Goal: Task Accomplishment & Management: Complete application form

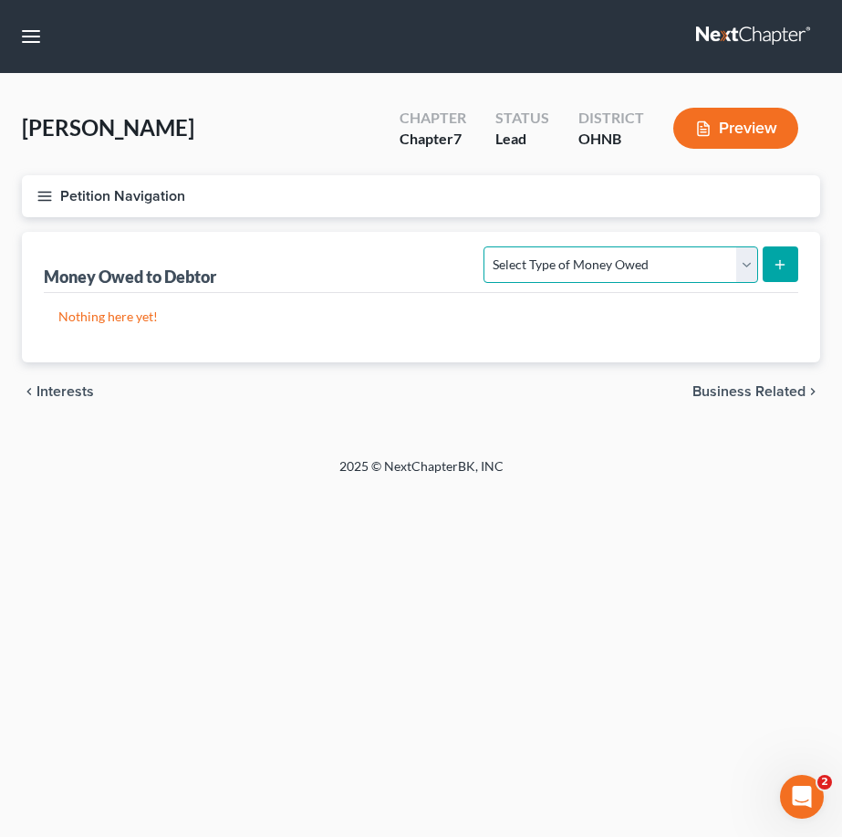
select select "expected_tax_refund"
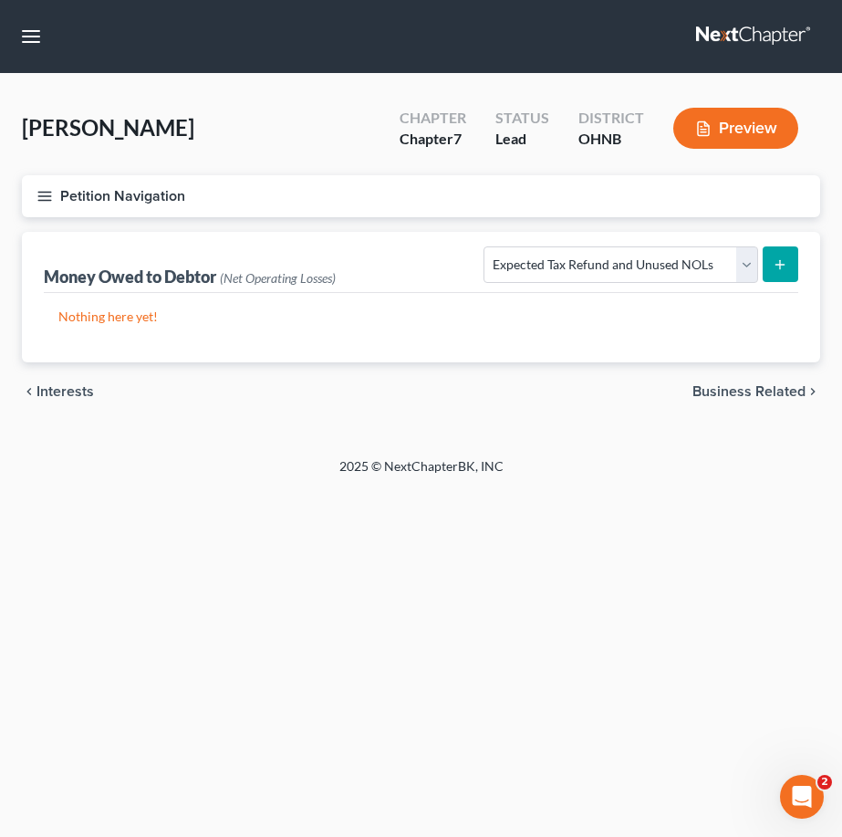
click at [786, 268] on icon "submit" at bounding box center [780, 264] width 15 height 15
select select "0"
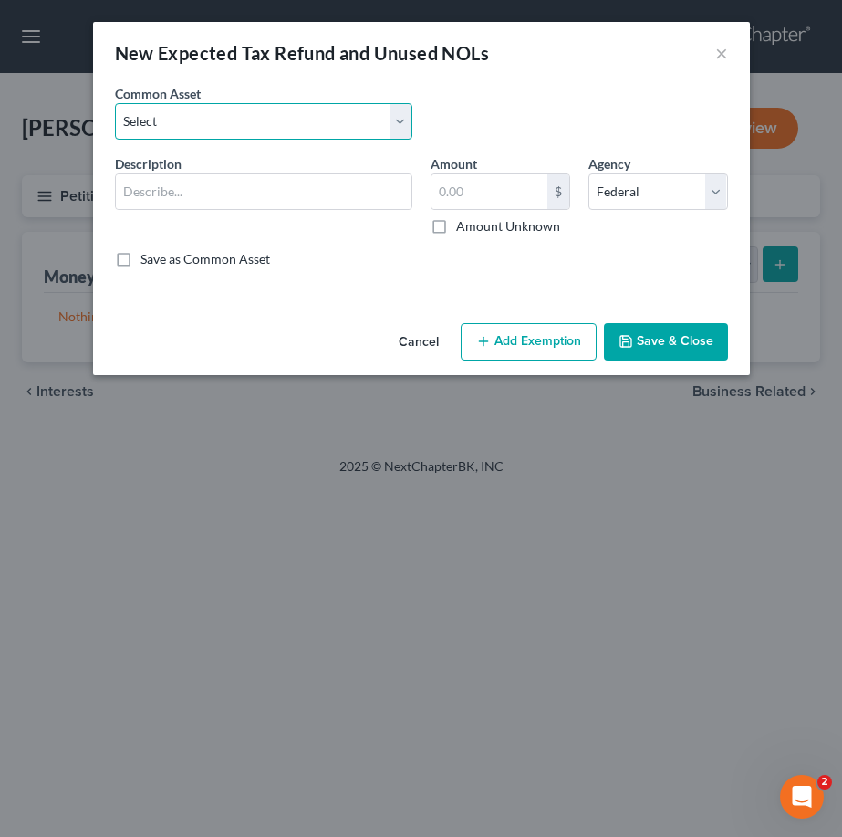
select select "0"
type input "Potential 2025 tax refunds - estimated and prorated for September"
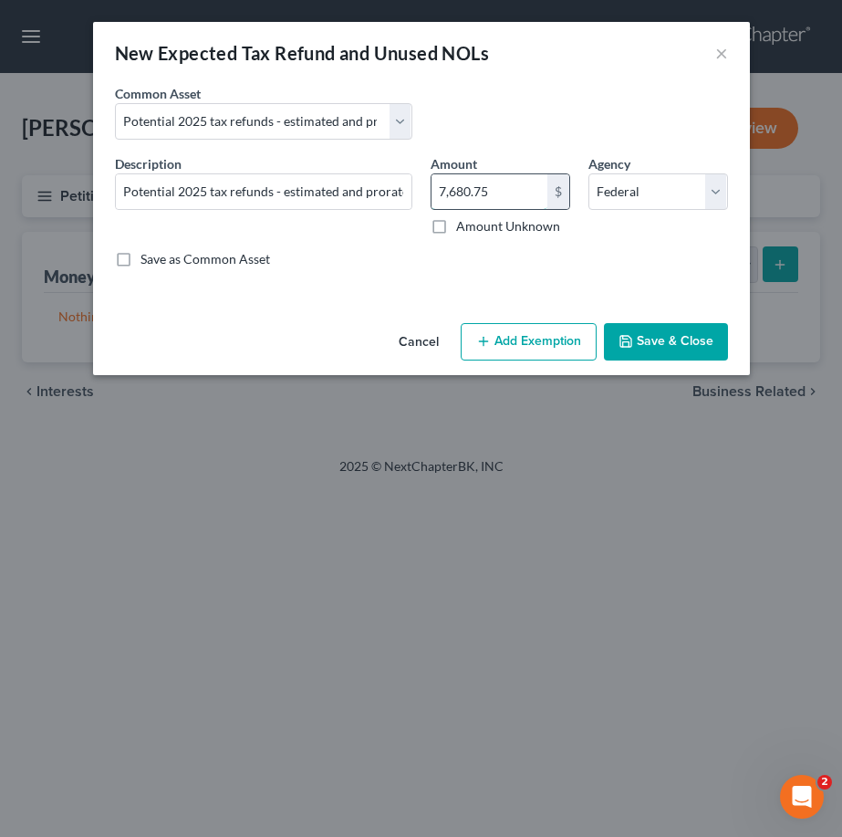
click at [517, 183] on input "7,680.75" at bounding box center [490, 191] width 116 height 35
drag, startPoint x: 516, startPoint y: 183, endPoint x: 340, endPoint y: 182, distance: 175.2
click at [340, 183] on div "Description * Potential 2025 tax refunds - estimated and prorated for September…" at bounding box center [422, 218] width 632 height 129
type input "306"
click at [519, 343] on button "Add Exemption" at bounding box center [529, 342] width 136 height 38
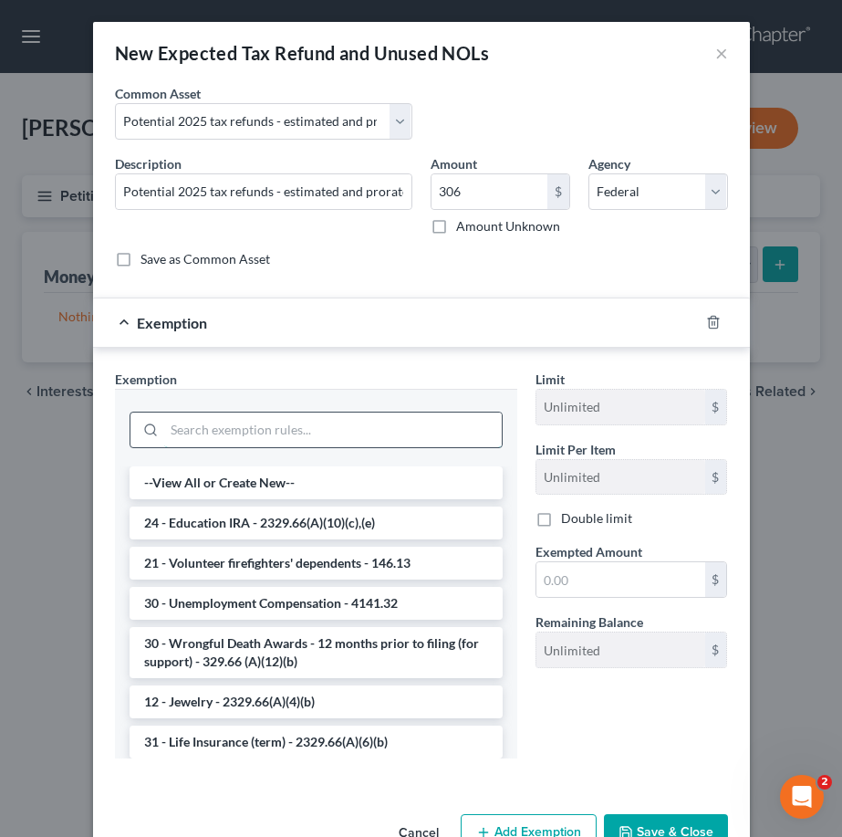
click at [333, 421] on input "search" at bounding box center [333, 430] width 338 height 35
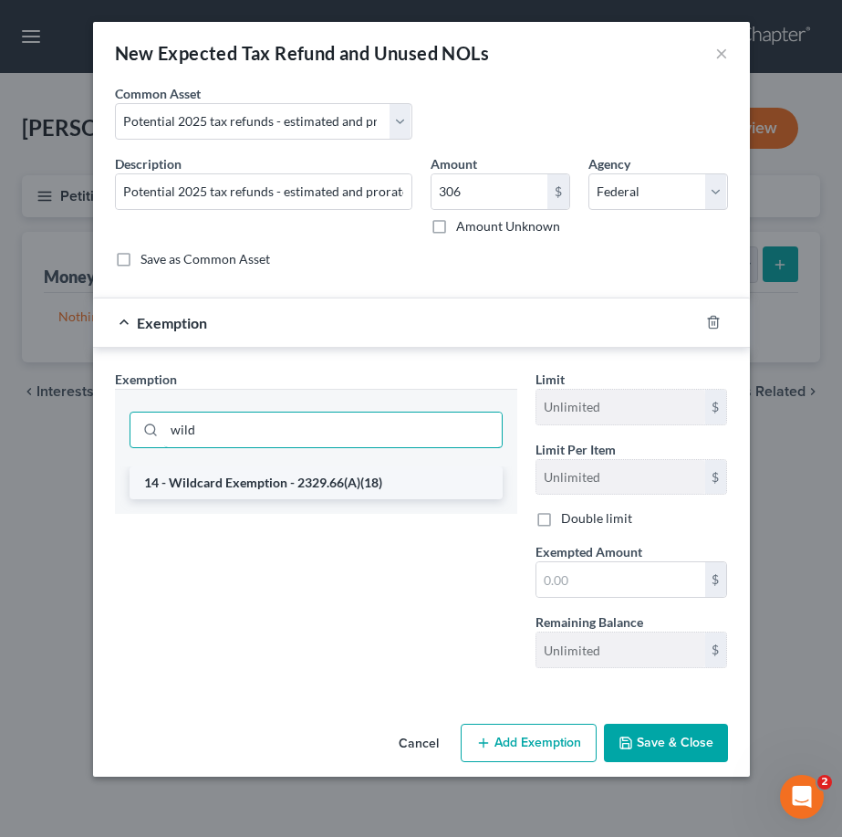
type input "wild"
click at [316, 486] on li "14 - Wildcard Exemption - 2329.66(A)(18)" at bounding box center [316, 482] width 373 height 33
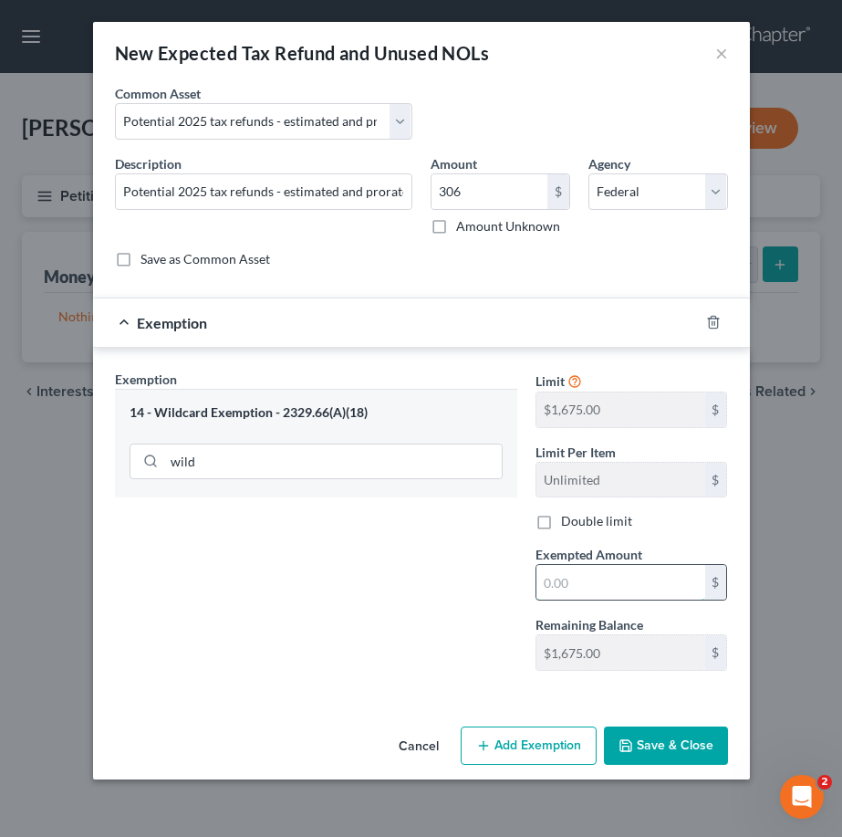
click at [570, 594] on input "text" at bounding box center [621, 582] width 169 height 35
type input "306.00"
click at [692, 745] on button "Save & Close" at bounding box center [666, 745] width 124 height 38
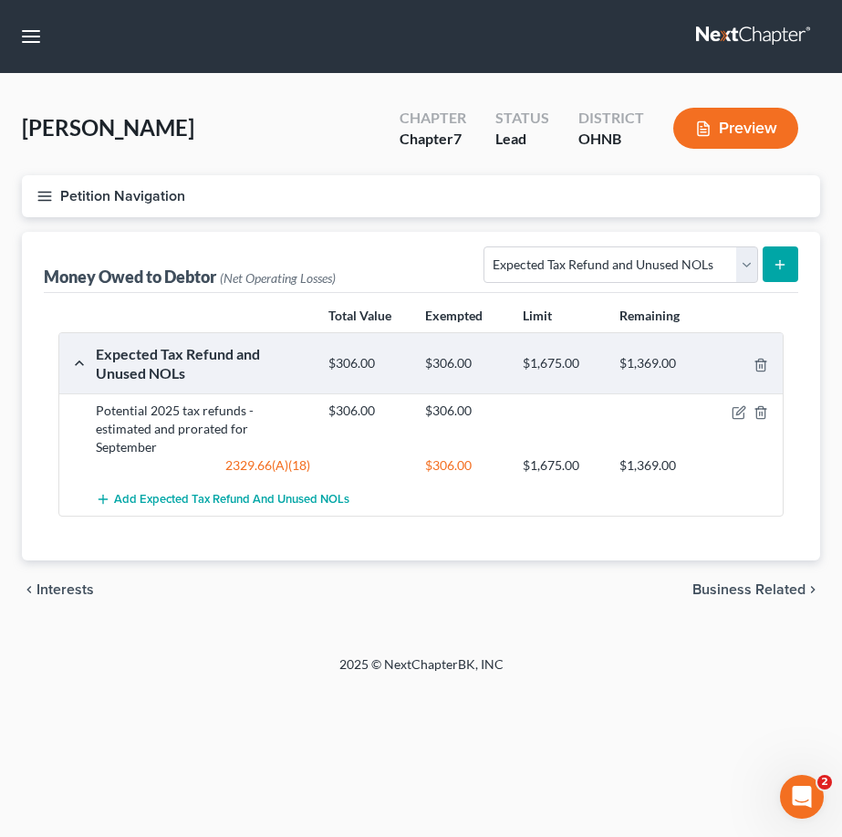
click at [62, 202] on button "Petition Navigation" at bounding box center [421, 196] width 799 height 42
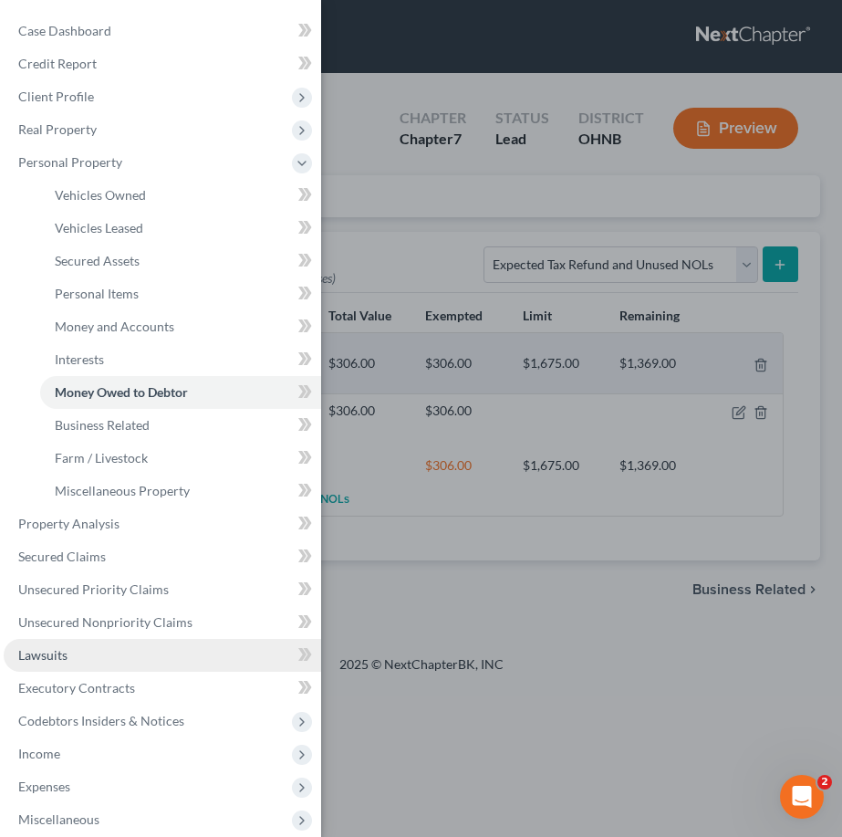
click at [76, 646] on link "Lawsuits" at bounding box center [163, 655] width 318 height 33
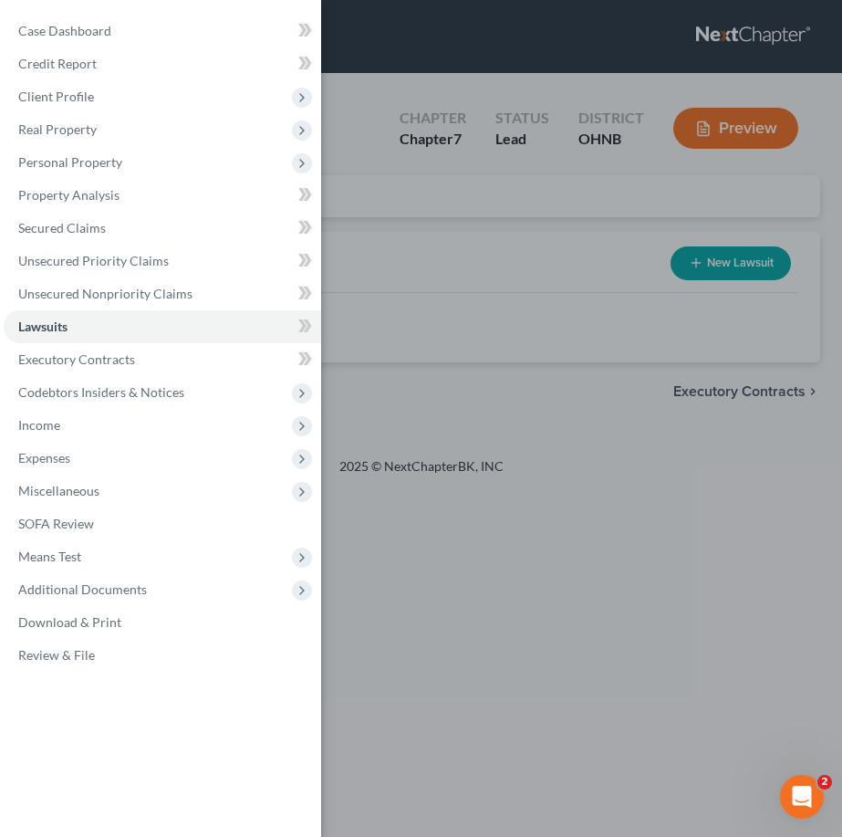
click at [437, 574] on div "Case Dashboard Payments Invoices Payments Payments Credit Report Client Profile" at bounding box center [421, 418] width 842 height 837
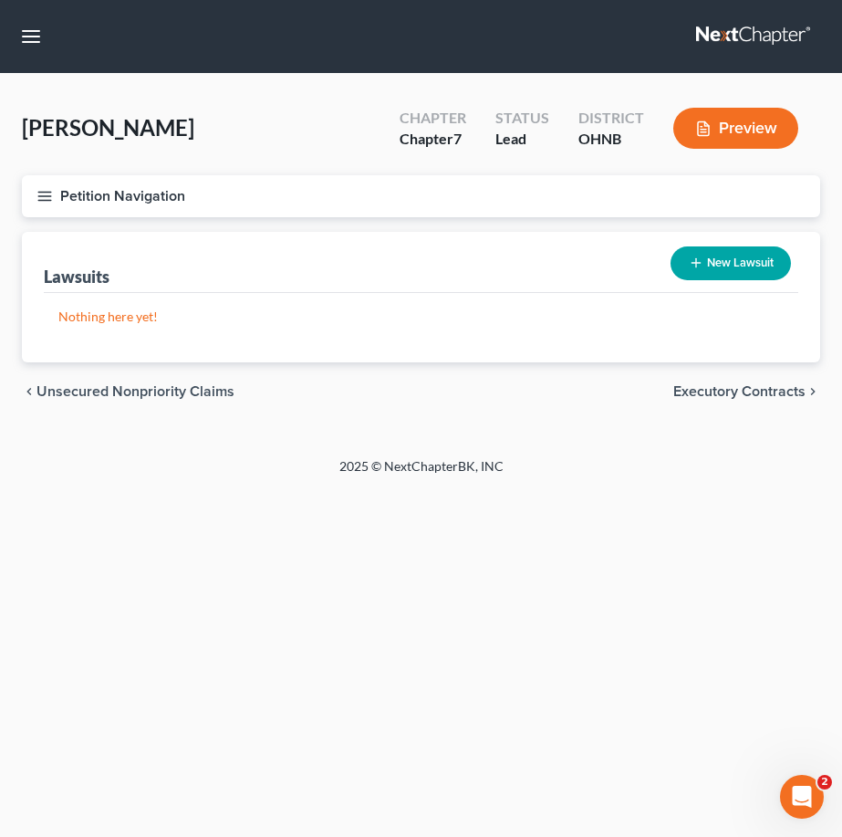
click at [49, 194] on icon "button" at bounding box center [45, 196] width 16 height 16
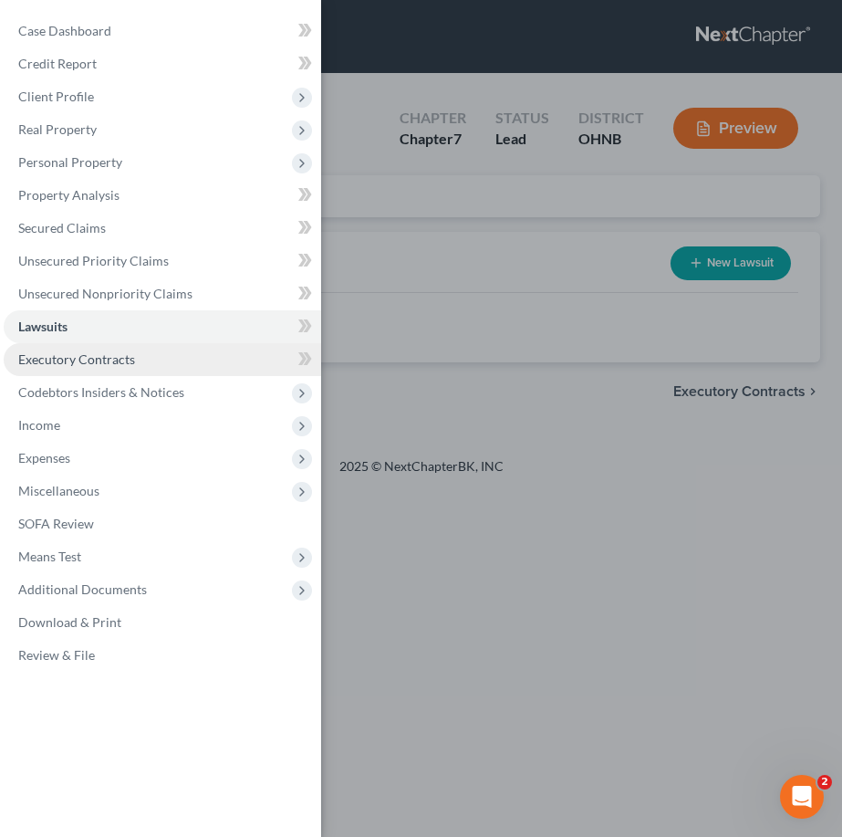
click at [104, 368] on link "Executory Contracts" at bounding box center [163, 359] width 318 height 33
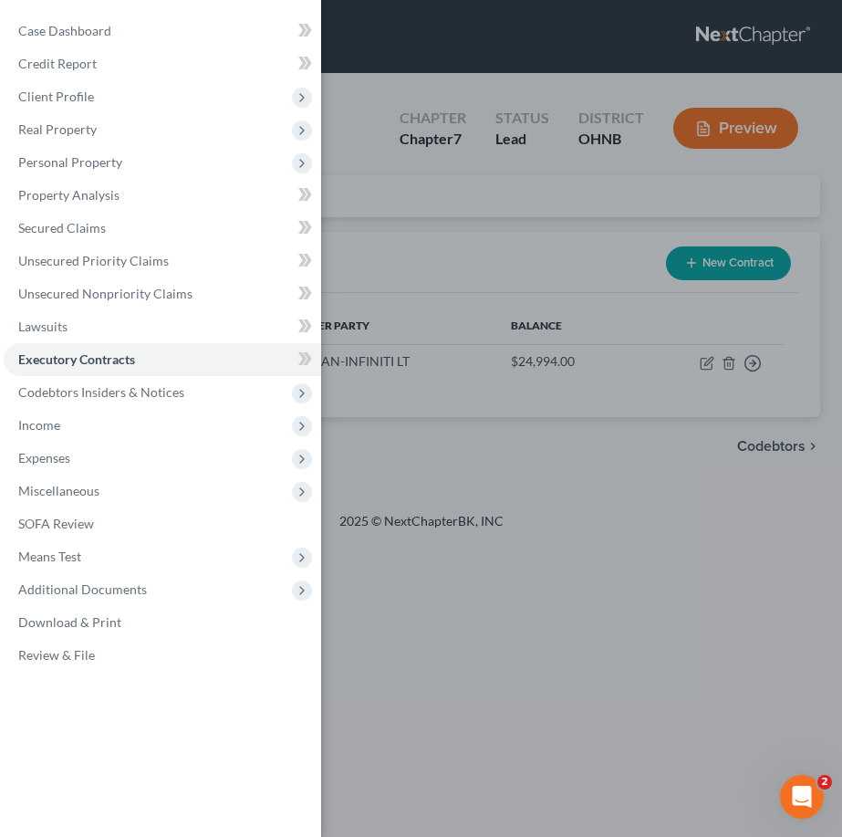
click at [360, 451] on div "Case Dashboard Payments Invoices Payments Payments Credit Report Client Profile" at bounding box center [421, 418] width 842 height 837
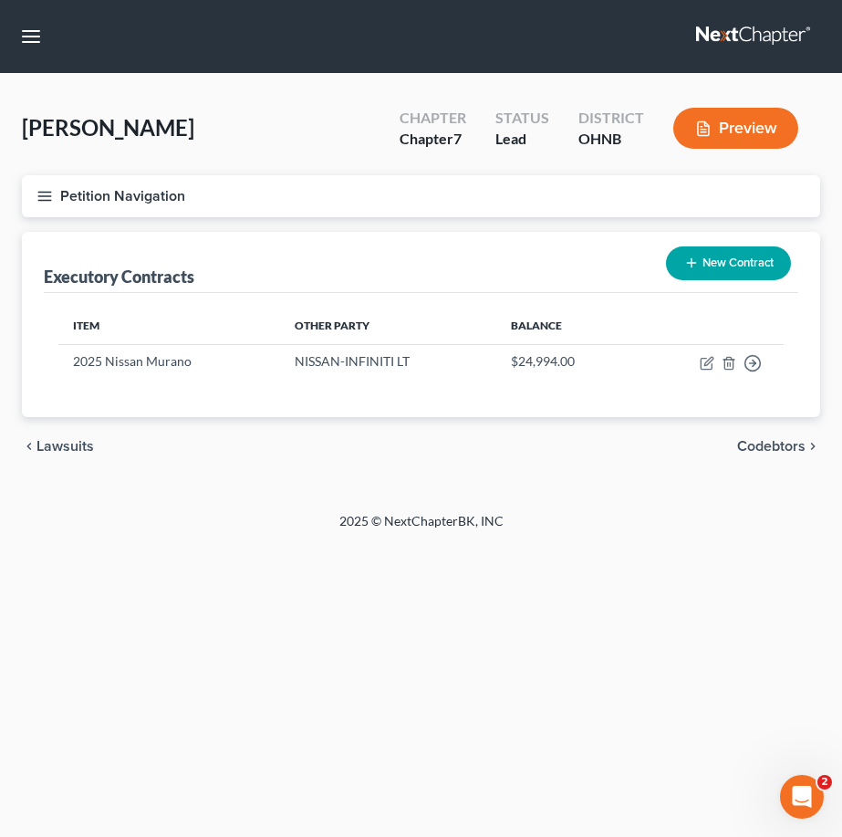
click at [41, 205] on button "Petition Navigation" at bounding box center [421, 196] width 799 height 42
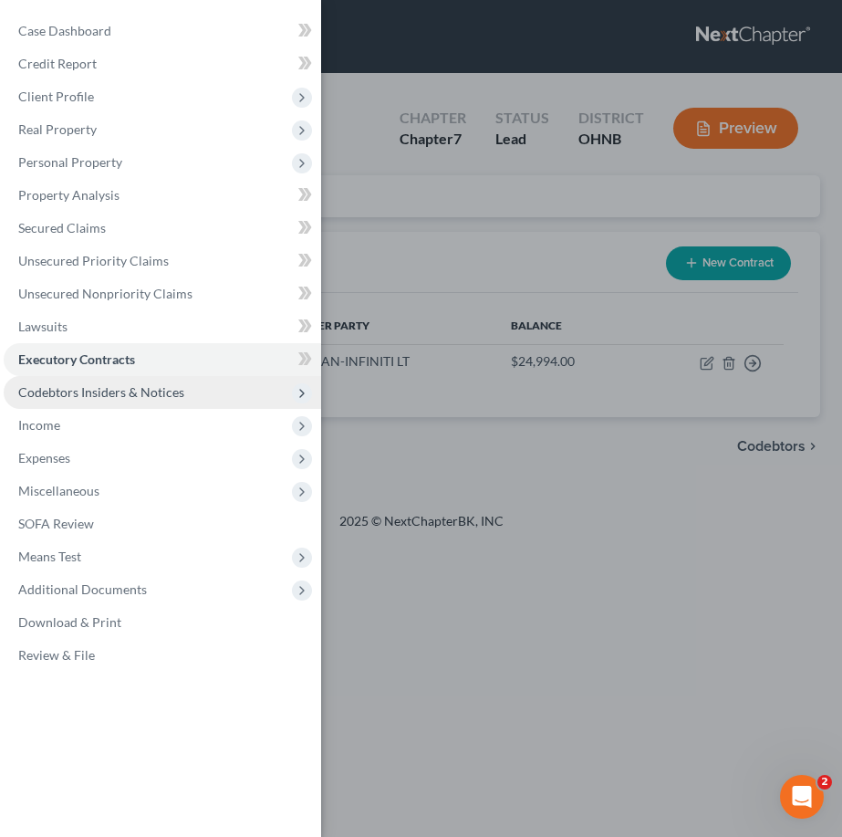
click at [78, 394] on span "Codebtors Insiders & Notices" at bounding box center [101, 392] width 166 height 16
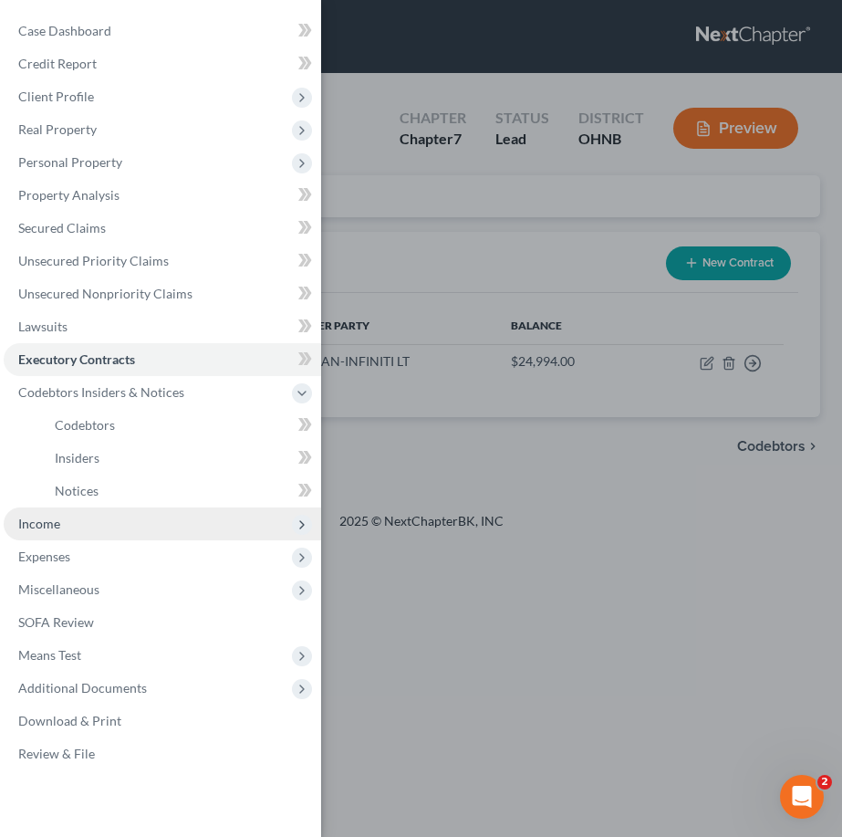
click at [85, 527] on span "Income" at bounding box center [163, 523] width 318 height 33
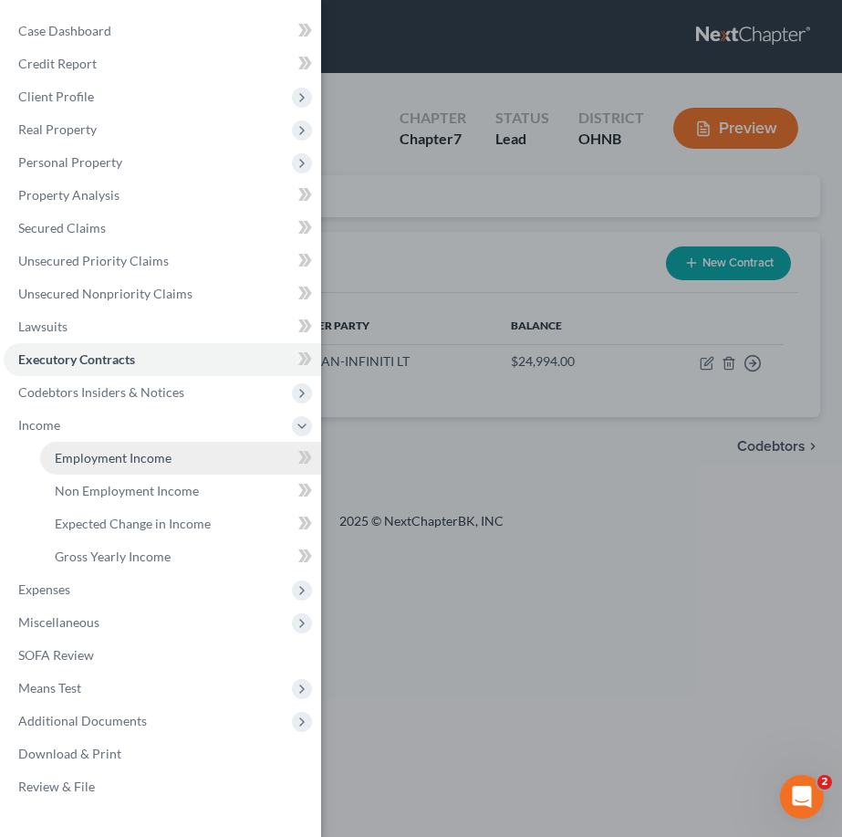
click at [87, 468] on link "Employment Income" at bounding box center [180, 458] width 281 height 33
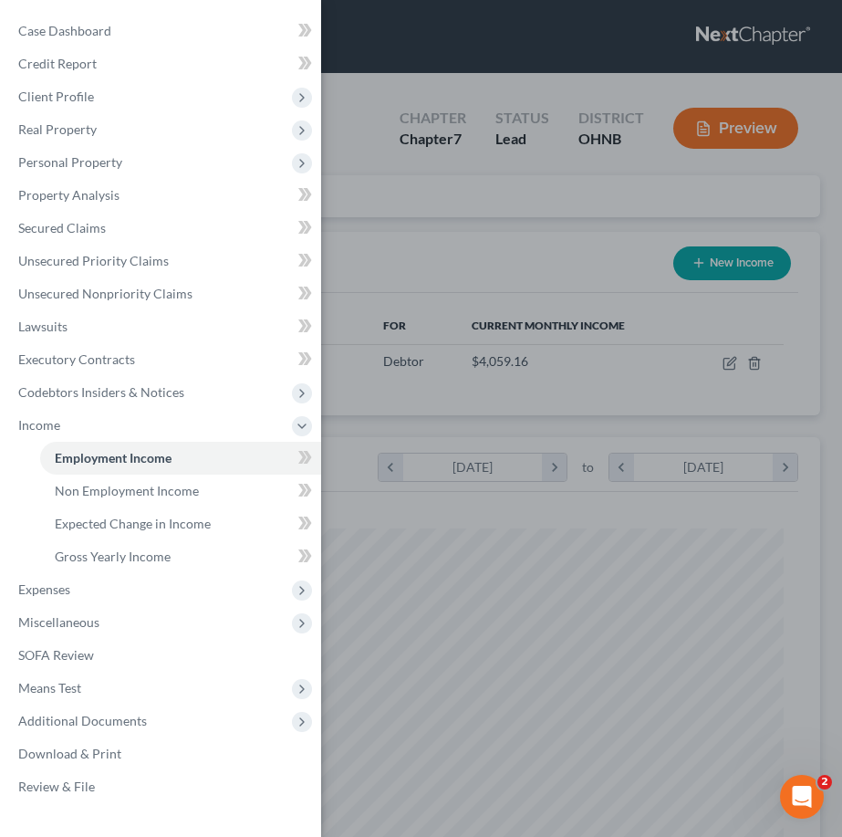
click at [448, 579] on div "Case Dashboard Payments Invoices Payments Payments Credit Report Client Profile" at bounding box center [421, 418] width 842 height 837
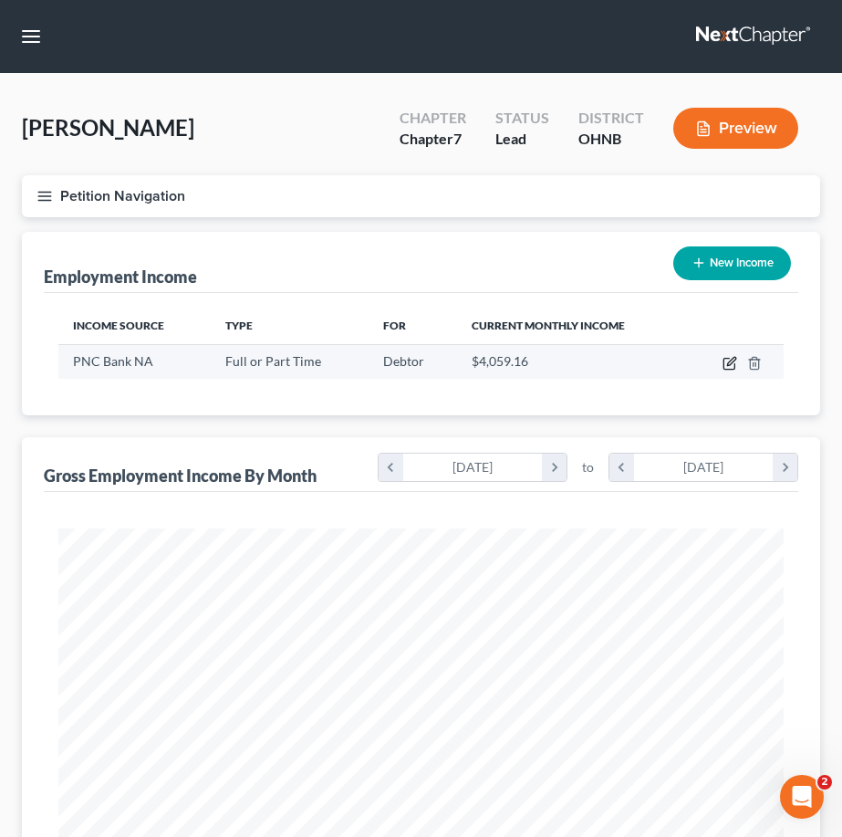
click at [732, 363] on icon "button" at bounding box center [731, 361] width 8 height 8
select select "0"
select select "36"
select select "2"
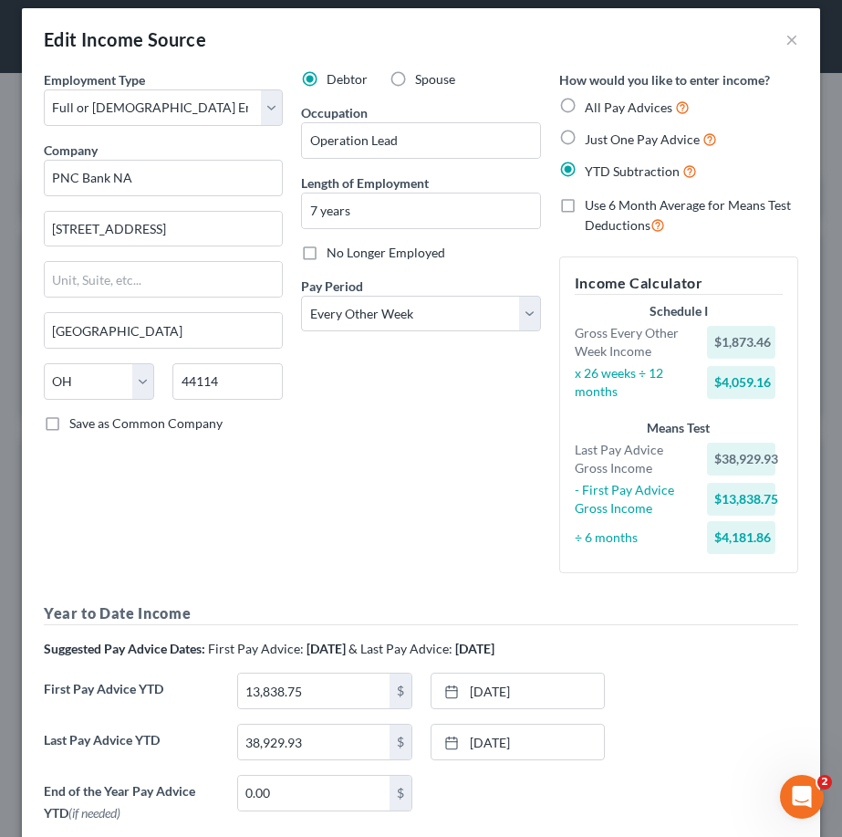
scroll to position [13, 0]
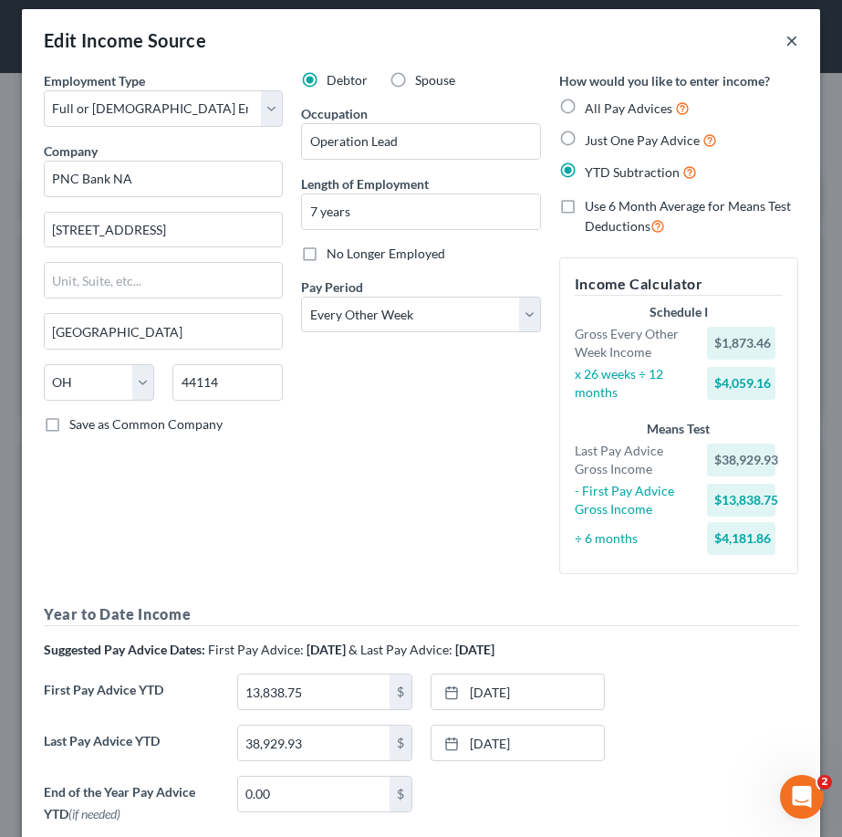
click at [787, 36] on button "×" at bounding box center [792, 40] width 13 height 22
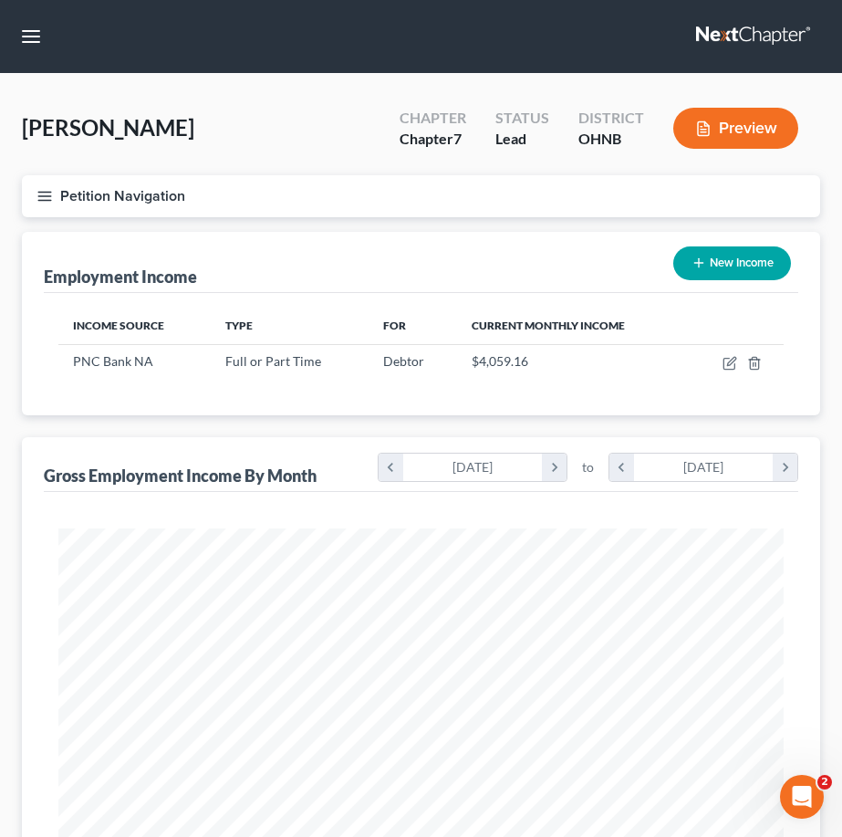
scroll to position [0, 0]
click at [60, 193] on button "Petition Navigation" at bounding box center [421, 196] width 799 height 42
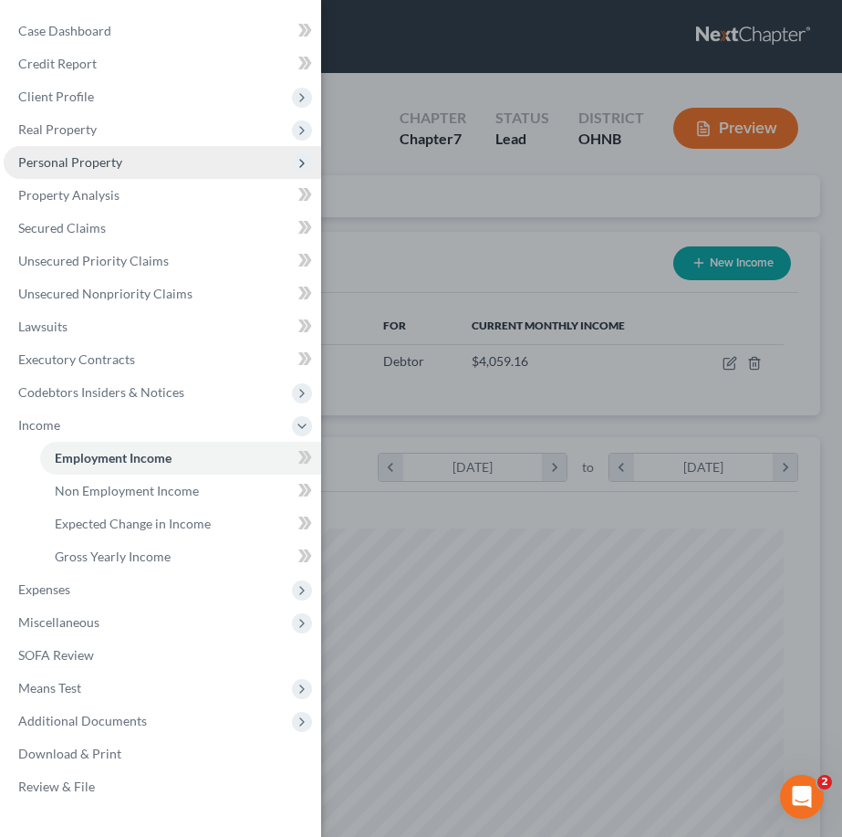
click at [120, 149] on span "Personal Property" at bounding box center [163, 162] width 318 height 33
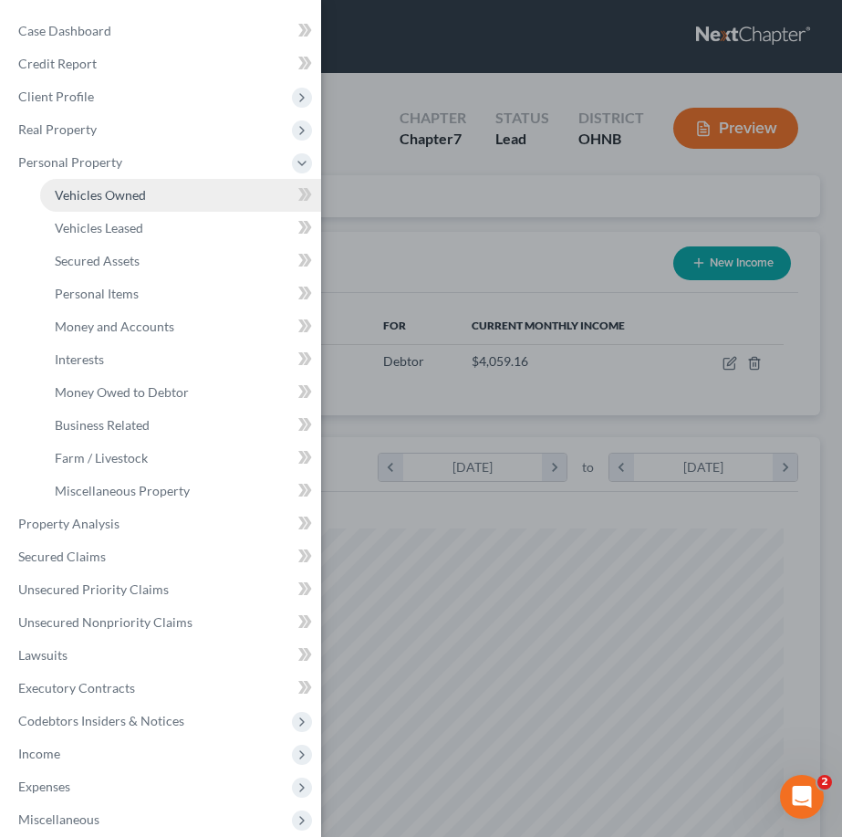
click at [122, 197] on span "Vehicles Owned" at bounding box center [100, 195] width 91 height 16
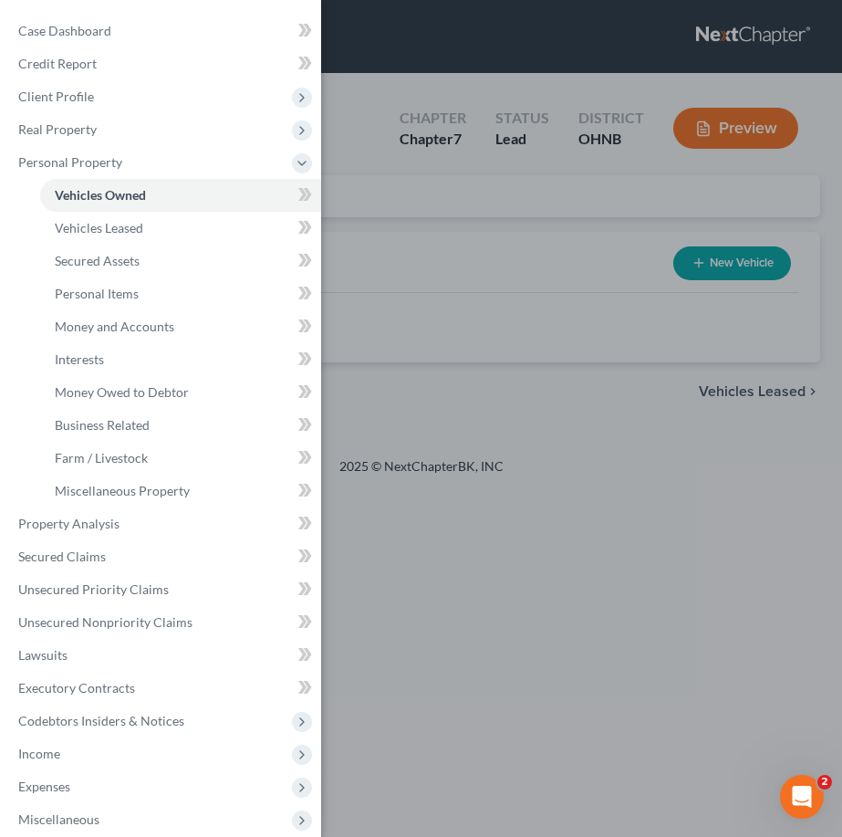
click at [416, 288] on div "Case Dashboard Payments Invoices Payments Payments Credit Report Client Profile" at bounding box center [421, 418] width 842 height 837
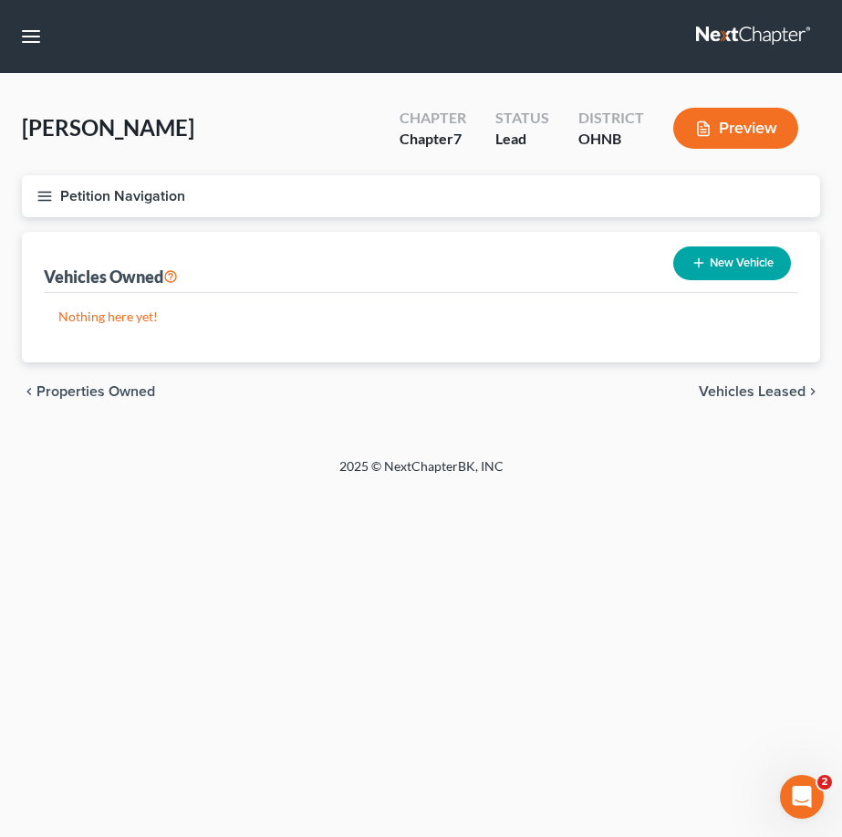
click at [55, 192] on button "Petition Navigation" at bounding box center [421, 196] width 799 height 42
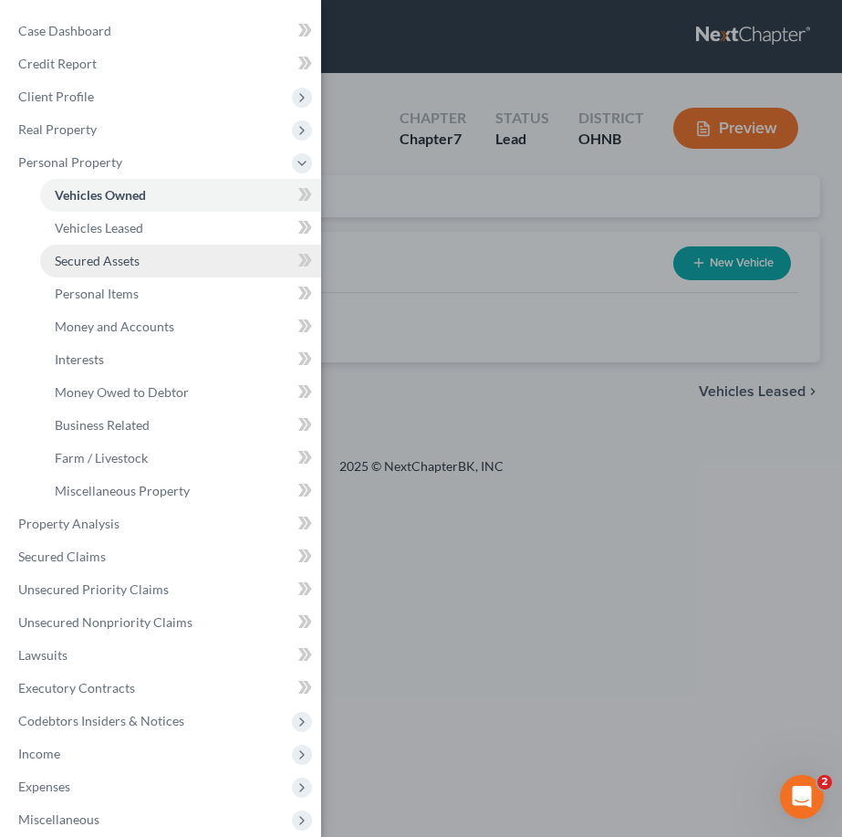
click at [78, 250] on link "Secured Assets" at bounding box center [180, 261] width 281 height 33
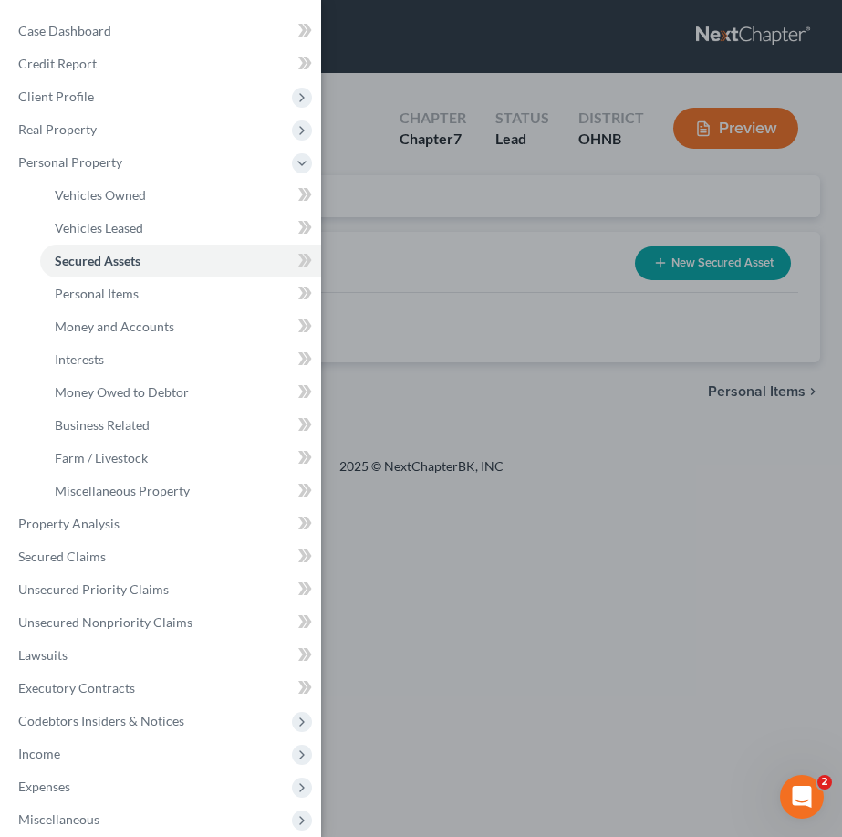
click at [391, 277] on div "Case Dashboard Payments Invoices Payments Payments Credit Report Client Profile" at bounding box center [421, 418] width 842 height 837
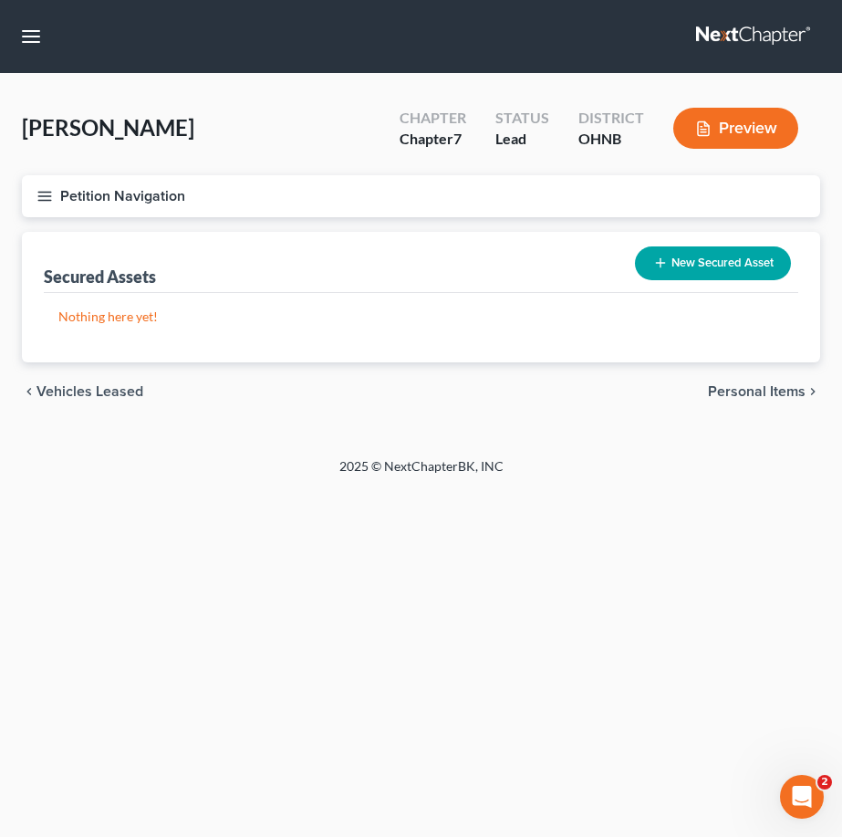
click at [72, 194] on button "Petition Navigation" at bounding box center [421, 196] width 799 height 42
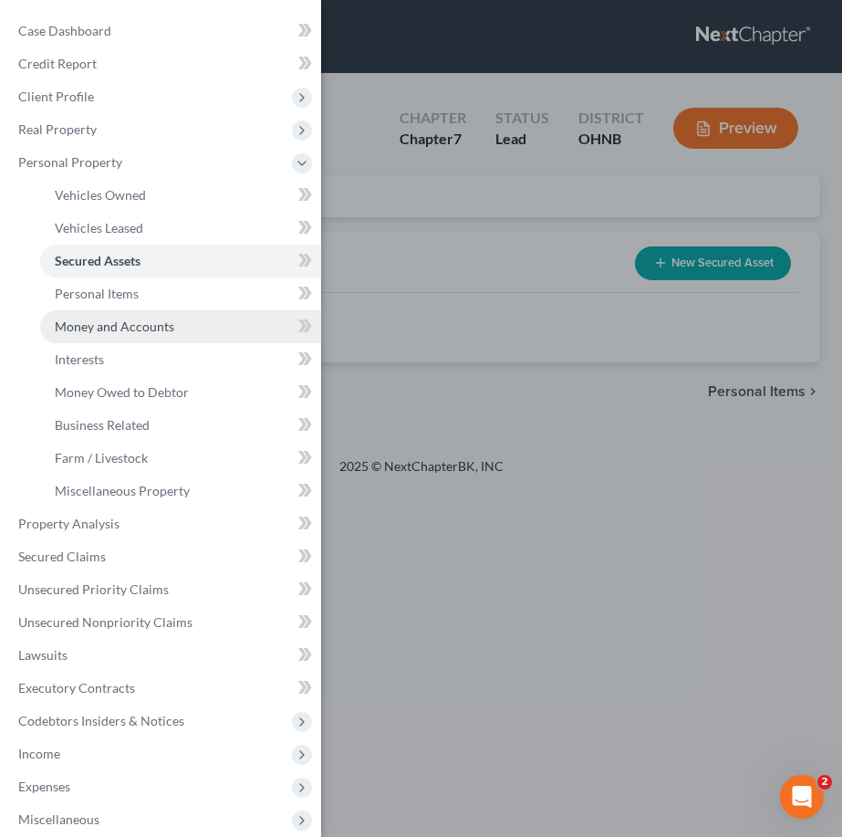
click at [100, 329] on span "Money and Accounts" at bounding box center [115, 327] width 120 height 16
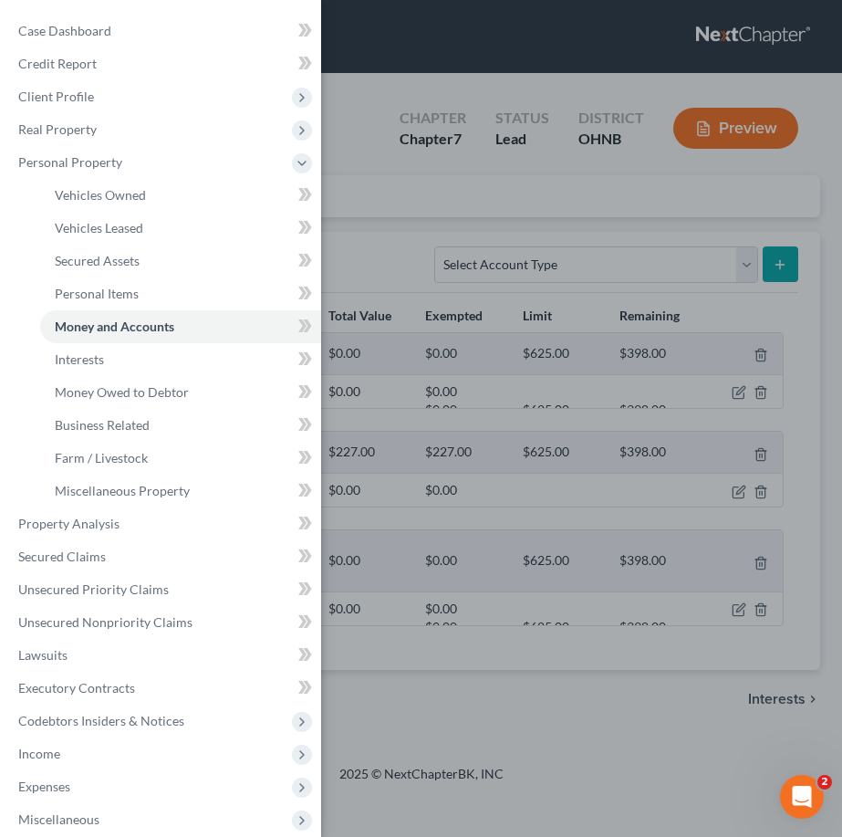
click at [423, 307] on div "Case Dashboard Payments Invoices Payments Payments Credit Report Client Profile" at bounding box center [421, 418] width 842 height 837
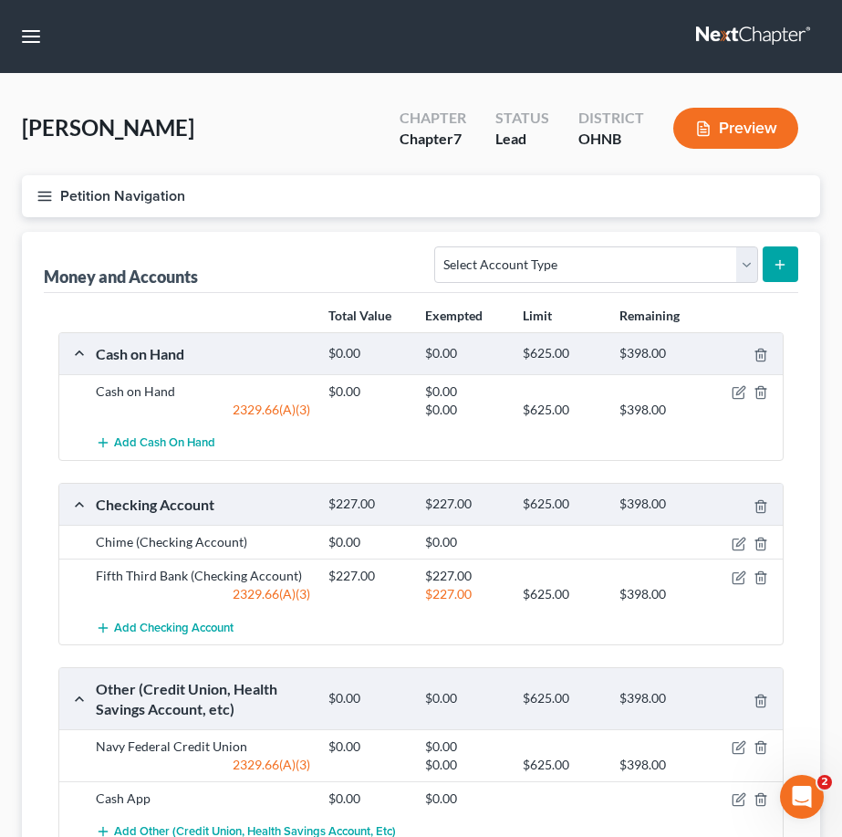
click at [51, 215] on button "Petition Navigation" at bounding box center [421, 196] width 799 height 42
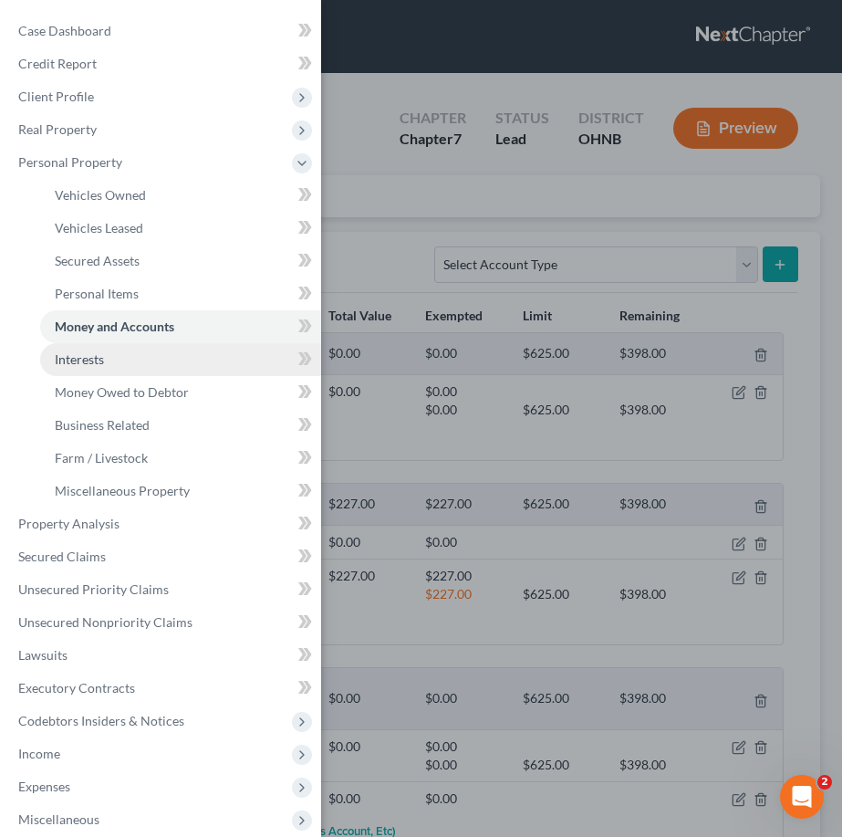
click at [107, 356] on link "Interests" at bounding box center [180, 359] width 281 height 33
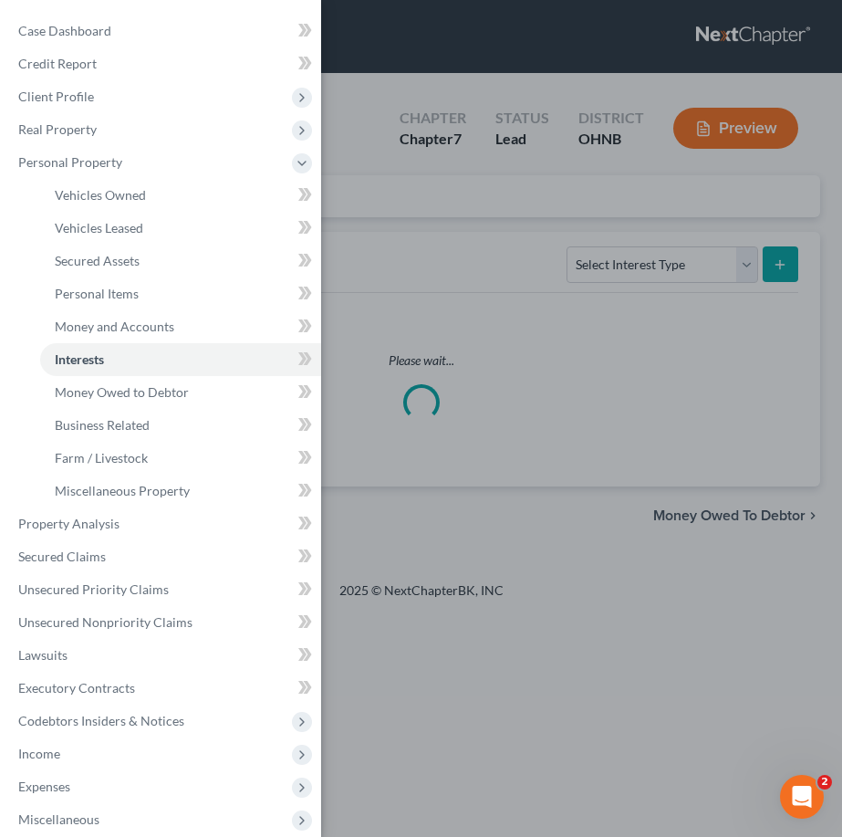
click at [368, 356] on div "Case Dashboard Payments Invoices Payments Payments Credit Report Client Profile" at bounding box center [421, 418] width 842 height 837
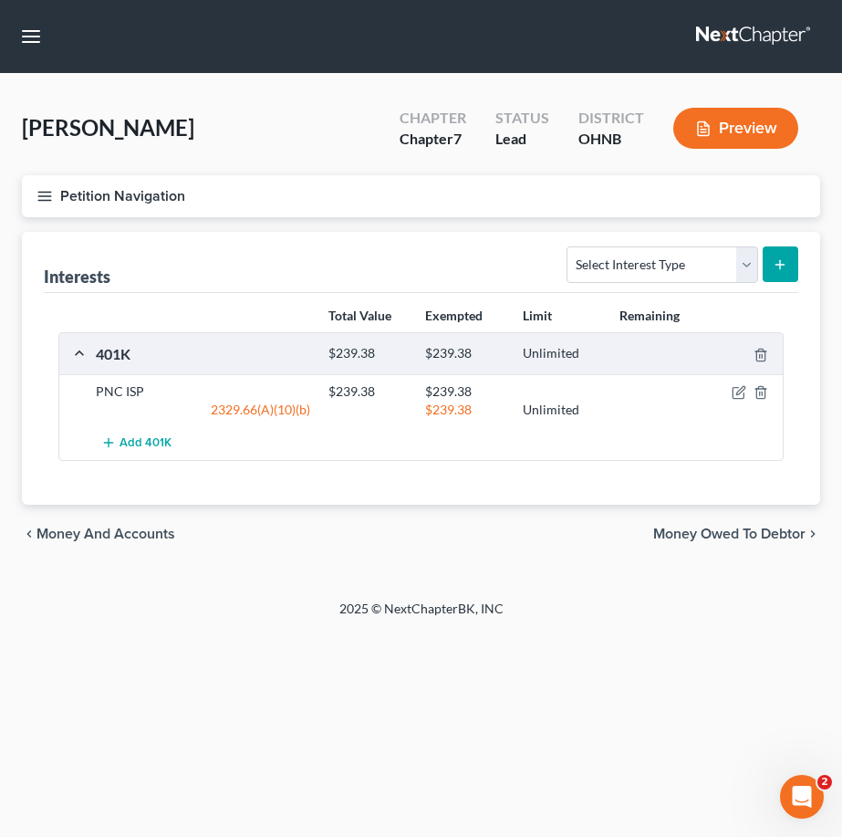
click at [49, 192] on line "button" at bounding box center [44, 192] width 13 height 0
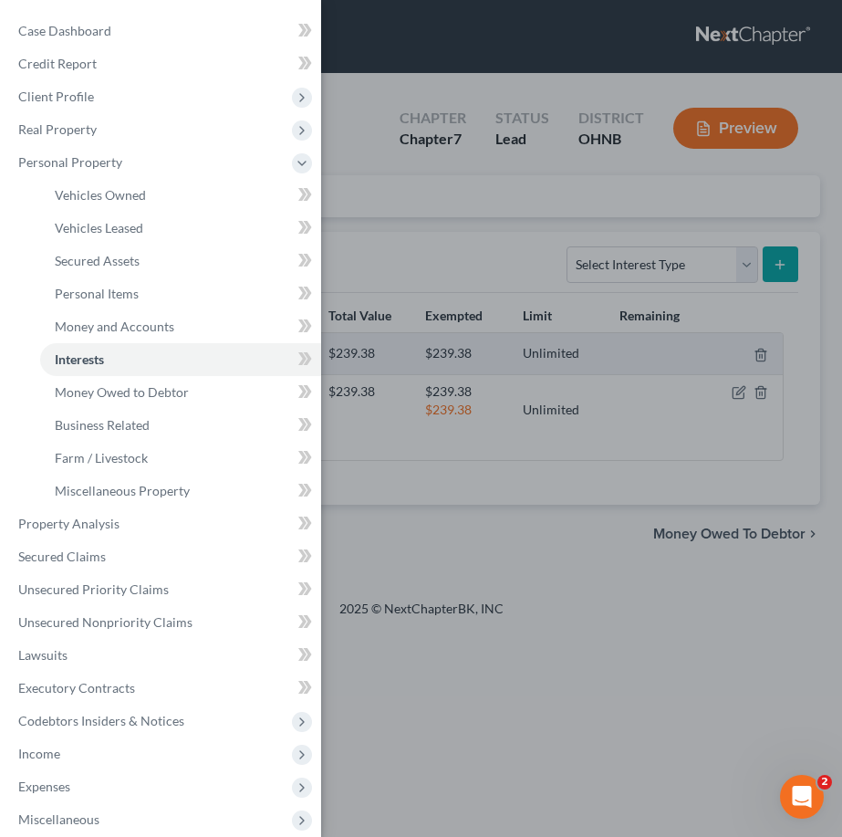
click at [376, 172] on div "Case Dashboard Payments Invoices Payments Payments Credit Report Client Profile" at bounding box center [421, 418] width 842 height 837
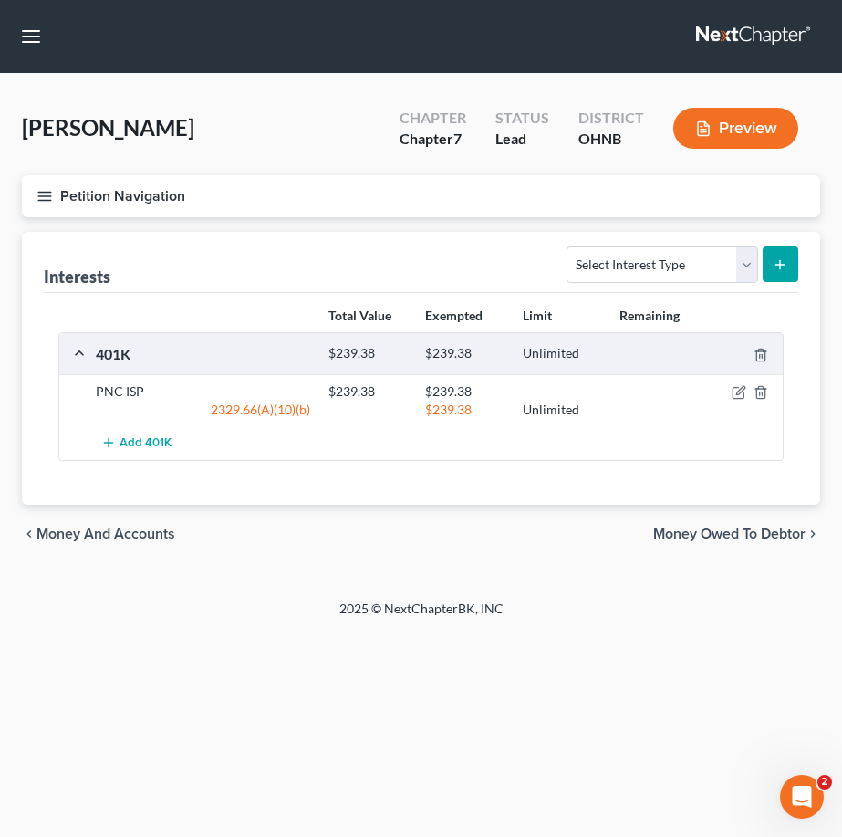
click at [599, 333] on div "401K $239.38 $239.38 Unlimited" at bounding box center [417, 353] width 716 height 41
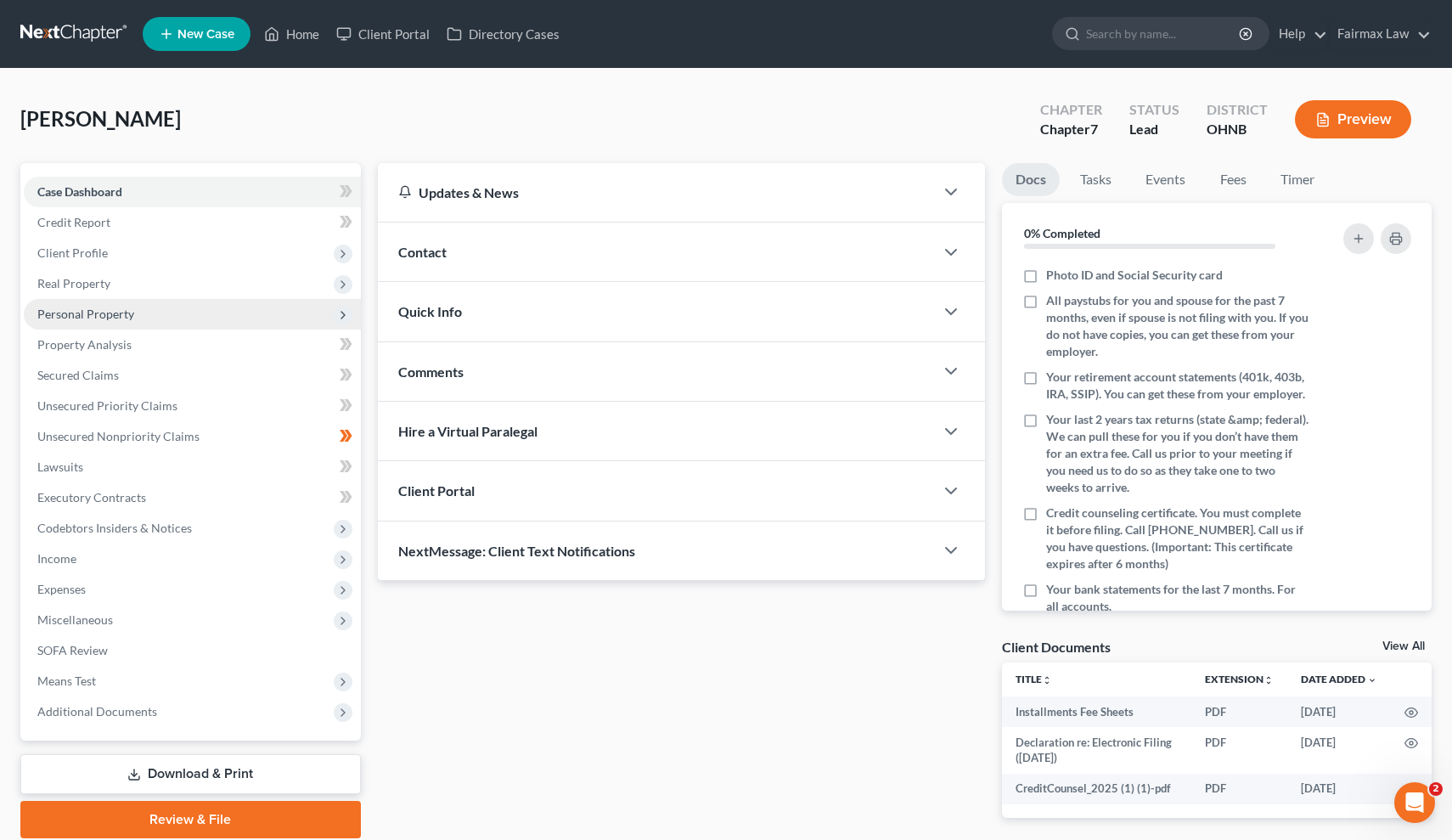
click at [227, 312] on span "Personal Property" at bounding box center [193, 313] width 337 height 31
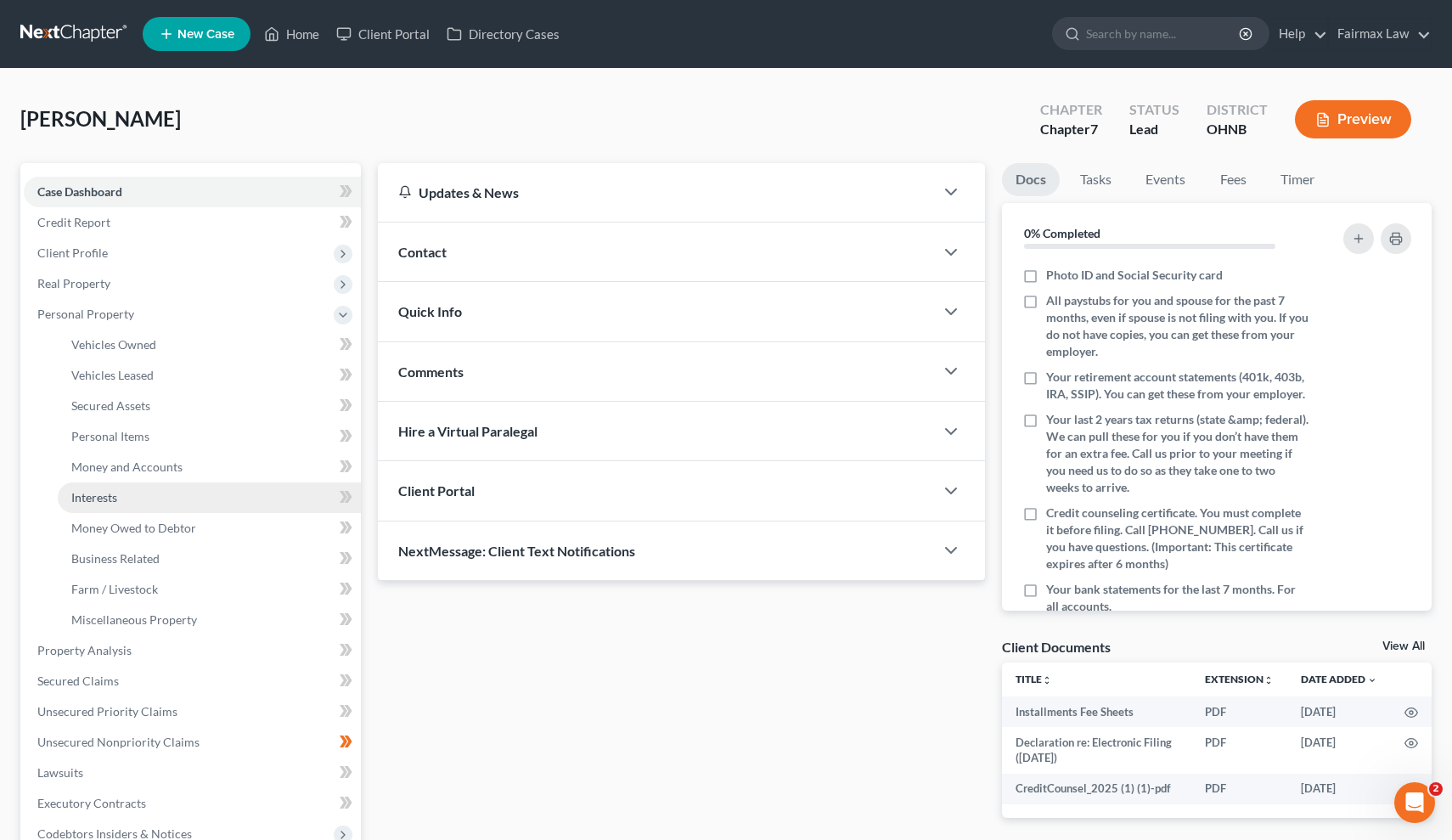
click at [162, 501] on link "Interests" at bounding box center [209, 497] width 303 height 31
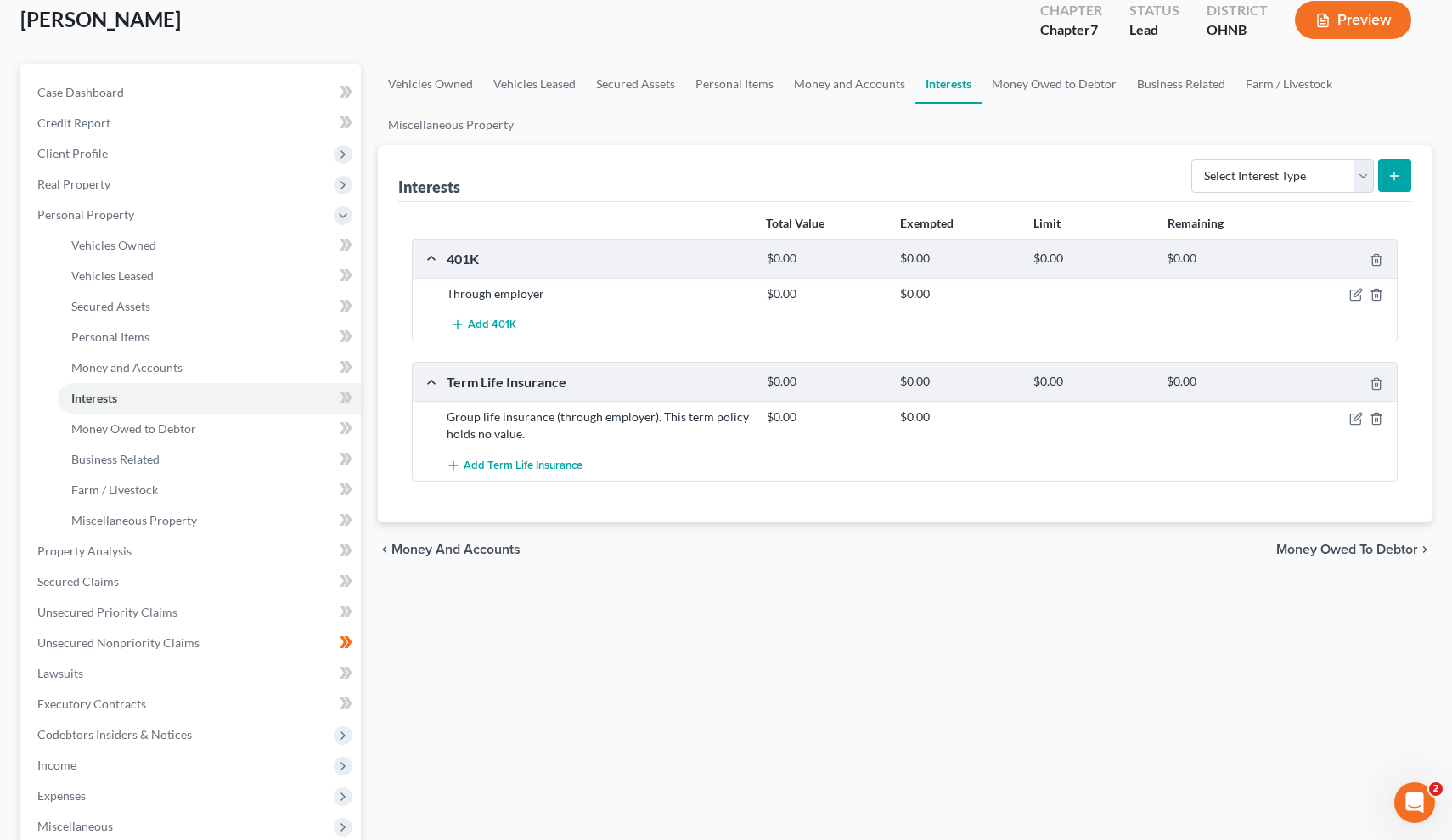
scroll to position [122, 0]
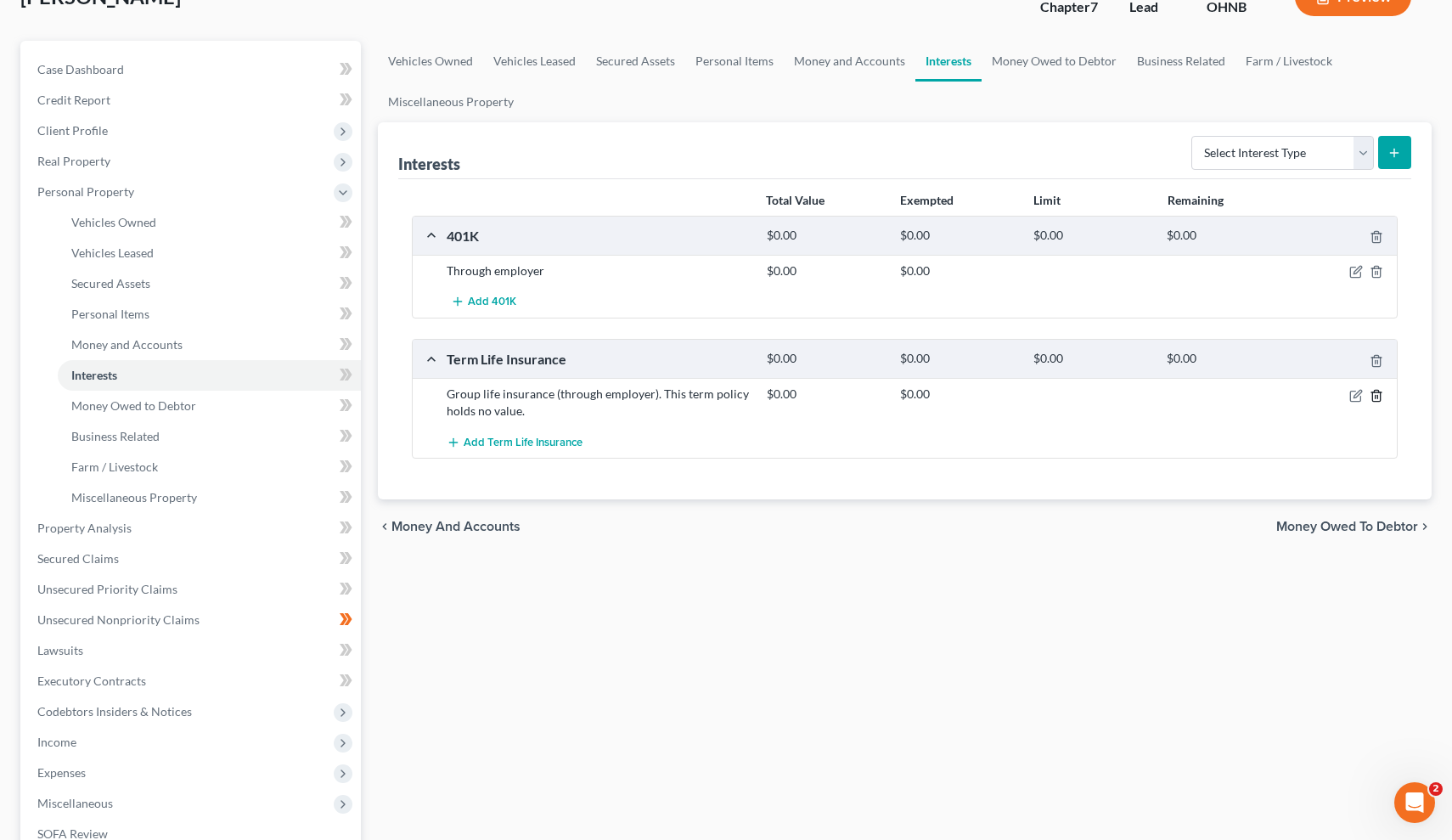
click at [1373, 397] on icon "button" at bounding box center [1376, 395] width 14 height 14
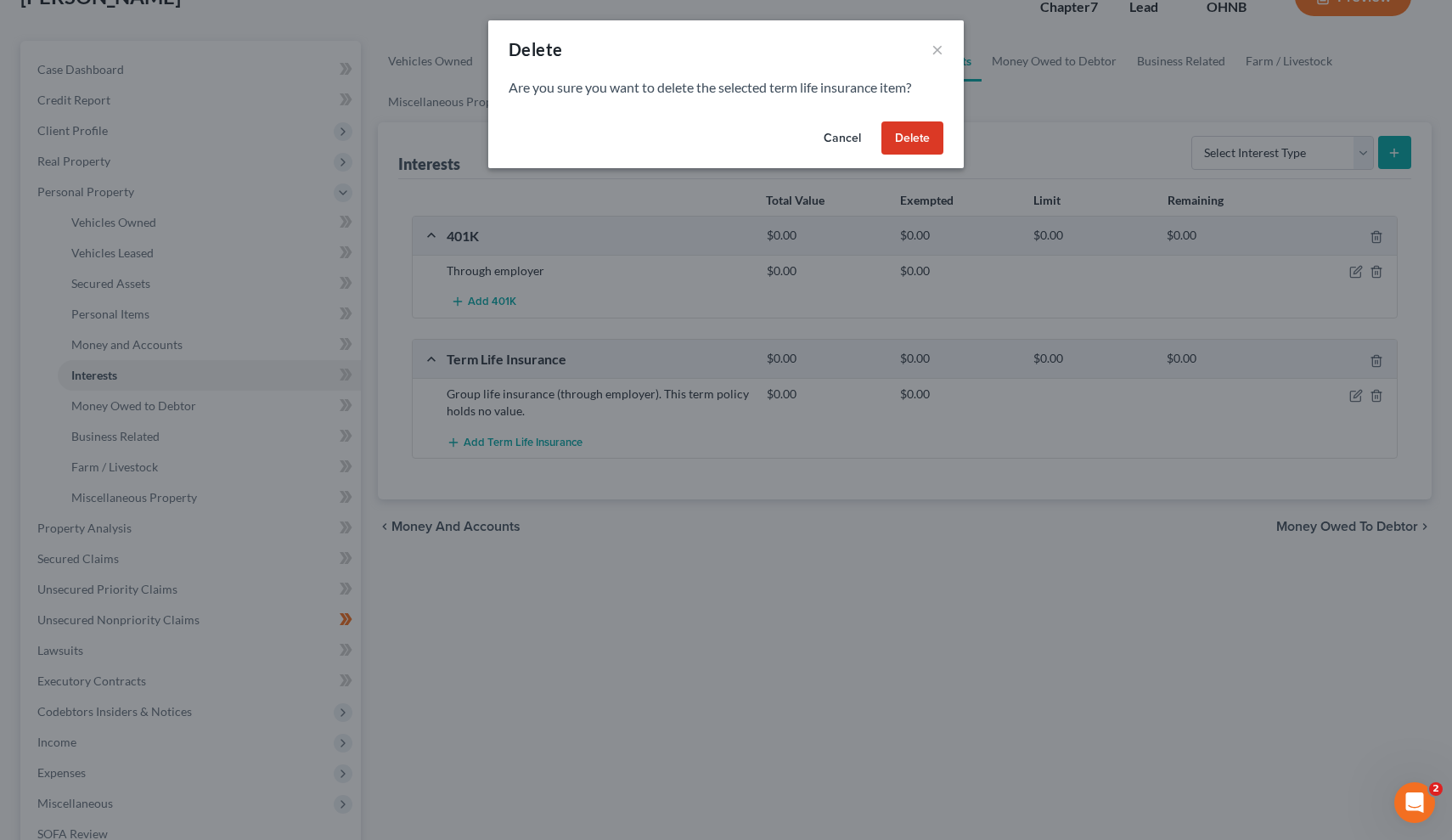
click at [909, 138] on button "Delete" at bounding box center [912, 139] width 62 height 34
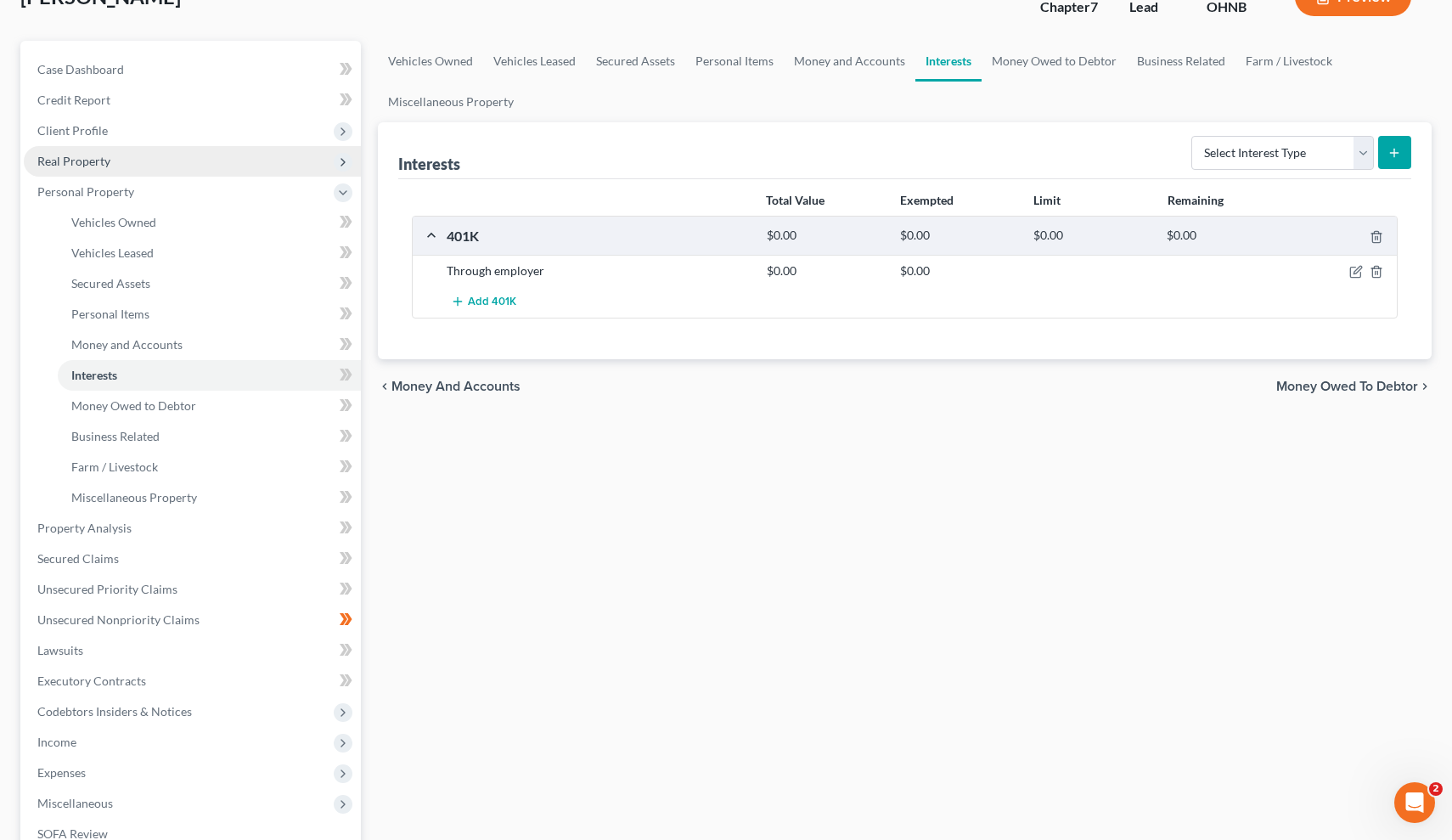
click at [246, 170] on span "Real Property" at bounding box center [193, 161] width 337 height 31
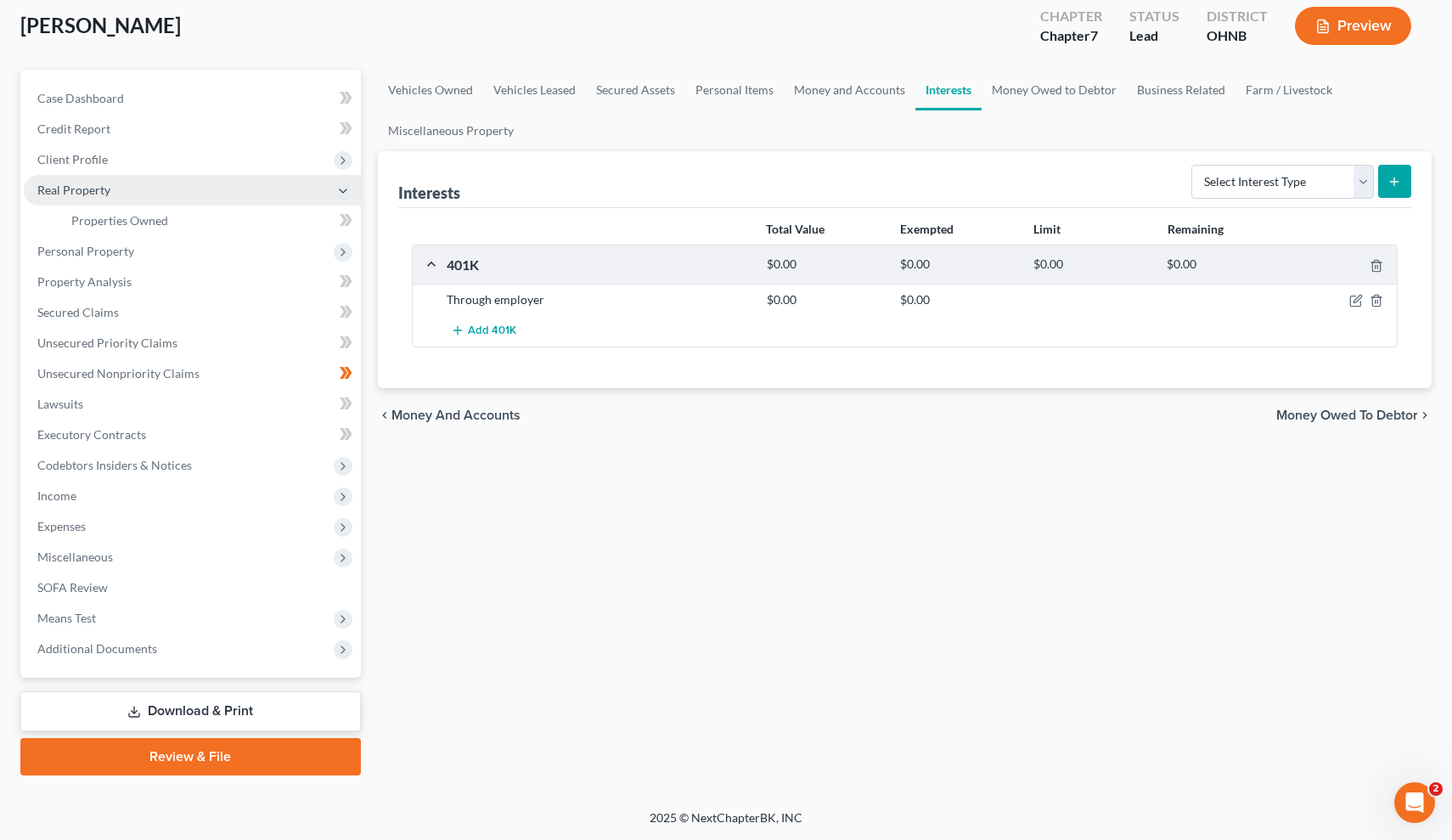
scroll to position [93, 0]
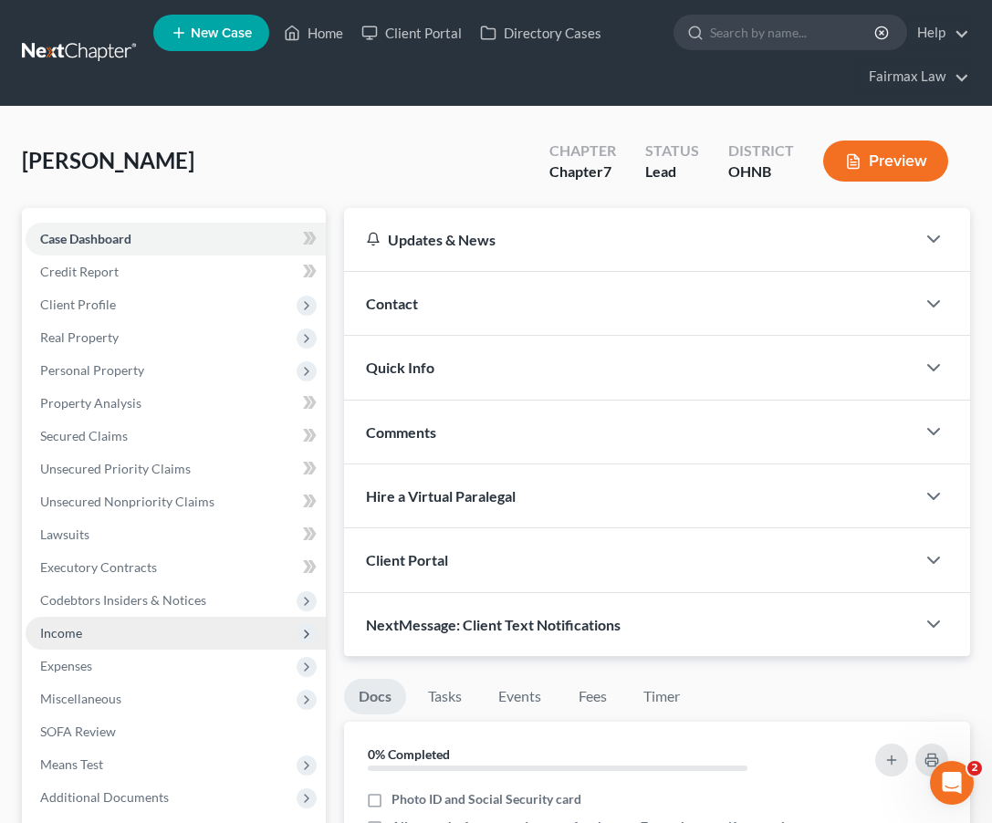
click at [200, 634] on span "Income" at bounding box center [176, 633] width 300 height 33
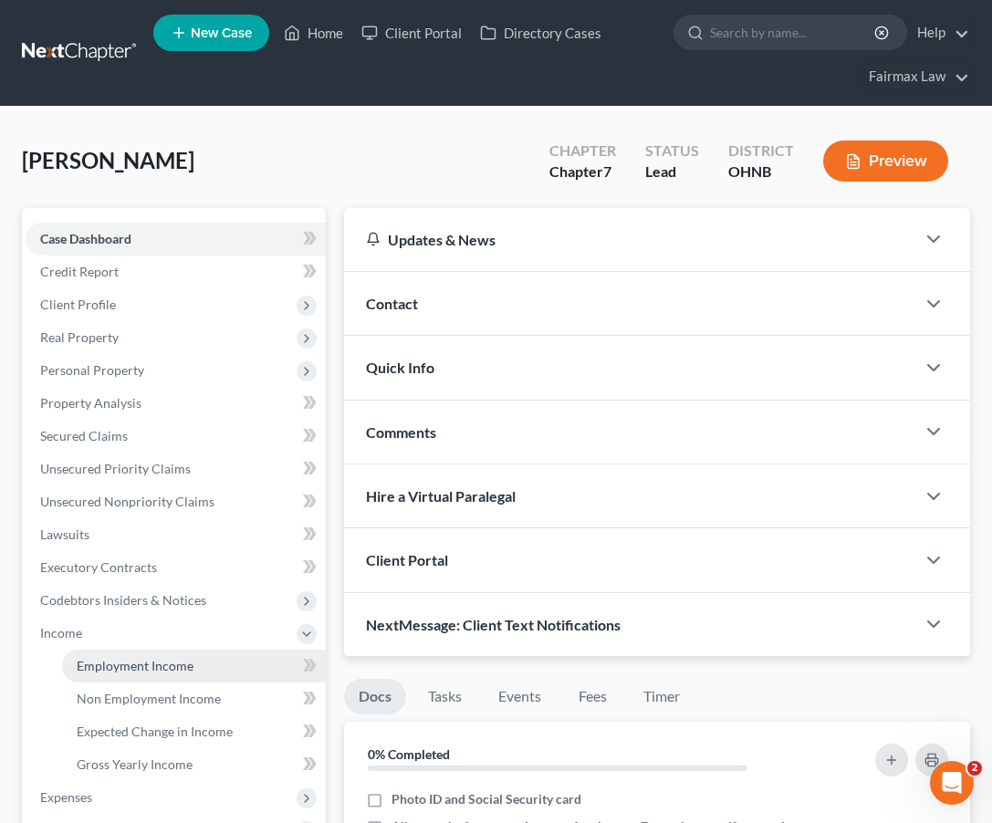
click at [189, 653] on link "Employment Income" at bounding box center [194, 666] width 264 height 33
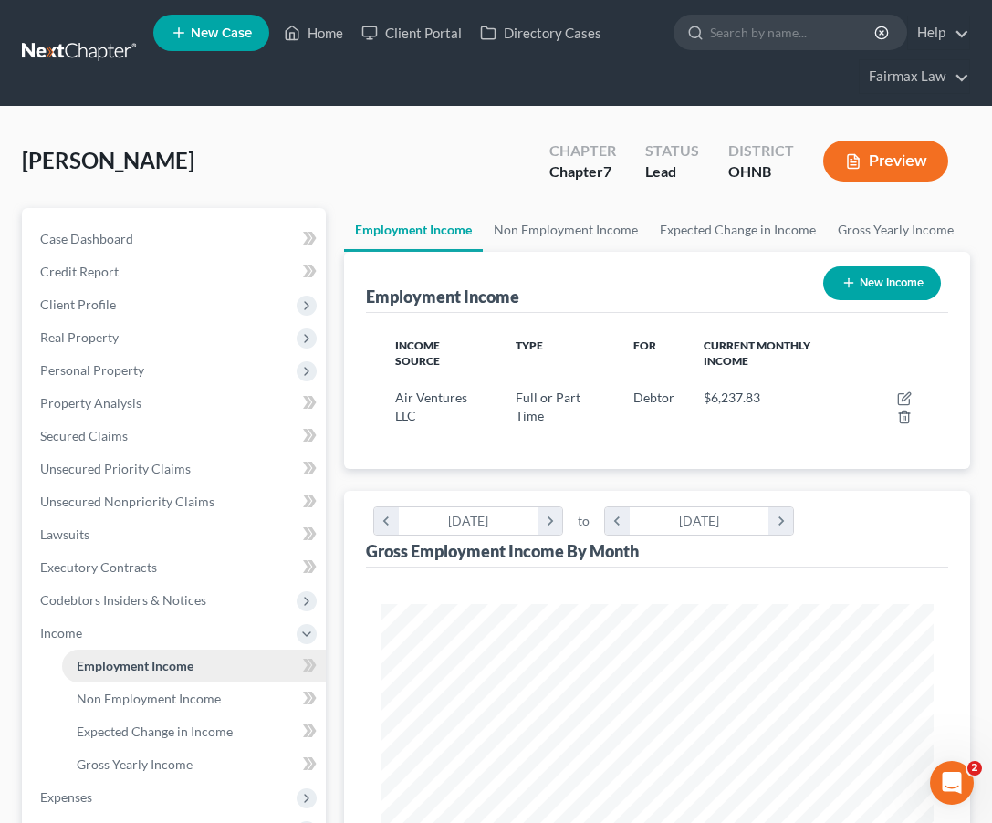
scroll to position [277, 590]
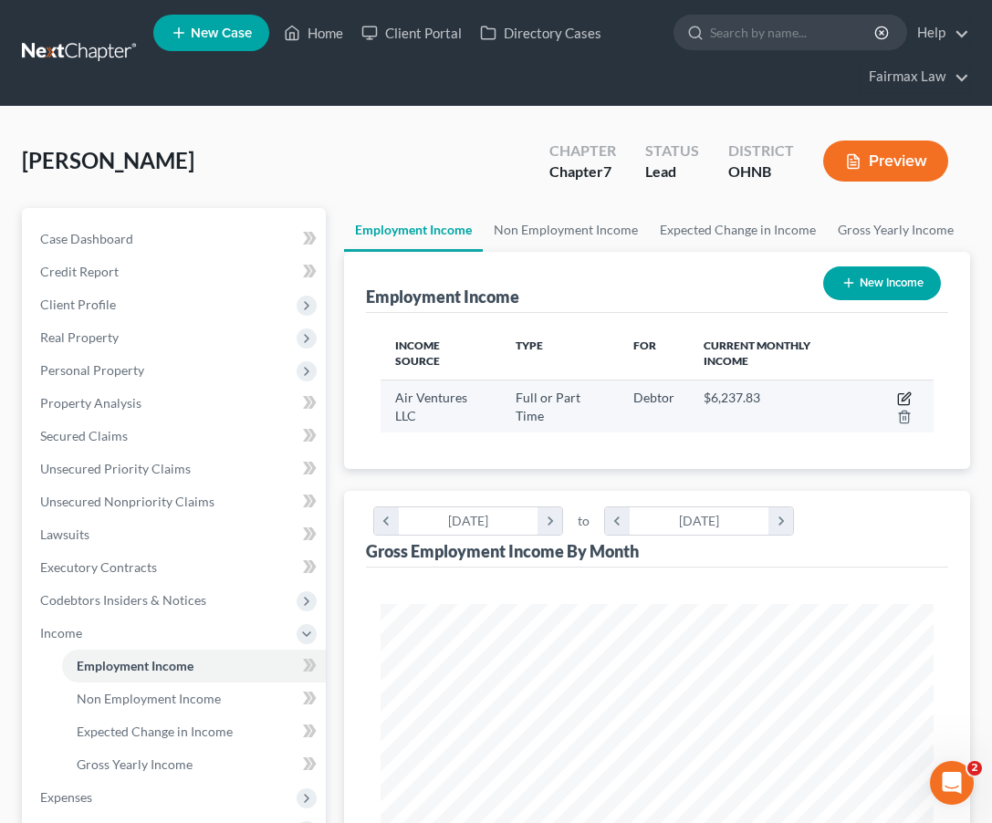
click at [904, 396] on icon "button" at bounding box center [906, 396] width 8 height 8
select select "0"
select select "36"
select select "3"
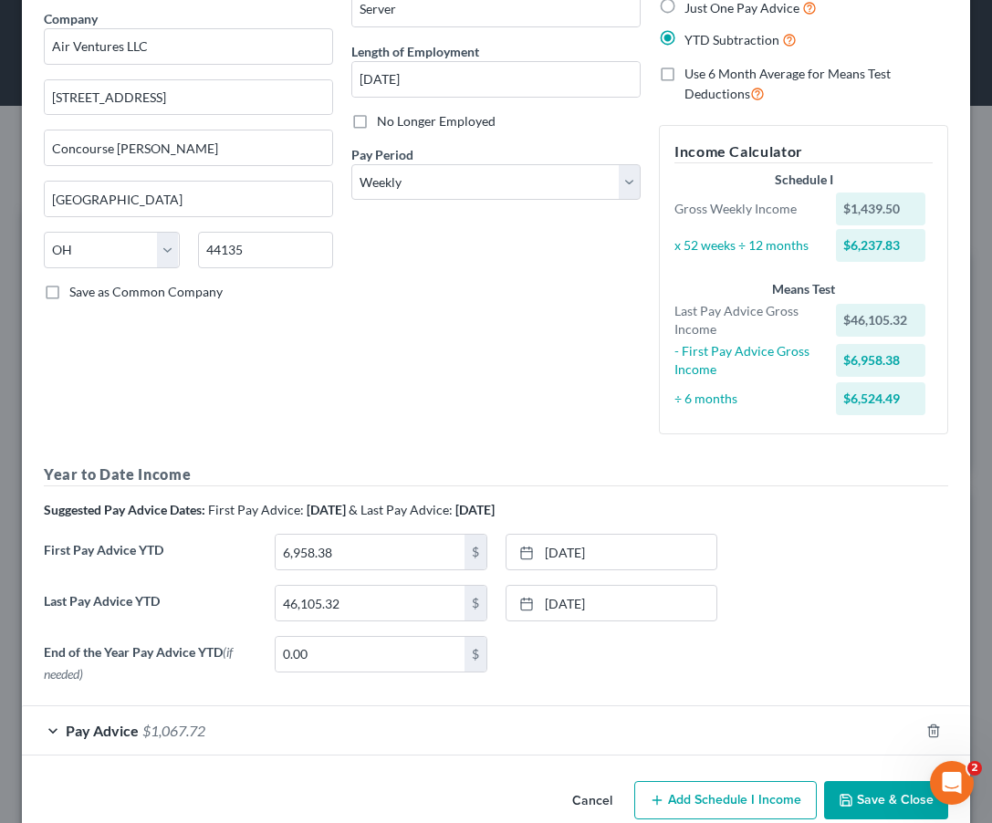
scroll to position [149, 0]
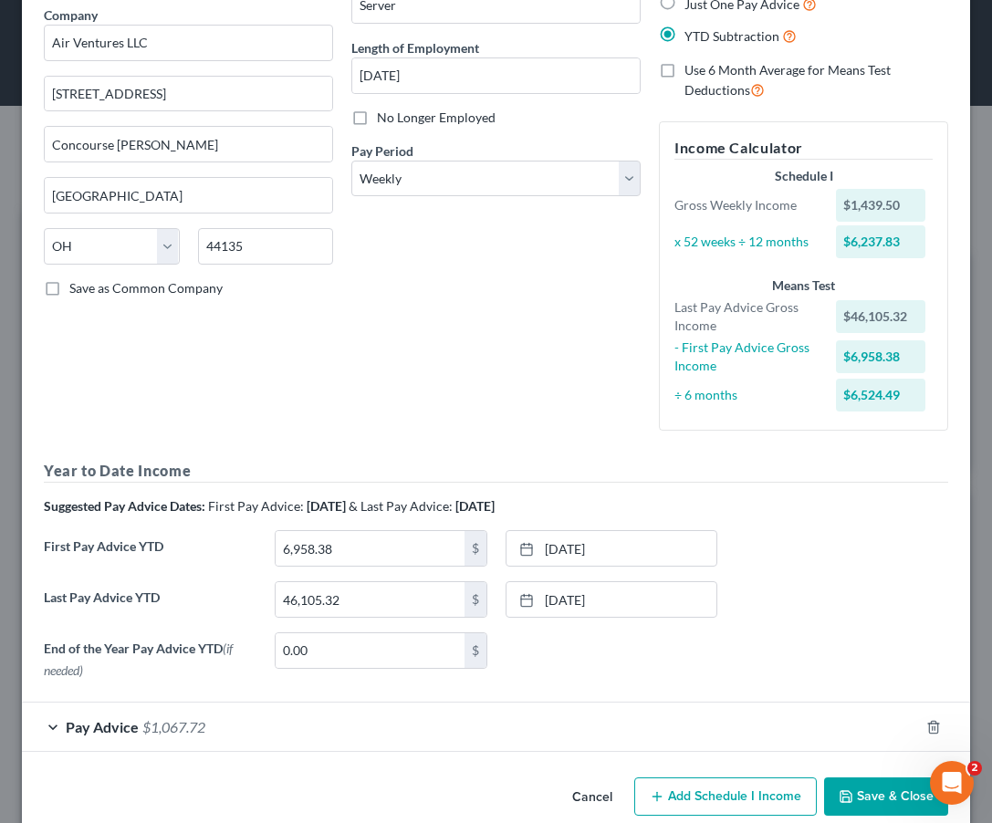
click at [162, 729] on span "$1,067.72" at bounding box center [173, 726] width 63 height 17
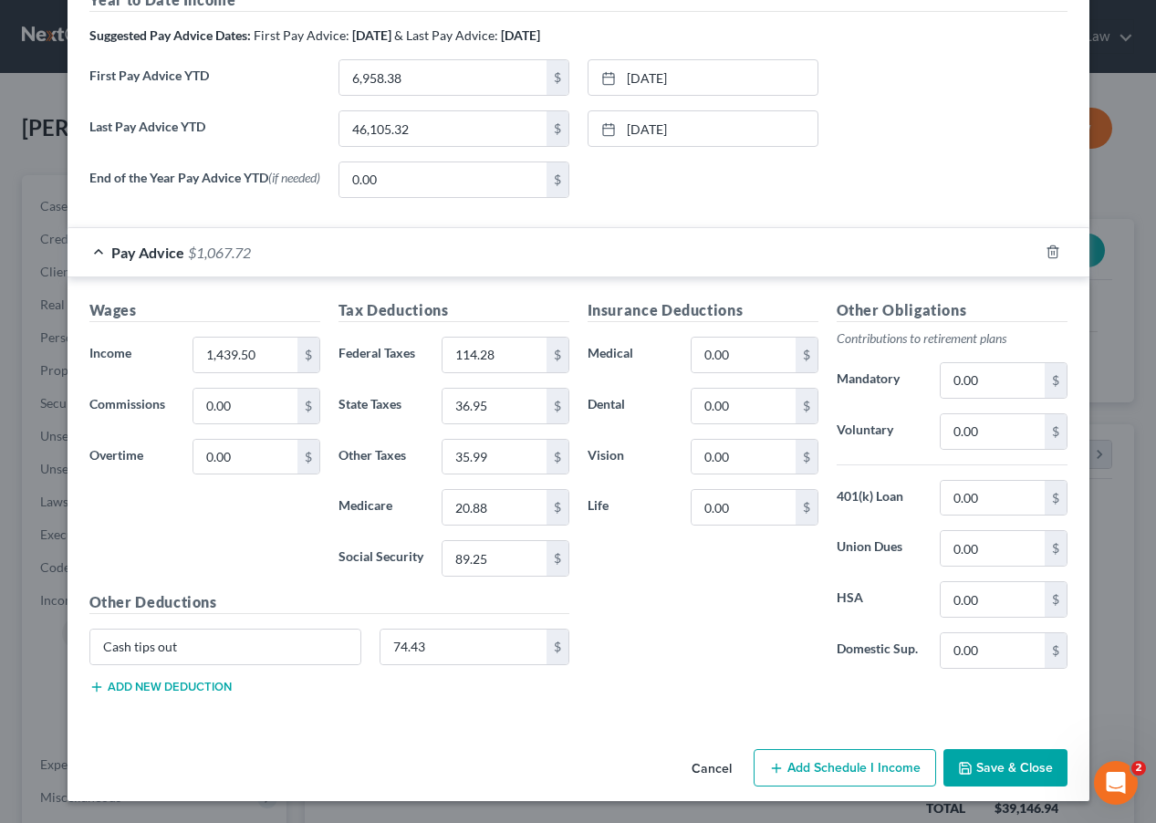
scroll to position [621, 0]
click at [254, 344] on input "1,439.50" at bounding box center [244, 355] width 103 height 35
drag, startPoint x: 277, startPoint y: 346, endPoint x: 141, endPoint y: 331, distance: 136.8
click at [141, 331] on div "Wages Income * 1,439.50 $ Commissions 0.00 $ Overtime 0.00 $" at bounding box center [204, 445] width 249 height 292
type input "172.90"
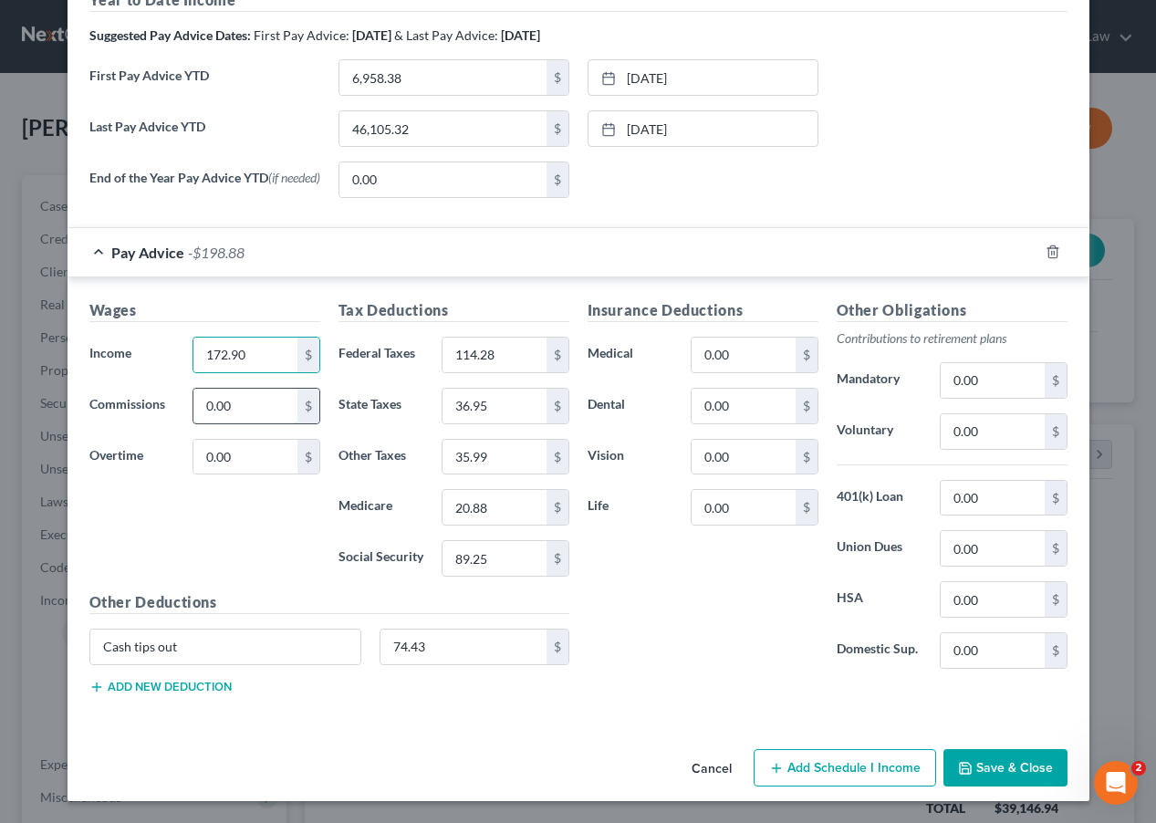
click at [245, 411] on input "0.00" at bounding box center [244, 406] width 103 height 35
click at [247, 411] on input "0.00" at bounding box center [244, 406] width 103 height 35
drag, startPoint x: 247, startPoint y: 411, endPoint x: 197, endPoint y: 403, distance: 50.7
click at [197, 403] on input "0.00" at bounding box center [244, 406] width 103 height 35
type input "1,266.86"
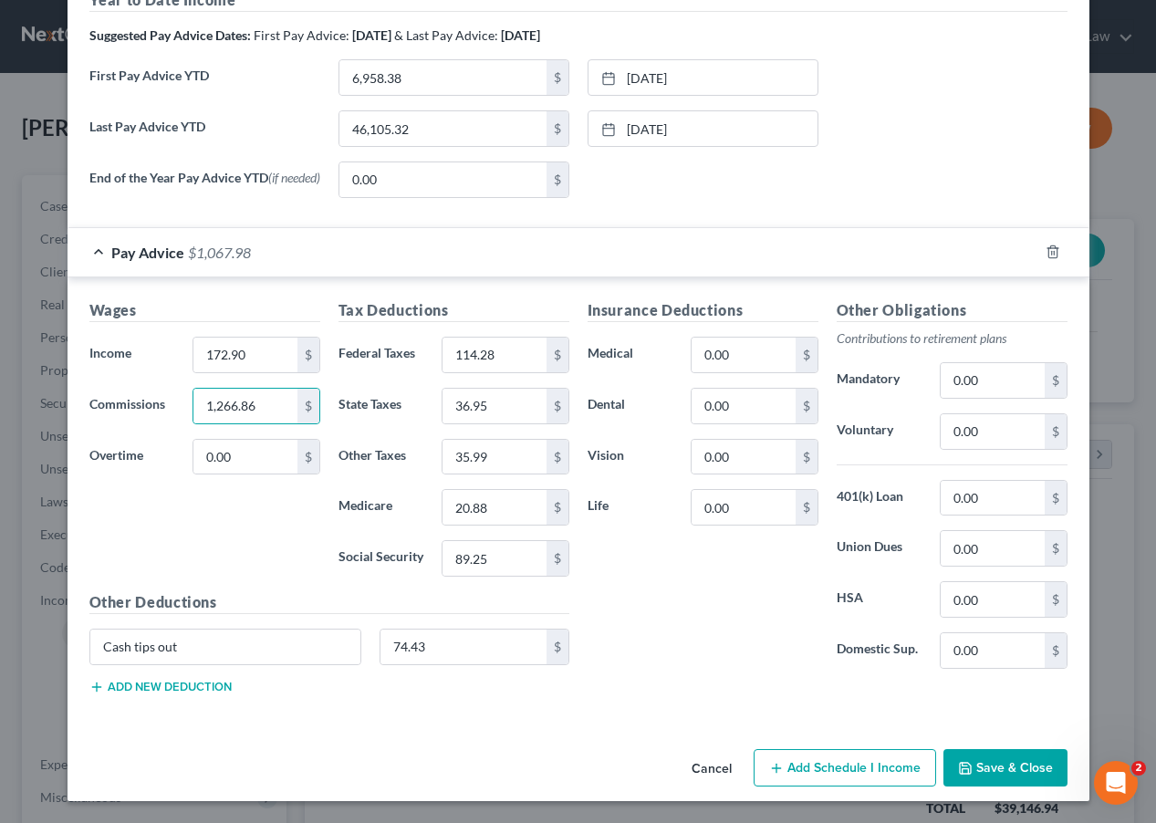
click at [214, 495] on div "Wages Income * 172.90 $ Commissions 1,266.86 $ Overtime 0.00 $" at bounding box center [204, 445] width 249 height 292
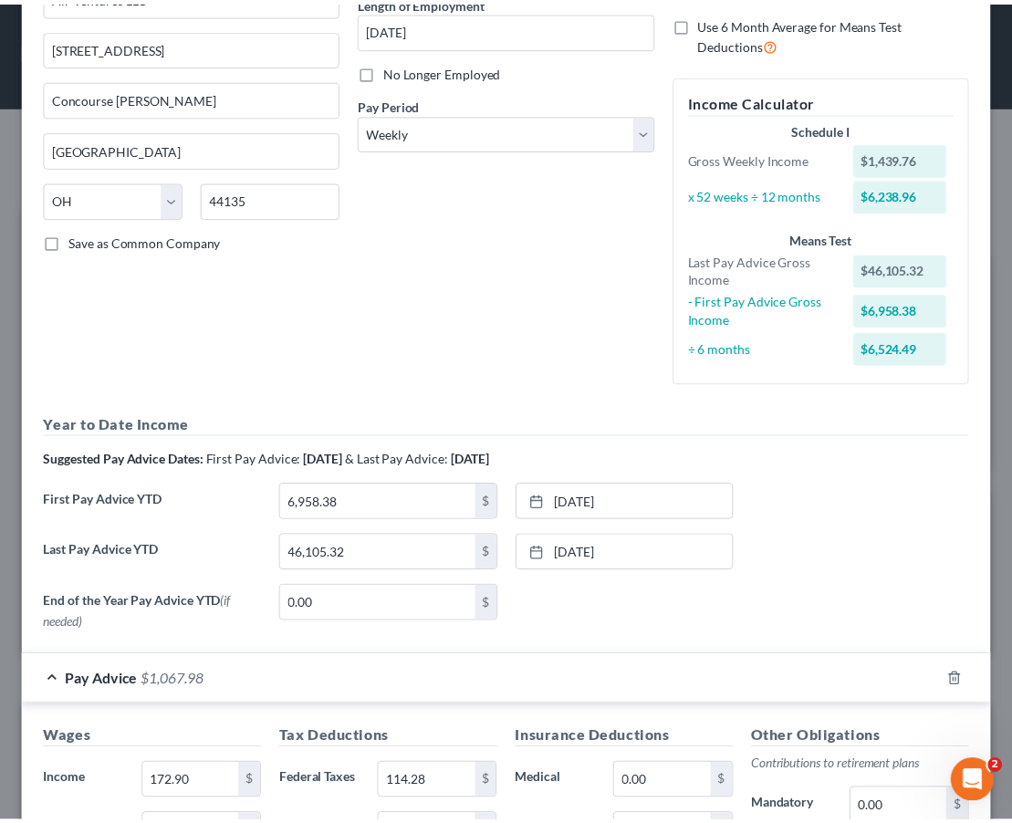
scroll to position [283, 602]
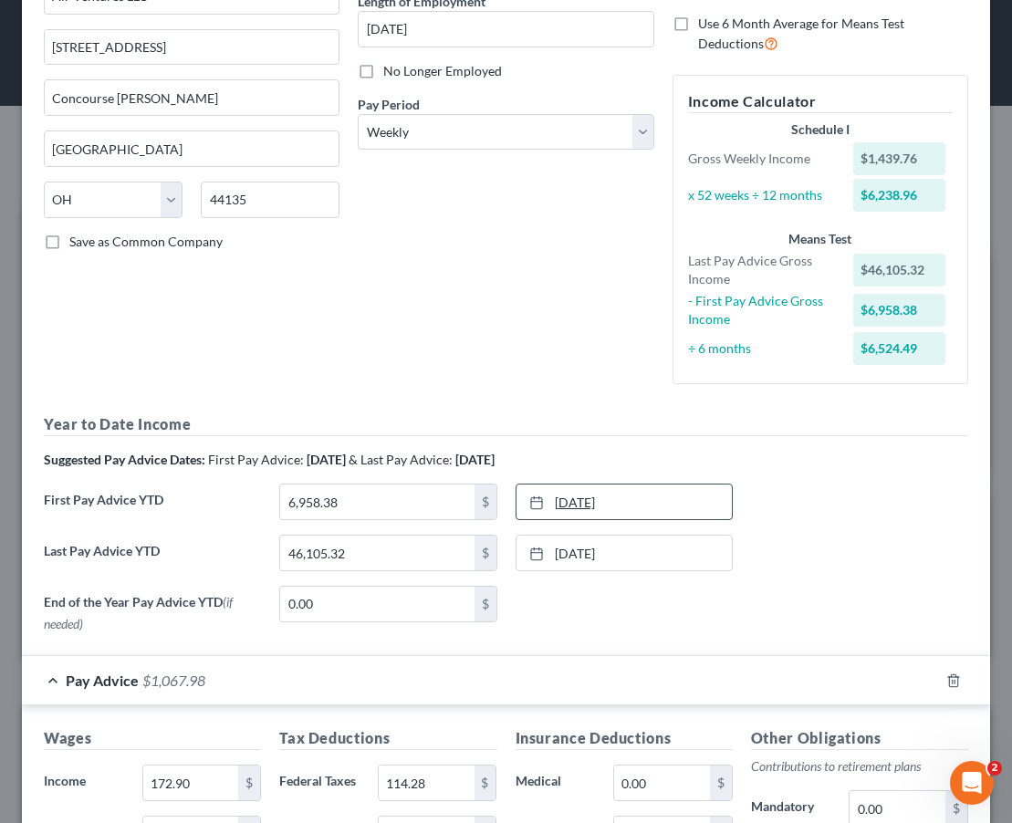
click at [536, 501] on icon at bounding box center [536, 503] width 15 height 15
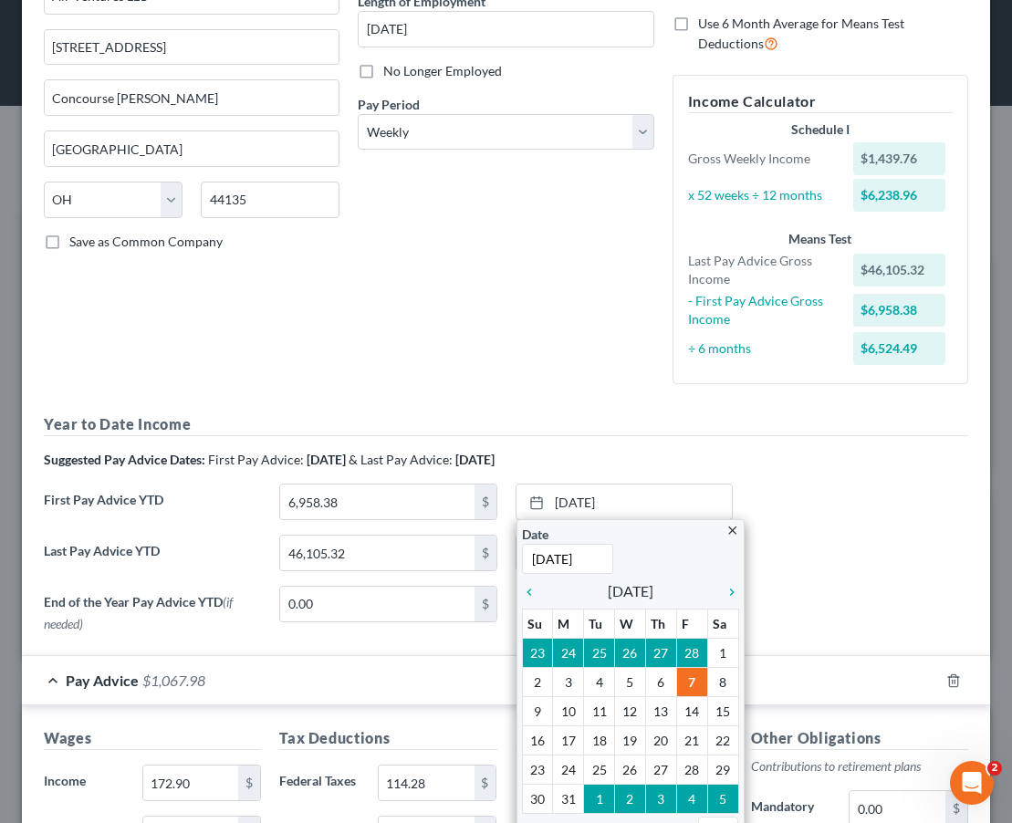
type input "2/28/2025"
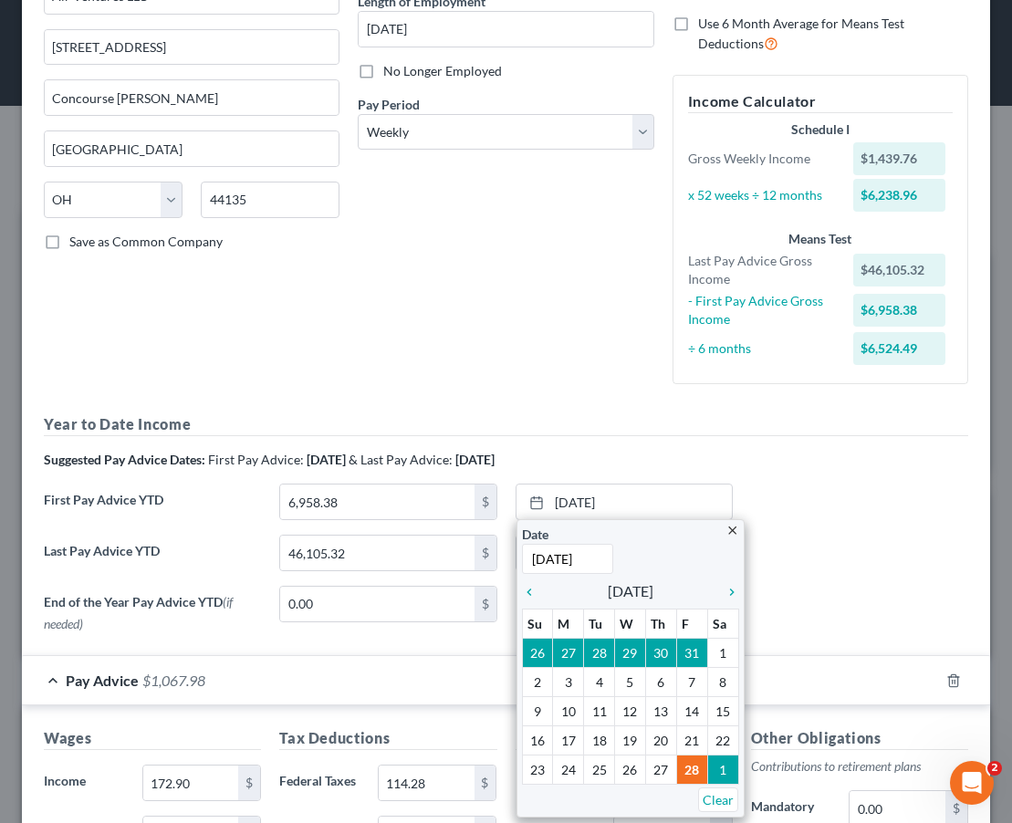
click at [823, 440] on div "Year to Date Income Suggested Pay Advice Dates: First Pay Advice: March 2025 & …" at bounding box center [506, 526] width 925 height 227
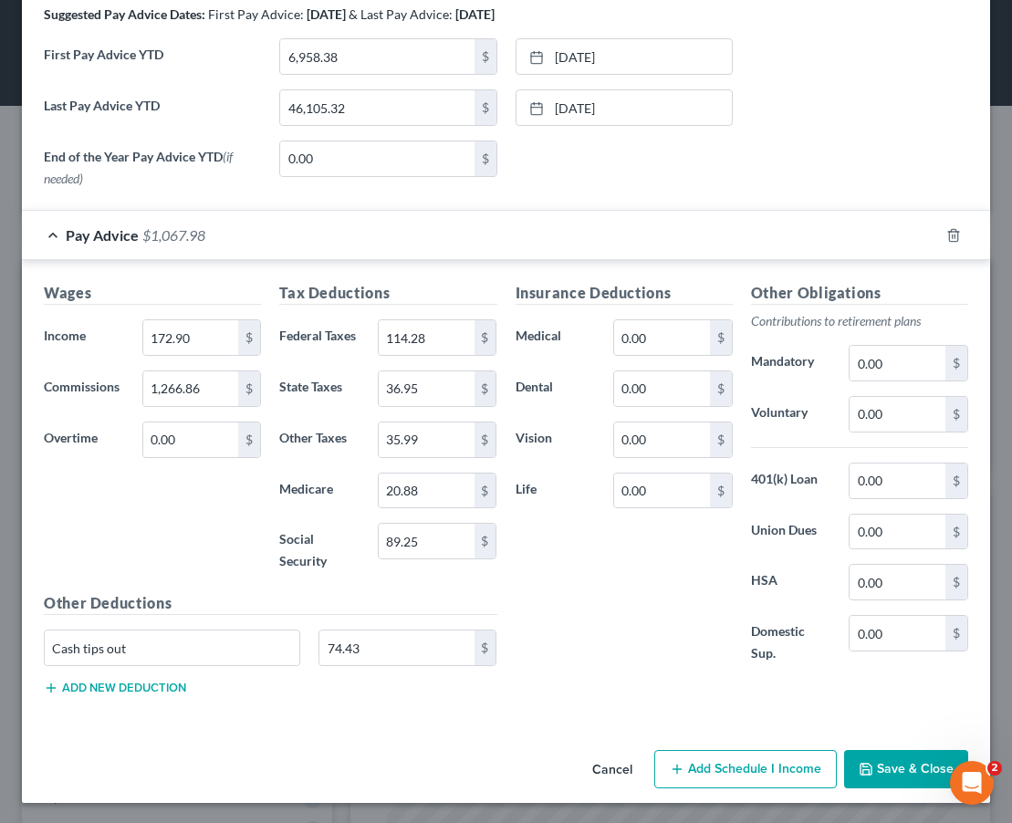
scroll to position [639, 0]
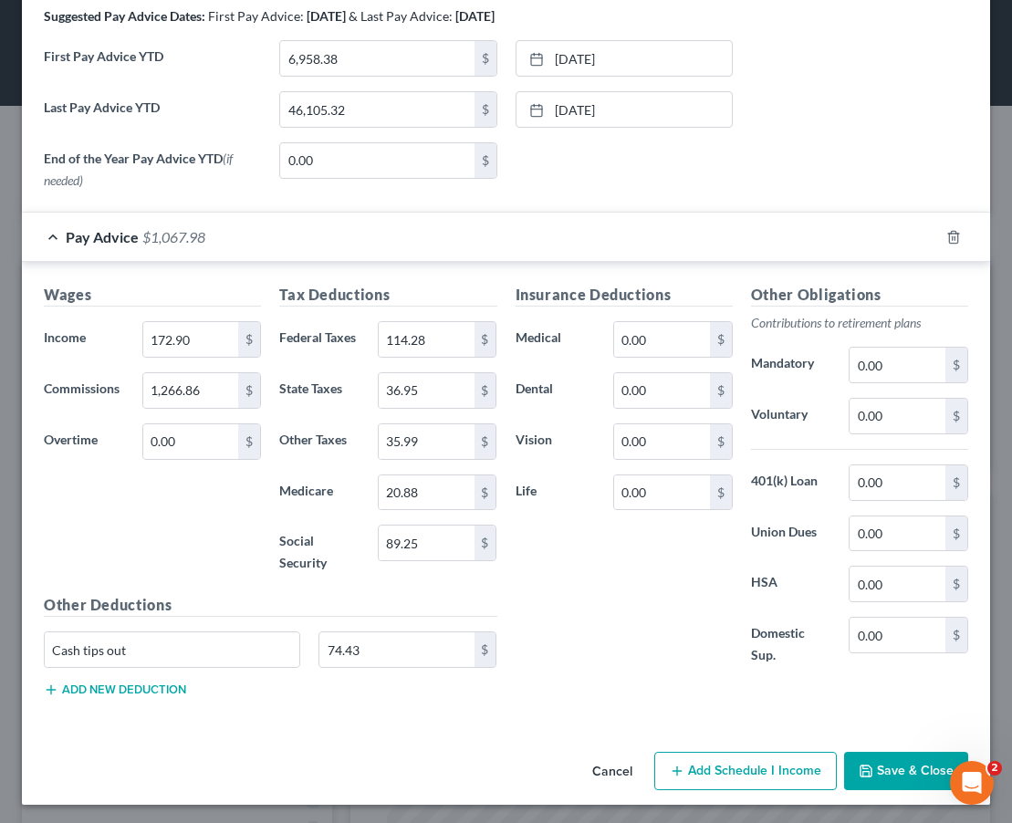
click at [879, 775] on button "Save & Close" at bounding box center [906, 771] width 124 height 38
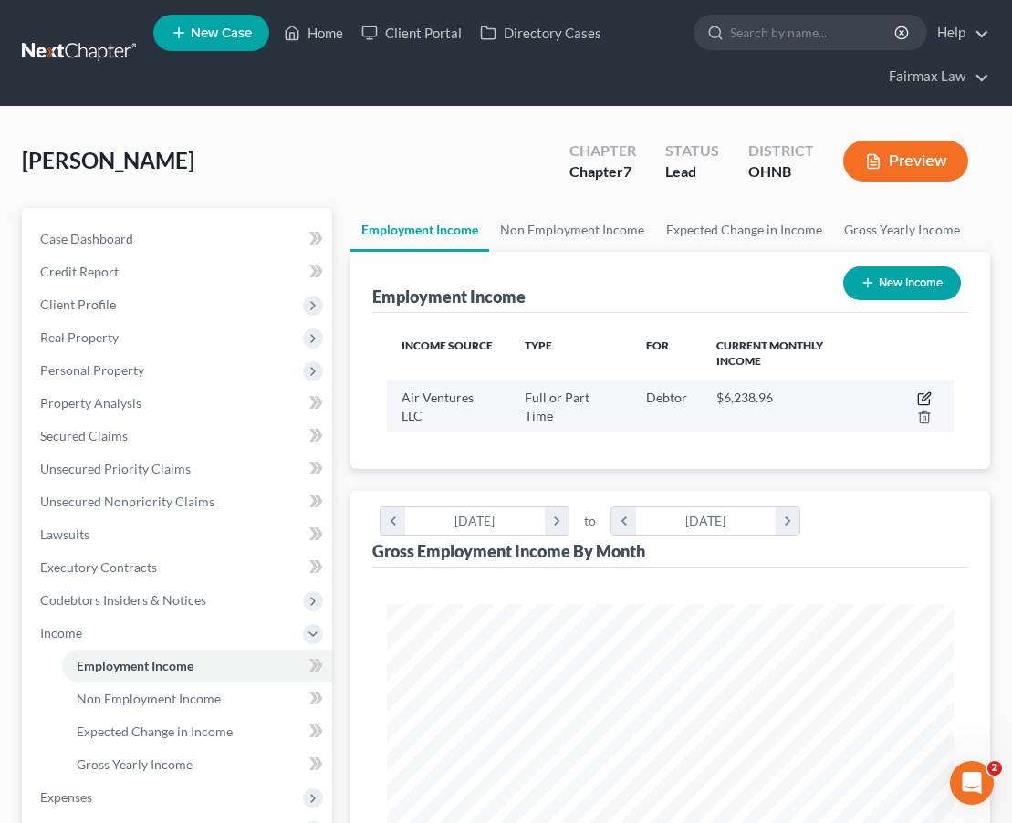
click at [921, 399] on icon "button" at bounding box center [924, 399] width 15 height 15
select select "0"
select select "36"
select select "3"
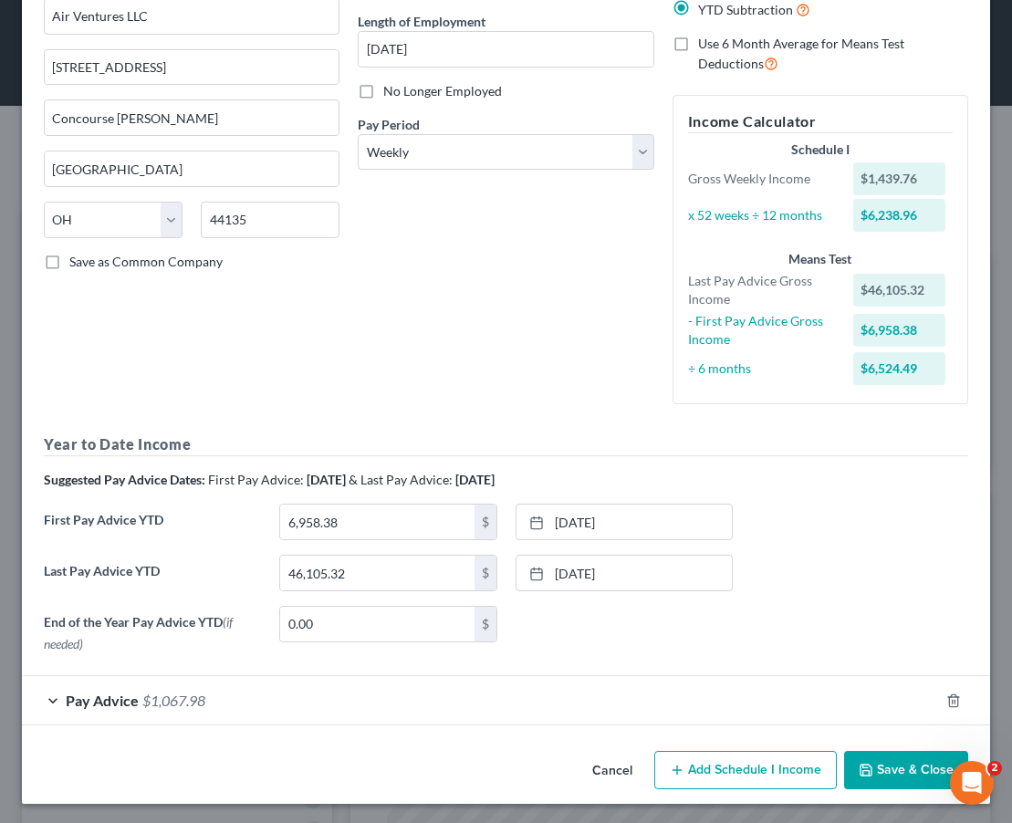
scroll to position [174, 0]
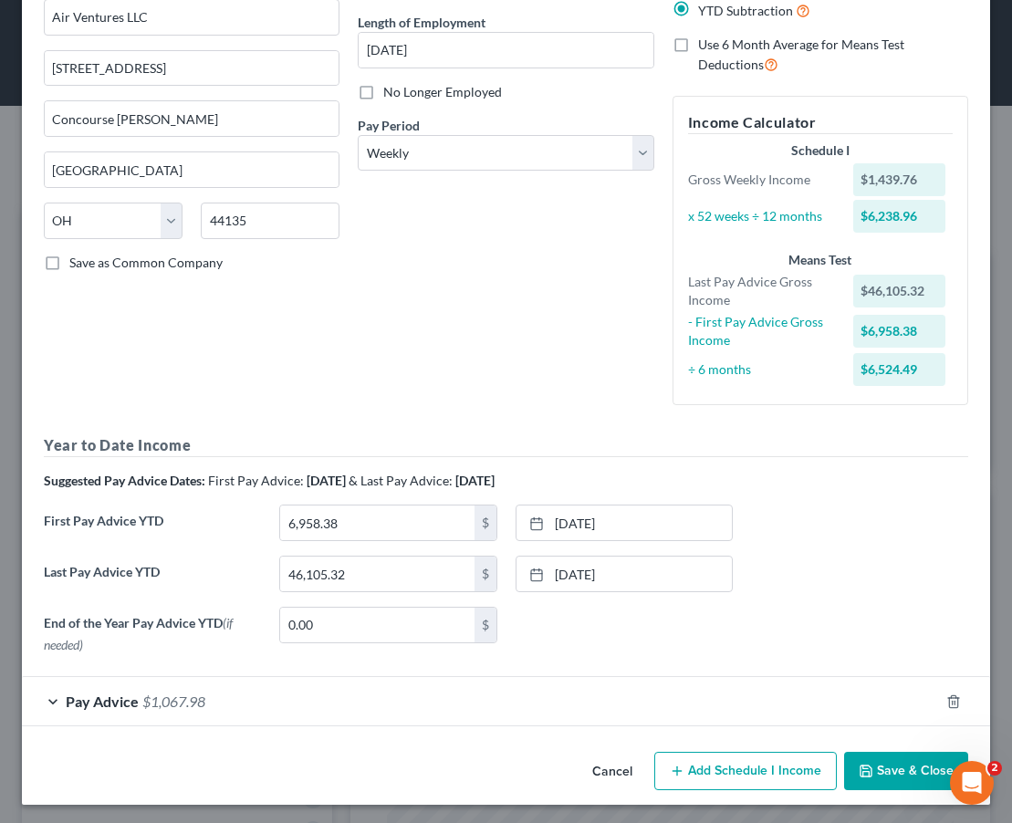
click at [889, 763] on button "Save & Close" at bounding box center [906, 771] width 124 height 38
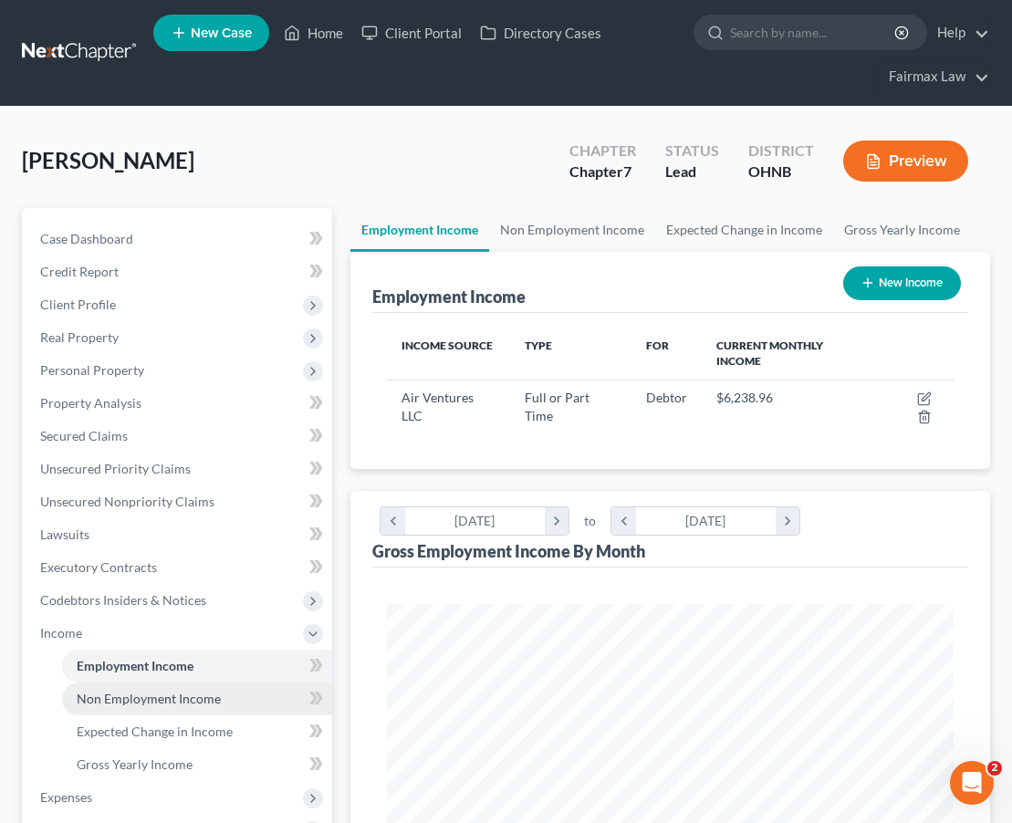
click at [251, 692] on link "Non Employment Income" at bounding box center [197, 699] width 270 height 33
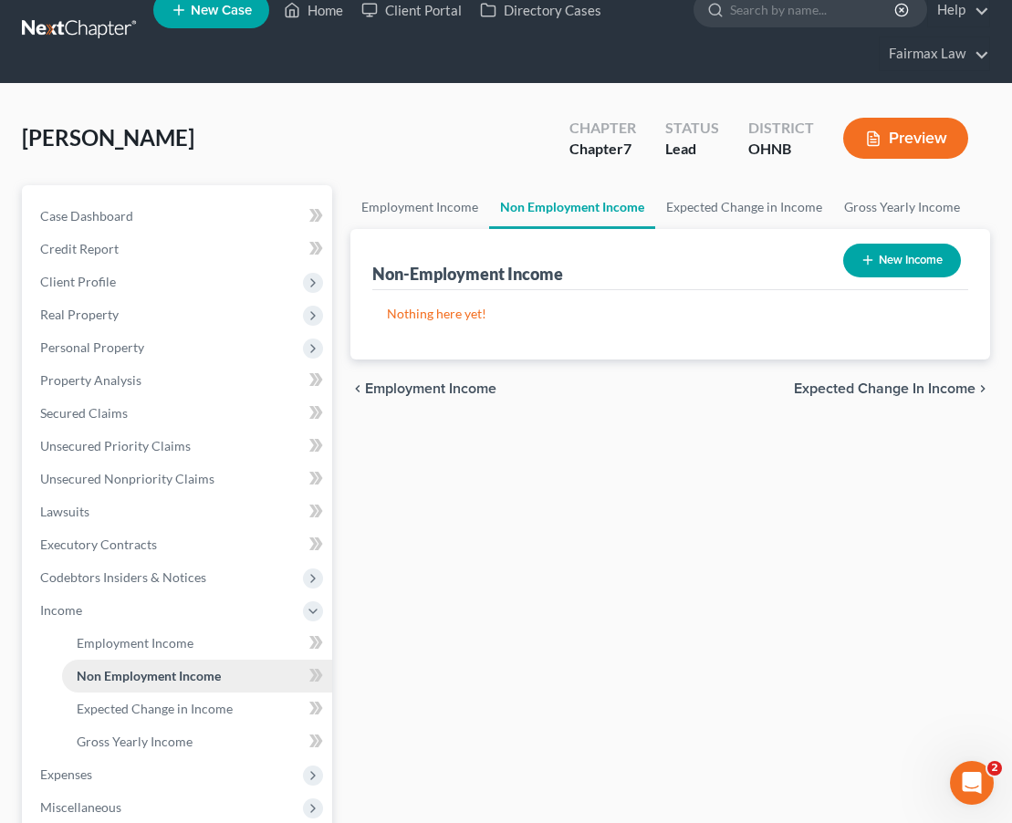
scroll to position [45, 0]
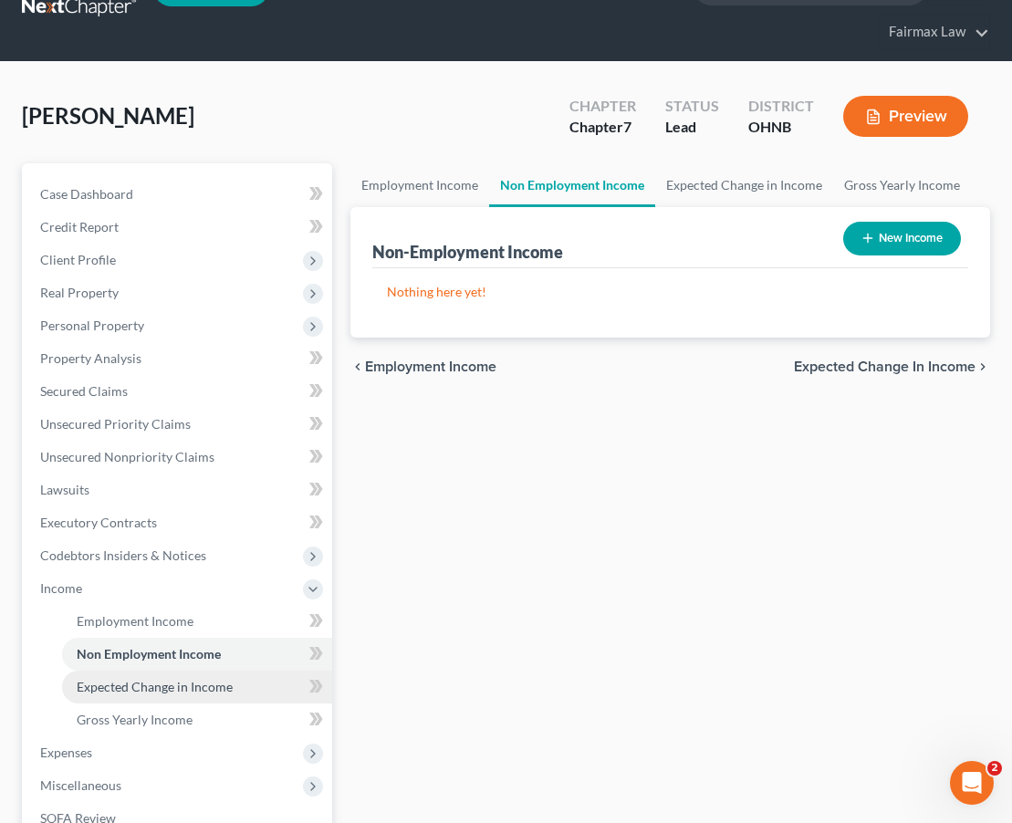
click at [235, 689] on link "Expected Change in Income" at bounding box center [197, 687] width 270 height 33
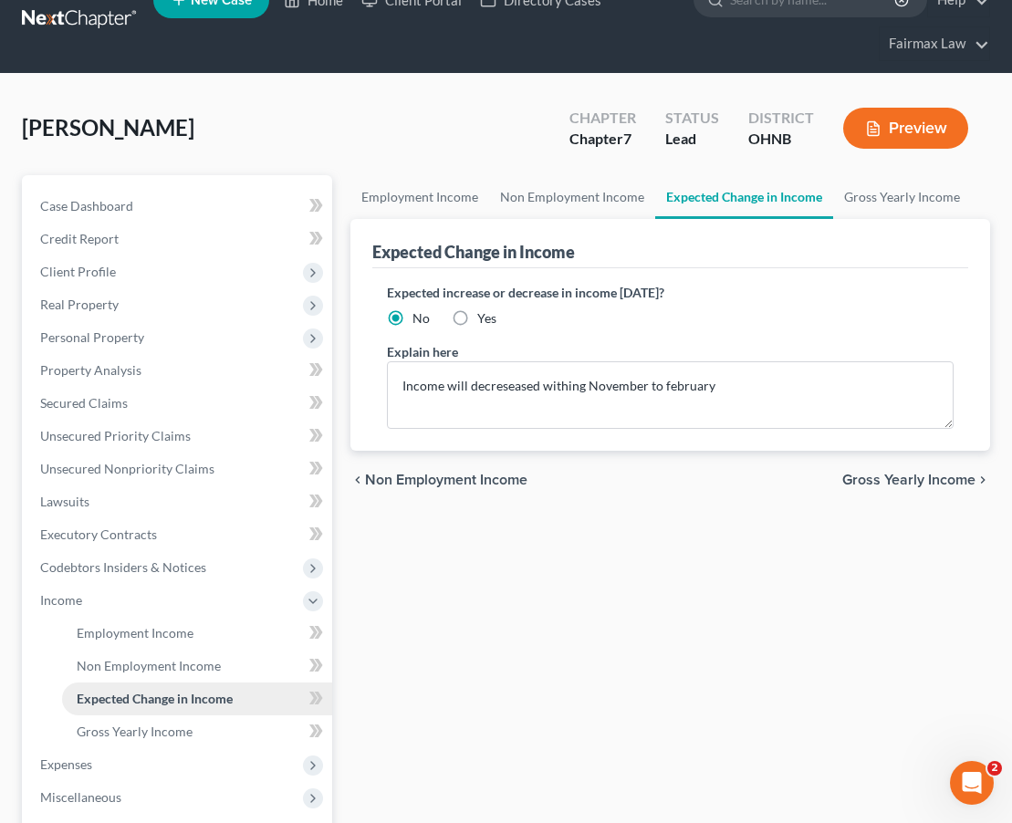
scroll to position [46, 0]
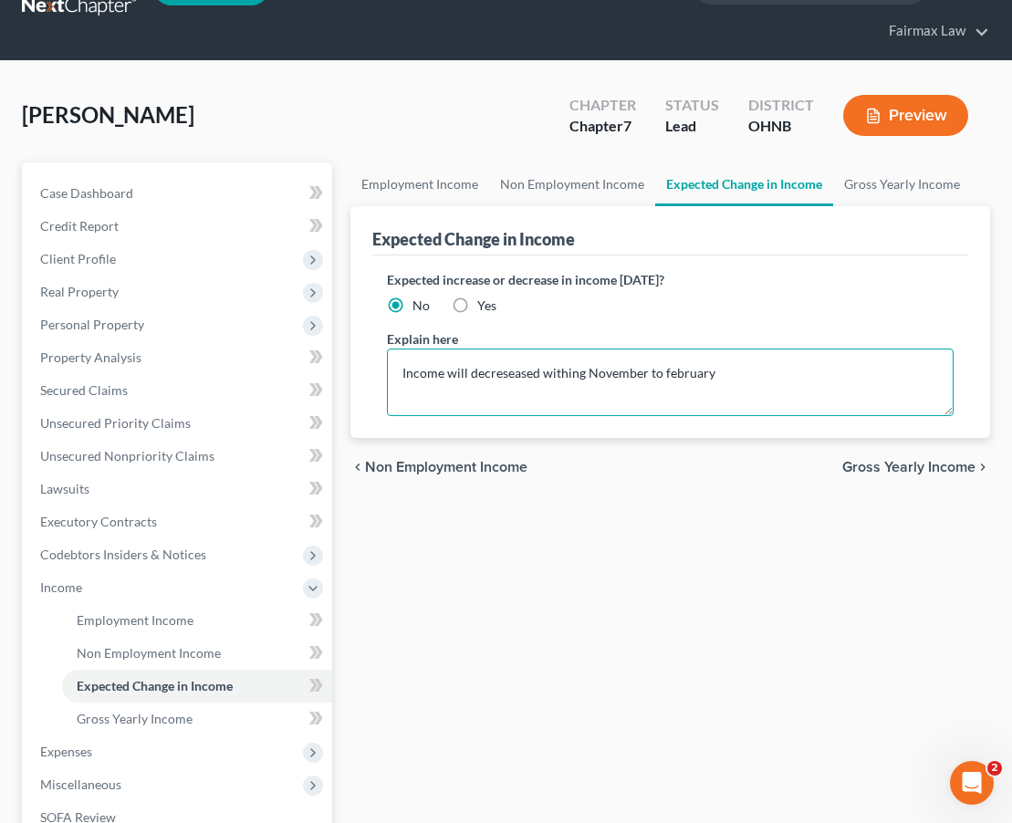
click at [729, 390] on textarea "Income will decreseased withing November to february" at bounding box center [670, 383] width 567 height 68
drag, startPoint x: 737, startPoint y: 387, endPoint x: 532, endPoint y: 376, distance: 204.7
click at [532, 376] on textarea "Income will decreseased withing November to february" at bounding box center [670, 383] width 567 height 68
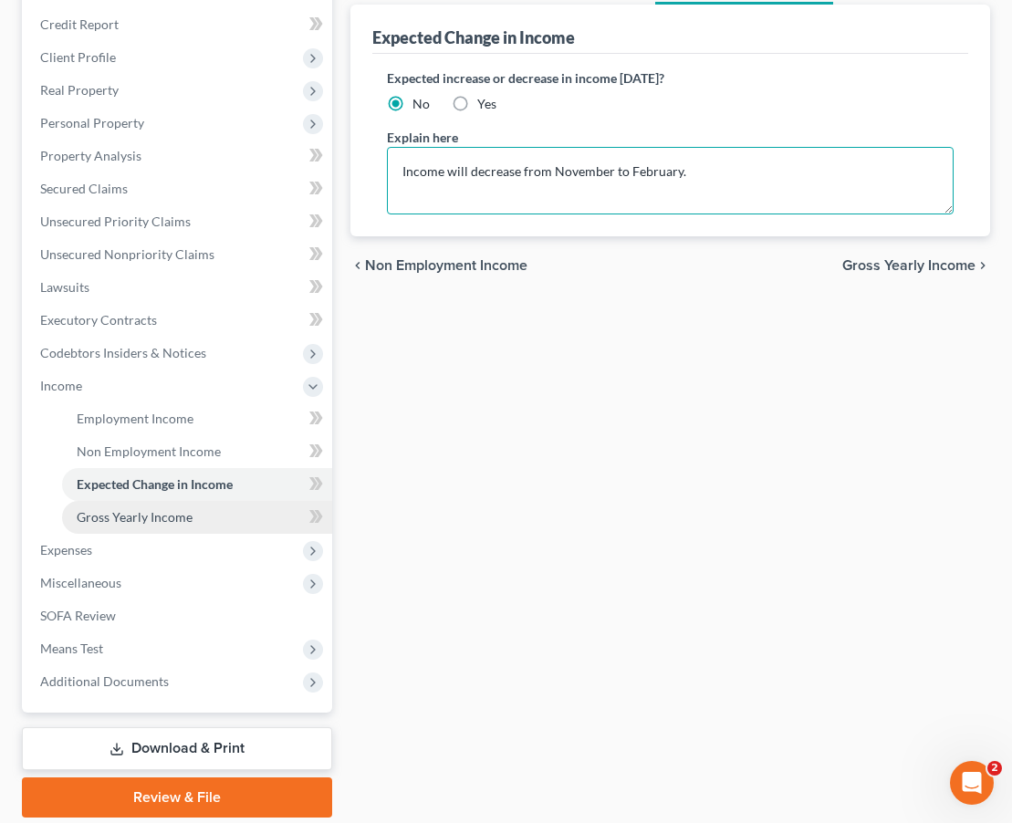
type textarea "Income will decrease from November to February."
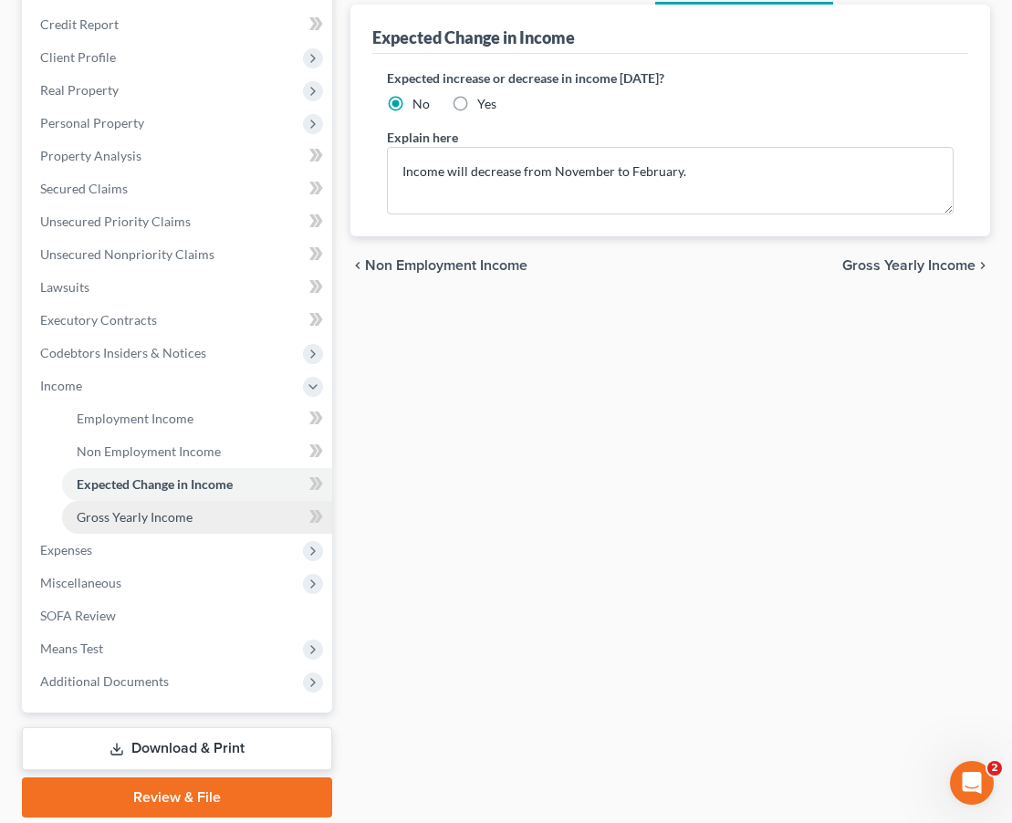
click at [192, 522] on link "Gross Yearly Income" at bounding box center [197, 517] width 270 height 33
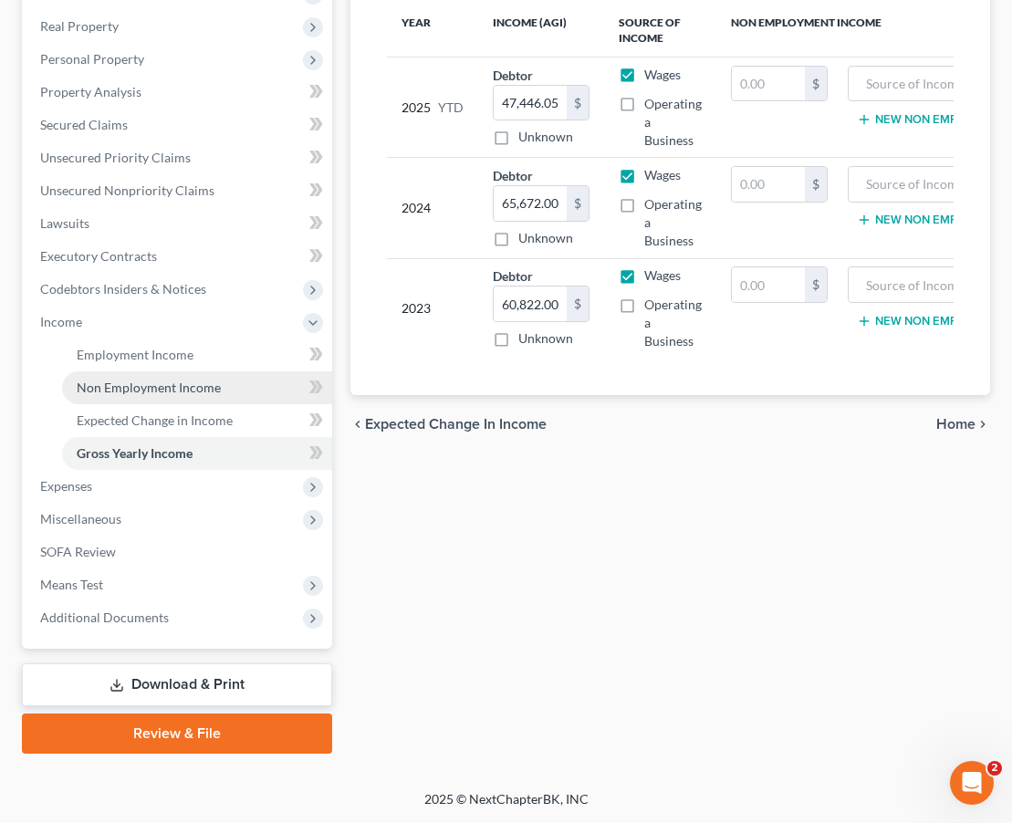
click at [153, 387] on span "Non Employment Income" at bounding box center [149, 388] width 144 height 16
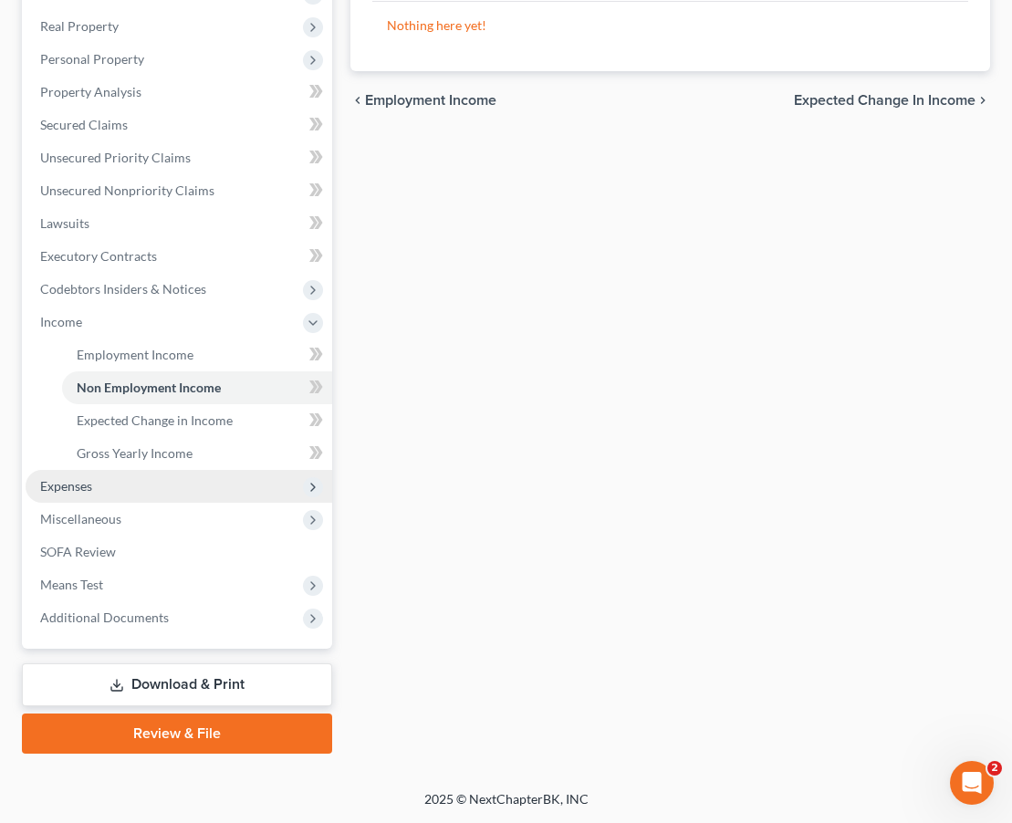
click at [89, 489] on span "Expenses" at bounding box center [66, 486] width 52 height 16
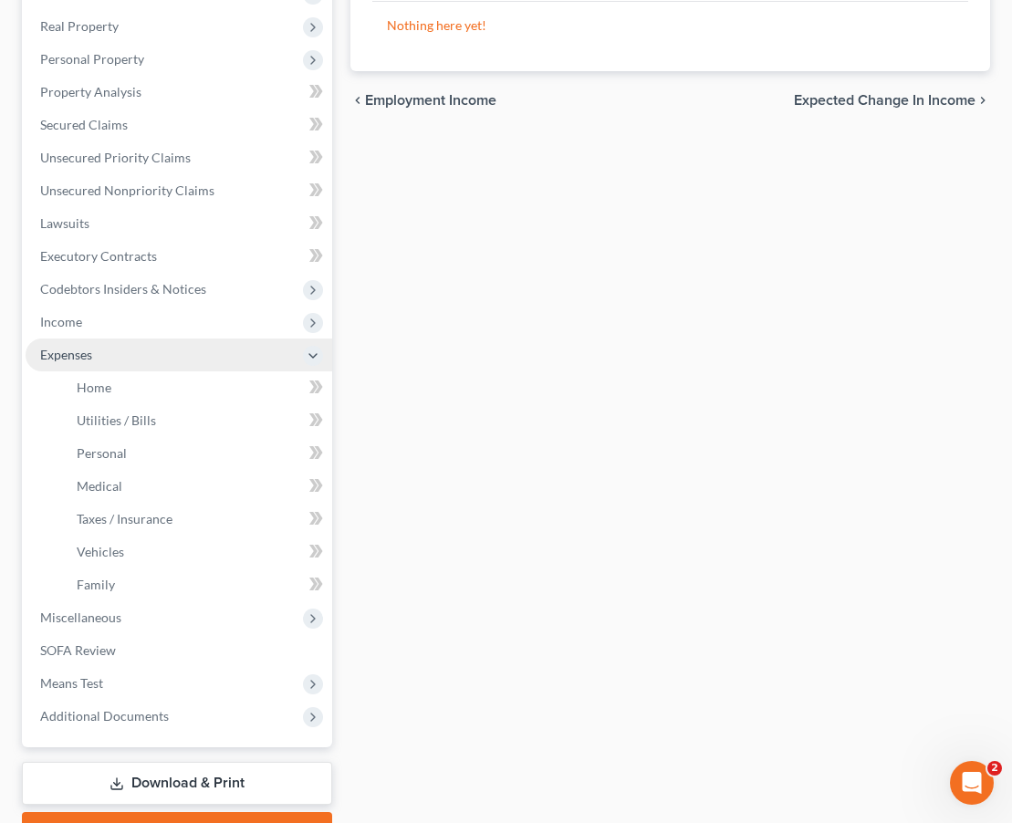
scroll to position [315, 0]
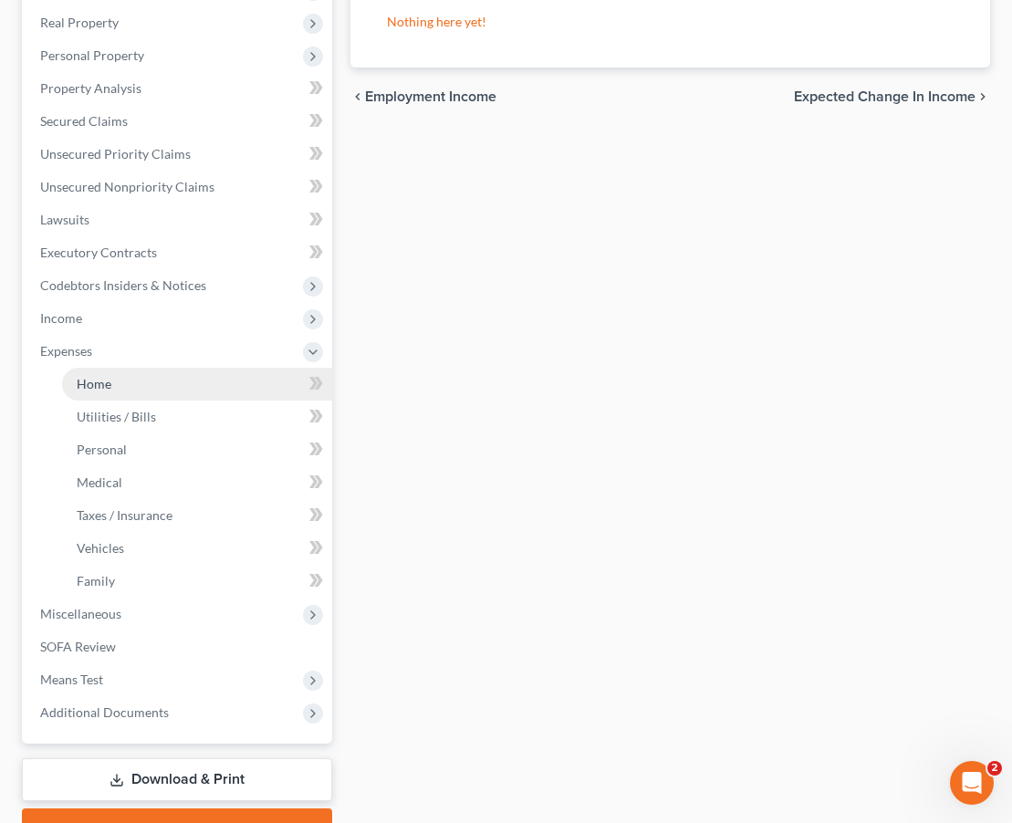
click at [110, 390] on span "Home" at bounding box center [94, 384] width 35 height 16
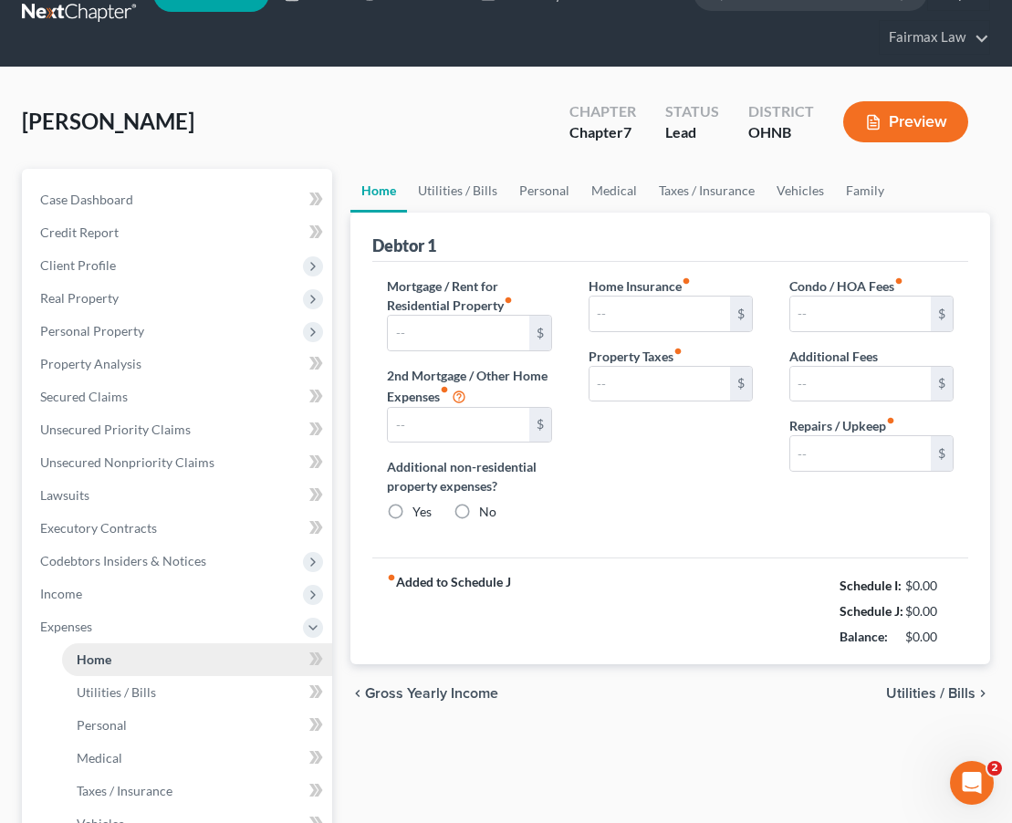
type input "1,100.00"
type input "0.00"
radio input "true"
type input "0.00"
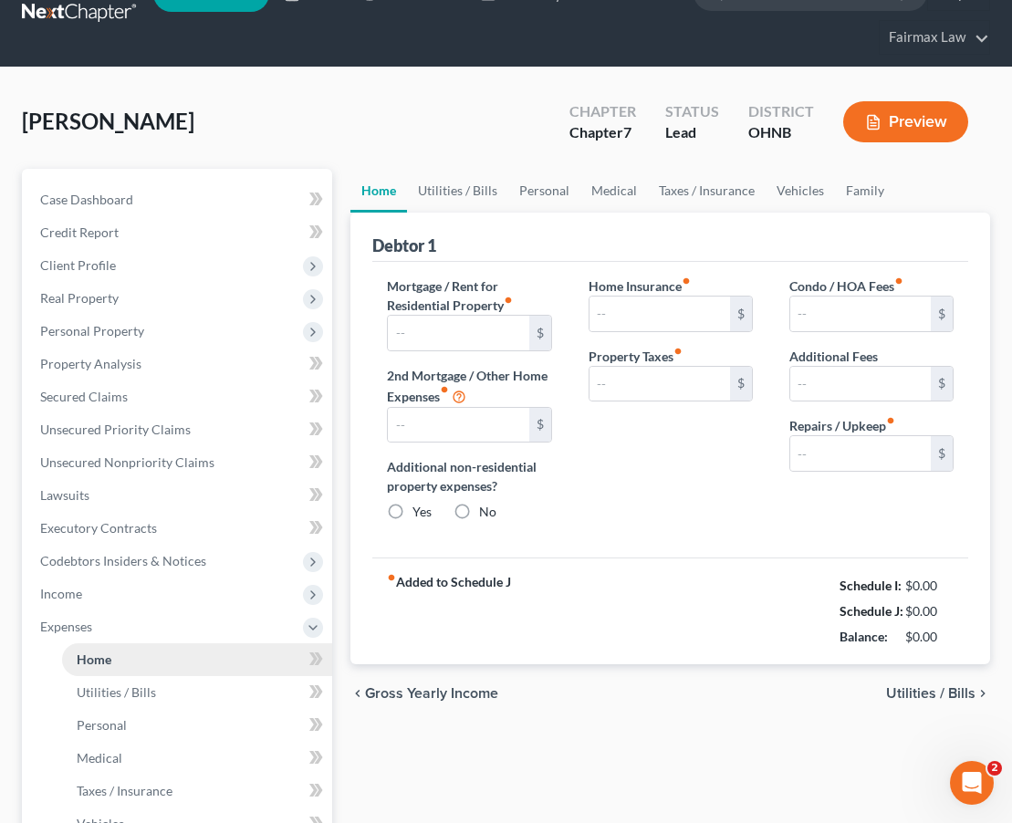
type input "0.00"
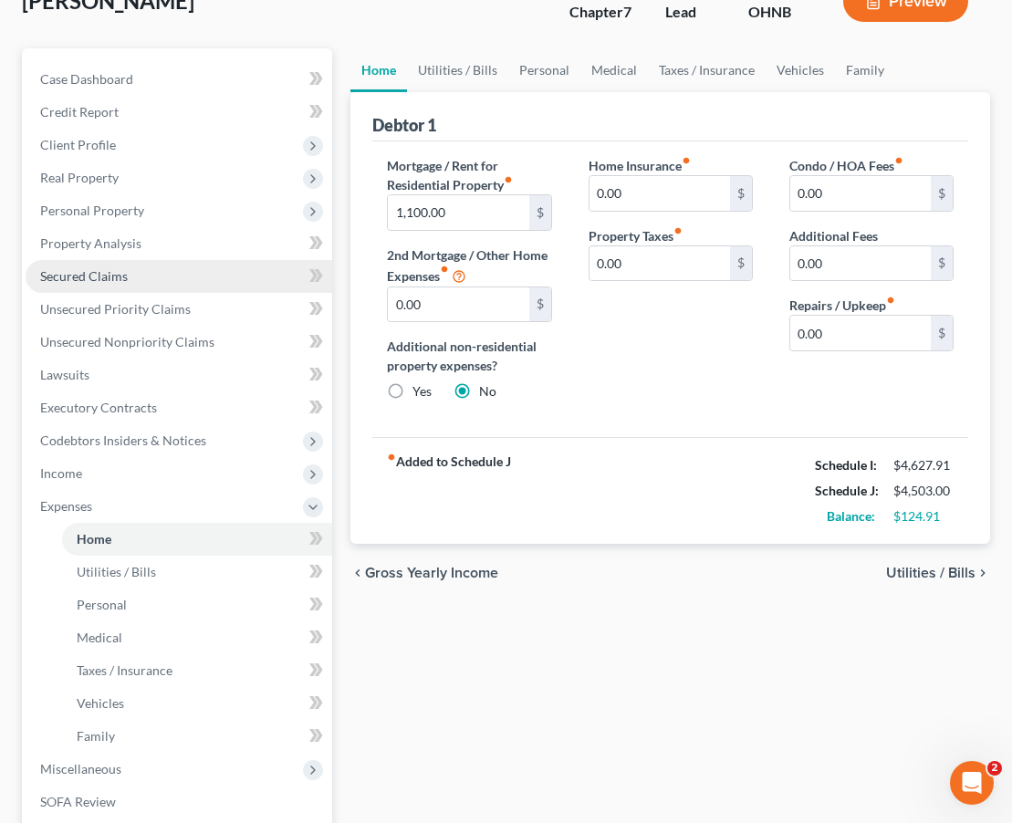
scroll to position [172, 0]
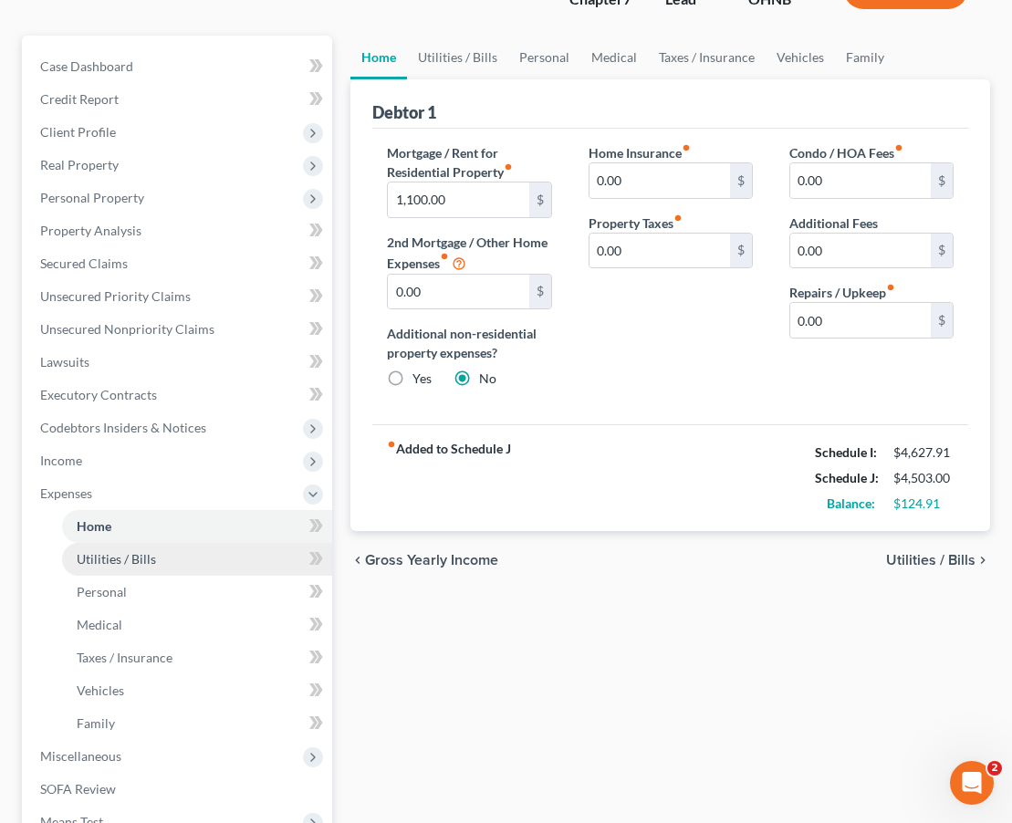
click at [130, 569] on link "Utilities / Bills" at bounding box center [197, 559] width 270 height 33
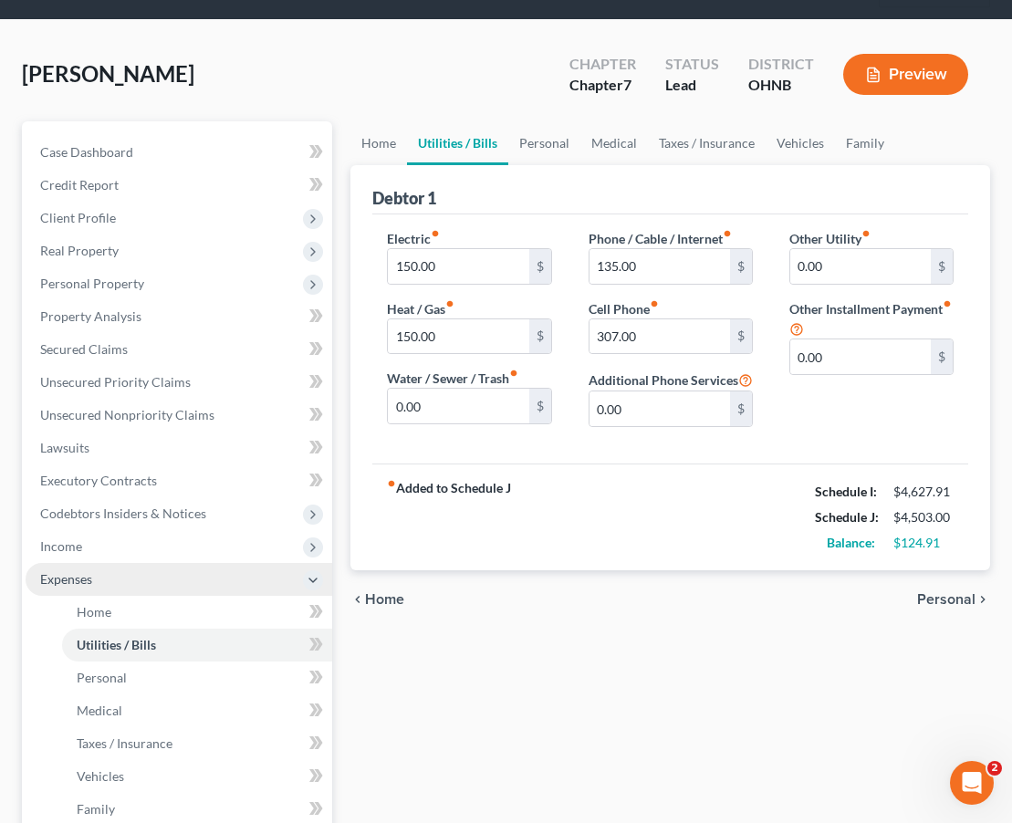
scroll to position [91, 0]
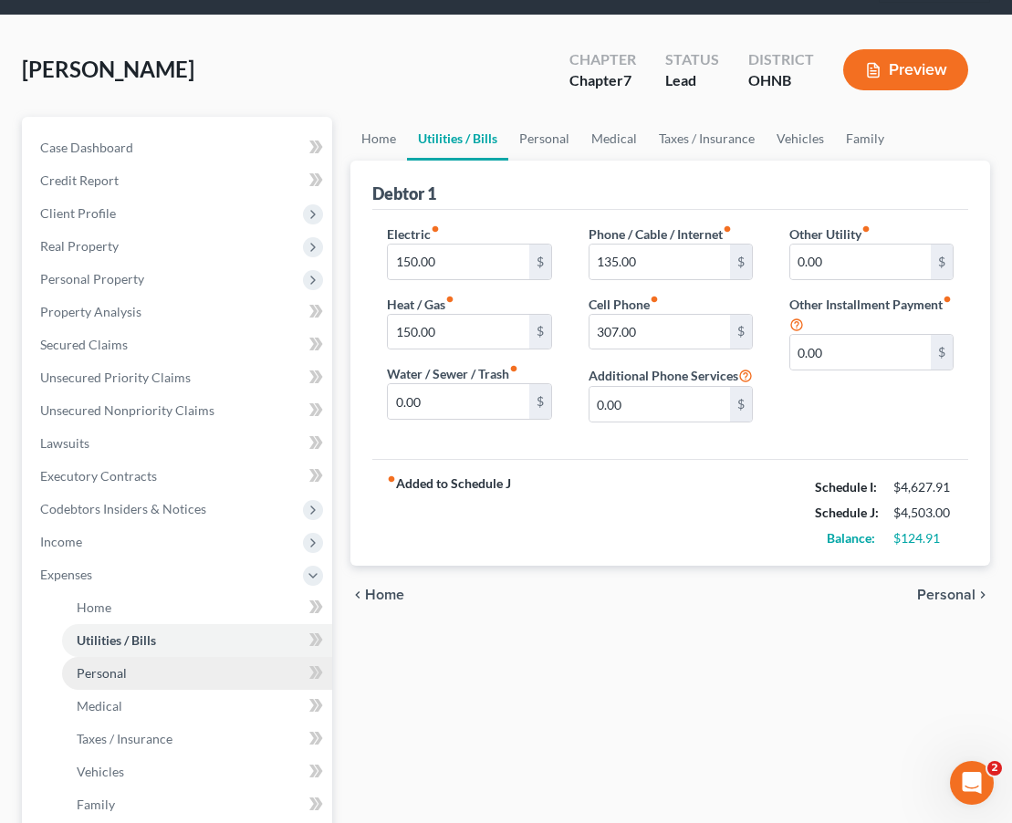
click at [122, 667] on span "Personal" at bounding box center [102, 673] width 50 height 16
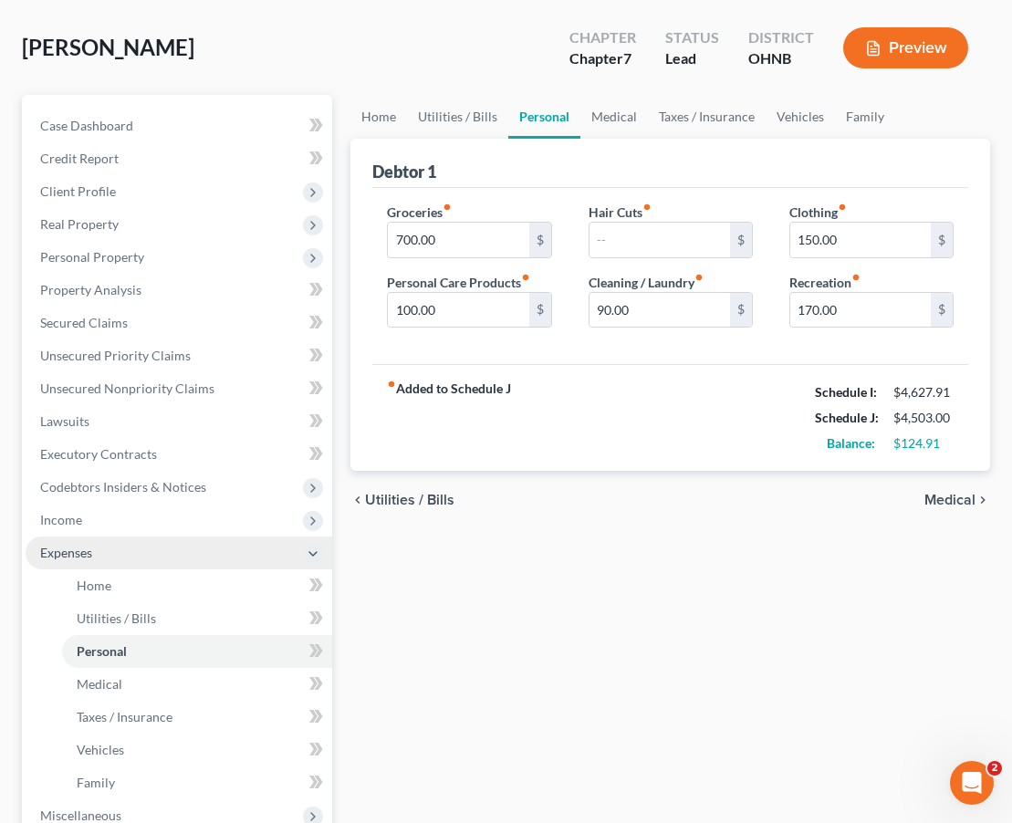
scroll to position [118, 0]
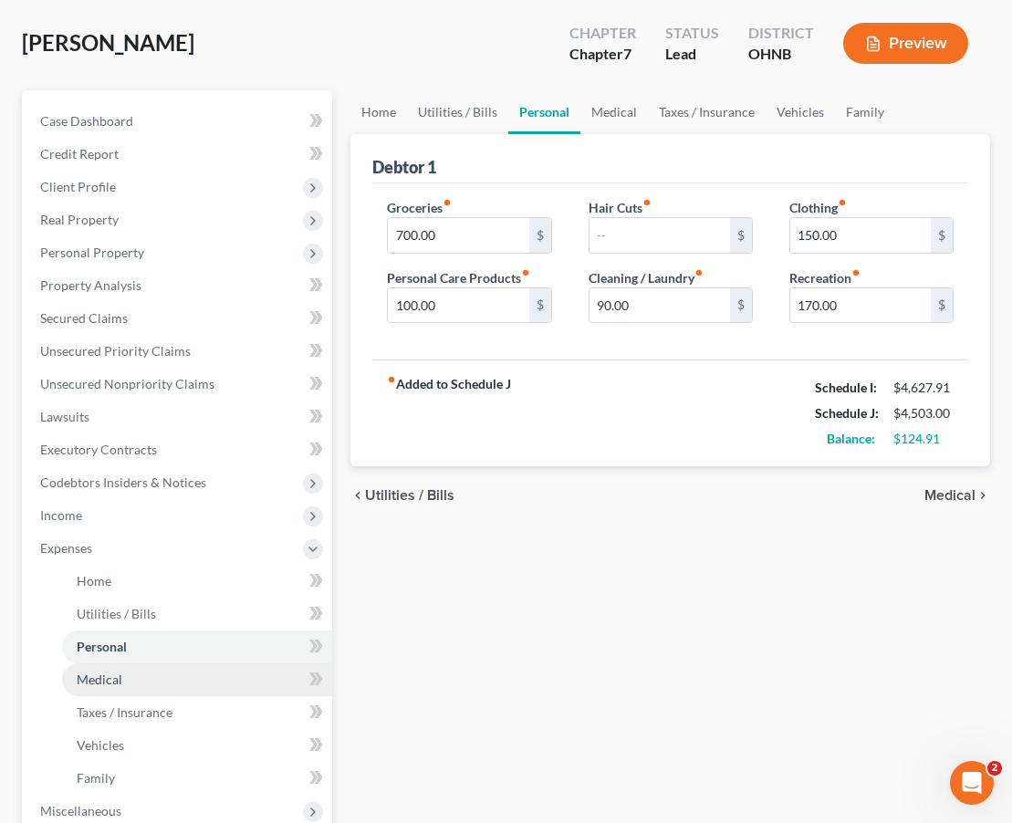
click at [125, 685] on link "Medical" at bounding box center [197, 680] width 270 height 33
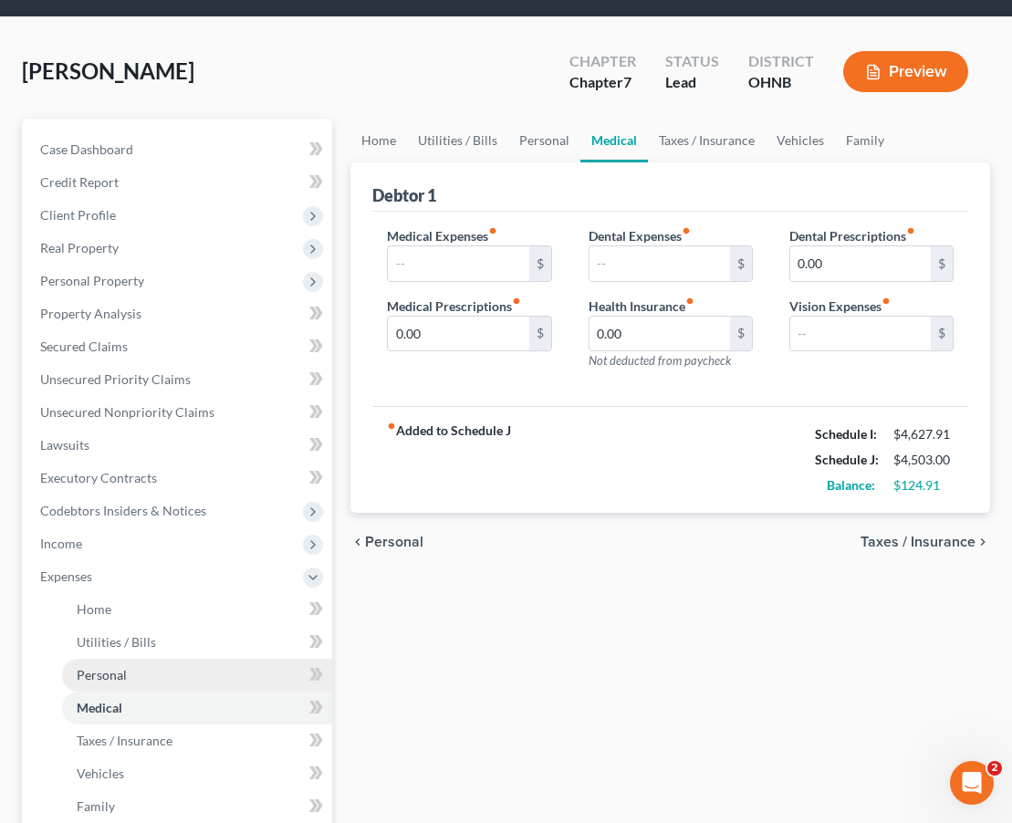
scroll to position [89, 0]
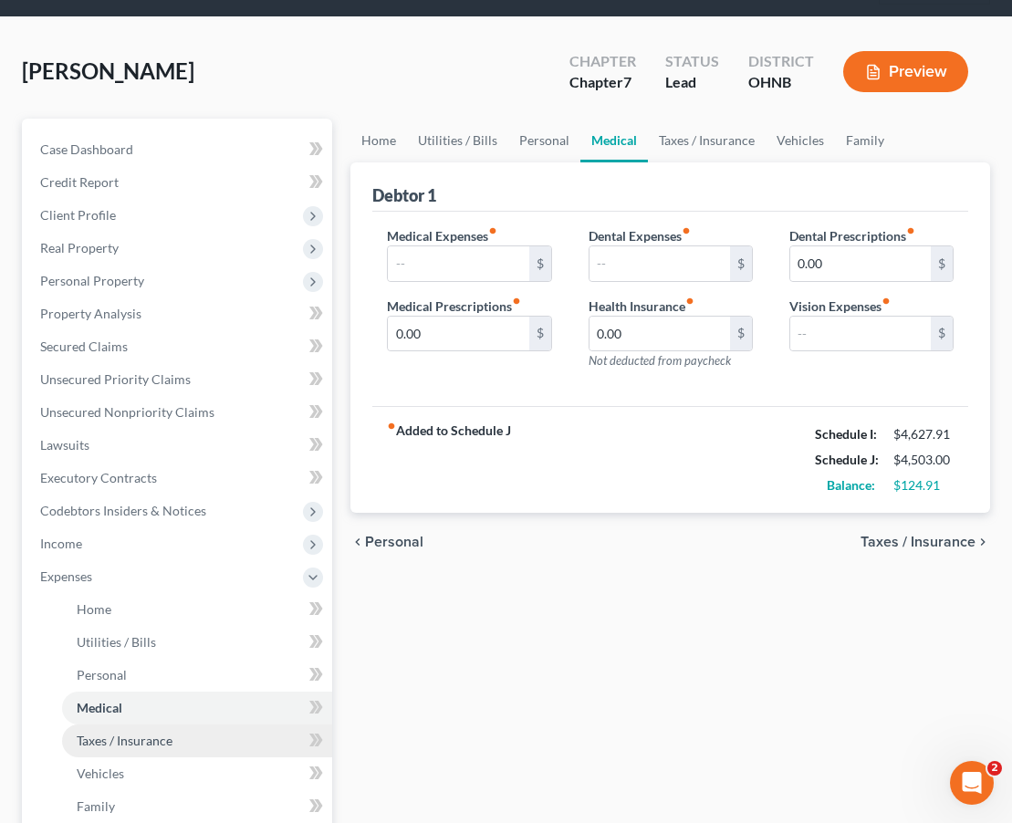
click at [115, 746] on span "Taxes / Insurance" at bounding box center [125, 741] width 96 height 16
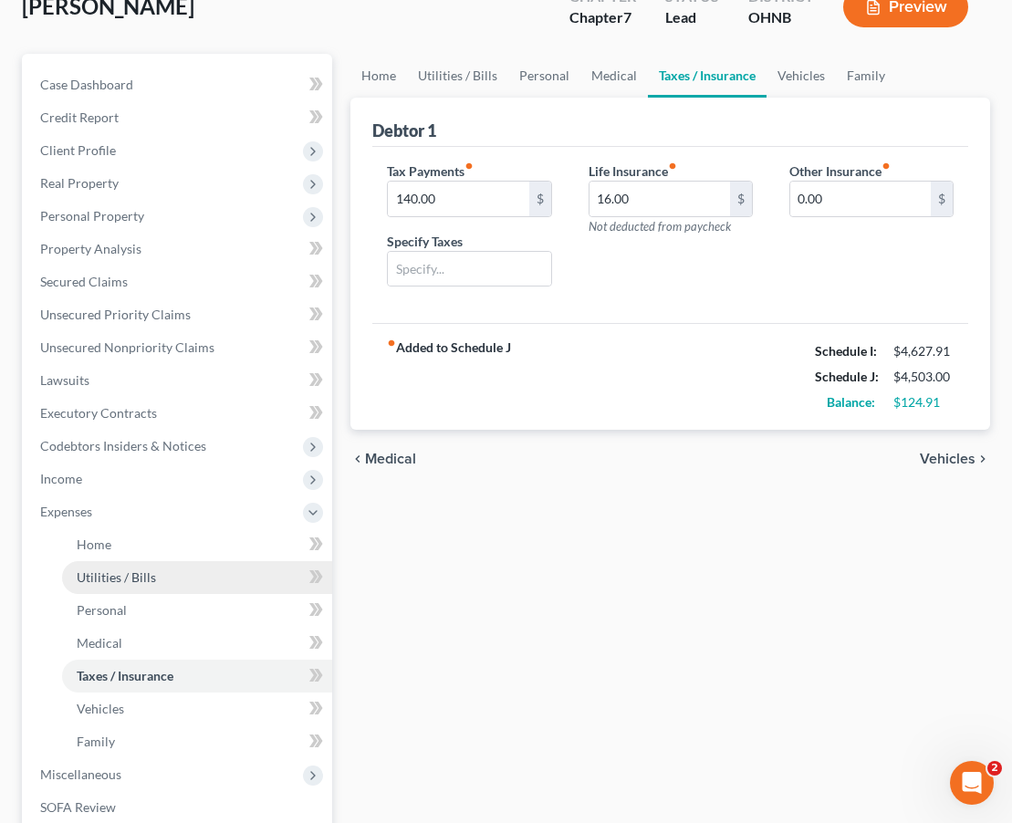
scroll to position [161, 0]
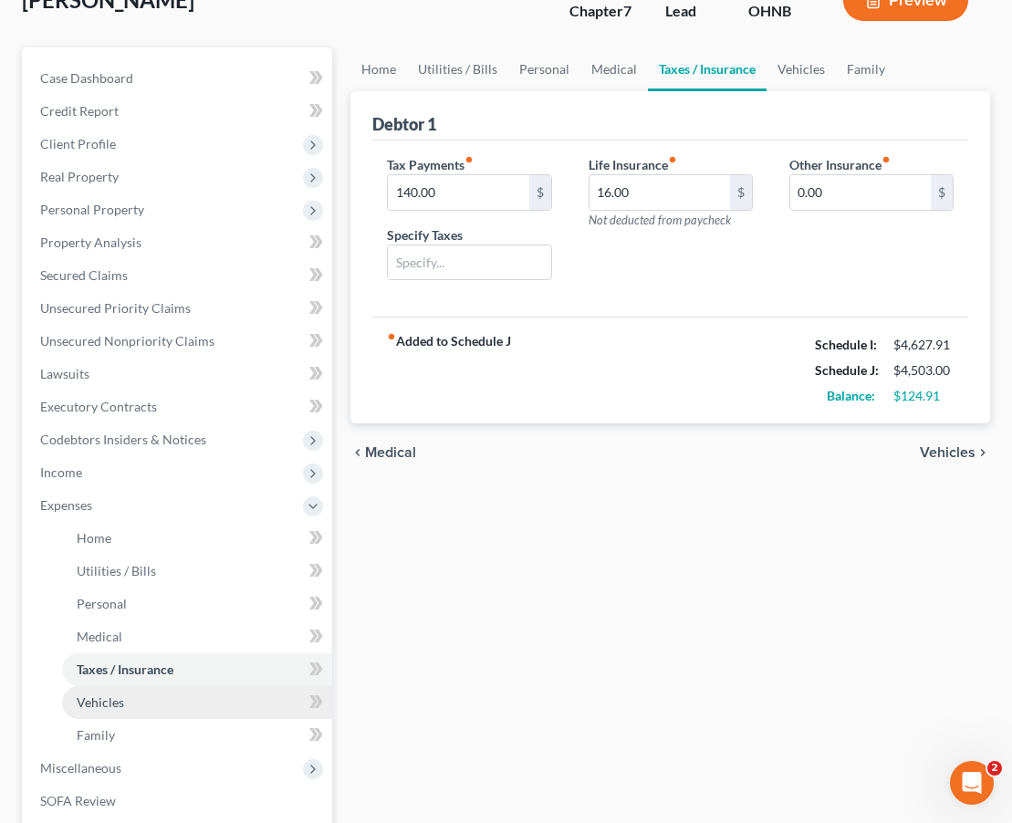
click at [114, 695] on span "Vehicles" at bounding box center [100, 703] width 47 height 16
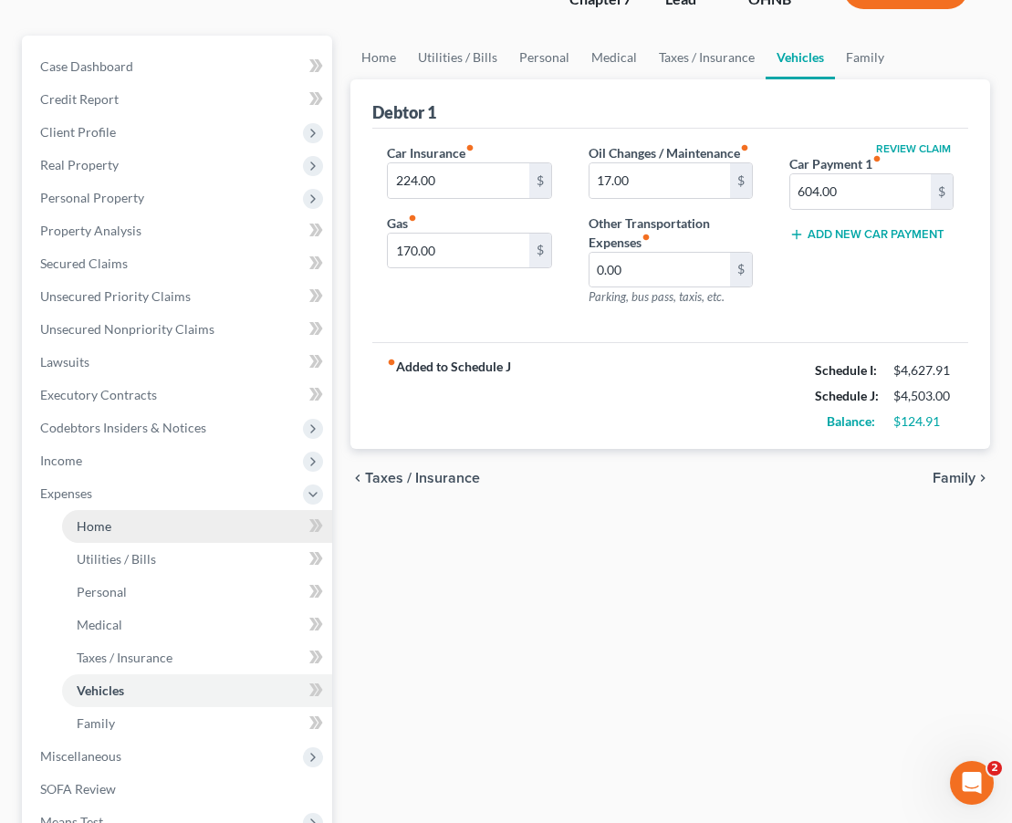
scroll to position [174, 0]
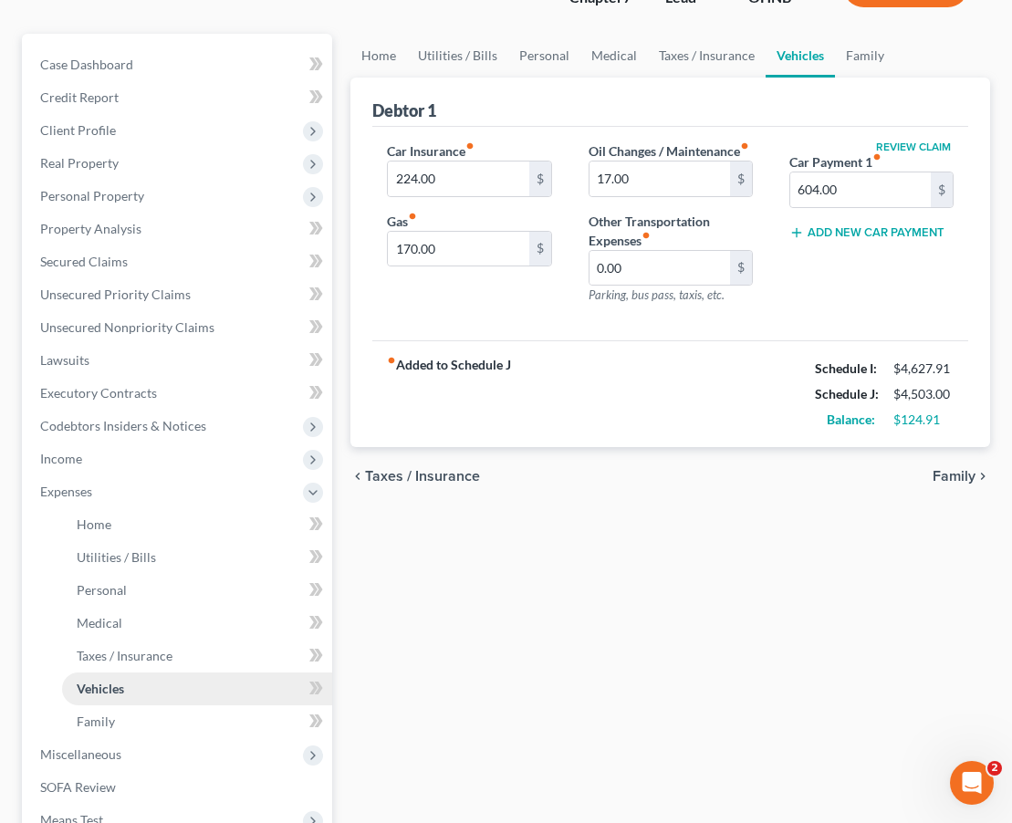
click at [111, 703] on link "Vehicles" at bounding box center [197, 689] width 270 height 33
click at [111, 726] on span "Family" at bounding box center [96, 722] width 38 height 16
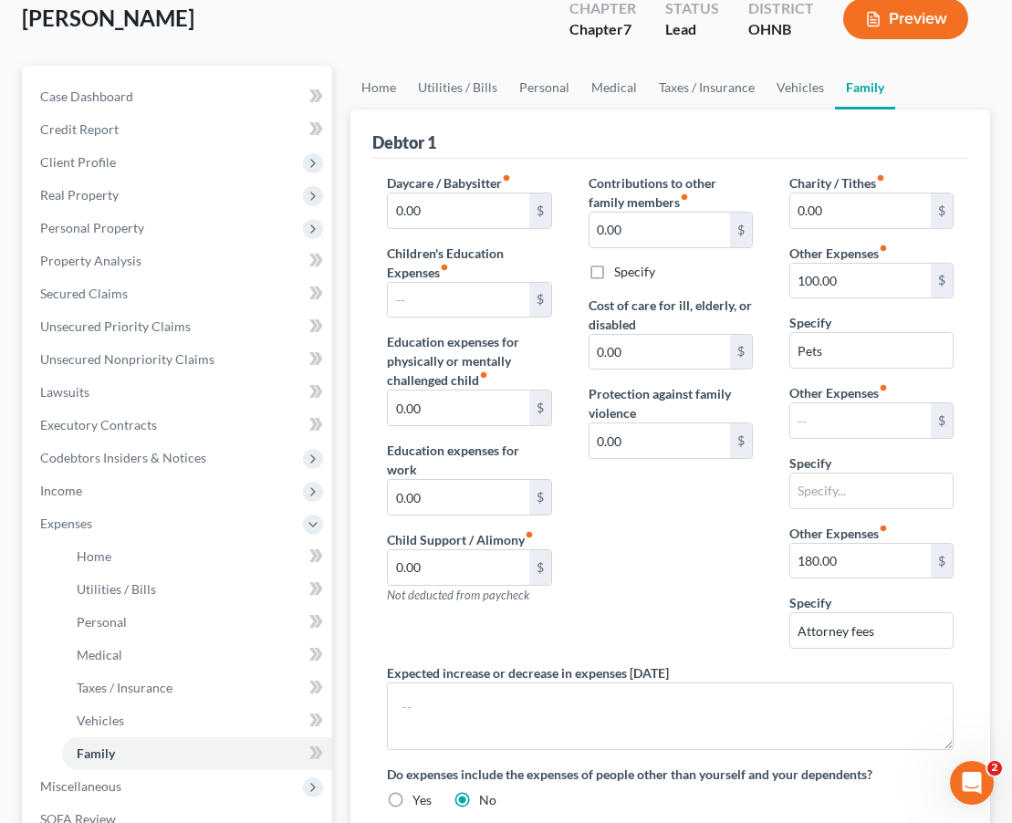
scroll to position [142, 0]
drag, startPoint x: 893, startPoint y: 638, endPoint x: 747, endPoint y: 638, distance: 146.0
click at [747, 638] on div "Daycare / Babysitter fiber_manual_record 0.00 $ Children's Education Expenses f…" at bounding box center [670, 498] width 603 height 651
drag, startPoint x: 939, startPoint y: 632, endPoint x: 789, endPoint y: 624, distance: 149.9
click at [790, 624] on input "Attorney's Fees for Bank" at bounding box center [871, 630] width 162 height 35
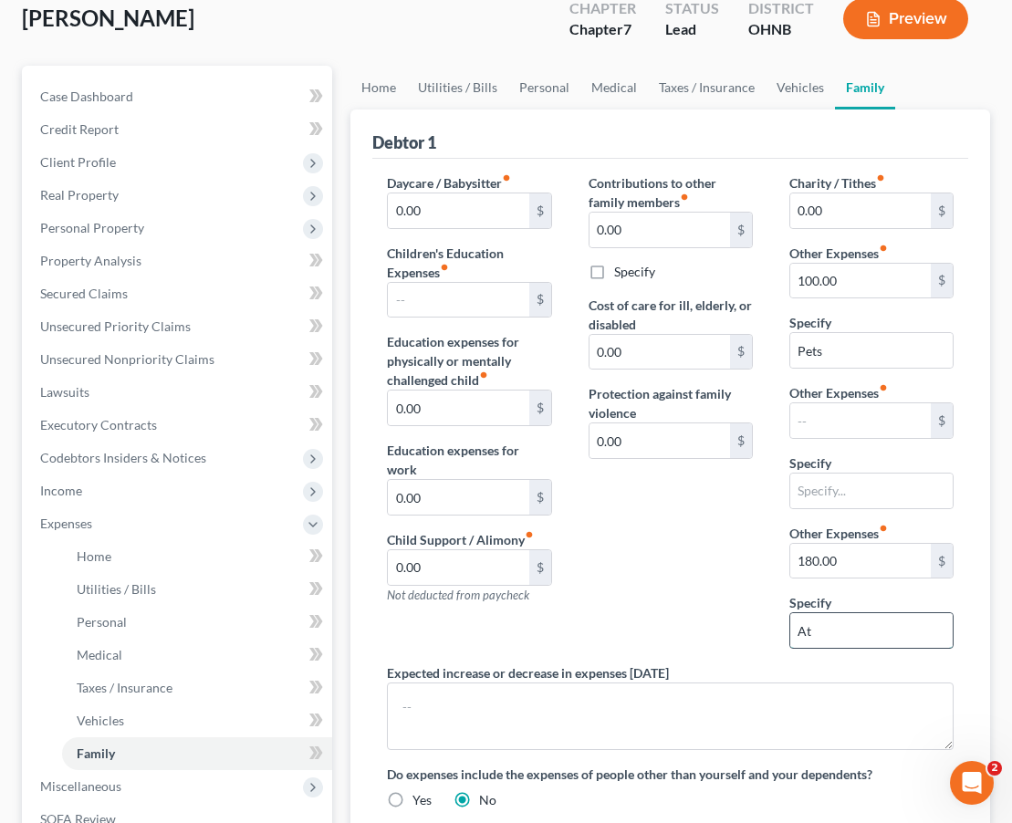
type input "A"
type input "Attorney's Fees"
click at [644, 653] on div "Contributions to other family members fiber_manual_record 0.00 $ Specify Cost o…" at bounding box center [670, 418] width 201 height 490
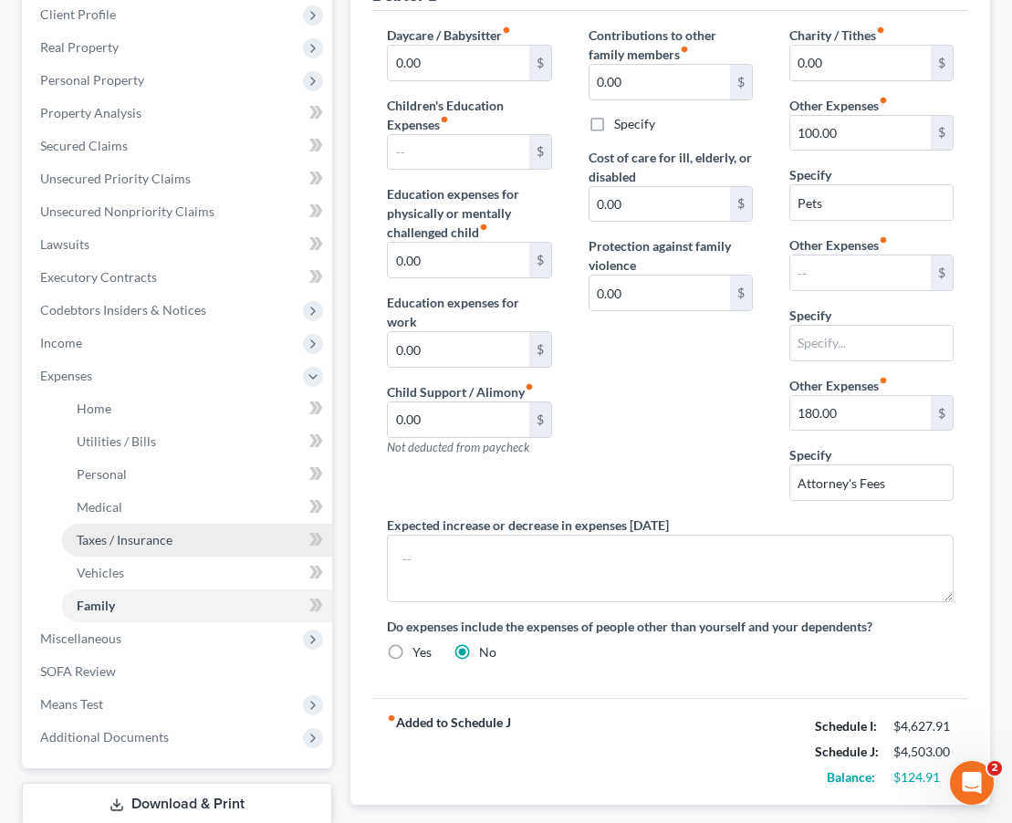
click at [215, 541] on link "Taxes / Insurance" at bounding box center [197, 540] width 270 height 33
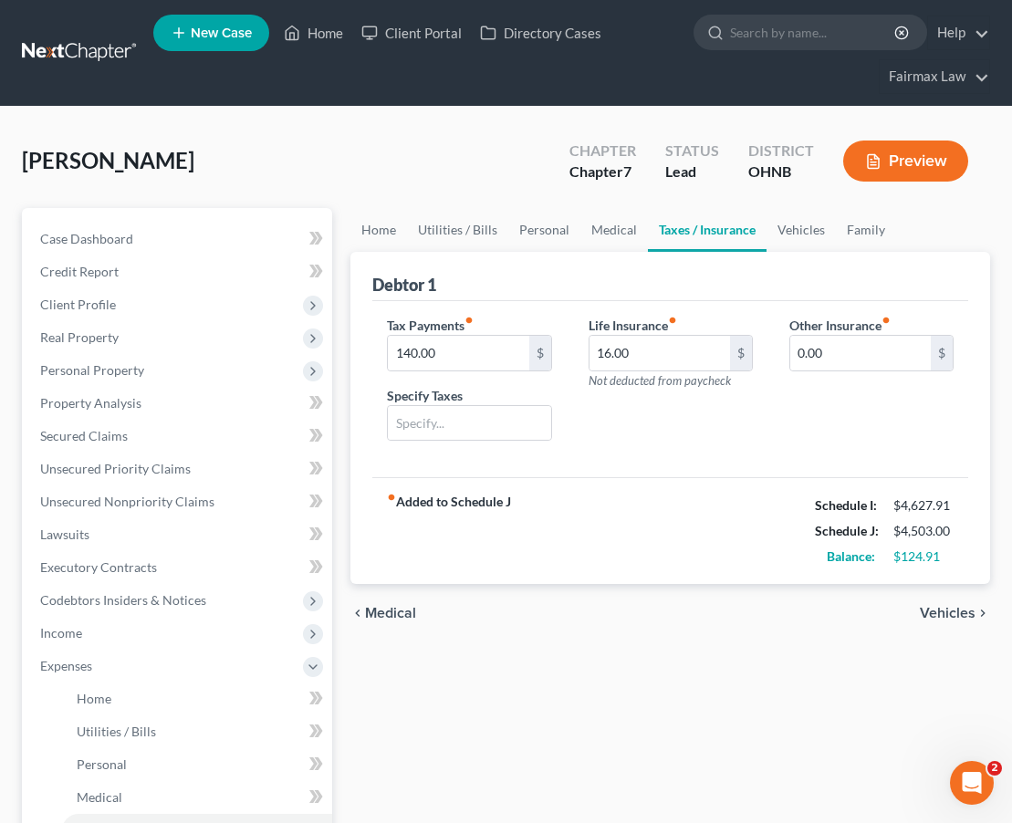
click at [474, 316] on icon "fiber_manual_record" at bounding box center [469, 320] width 9 height 9
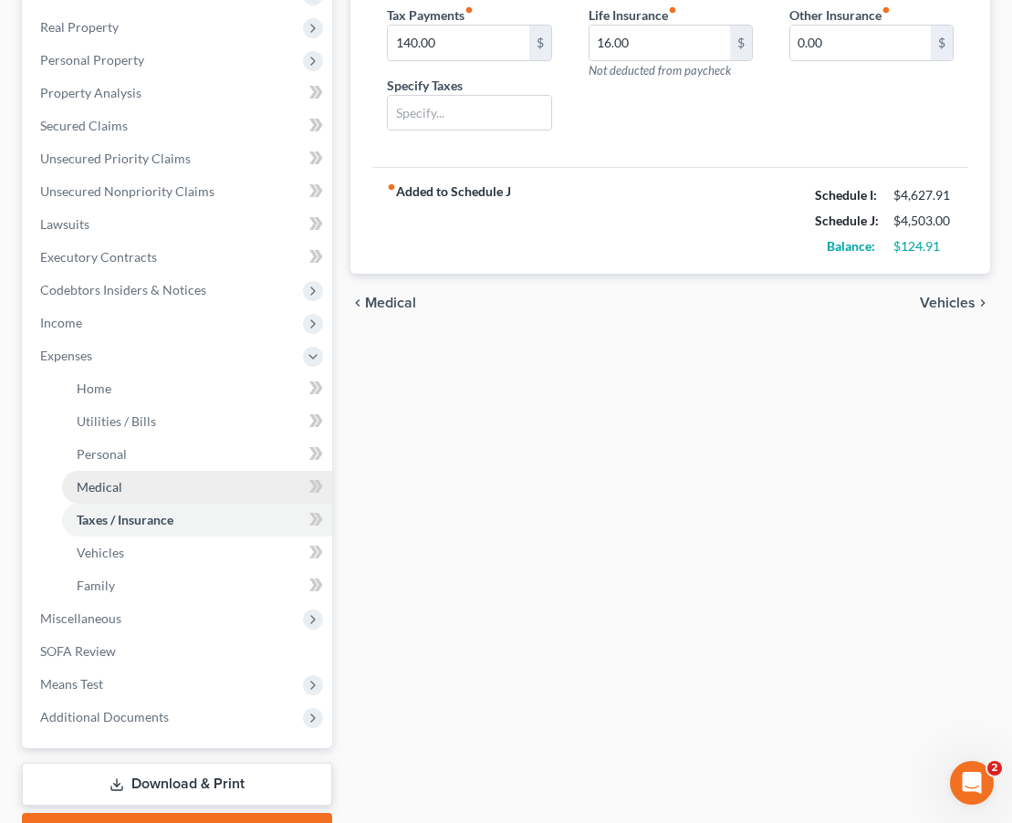
click at [138, 496] on link "Medical" at bounding box center [197, 487] width 270 height 33
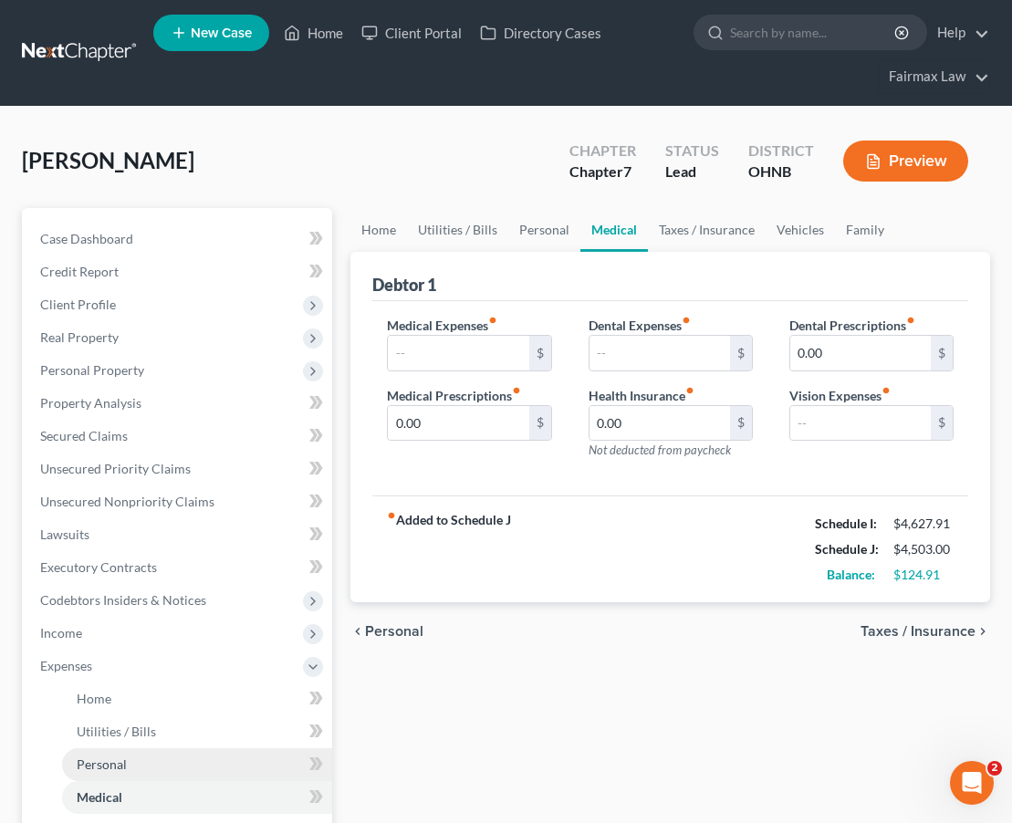
click at [147, 760] on link "Personal" at bounding box center [197, 764] width 270 height 33
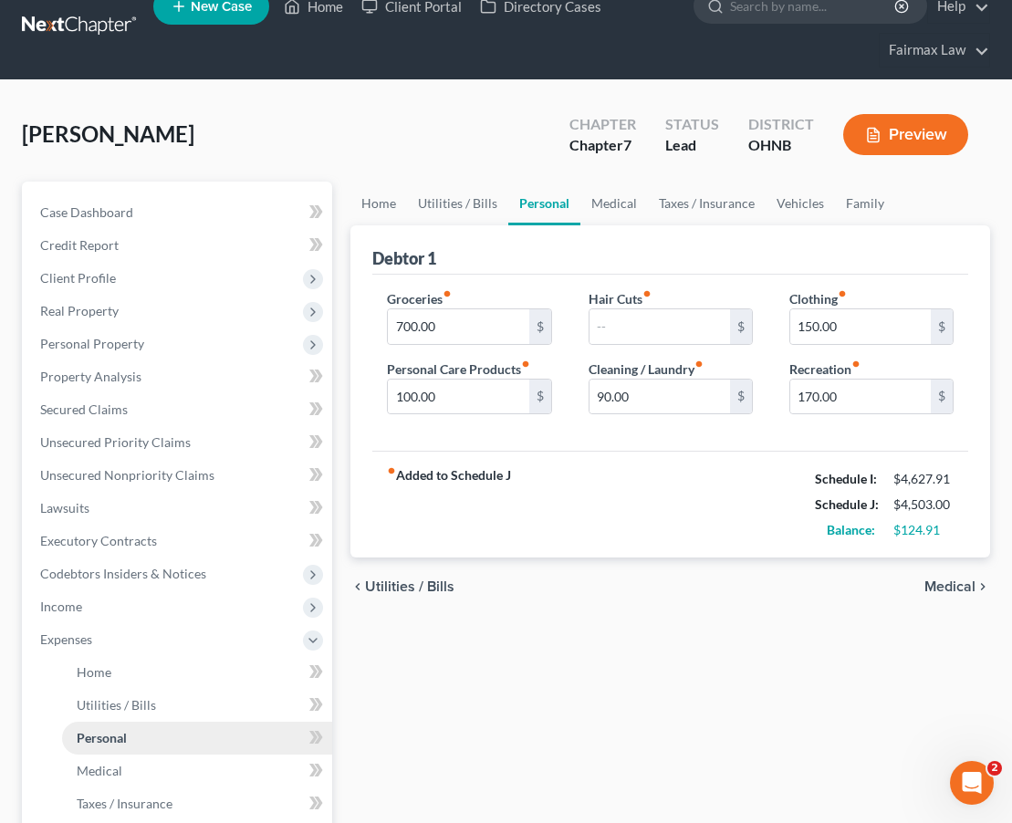
scroll to position [29, 0]
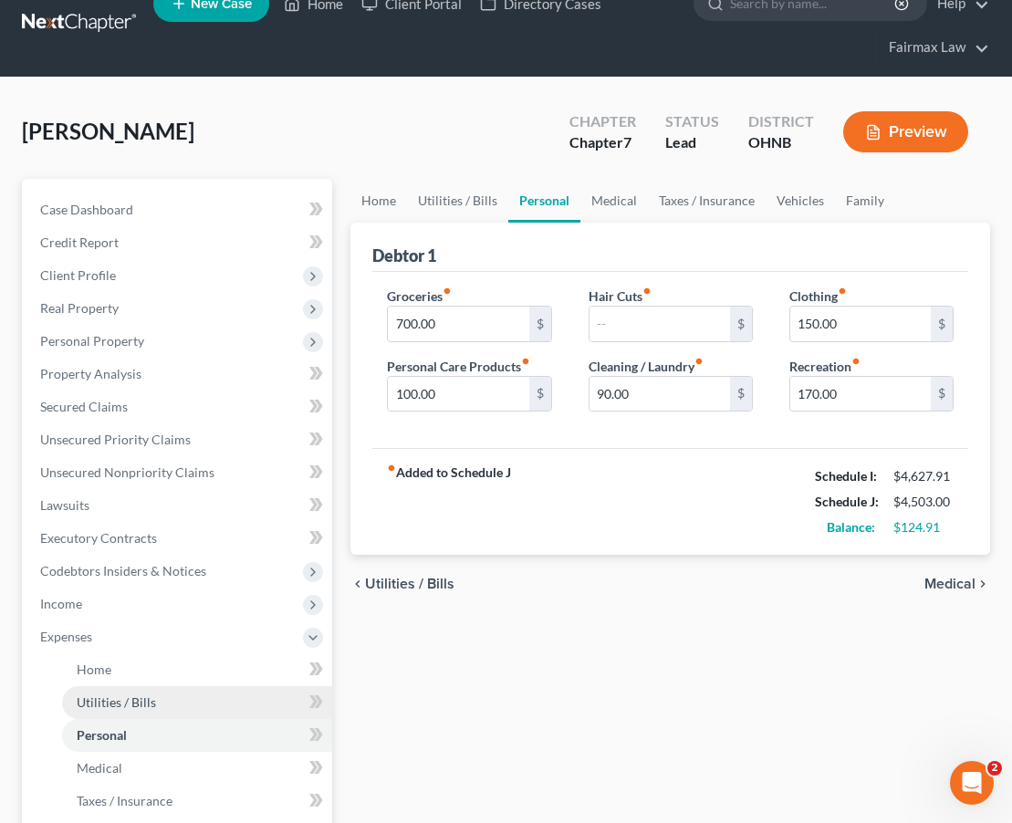
click at [154, 701] on link "Utilities / Bills" at bounding box center [197, 702] width 270 height 33
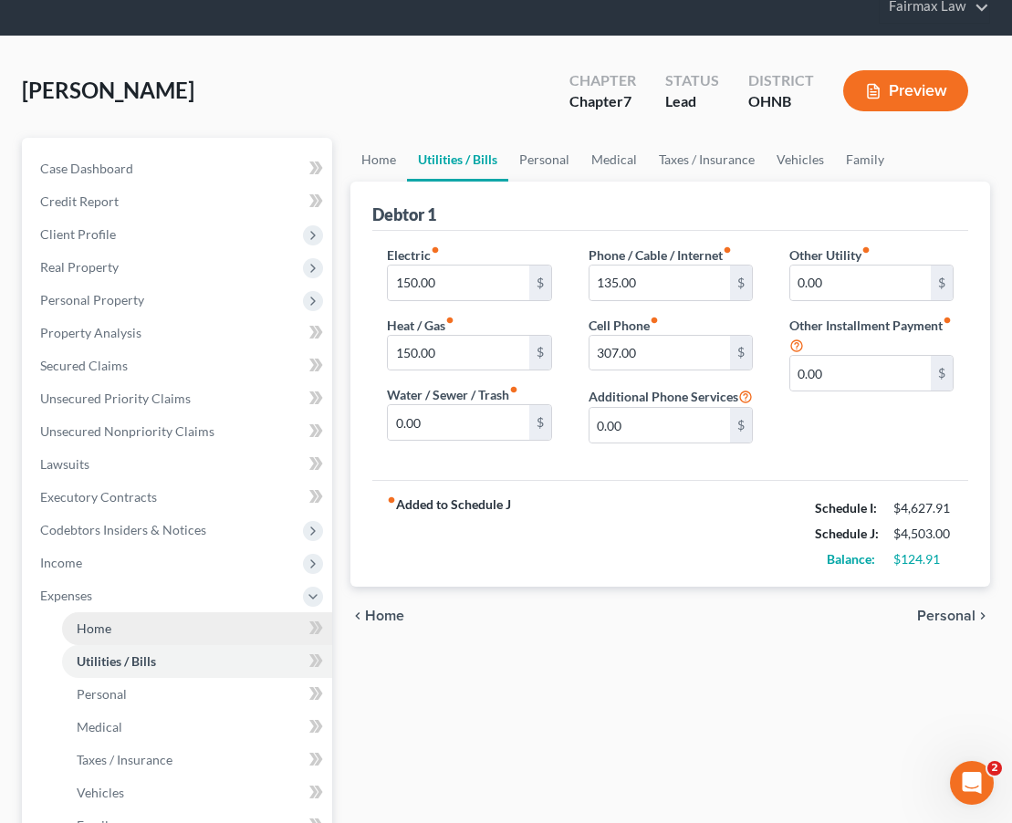
scroll to position [74, 0]
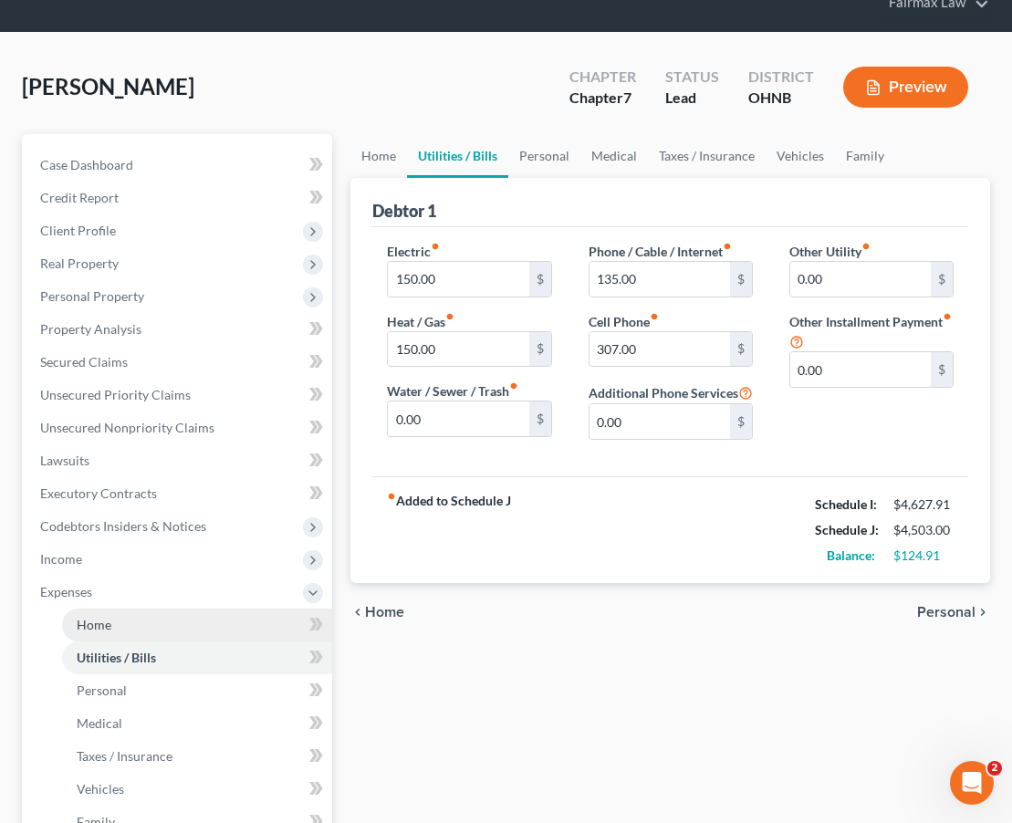
click at [146, 632] on link "Home" at bounding box center [197, 625] width 270 height 33
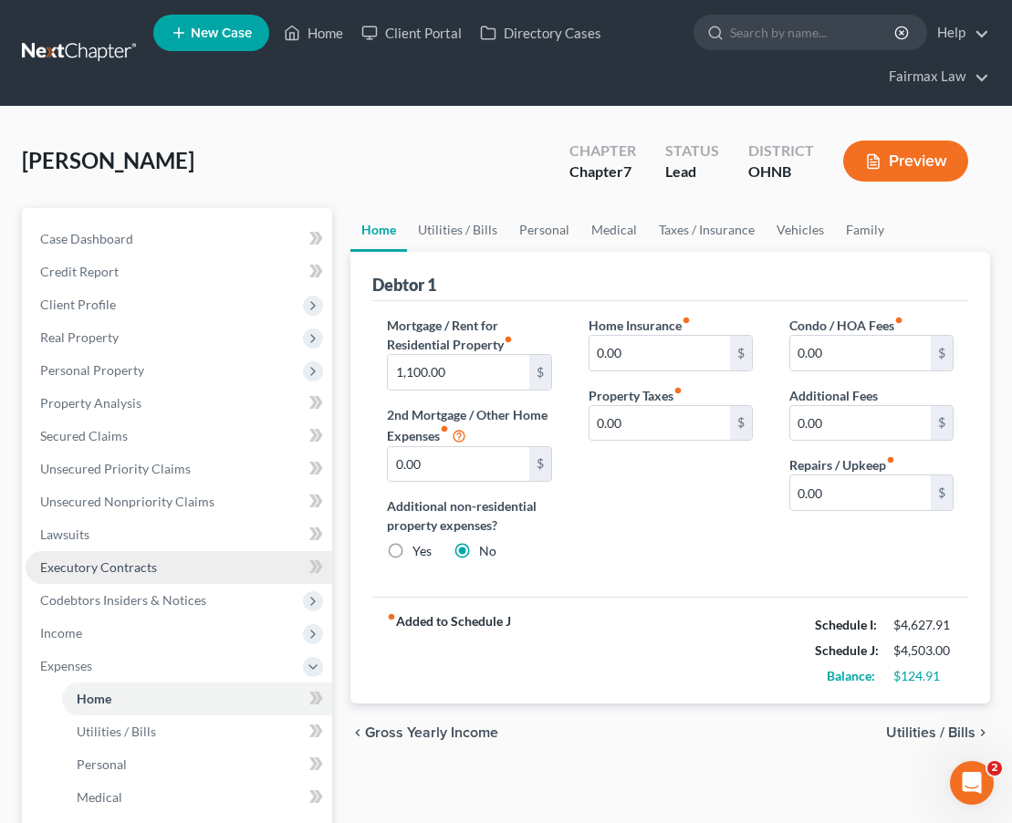
click at [131, 570] on span "Executory Contracts" at bounding box center [98, 567] width 117 height 16
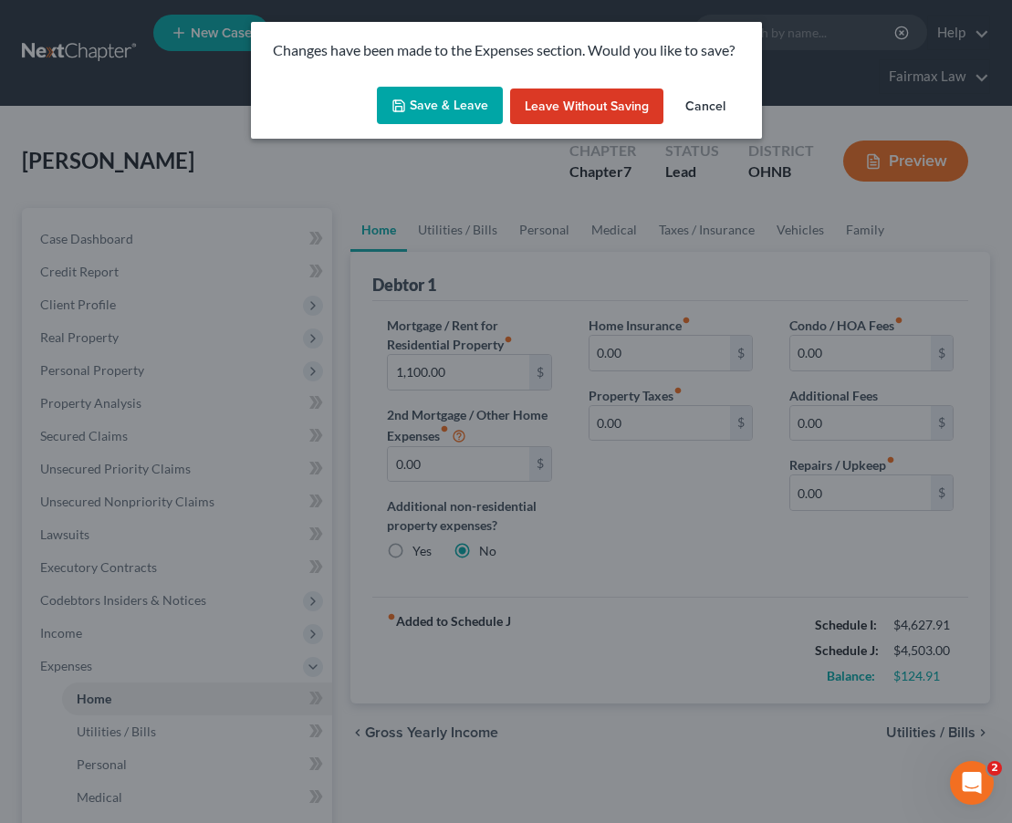
click at [435, 92] on button "Save & Leave" at bounding box center [440, 106] width 126 height 38
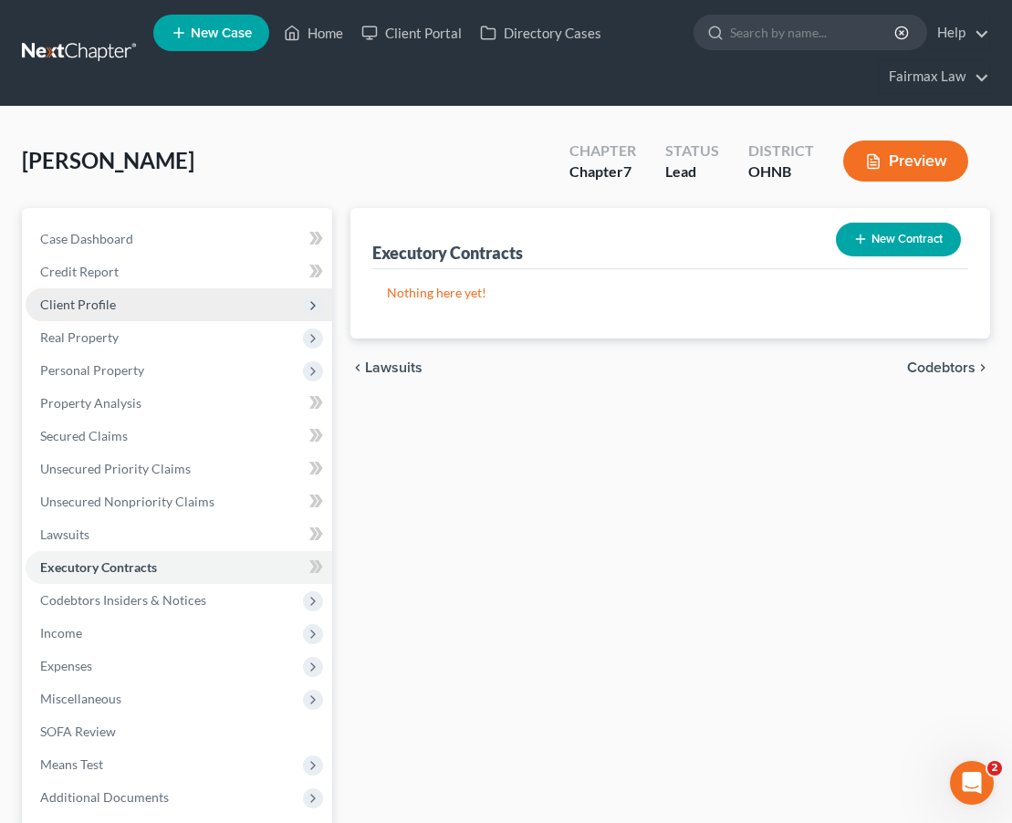
click at [172, 300] on span "Client Profile" at bounding box center [179, 304] width 307 height 33
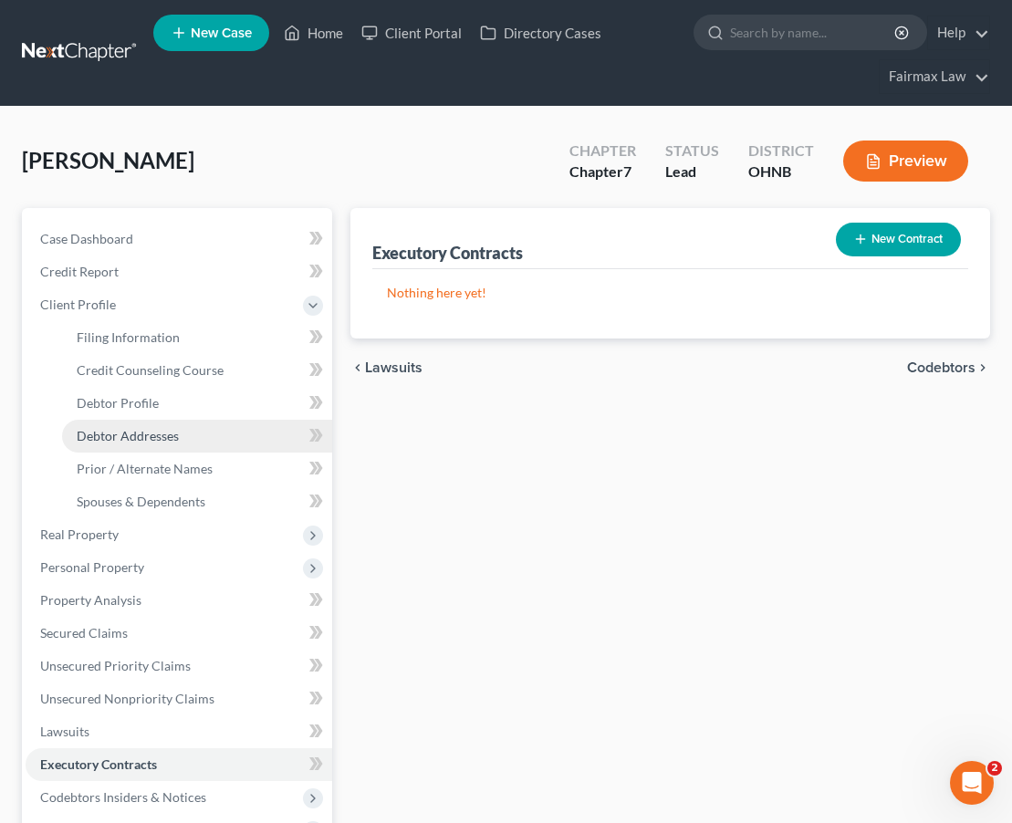
click at [154, 436] on span "Debtor Addresses" at bounding box center [128, 436] width 102 height 16
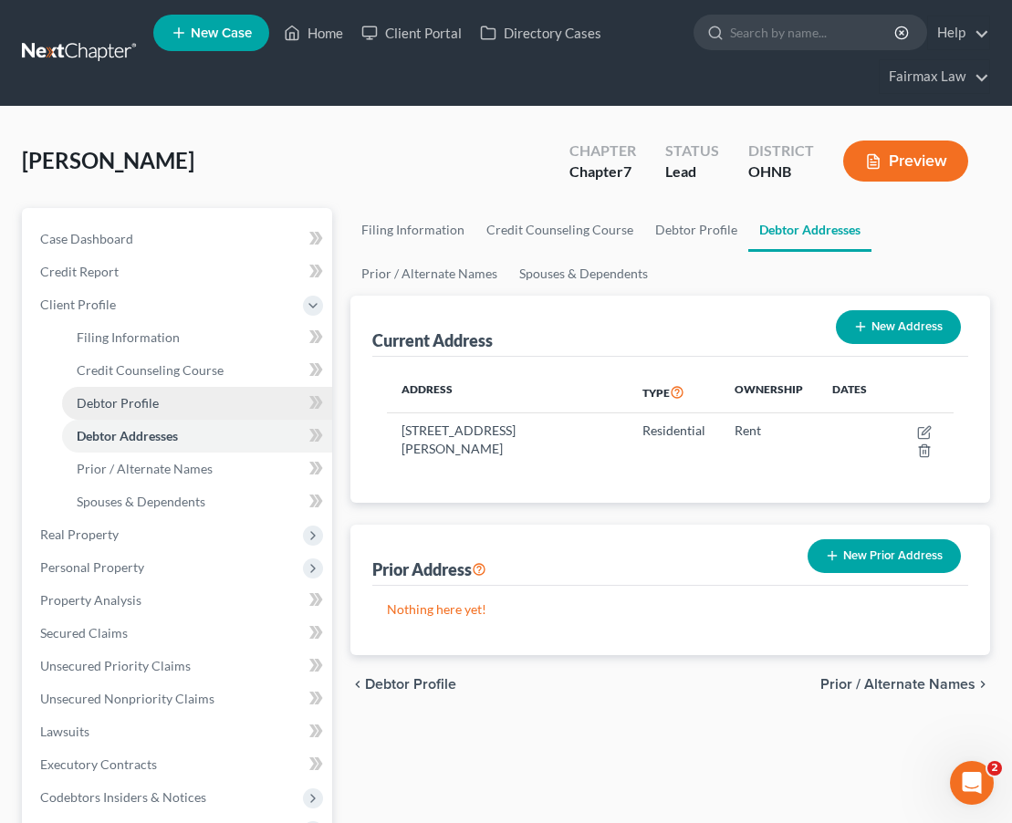
click at [152, 410] on span "Debtor Profile" at bounding box center [118, 403] width 82 height 16
select select "0"
select select "1"
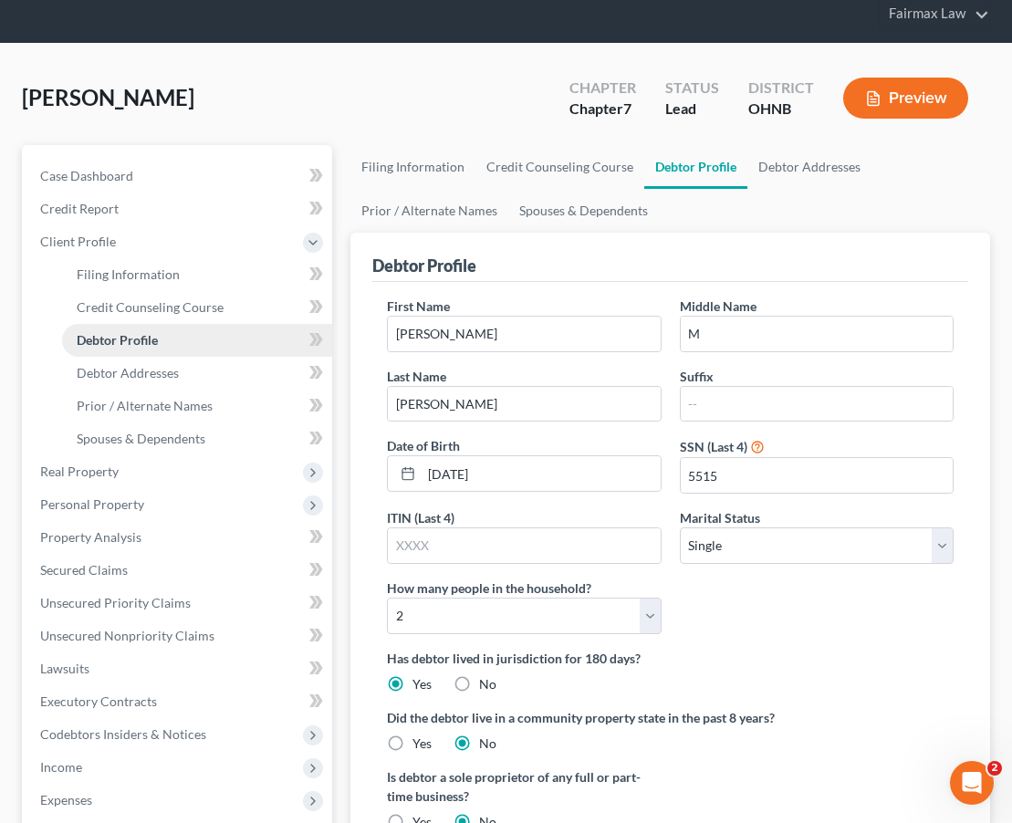
scroll to position [65, 0]
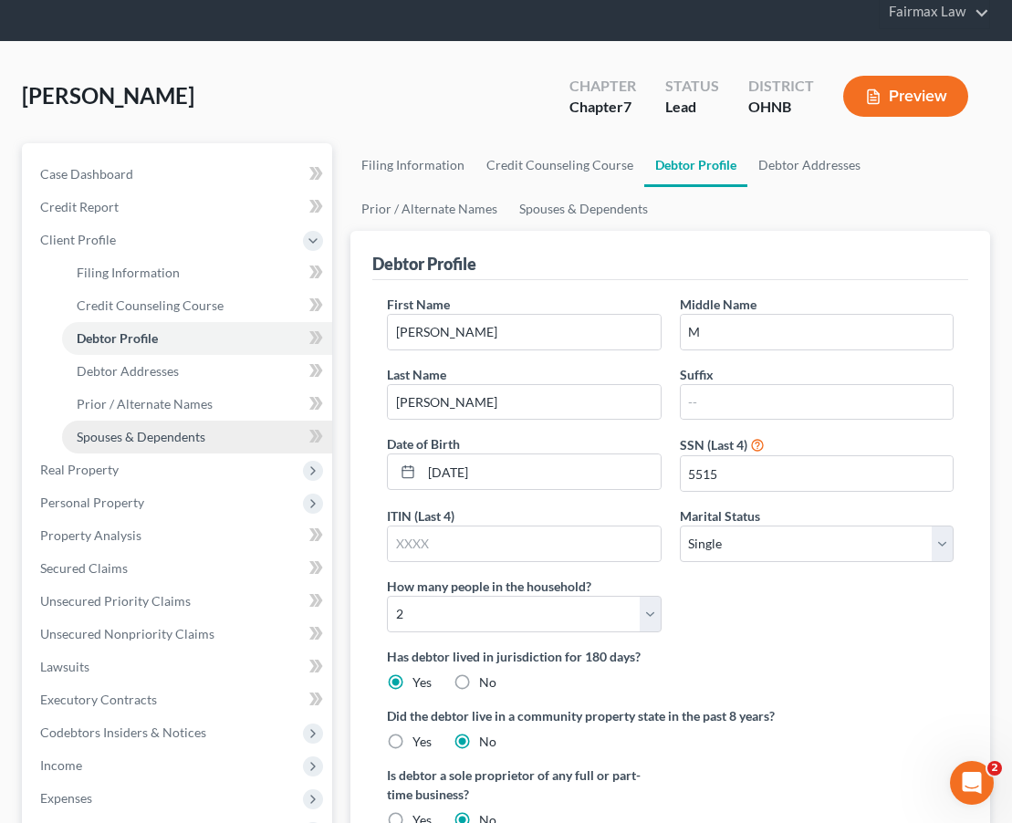
click at [152, 434] on span "Spouses & Dependents" at bounding box center [141, 437] width 129 height 16
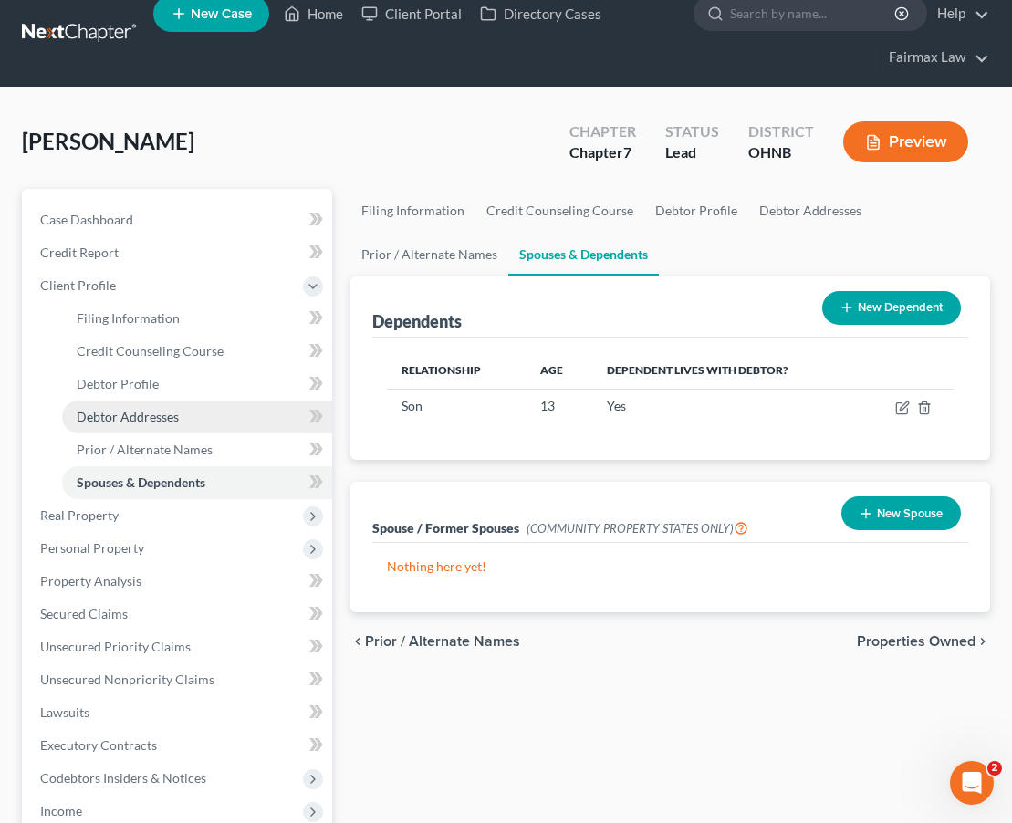
scroll to position [20, 0]
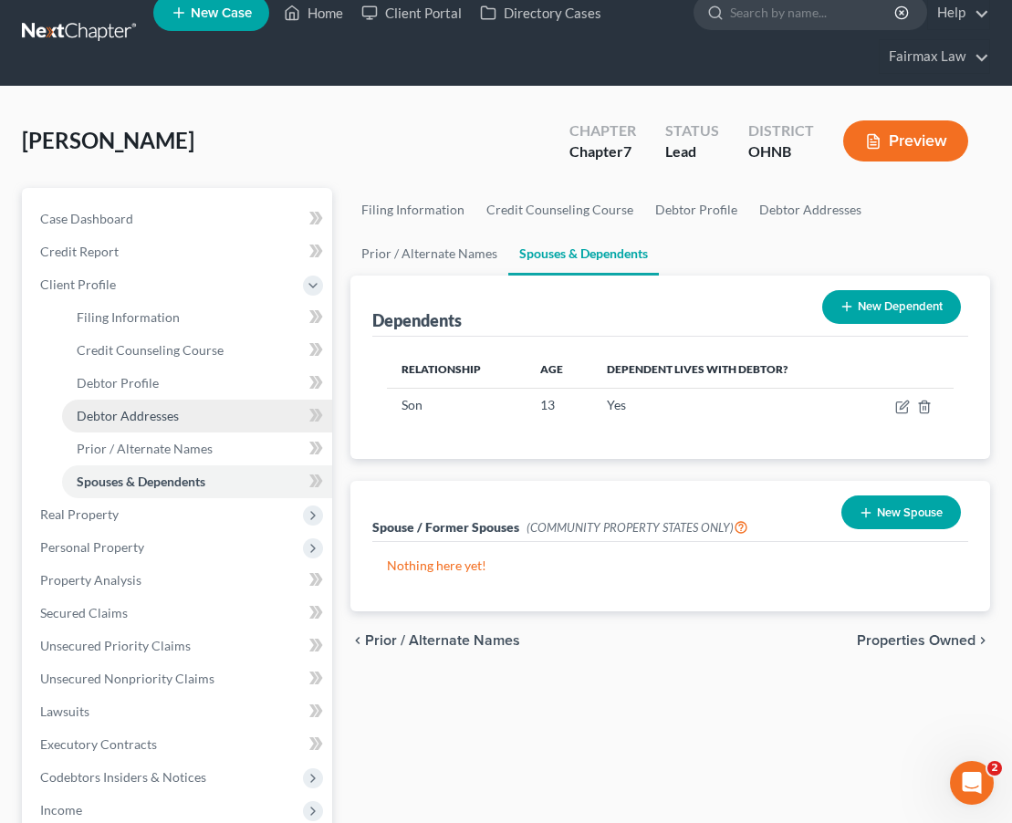
click at [155, 423] on span "Debtor Addresses" at bounding box center [128, 416] width 102 height 16
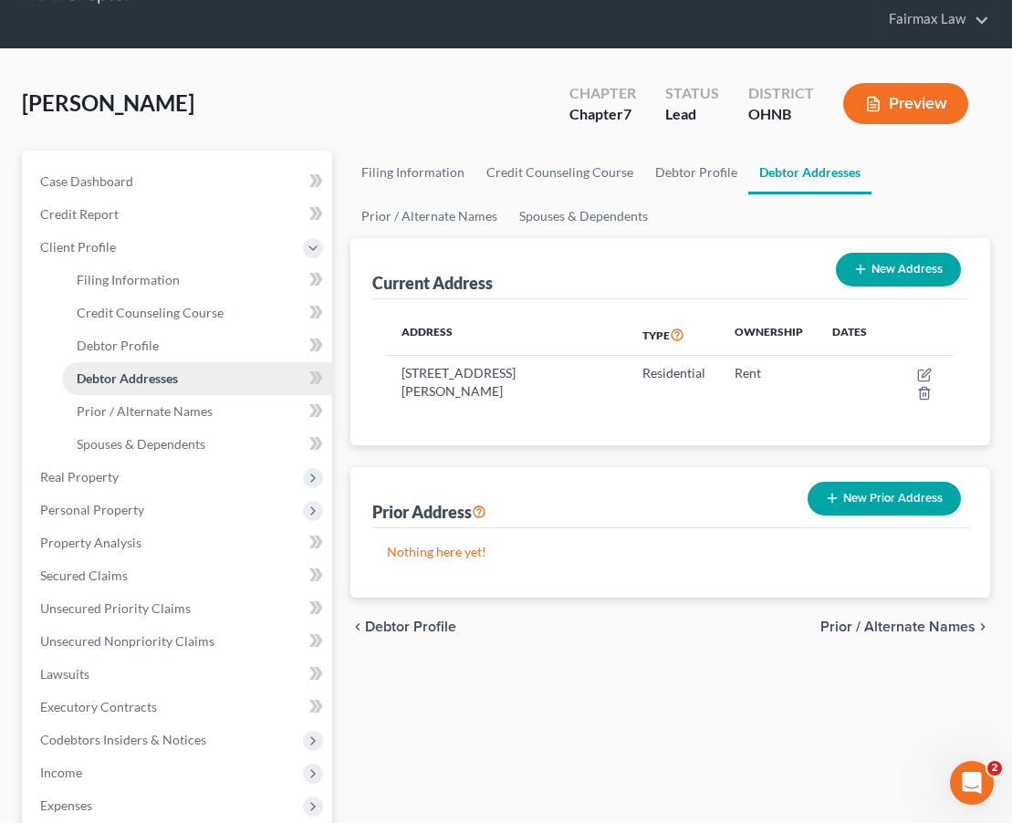
scroll to position [59, 0]
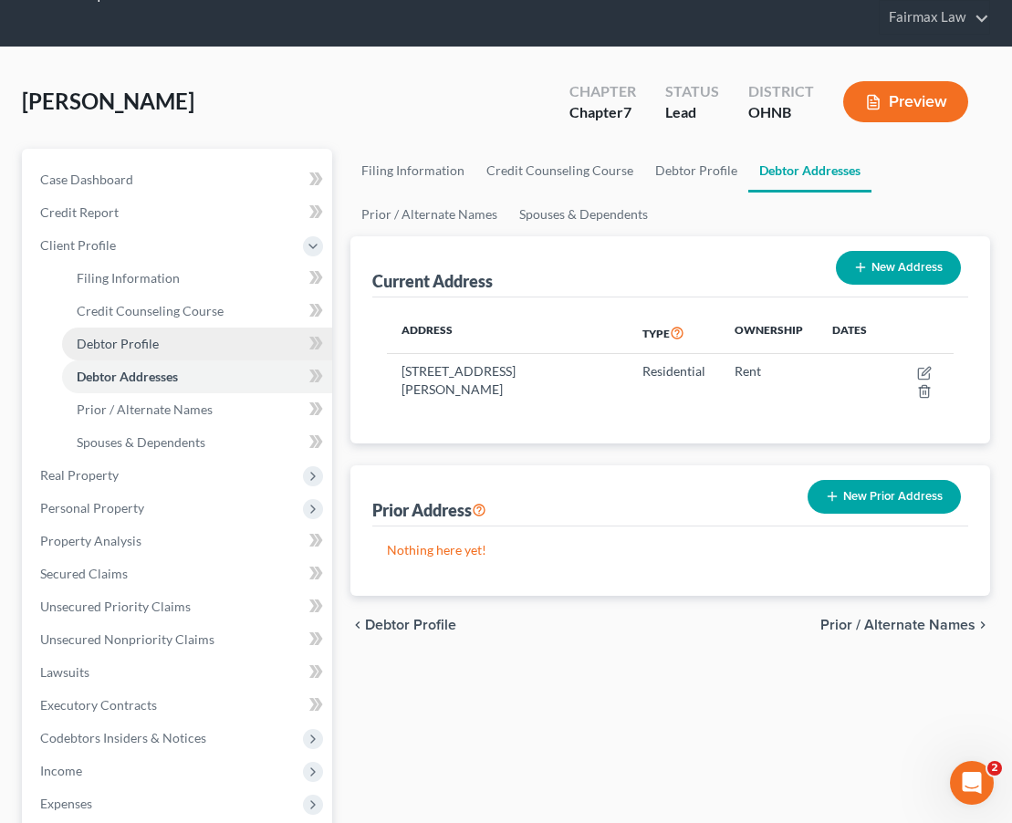
click at [152, 352] on link "Debtor Profile" at bounding box center [197, 344] width 270 height 33
select select "0"
select select "1"
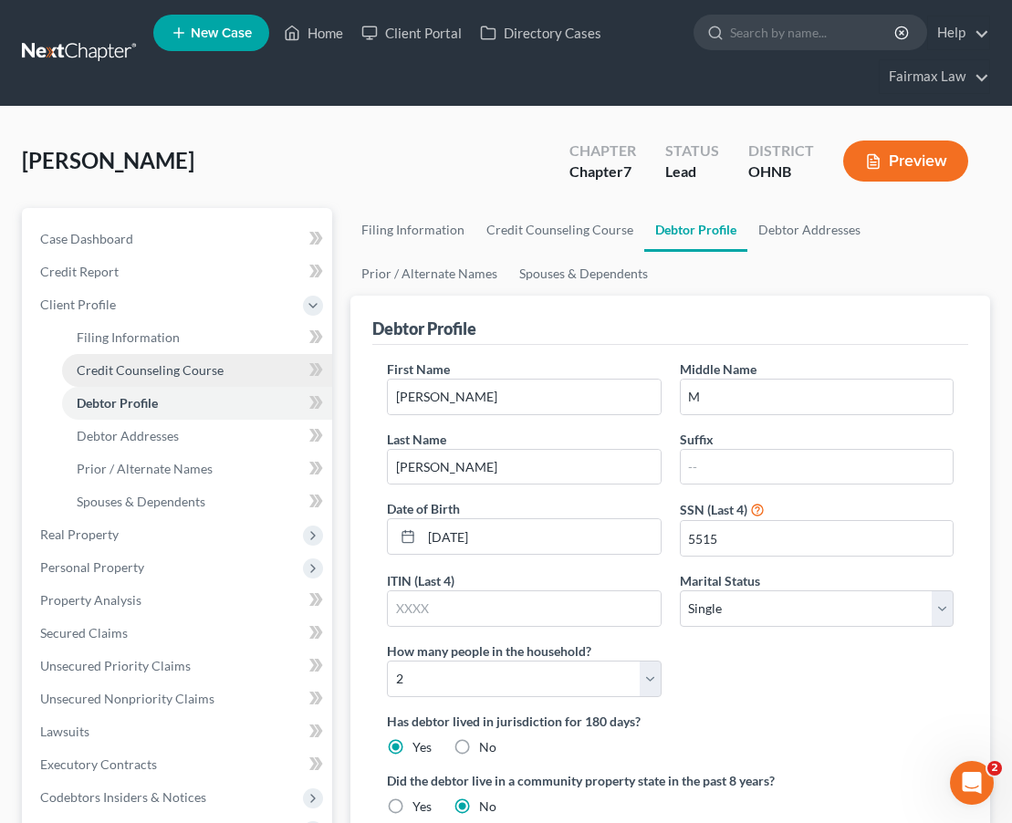
click at [152, 376] on span "Credit Counseling Course" at bounding box center [150, 370] width 147 height 16
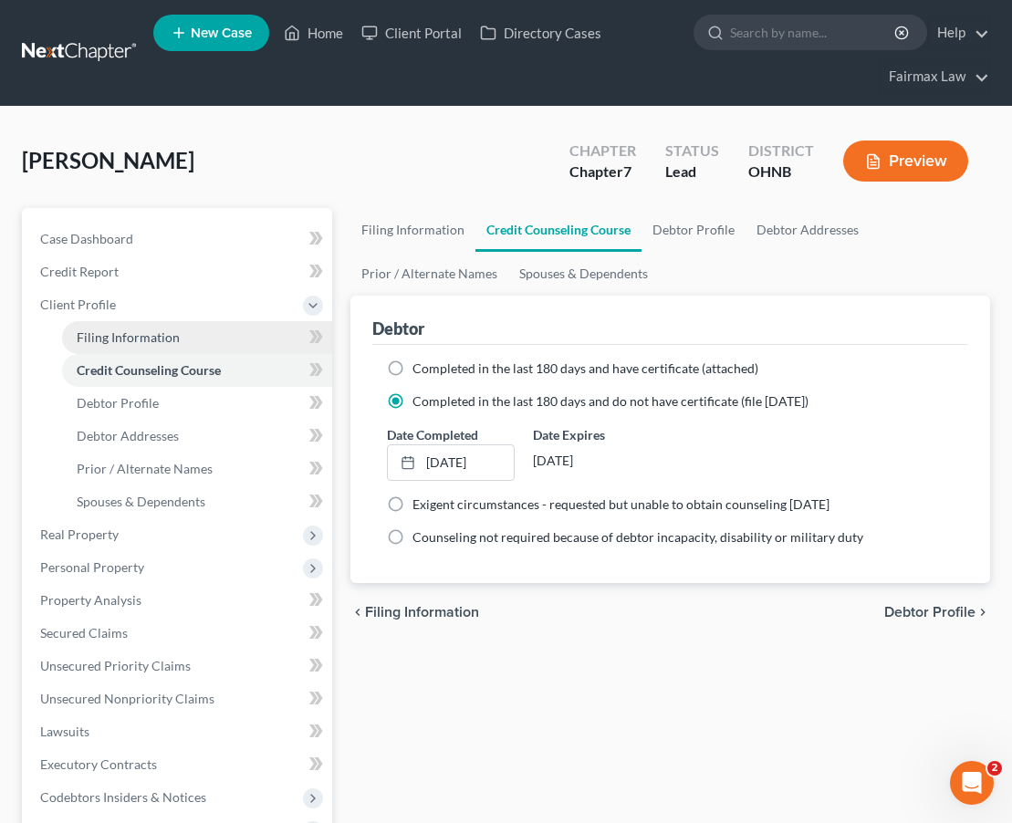
click at [152, 346] on link "Filing Information" at bounding box center [197, 337] width 270 height 33
select select "1"
select select "0"
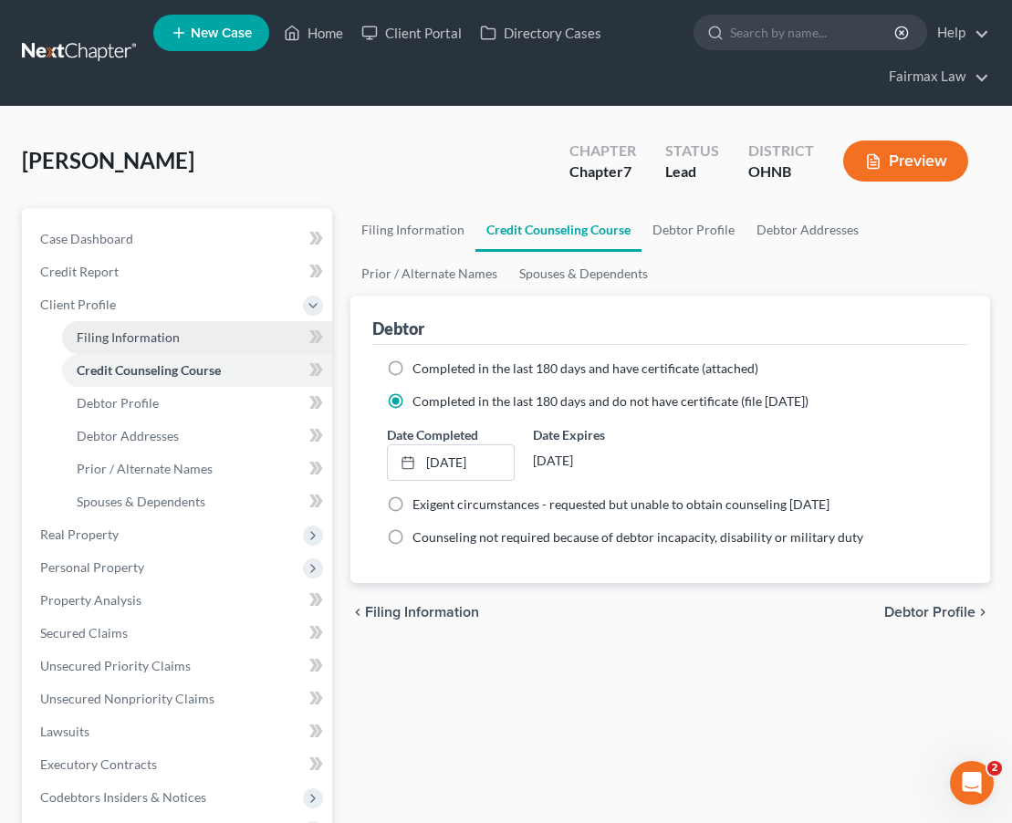
select select "36"
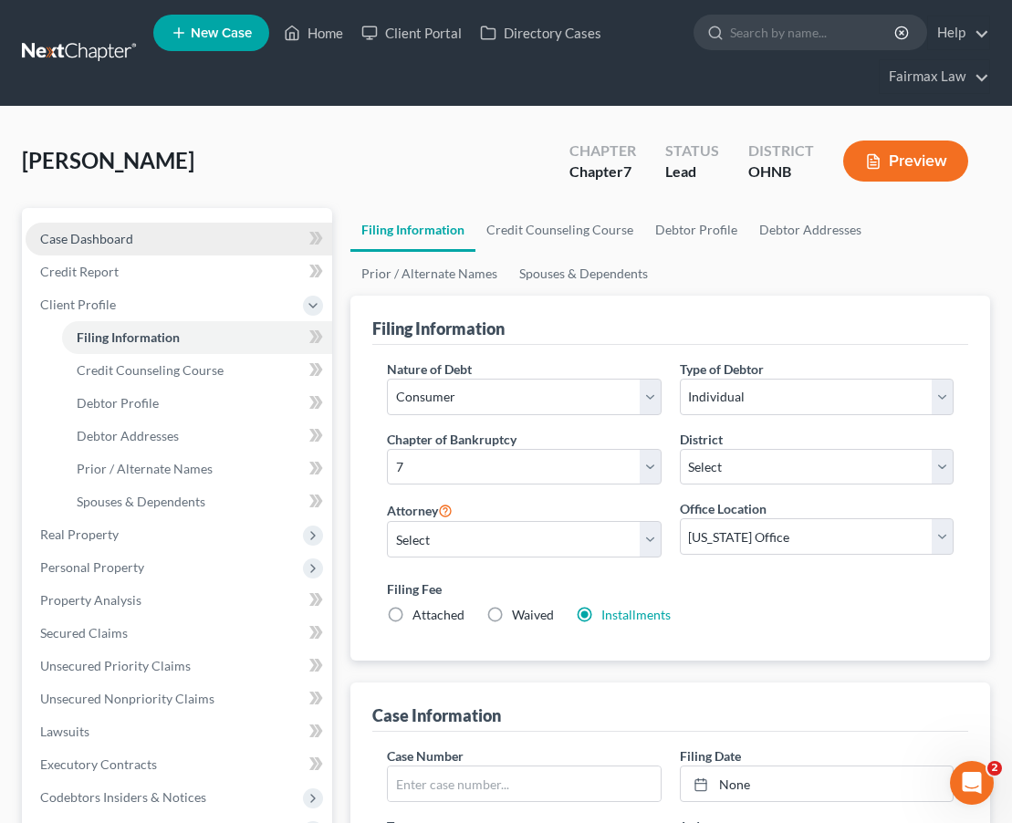
click at [186, 246] on link "Case Dashboard" at bounding box center [179, 239] width 307 height 33
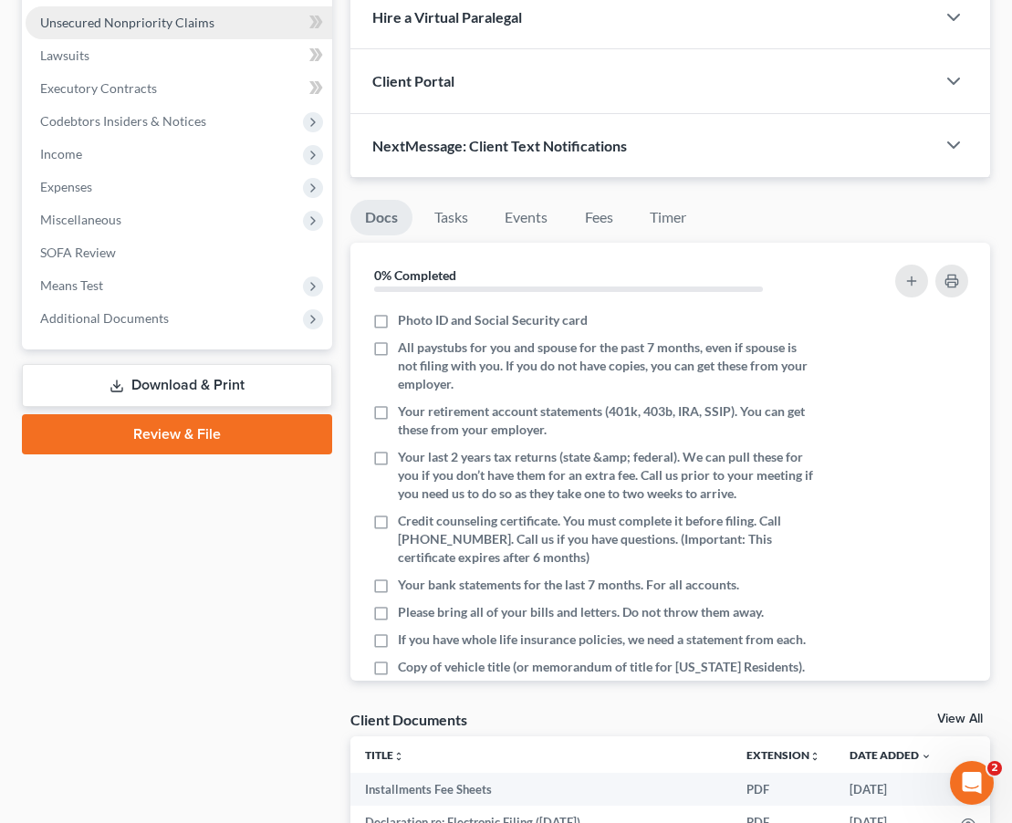
scroll to position [513, 0]
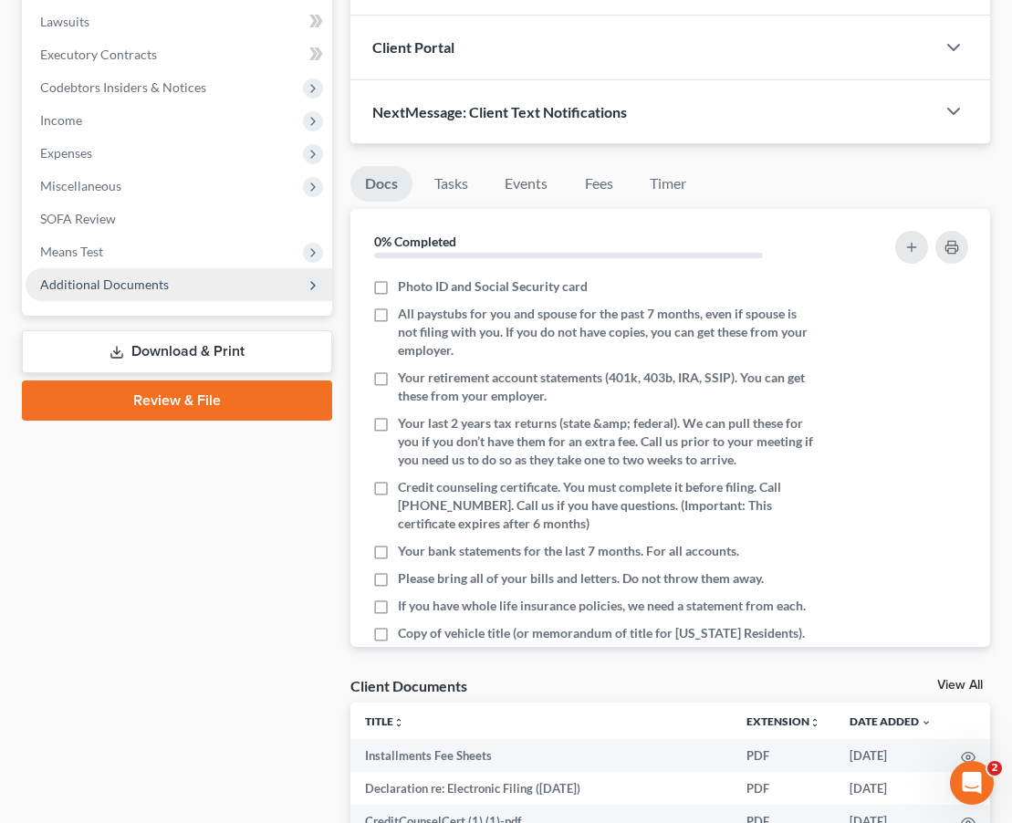
click at [160, 273] on span "Additional Documents" at bounding box center [179, 284] width 307 height 33
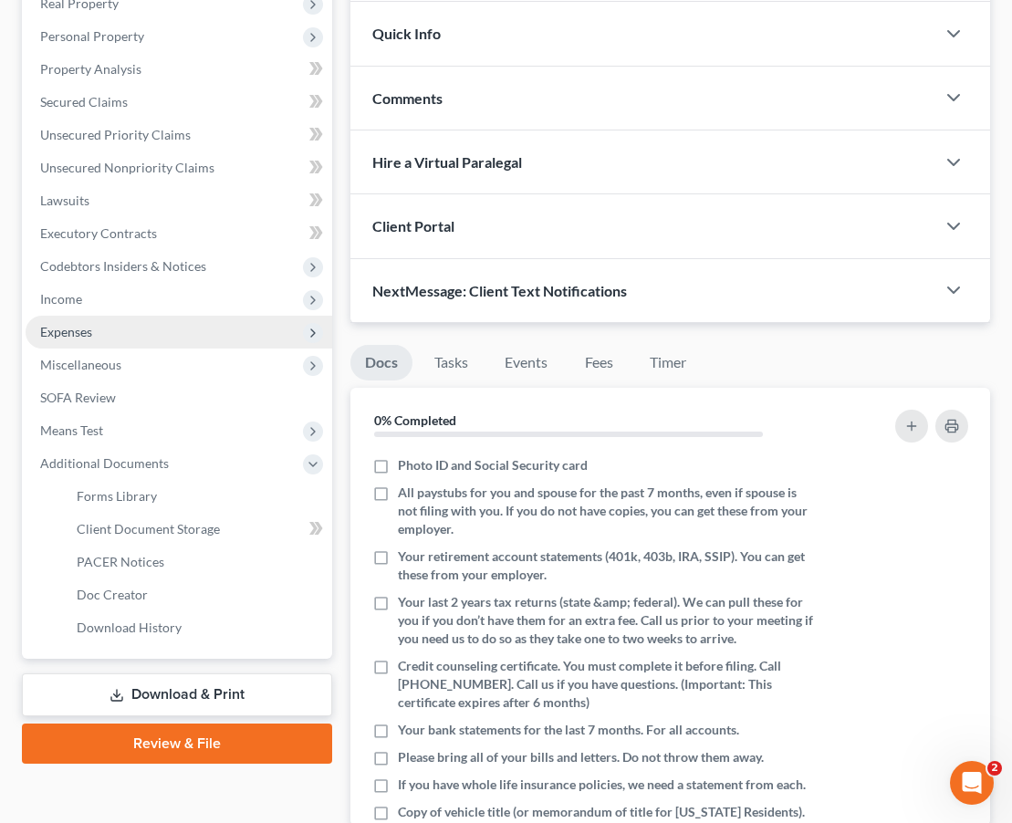
scroll to position [329, 0]
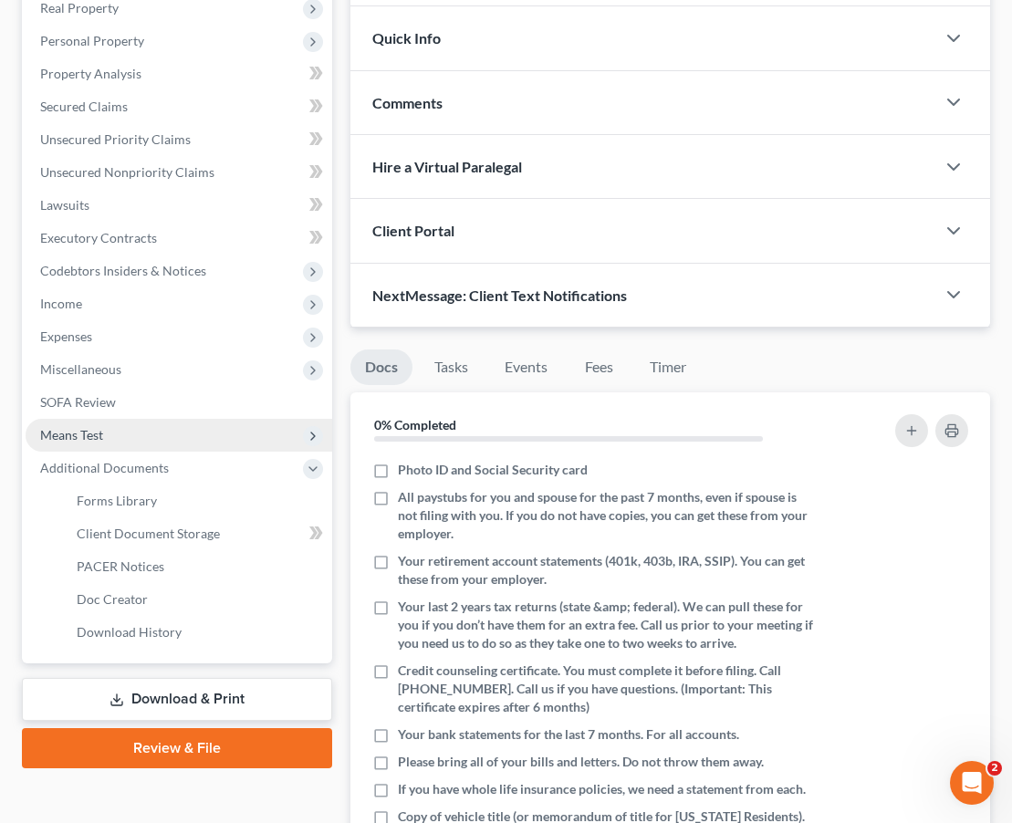
click at [147, 449] on span "Means Test" at bounding box center [179, 435] width 307 height 33
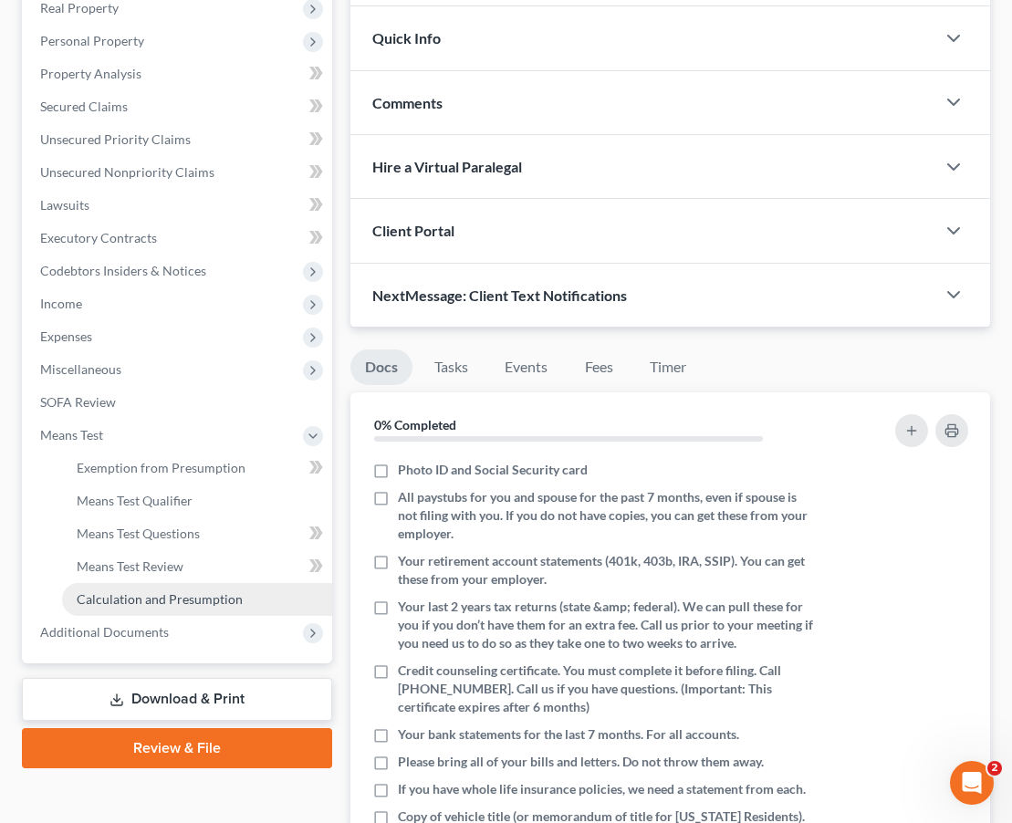
click at [164, 585] on link "Calculation and Presumption" at bounding box center [197, 599] width 270 height 33
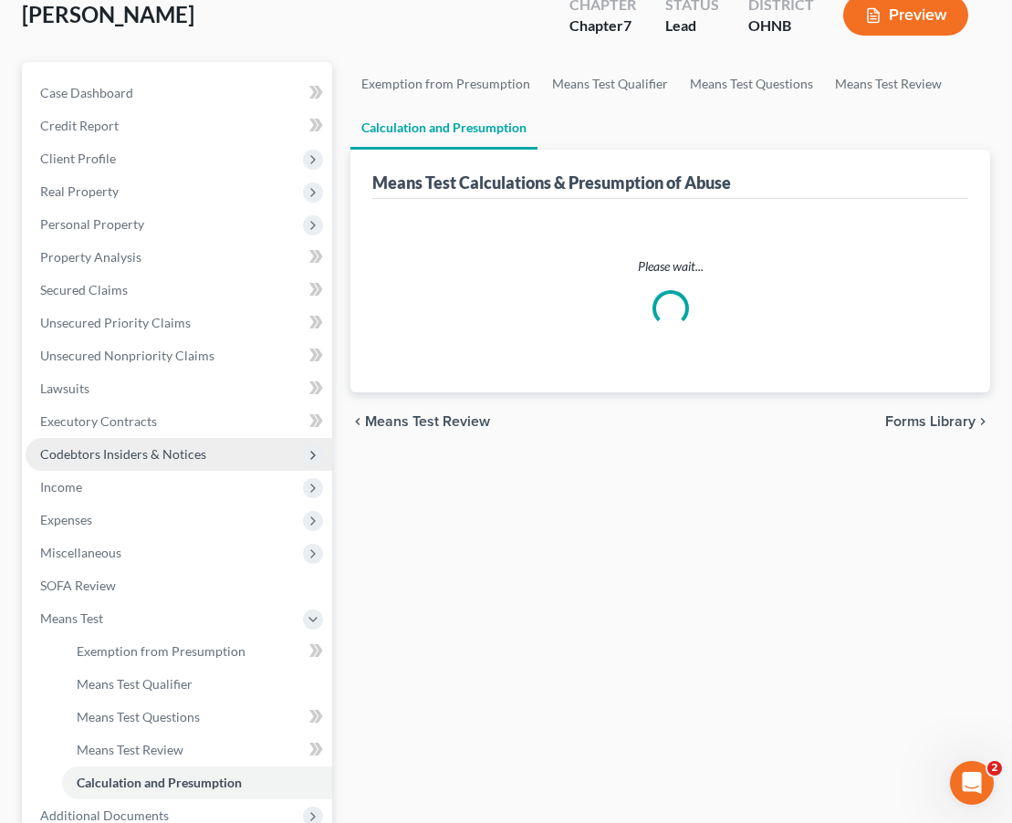
scroll to position [146, 0]
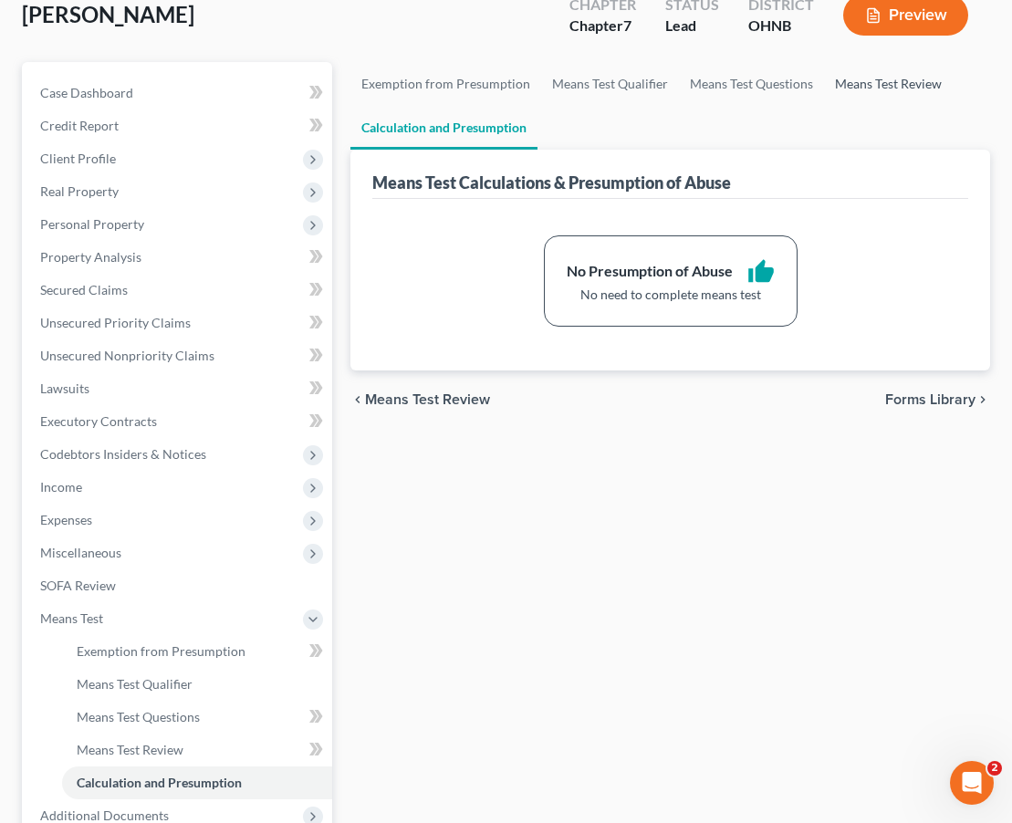
click at [878, 95] on link "Means Test Review" at bounding box center [888, 84] width 129 height 44
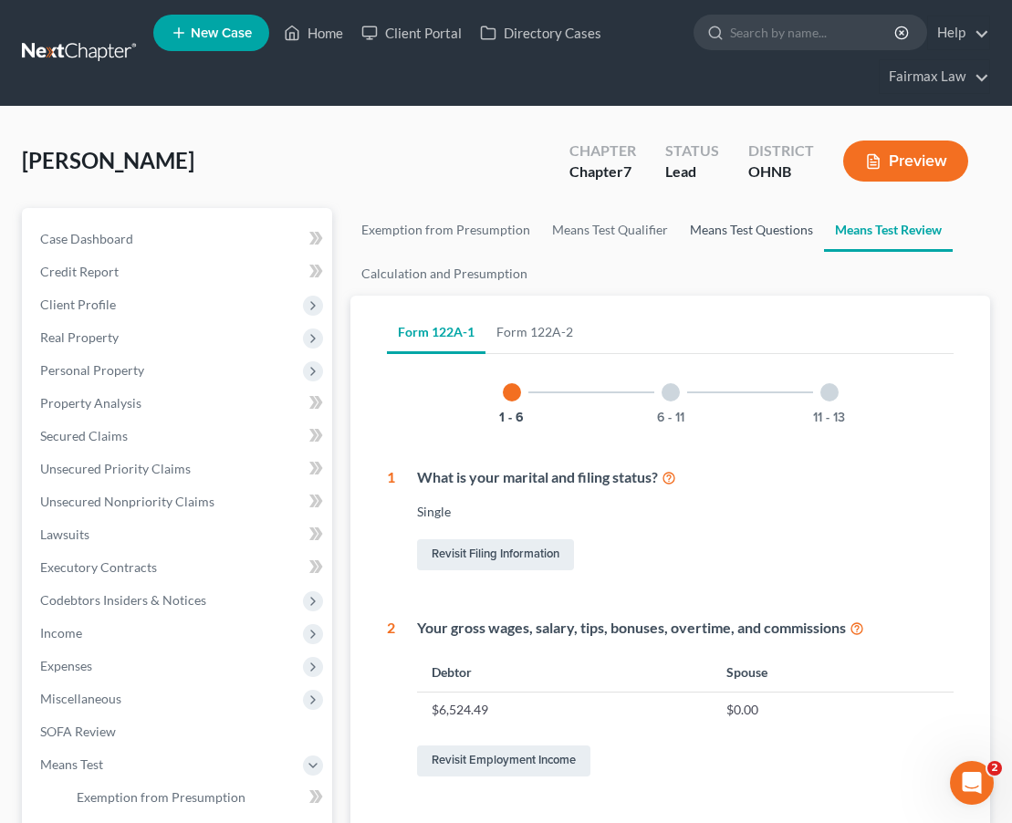
click at [724, 233] on link "Means Test Questions" at bounding box center [751, 230] width 145 height 44
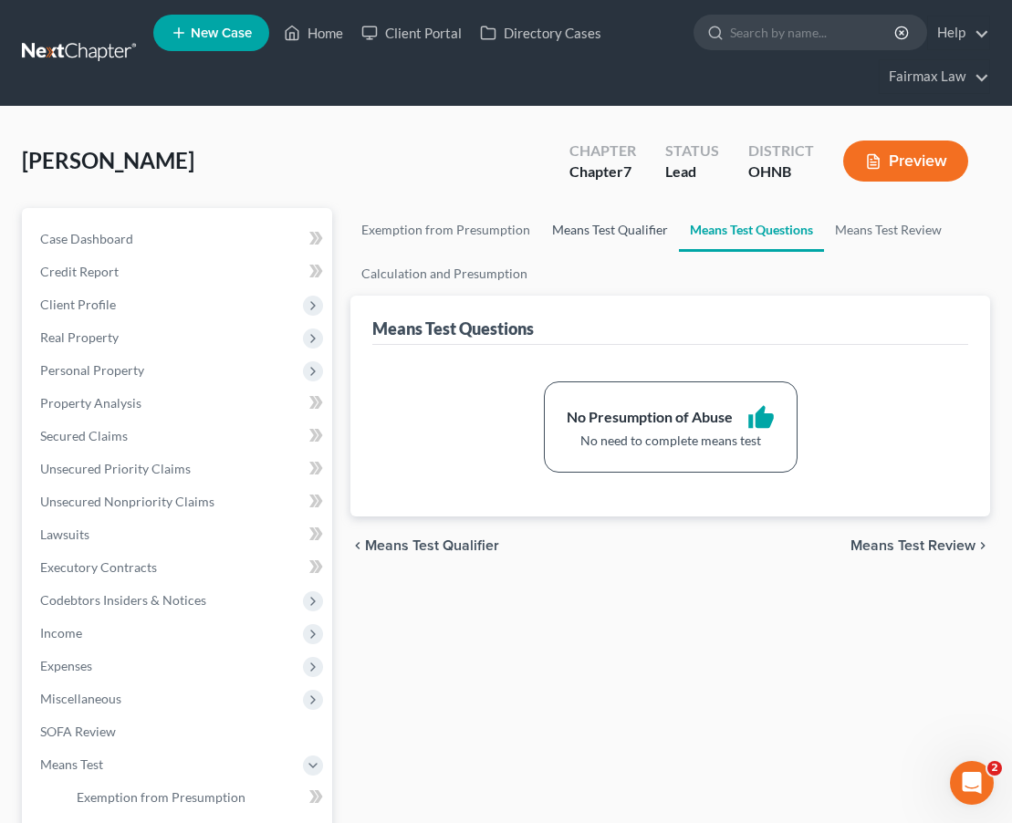
click at [643, 236] on link "Means Test Qualifier" at bounding box center [610, 230] width 138 height 44
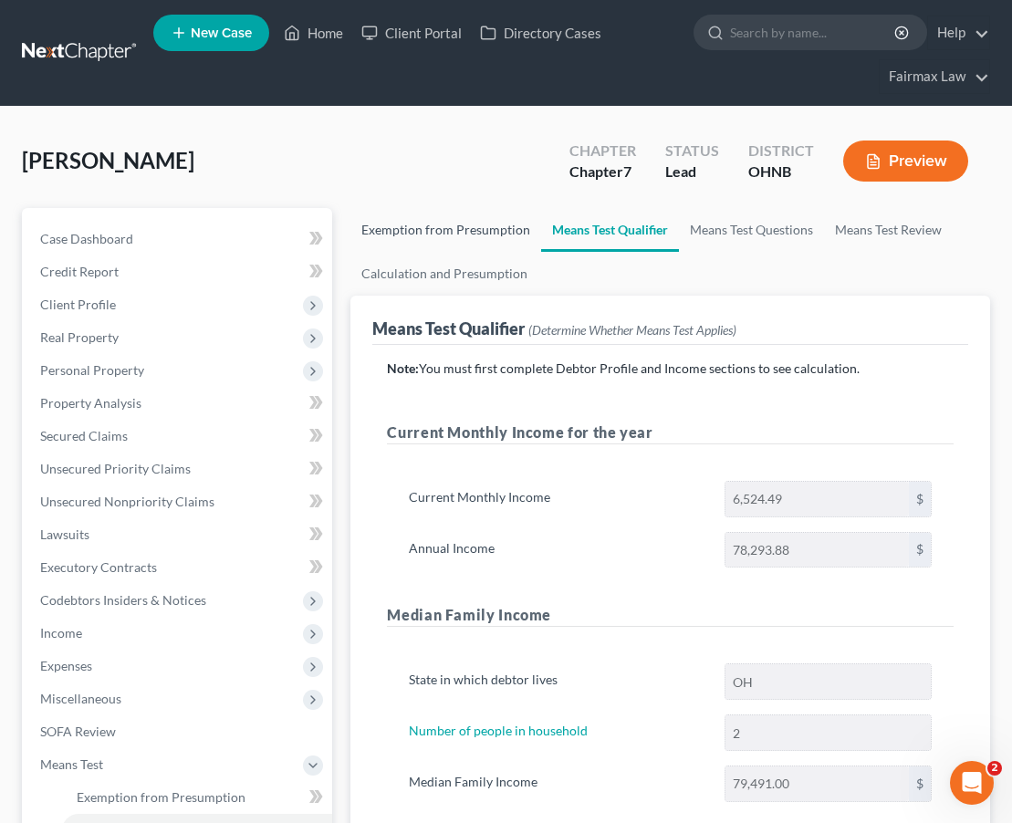
click at [494, 236] on link "Exemption from Presumption" at bounding box center [445, 230] width 191 height 44
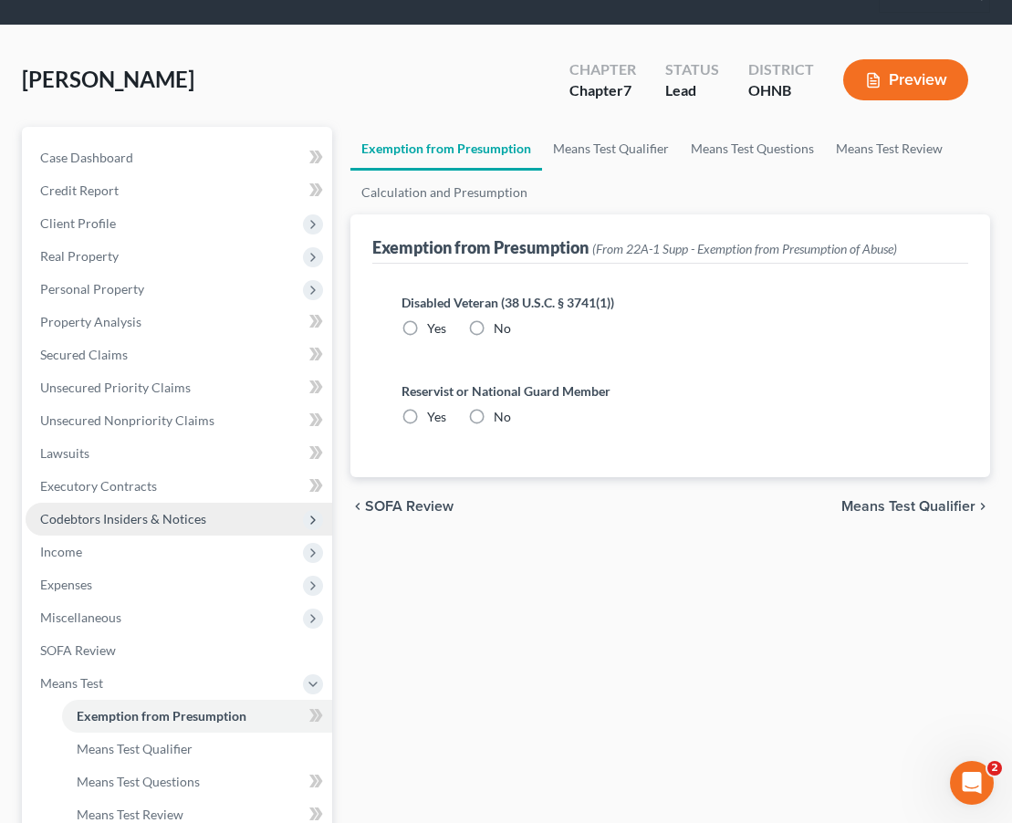
scroll to position [97, 0]
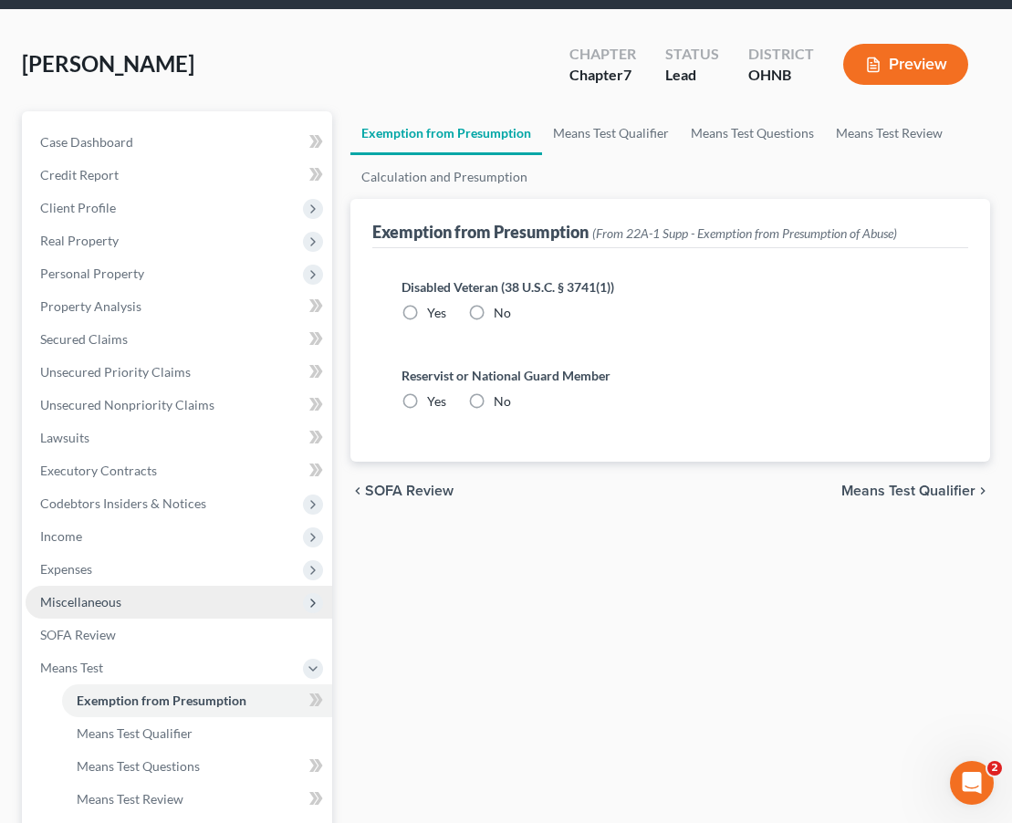
click at [239, 586] on span "Miscellaneous" at bounding box center [179, 602] width 307 height 33
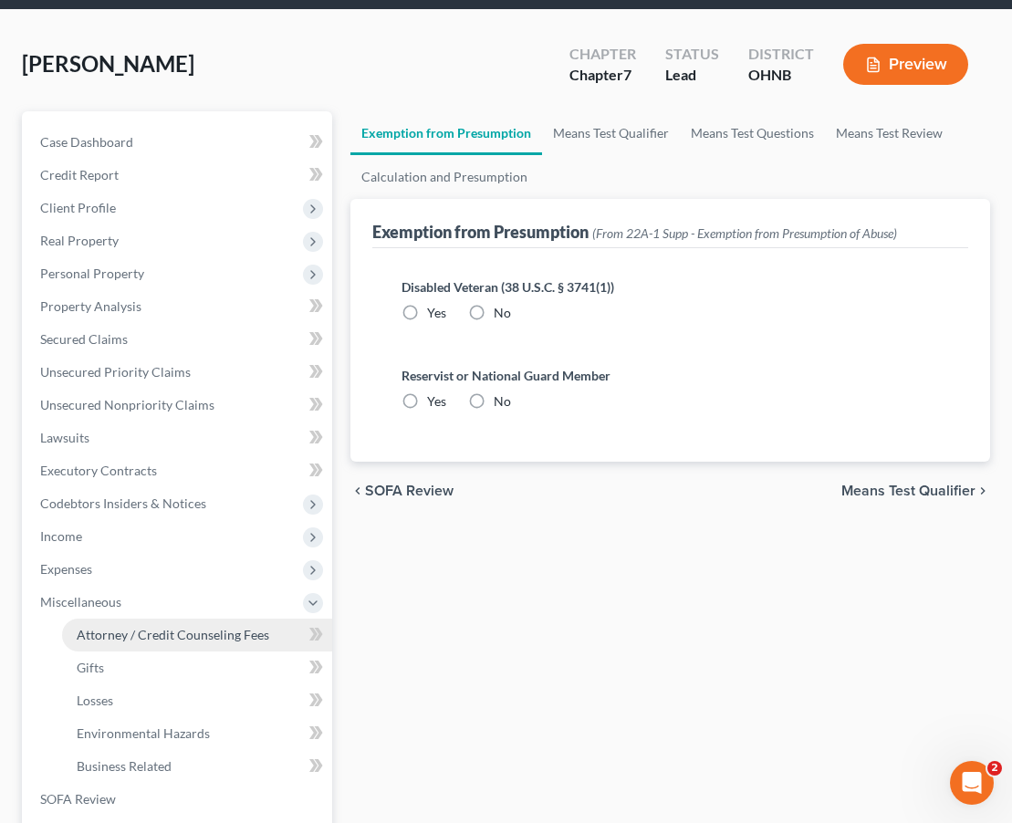
click at [218, 649] on link "Attorney / Credit Counseling Fees" at bounding box center [197, 635] width 270 height 33
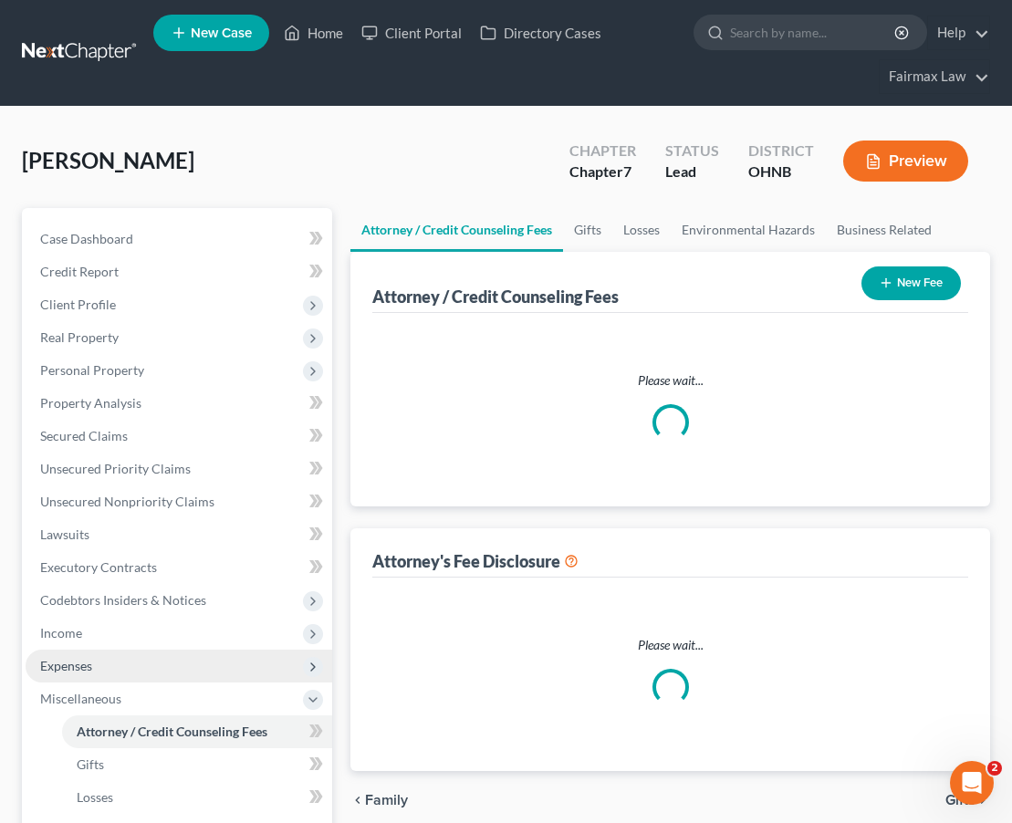
select select "1"
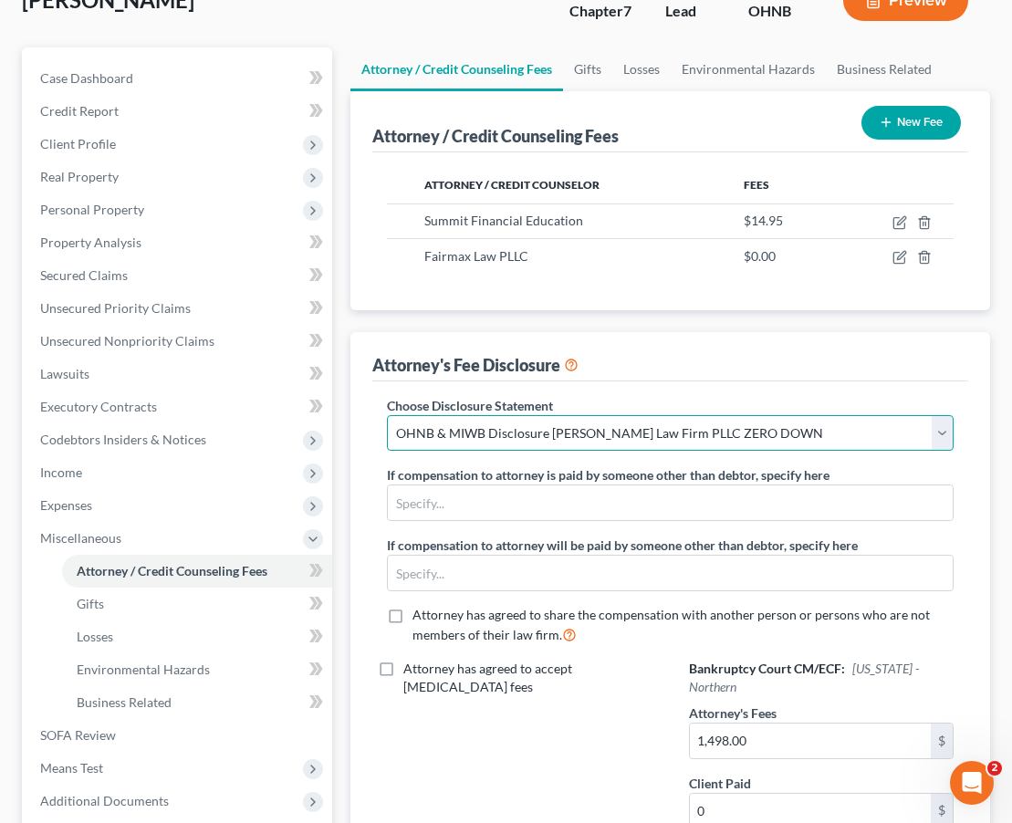
scroll to position [143, 0]
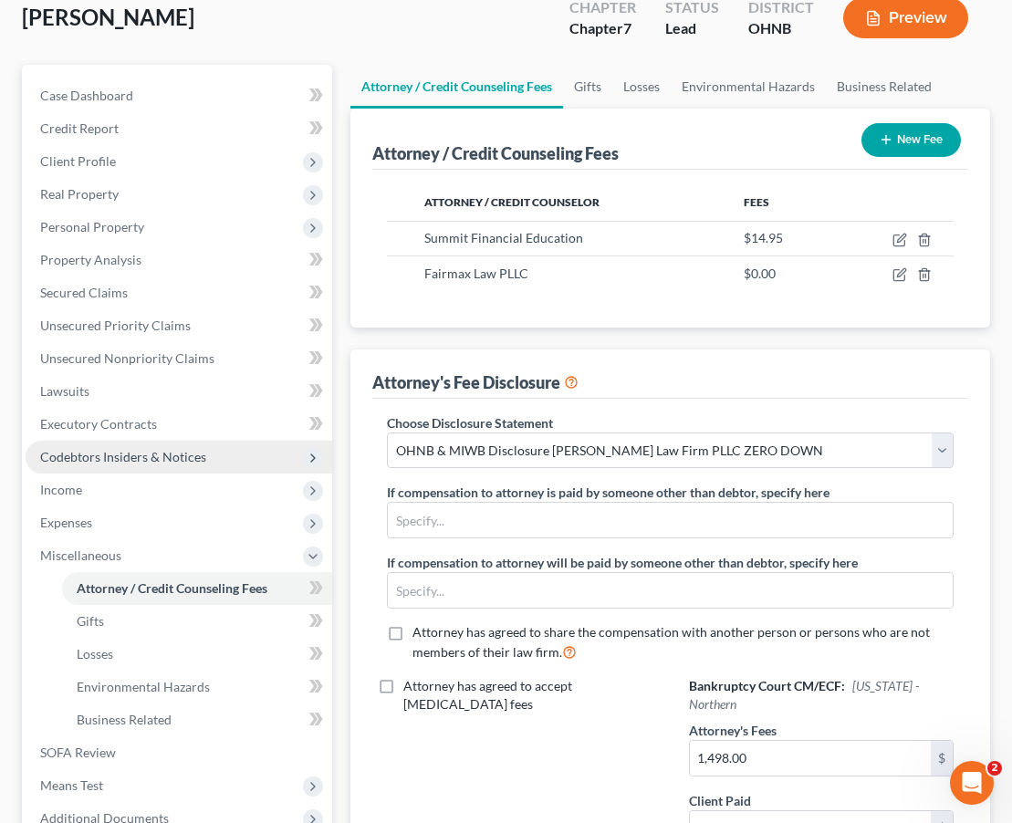
click at [185, 463] on span "Codebtors Insiders & Notices" at bounding box center [123, 457] width 166 height 16
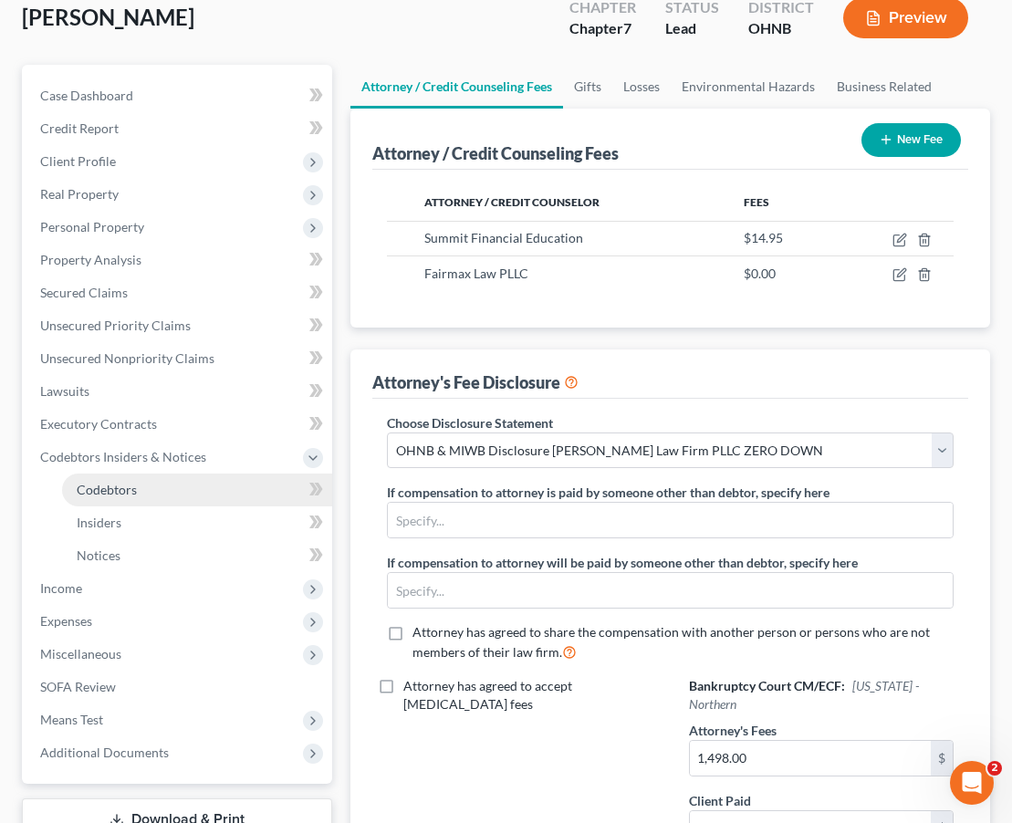
click at [184, 482] on link "Codebtors" at bounding box center [197, 490] width 270 height 33
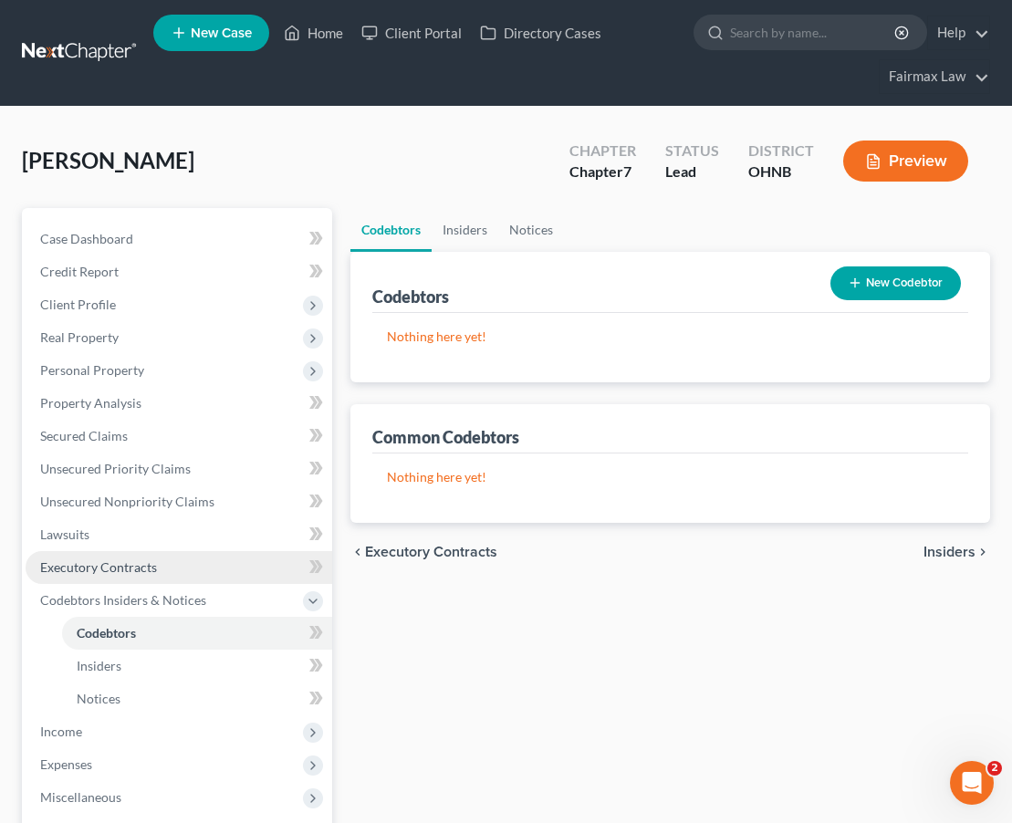
click at [172, 570] on link "Executory Contracts" at bounding box center [179, 567] width 307 height 33
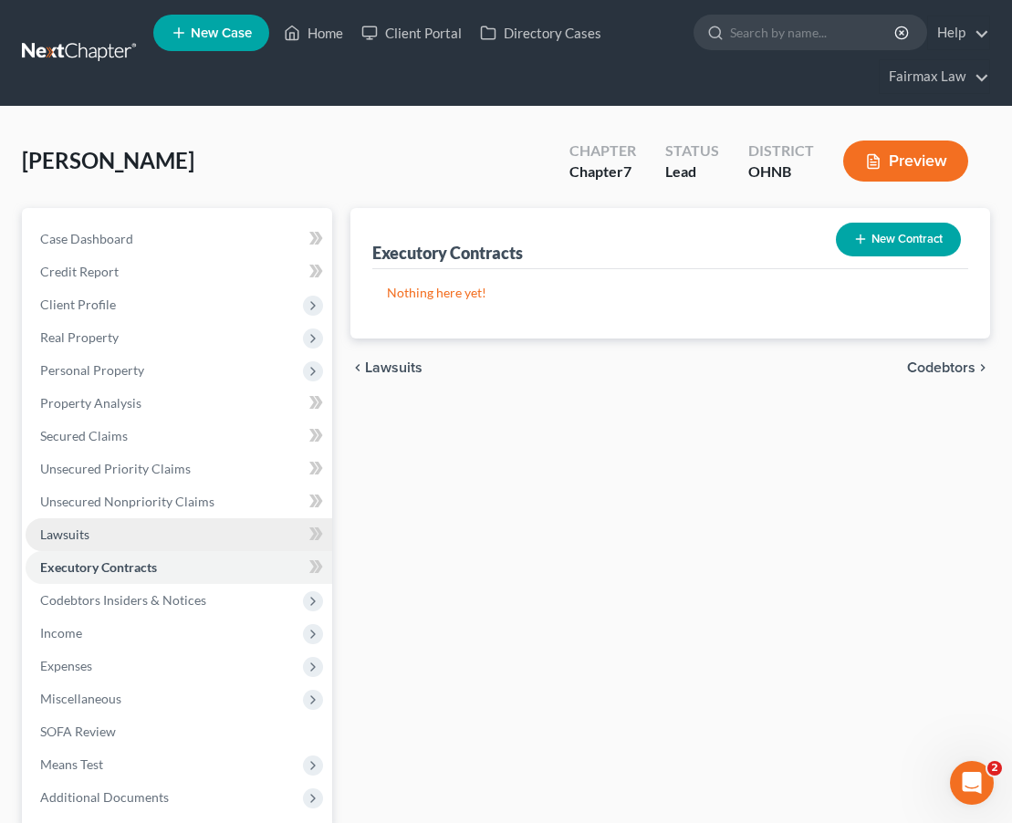
click at [162, 541] on link "Lawsuits" at bounding box center [179, 534] width 307 height 33
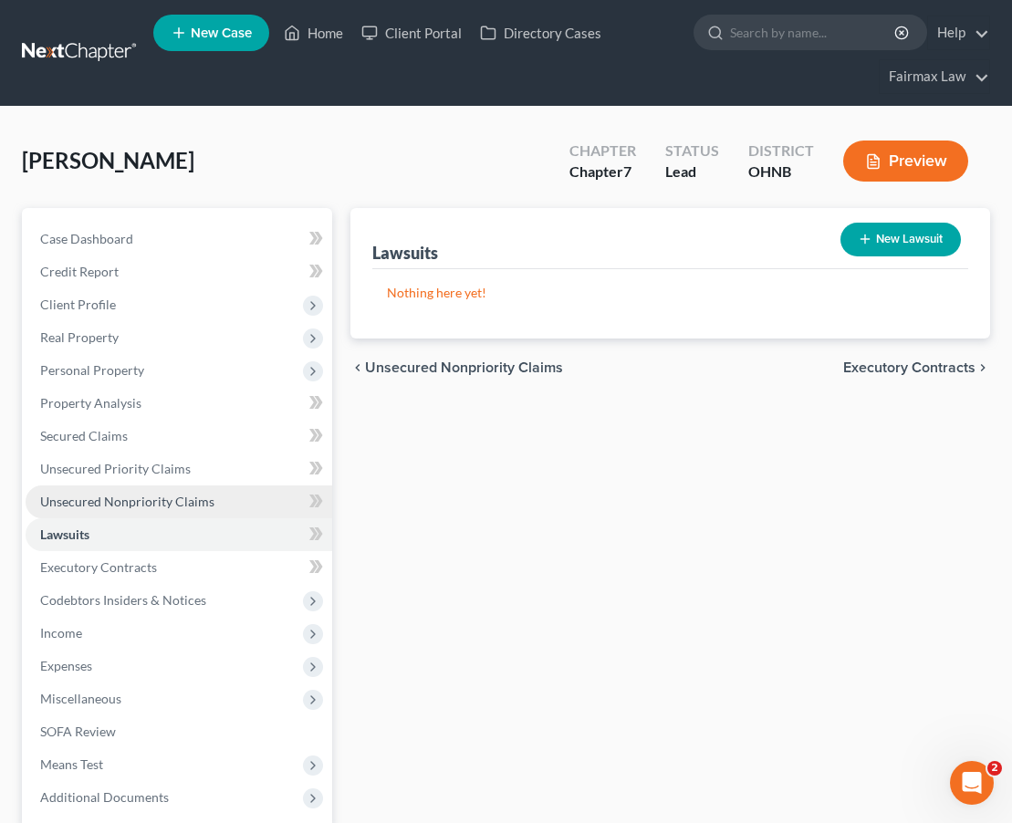
click at [159, 501] on span "Unsecured Nonpriority Claims" at bounding box center [127, 502] width 174 height 16
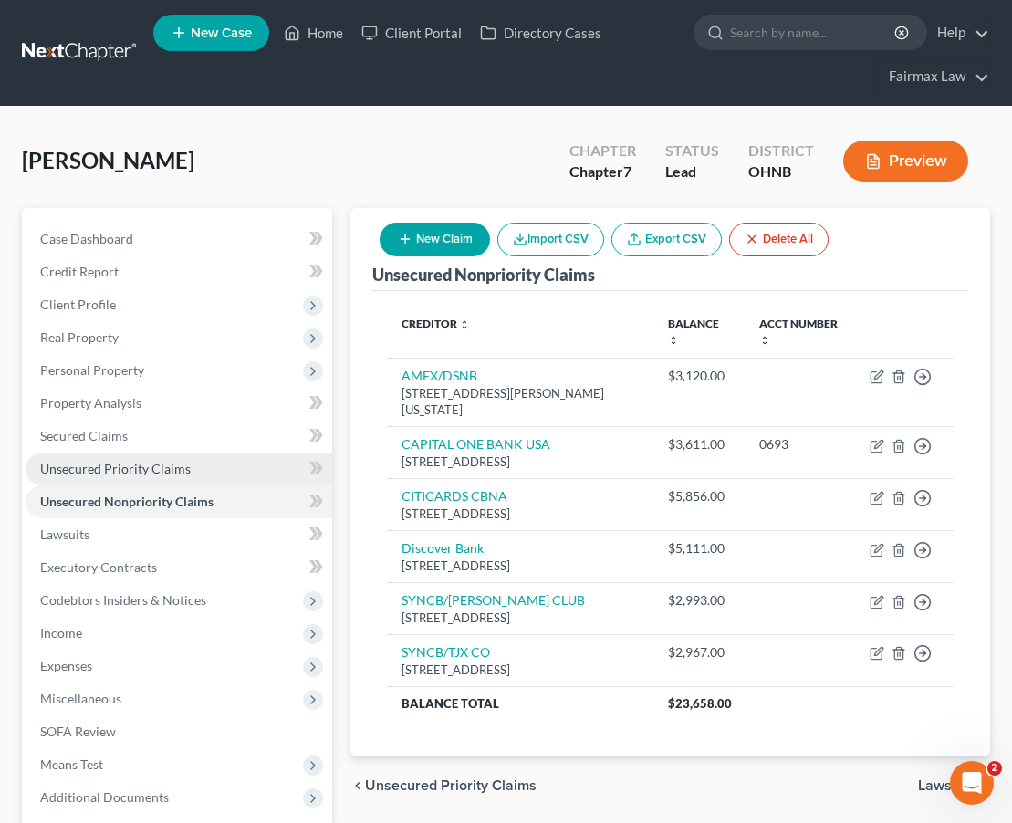
click at [149, 477] on link "Unsecured Priority Claims" at bounding box center [179, 469] width 307 height 33
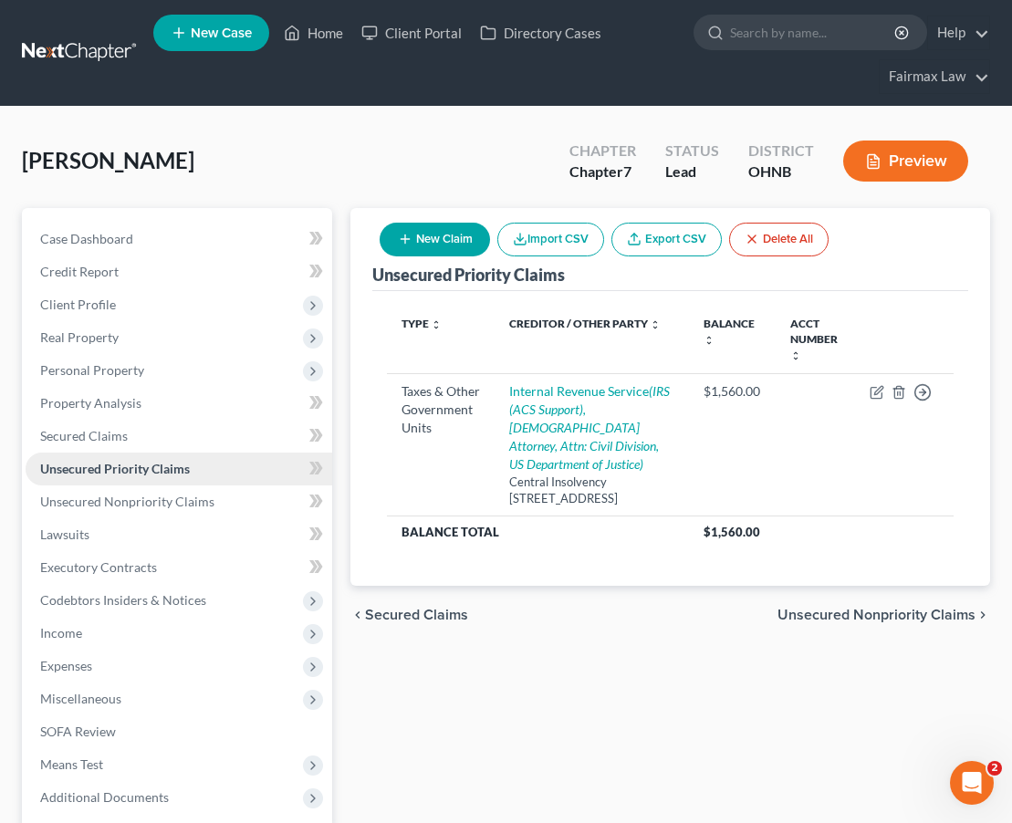
click at [146, 458] on link "Unsecured Priority Claims" at bounding box center [179, 469] width 307 height 33
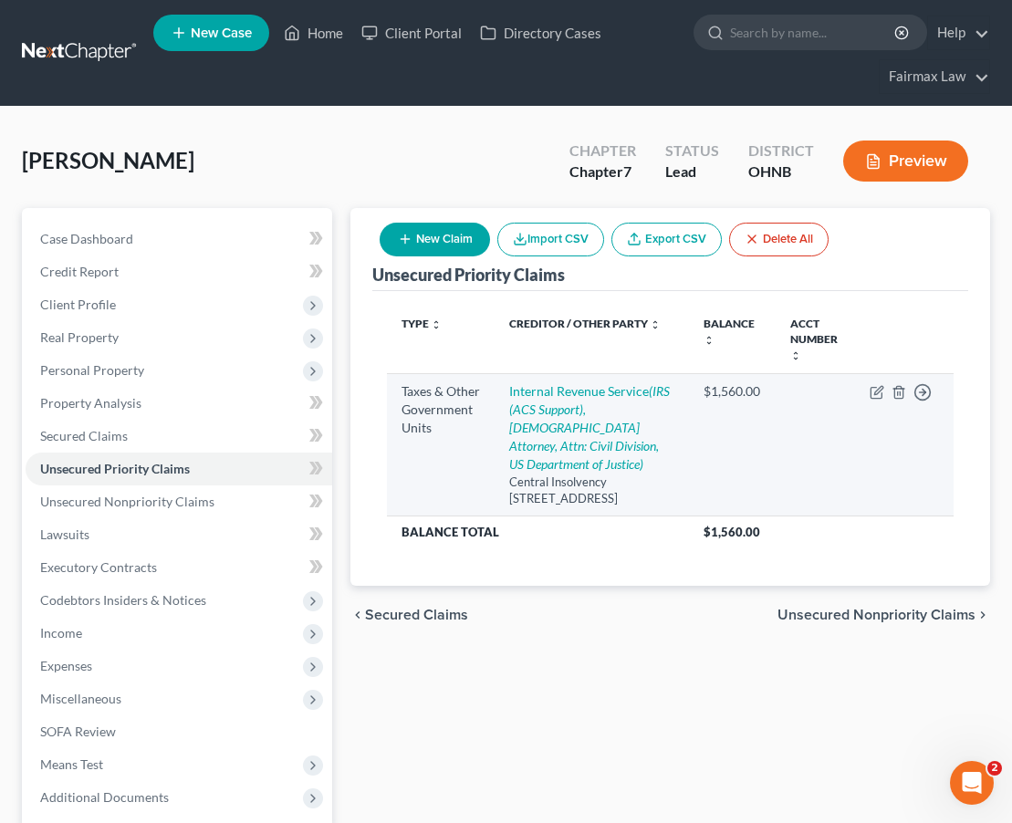
click at [883, 383] on td "Move to D Move to F Move to G Move to Notice Only" at bounding box center [904, 445] width 99 height 142
click at [880, 385] on icon "button" at bounding box center [877, 392] width 15 height 15
select select "0"
select select "39"
select select "0"
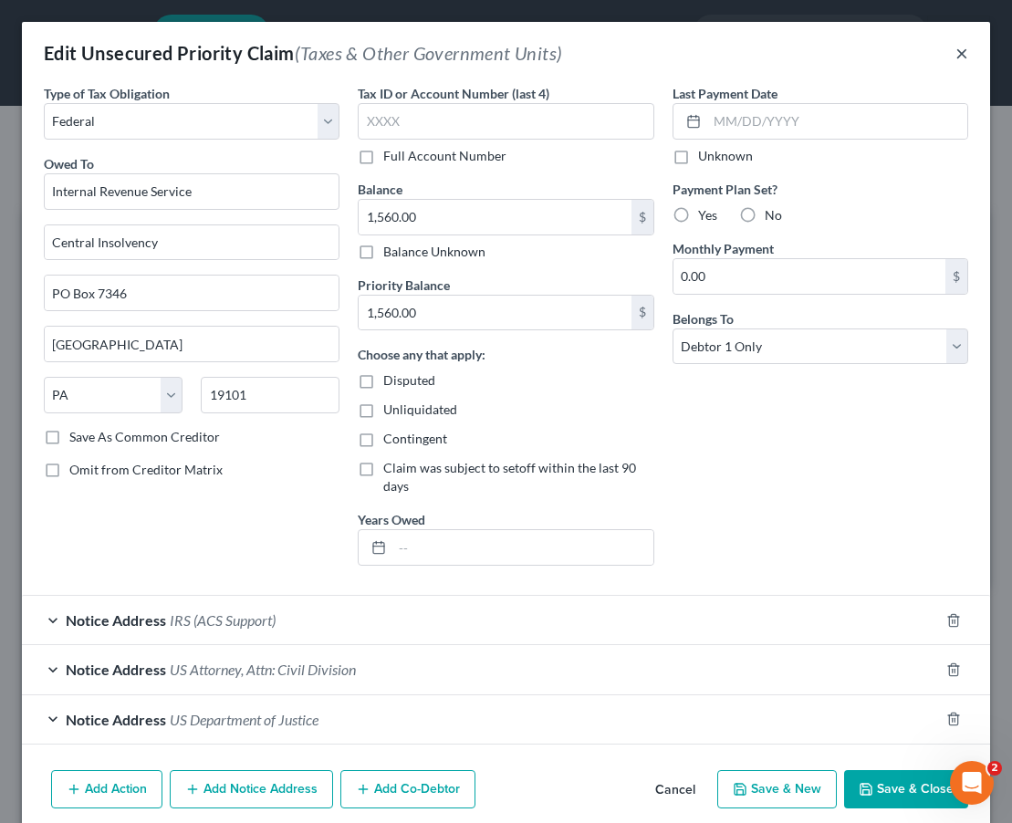
click at [967, 61] on button "×" at bounding box center [962, 53] width 13 height 22
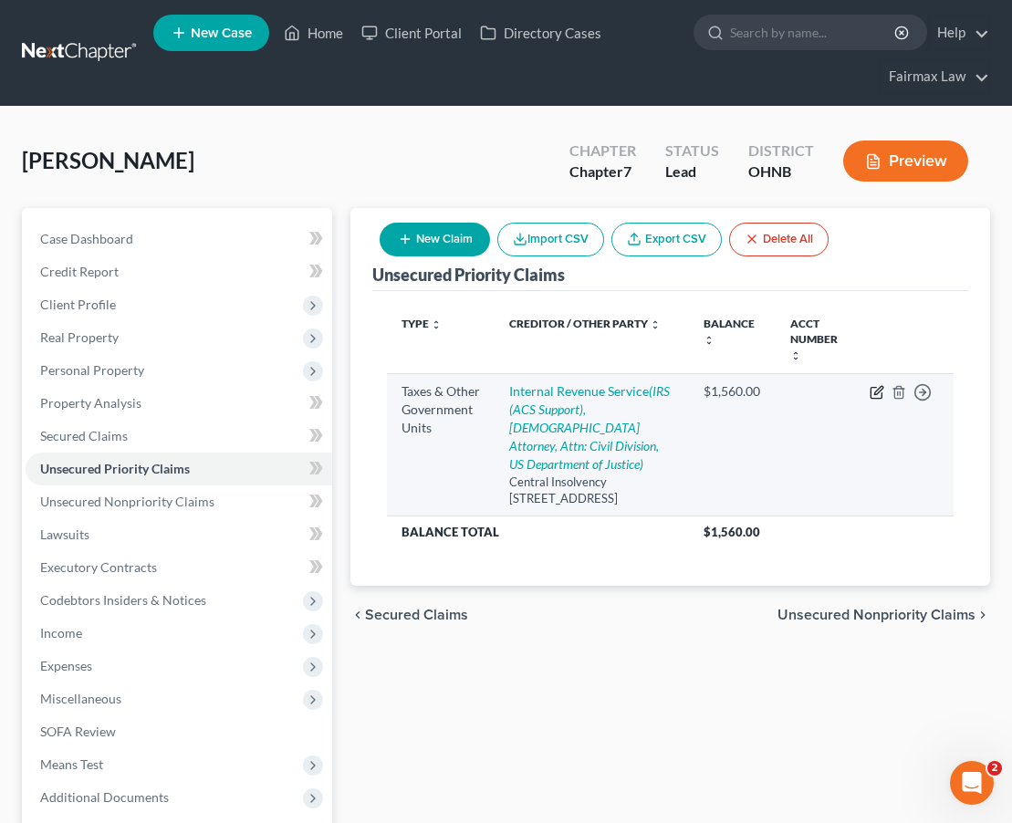
click at [874, 392] on icon "button" at bounding box center [877, 392] width 15 height 15
select select "0"
select select "39"
select select "0"
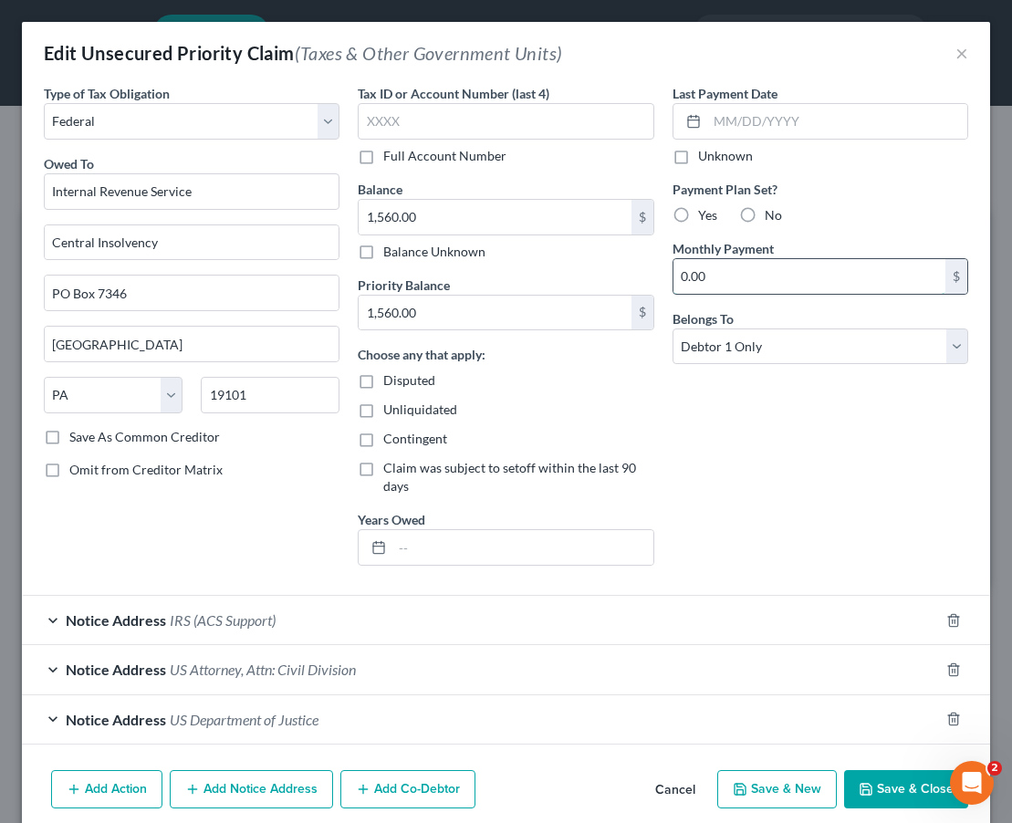
click at [802, 277] on input "0.00" at bounding box center [810, 276] width 272 height 35
drag, startPoint x: 802, startPoint y: 277, endPoint x: 622, endPoint y: 263, distance: 180.3
click at [623, 262] on div "Type of Tax Obligation * Select Federal City State Franchise Tax Board Other Ow…" at bounding box center [506, 332] width 943 height 496
click at [695, 213] on div "Yes" at bounding box center [695, 215] width 45 height 18
click at [698, 214] on label "Yes" at bounding box center [707, 215] width 19 height 18
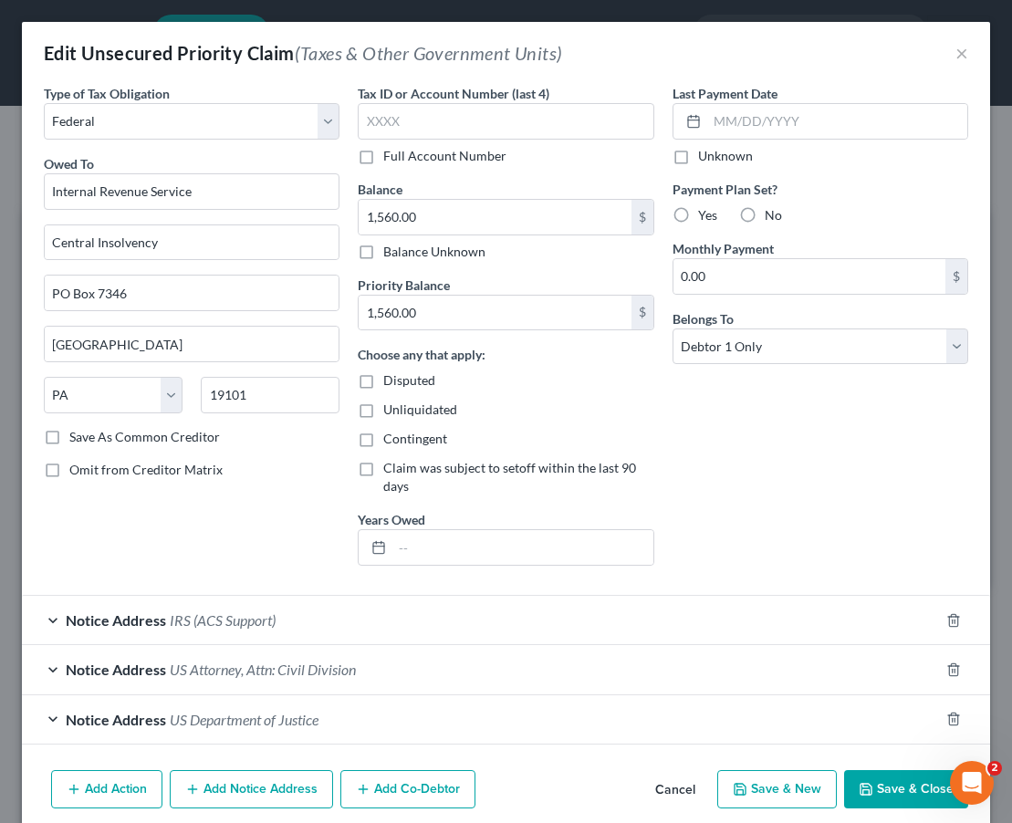
click at [705, 214] on input "Yes" at bounding box center [711, 212] width 12 height 12
radio input "true"
click at [705, 269] on input "0.00" at bounding box center [810, 276] width 272 height 35
type input "0"
type input "140.00"
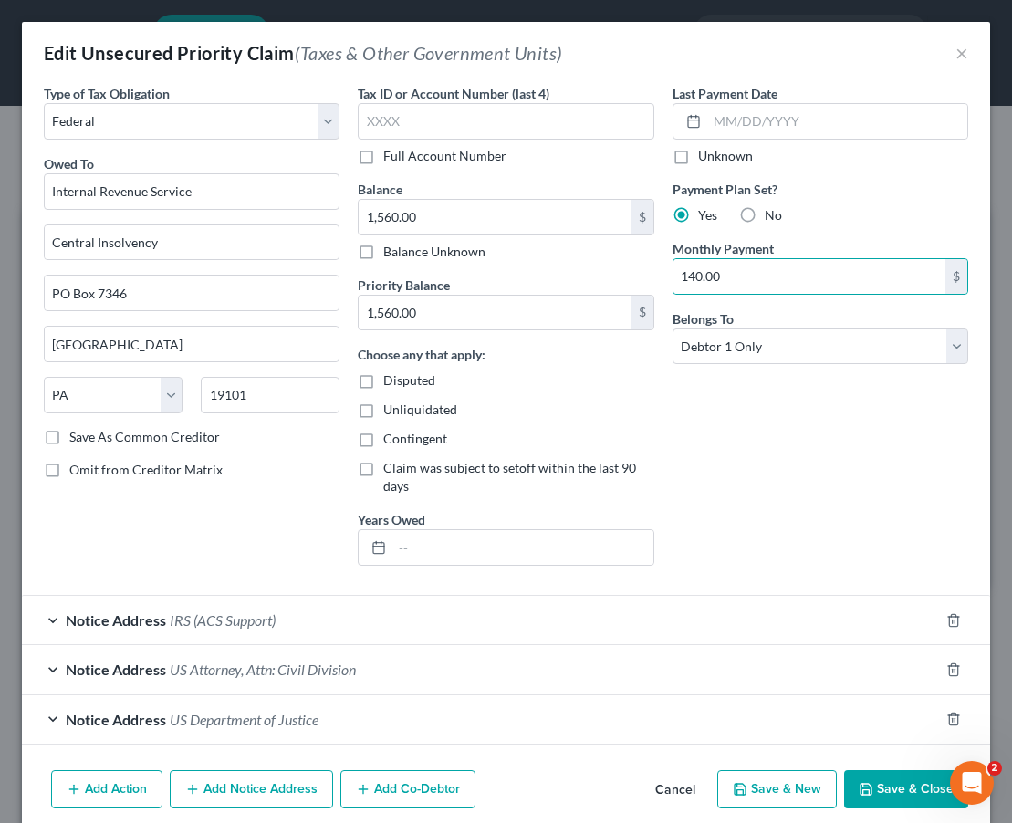
click at [919, 790] on button "Save & Close" at bounding box center [906, 789] width 124 height 38
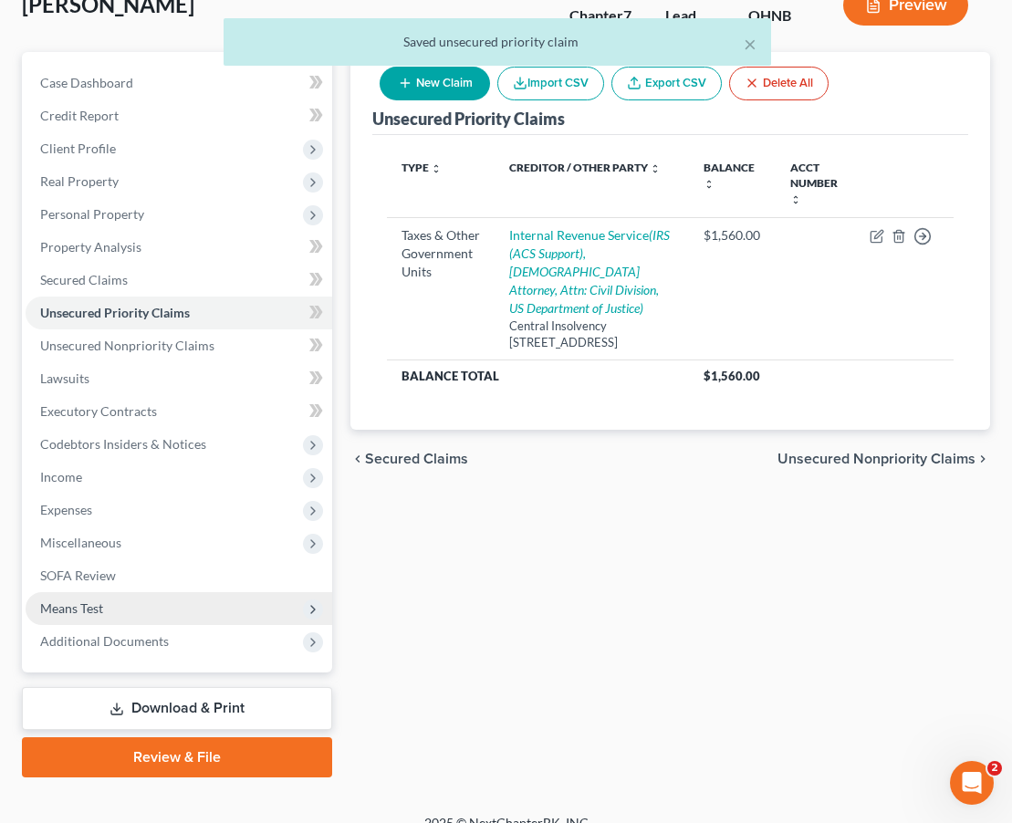
scroll to position [180, 0]
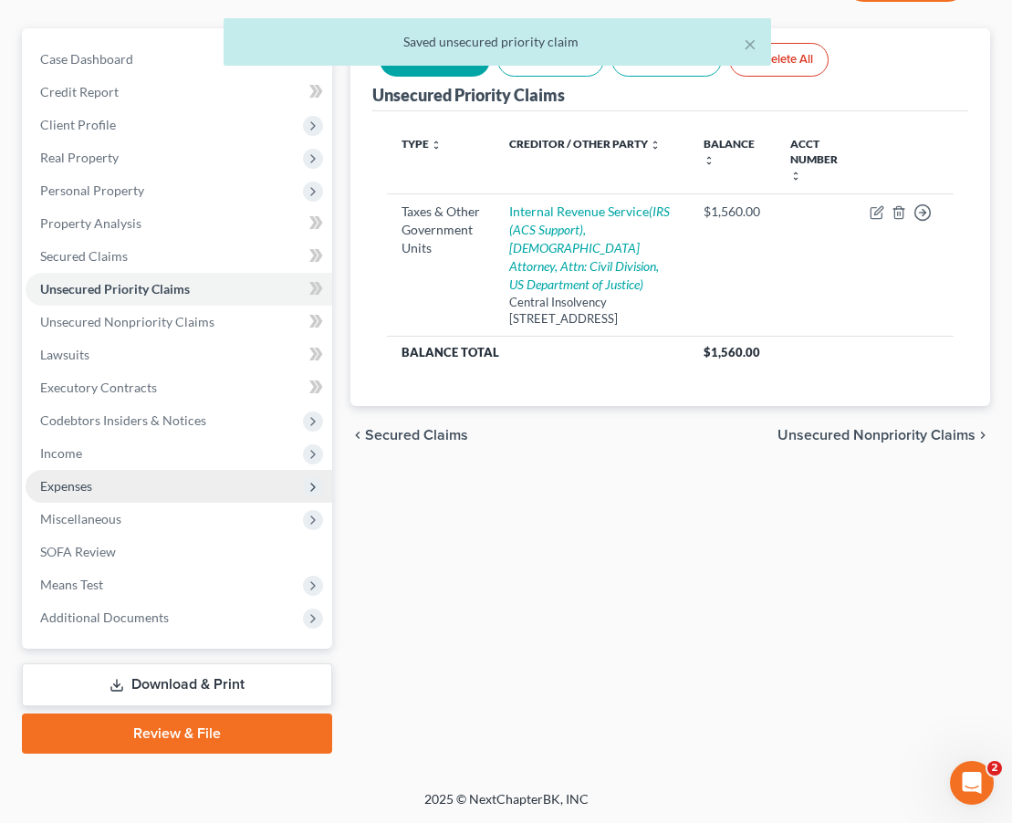
click at [134, 486] on span "Expenses" at bounding box center [179, 486] width 307 height 33
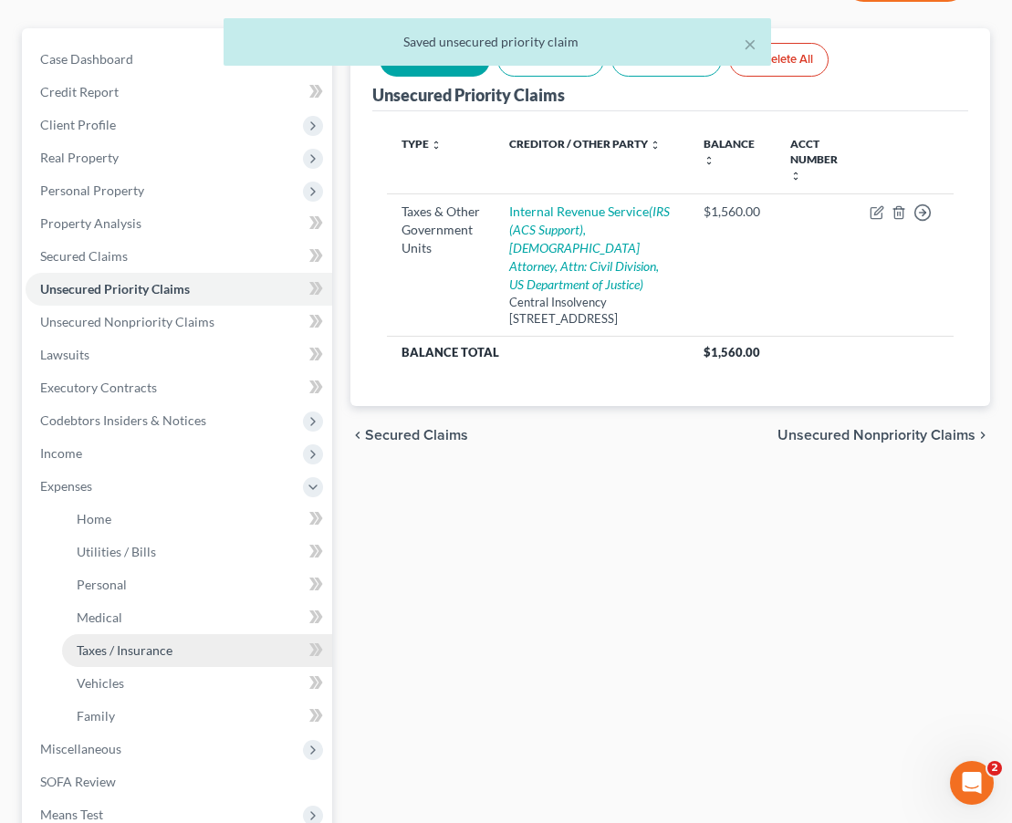
click at [131, 643] on span "Taxes / Insurance" at bounding box center [125, 651] width 96 height 16
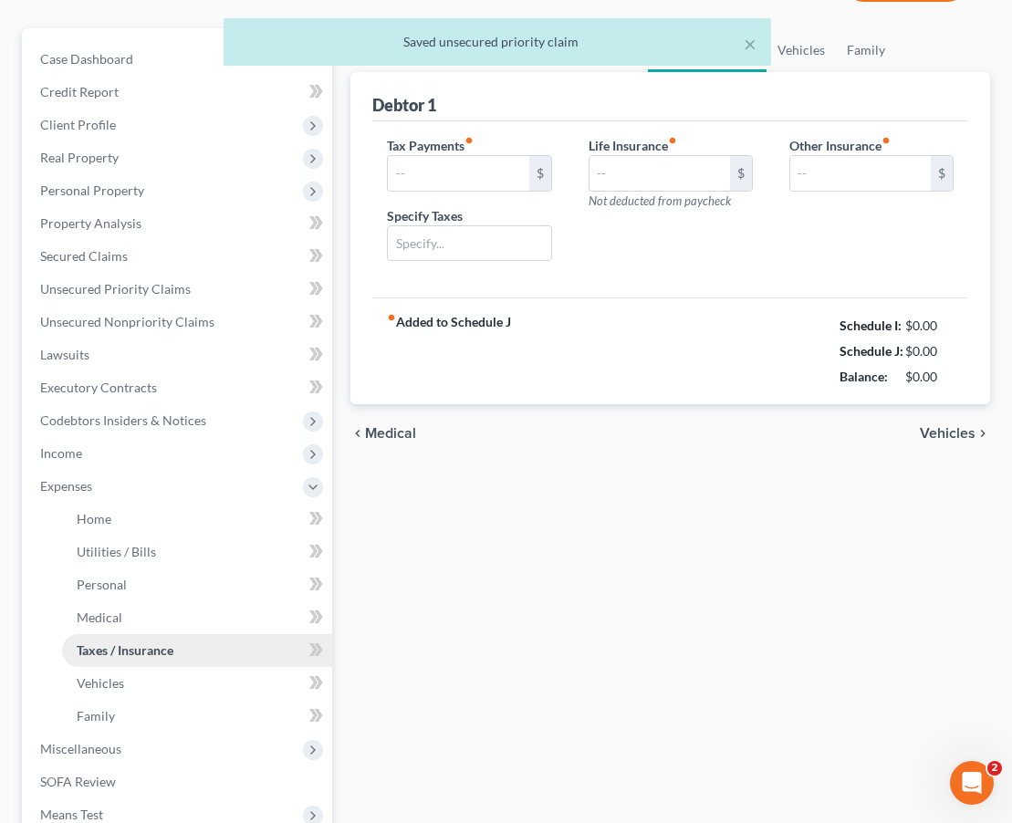
scroll to position [22, 0]
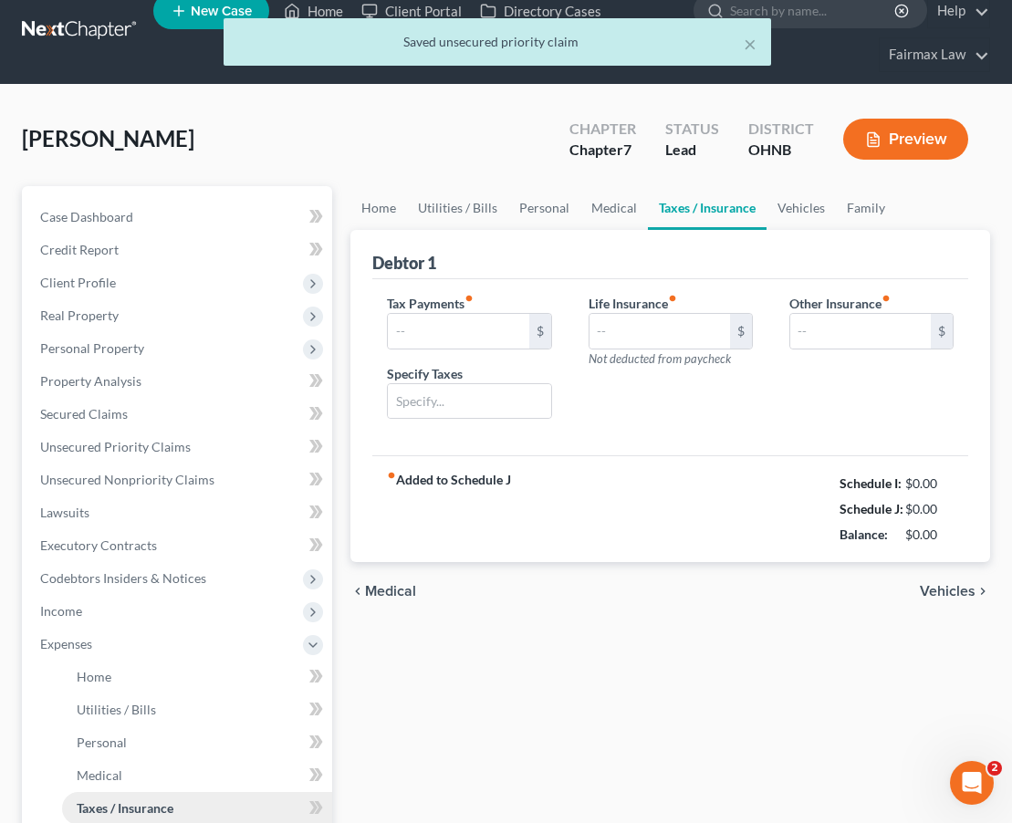
type input "140.00"
type input "16.00"
type input "0.00"
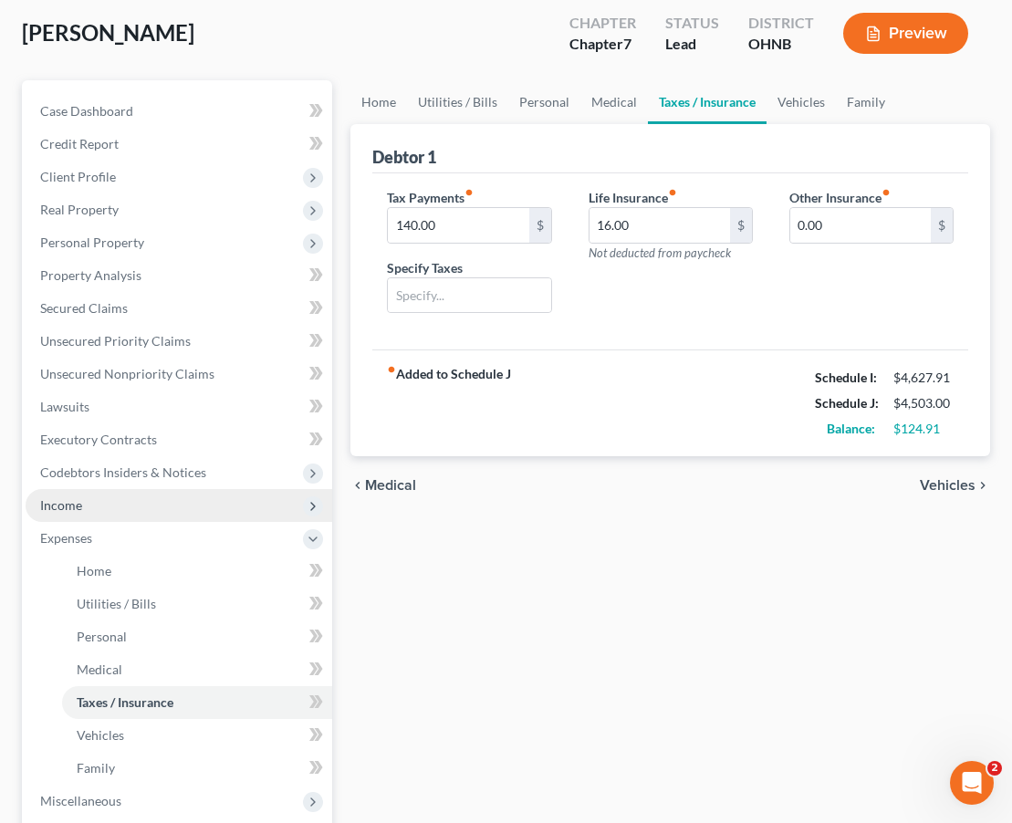
scroll to position [162, 0]
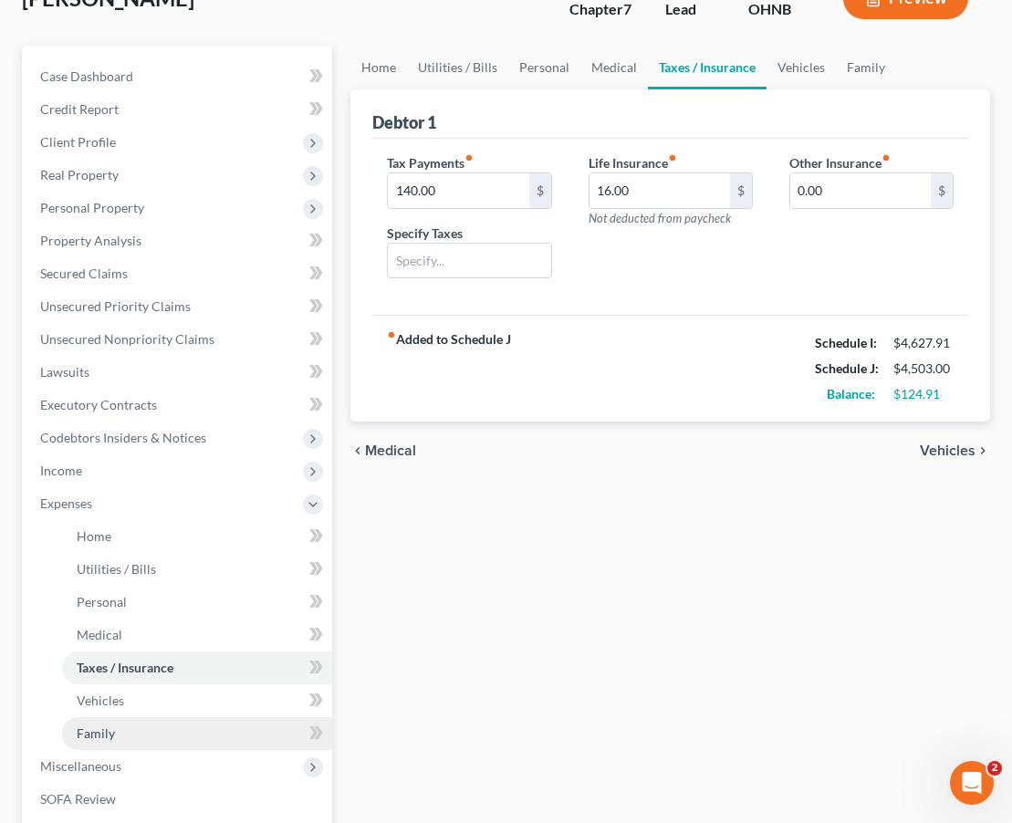
click at [130, 731] on link "Family" at bounding box center [197, 733] width 270 height 33
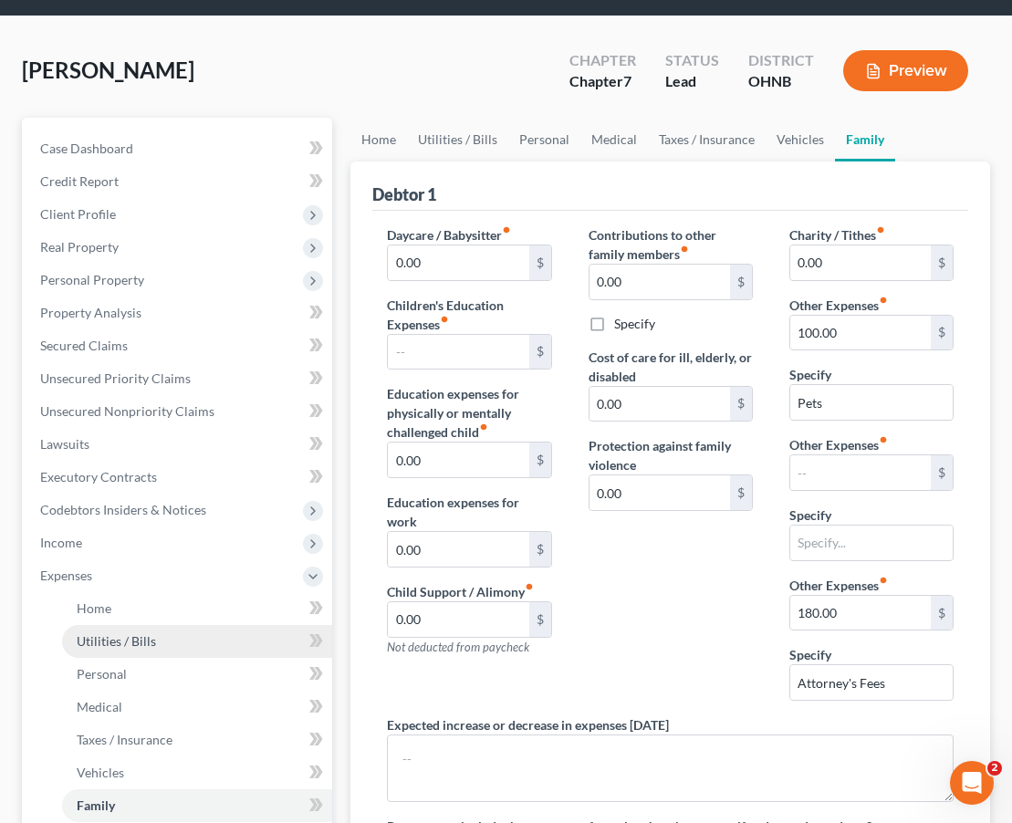
scroll to position [94, 0]
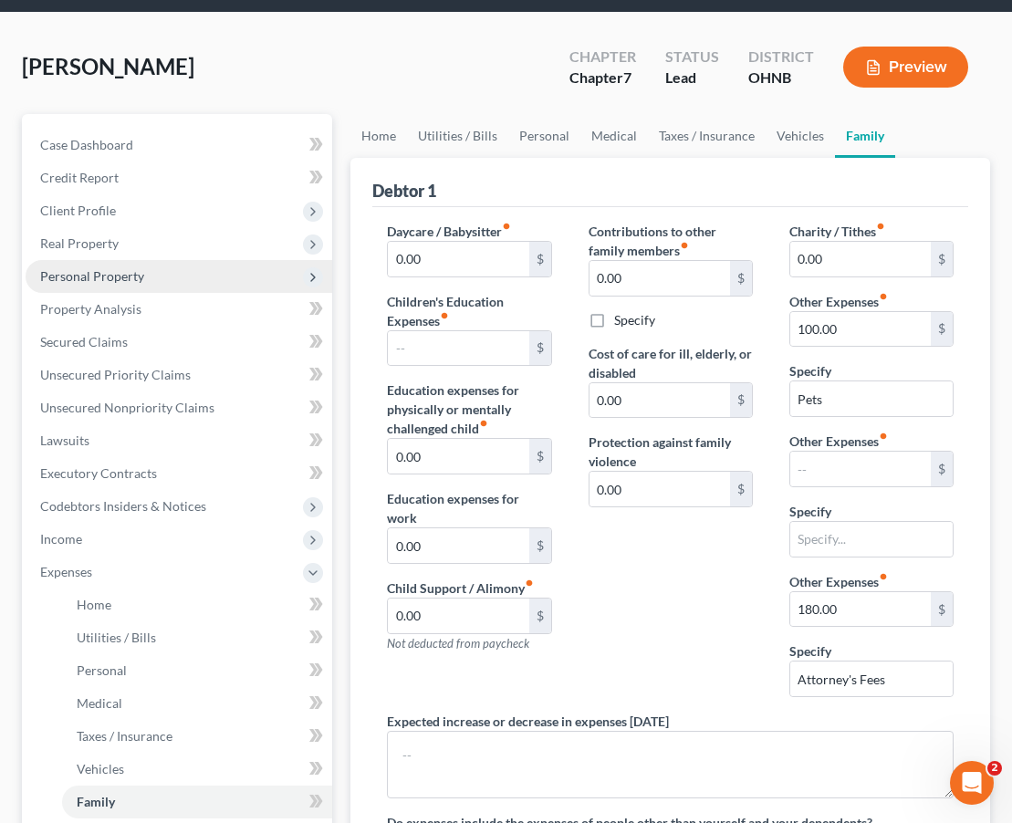
click at [136, 278] on span "Personal Property" at bounding box center [92, 276] width 104 height 16
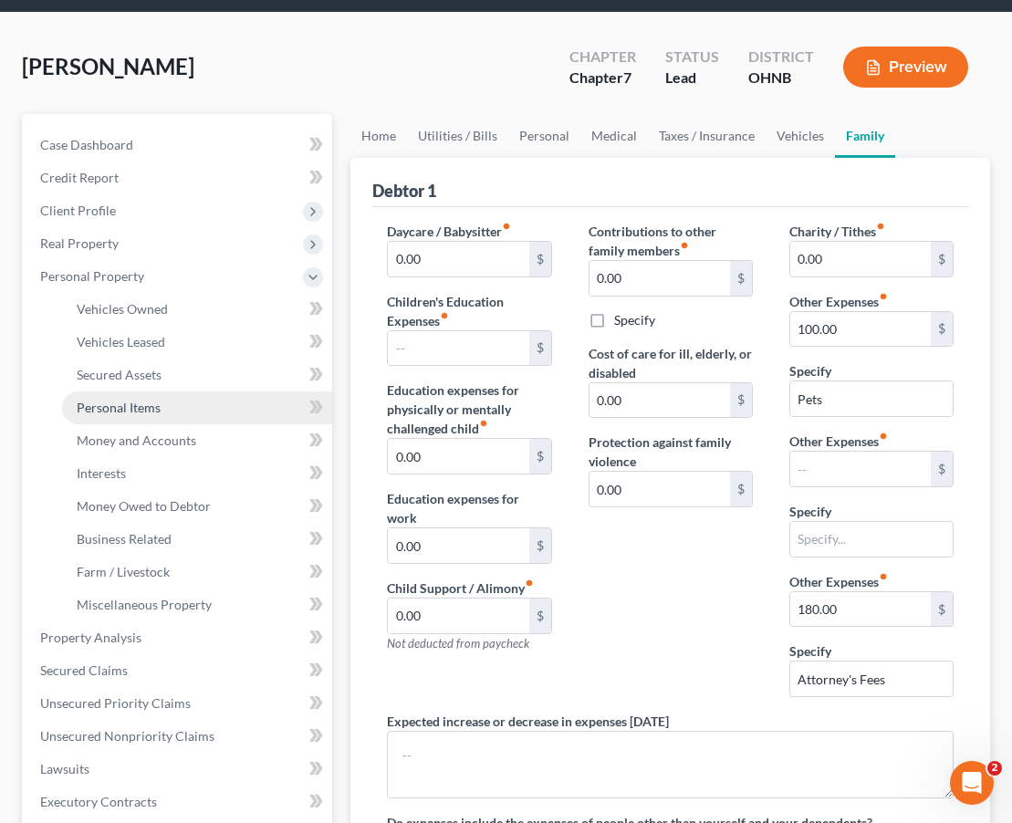
click at [128, 422] on link "Personal Items" at bounding box center [197, 408] width 270 height 33
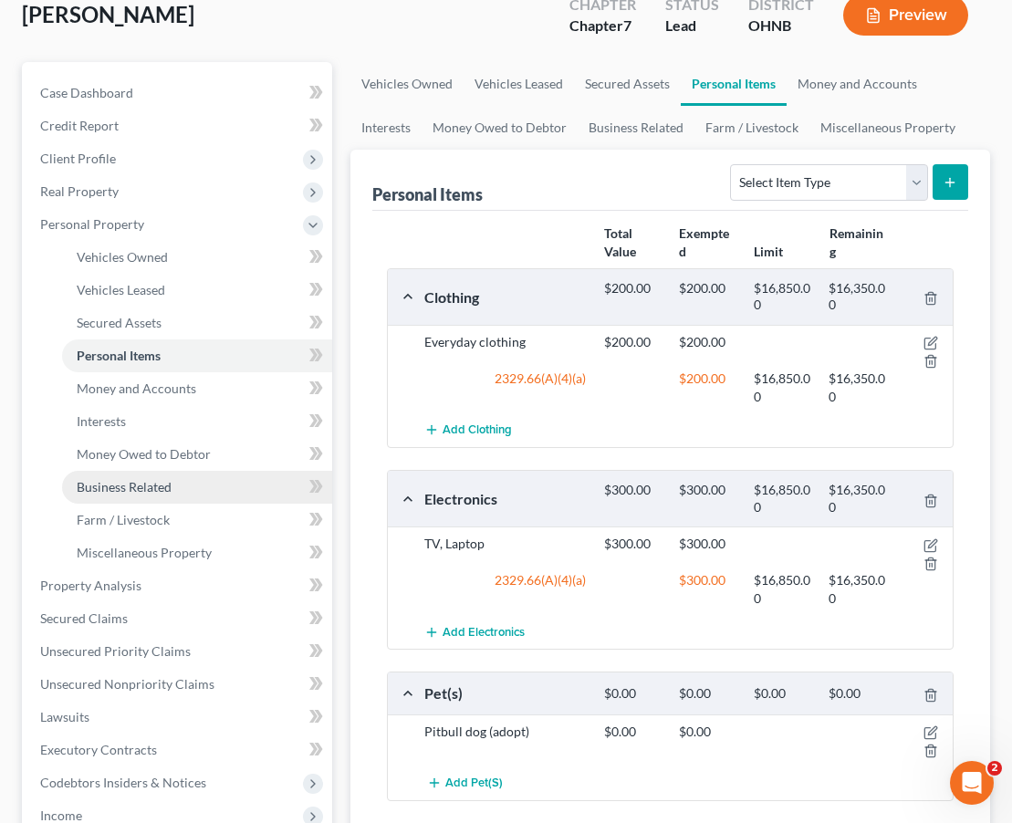
scroll to position [68, 0]
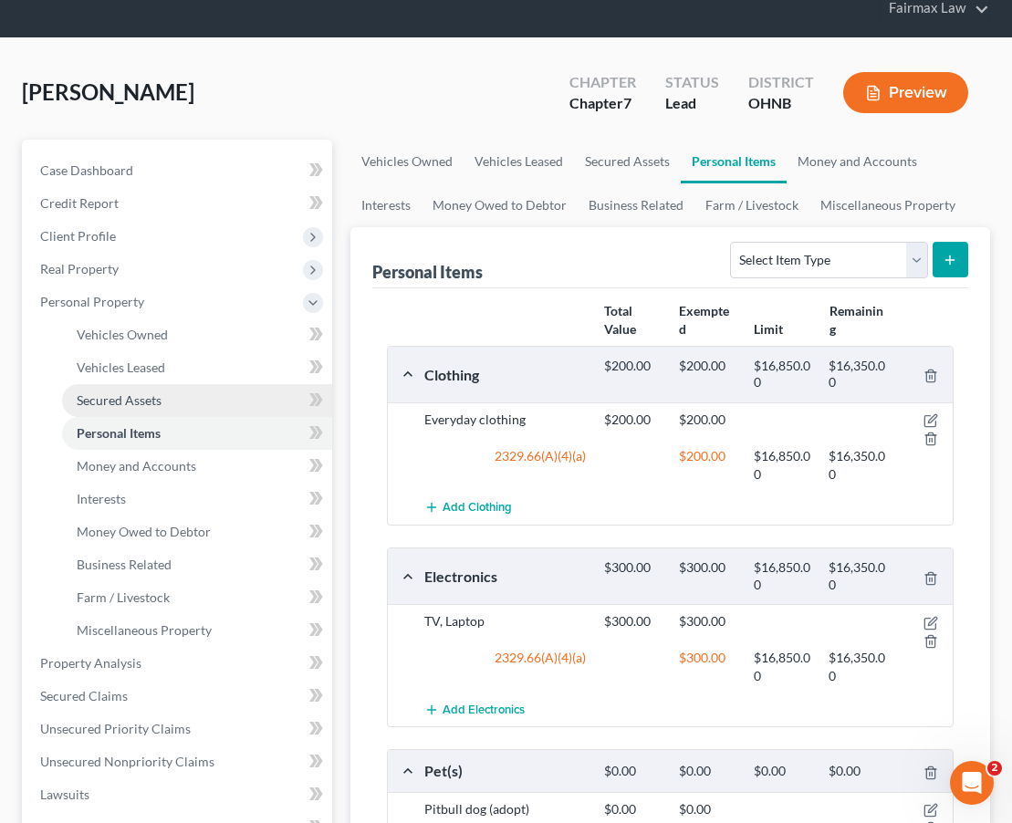
click at [169, 402] on link "Secured Assets" at bounding box center [197, 400] width 270 height 33
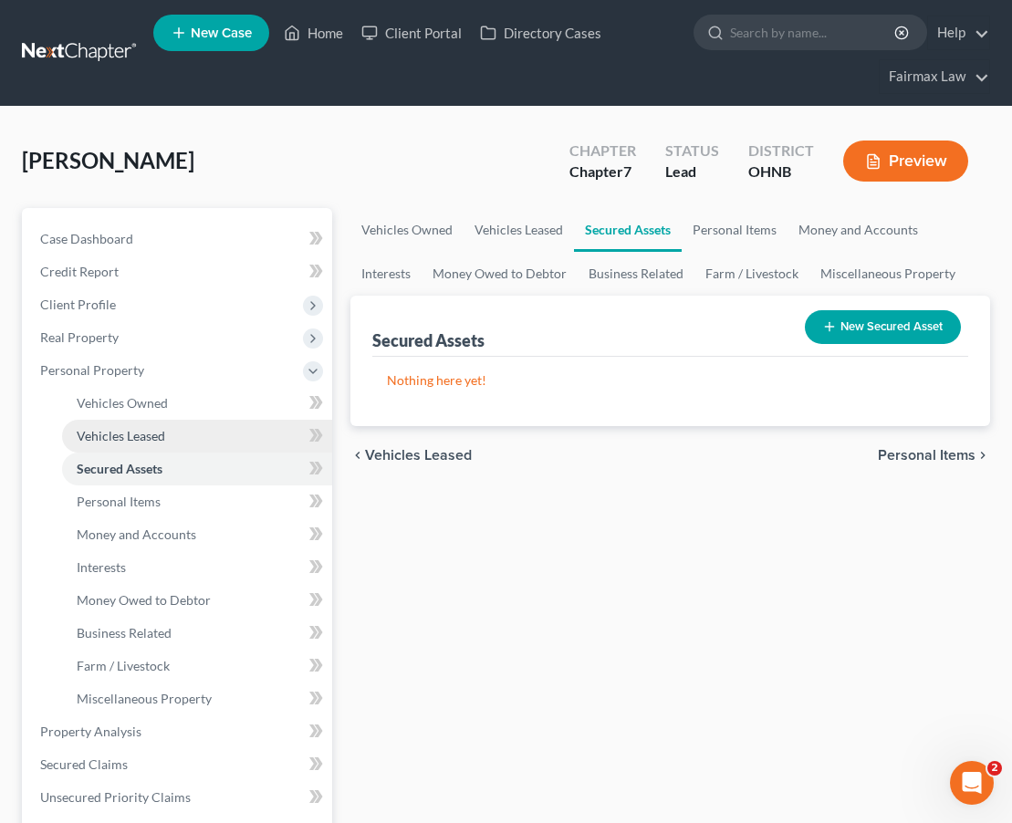
click at [170, 434] on link "Vehicles Leased" at bounding box center [197, 436] width 270 height 33
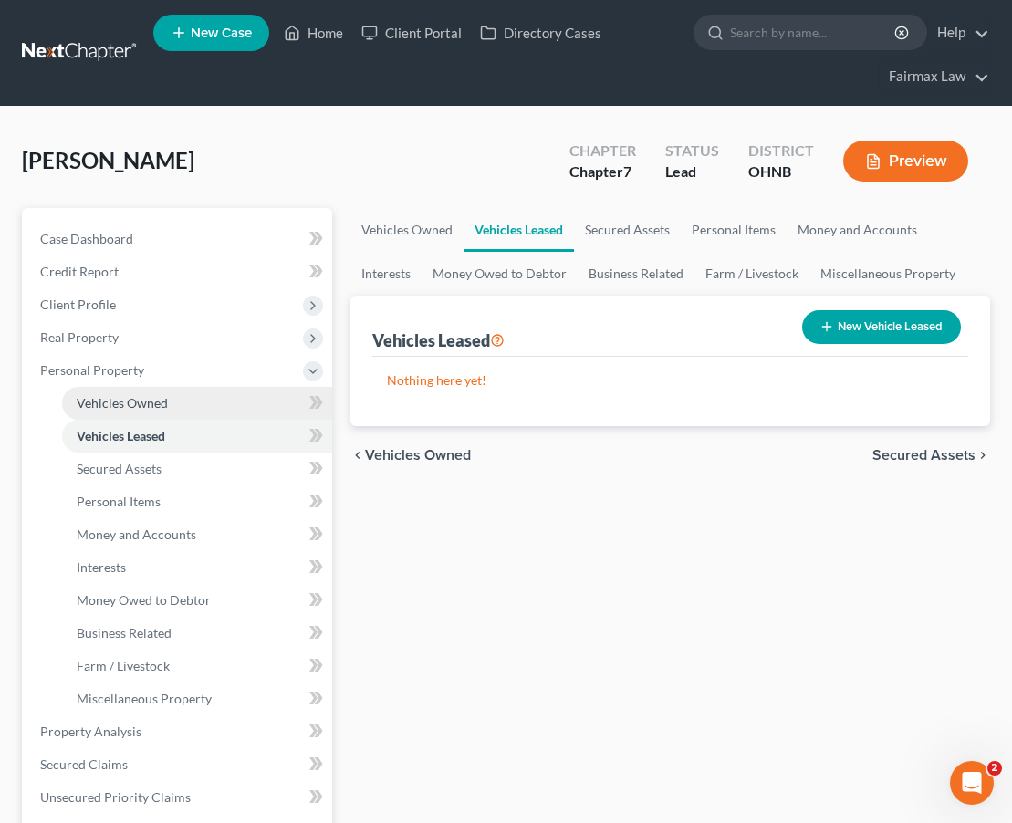
click at [170, 417] on link "Vehicles Owned" at bounding box center [197, 403] width 270 height 33
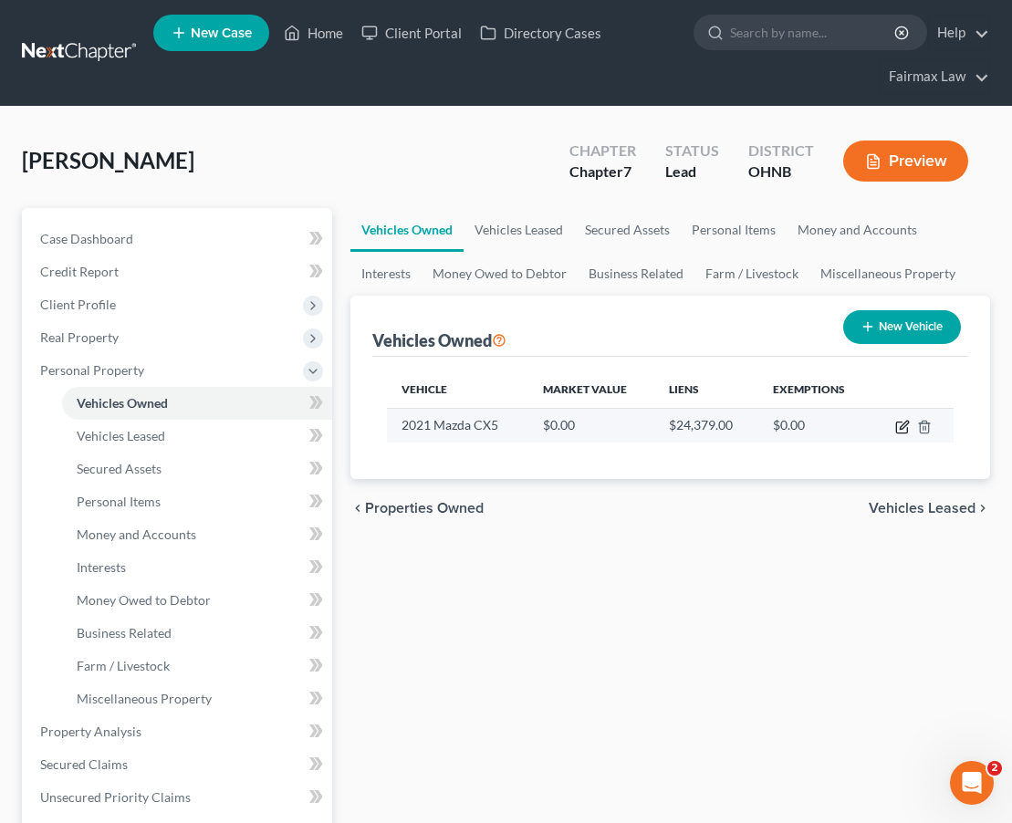
click at [906, 432] on icon "button" at bounding box center [902, 427] width 15 height 15
select select "0"
select select "5"
select select "0"
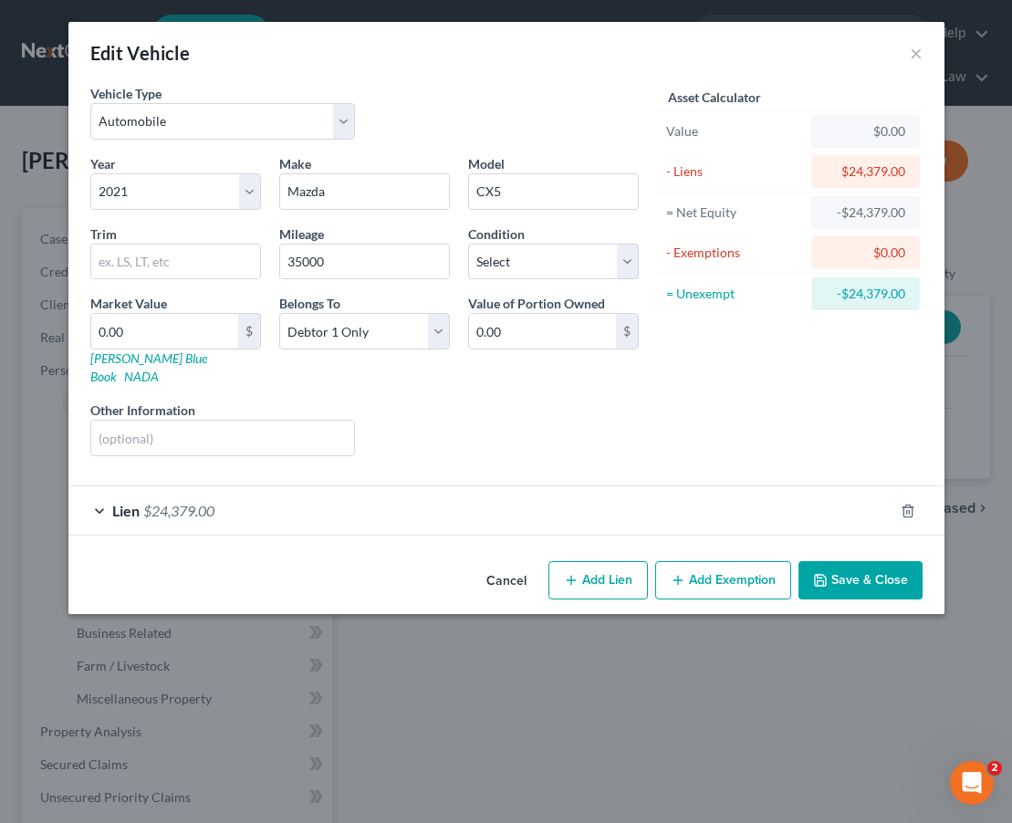
click at [299, 517] on div "Vehicle Type Select Automobile Truck Trailer Watercraft Aircraft Motor Home Atv…" at bounding box center [506, 319] width 876 height 470
click at [299, 489] on div "Lien $24,379.00" at bounding box center [480, 510] width 825 height 48
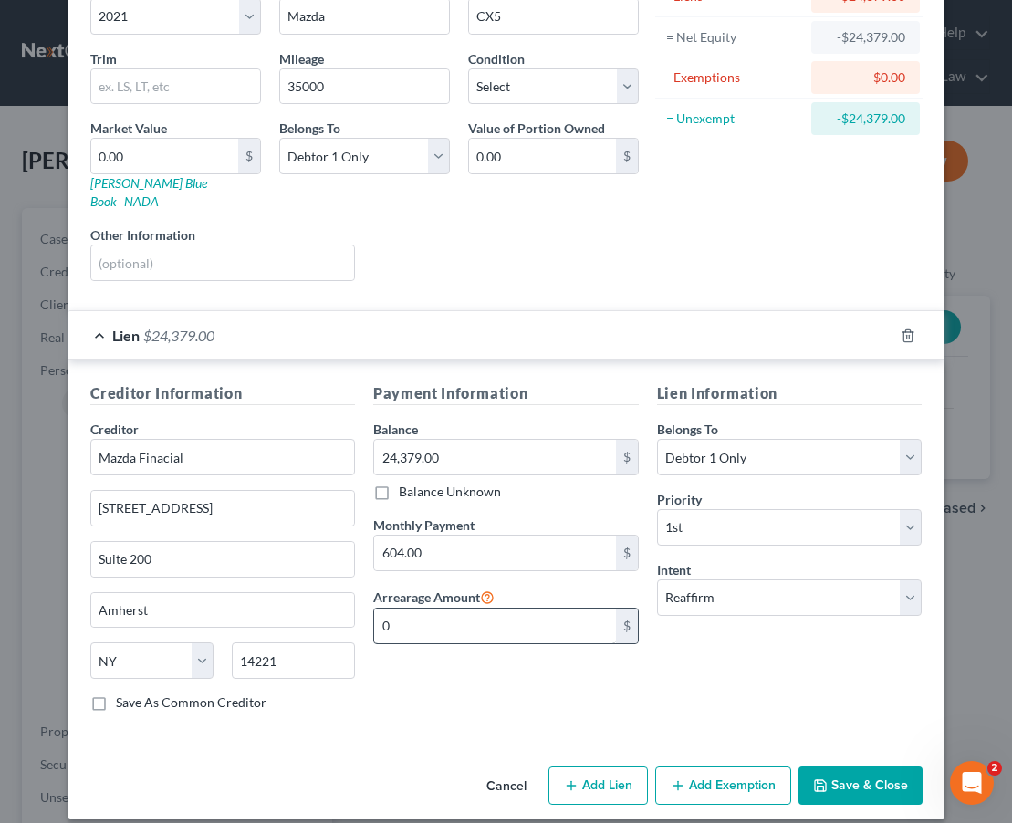
scroll to position [174, 0]
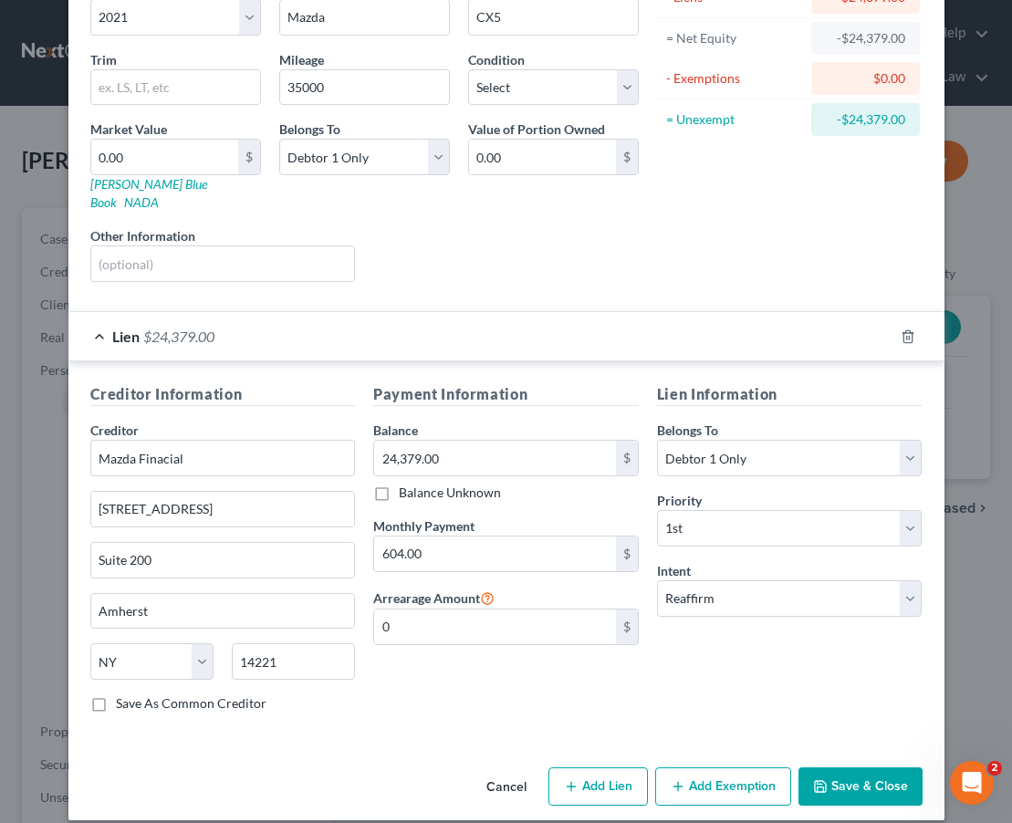
click at [681, 768] on button "Add Exemption" at bounding box center [723, 787] width 136 height 38
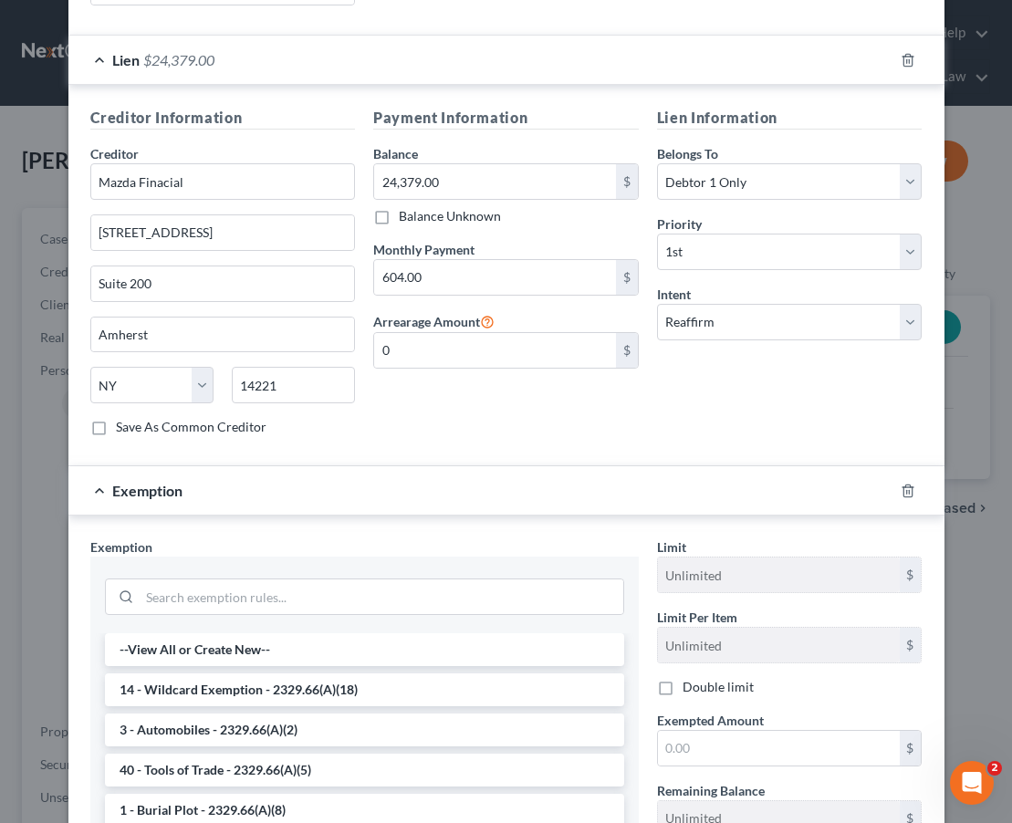
scroll to position [531, 0]
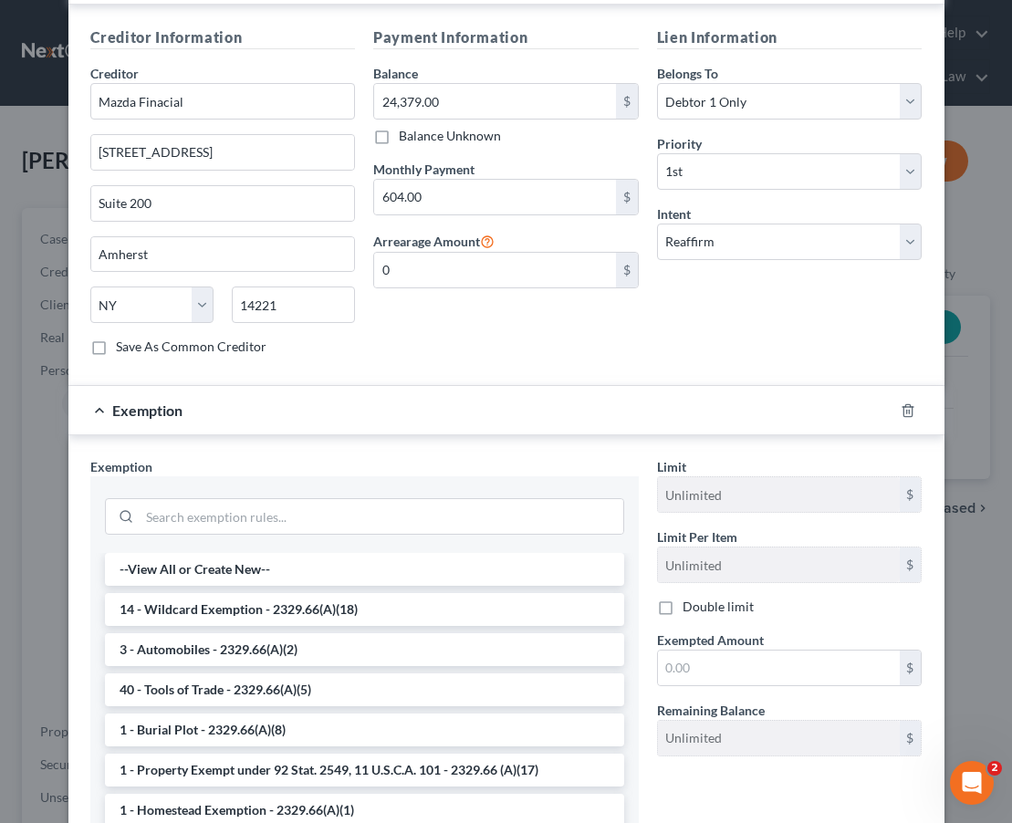
click at [244, 517] on div at bounding box center [364, 514] width 519 height 47
click at [244, 502] on input "search" at bounding box center [382, 516] width 484 height 35
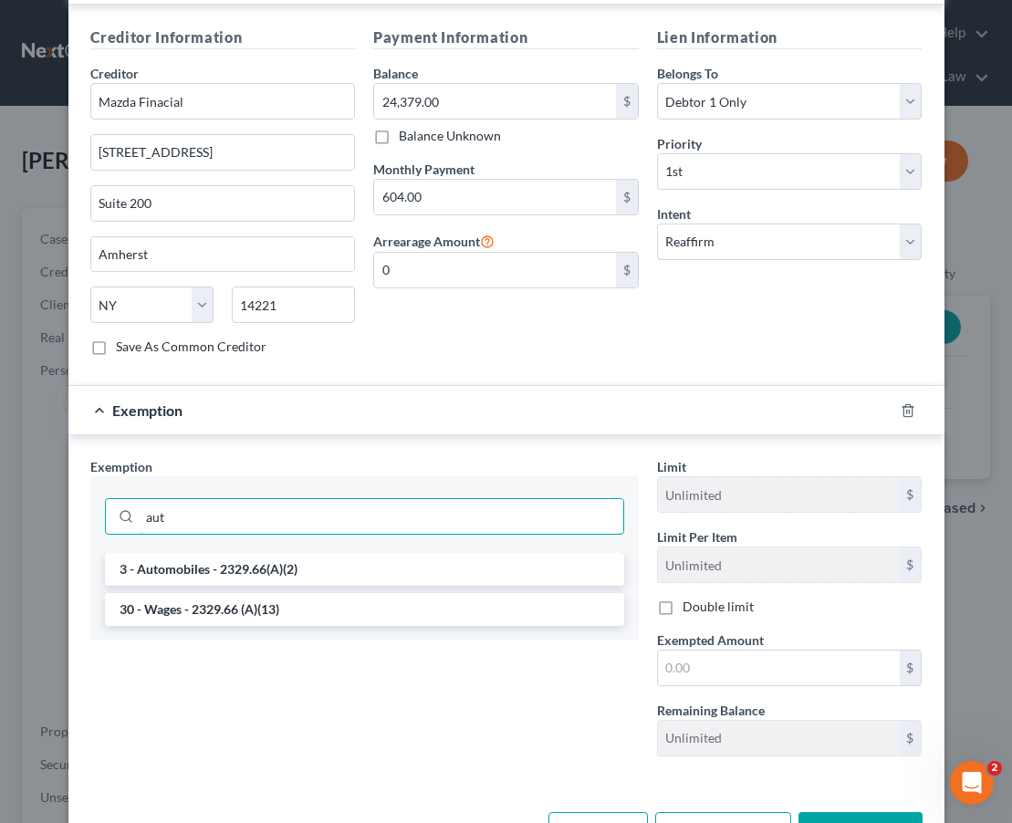
type input "aut"
click at [267, 523] on div "aut" at bounding box center [364, 514] width 549 height 77
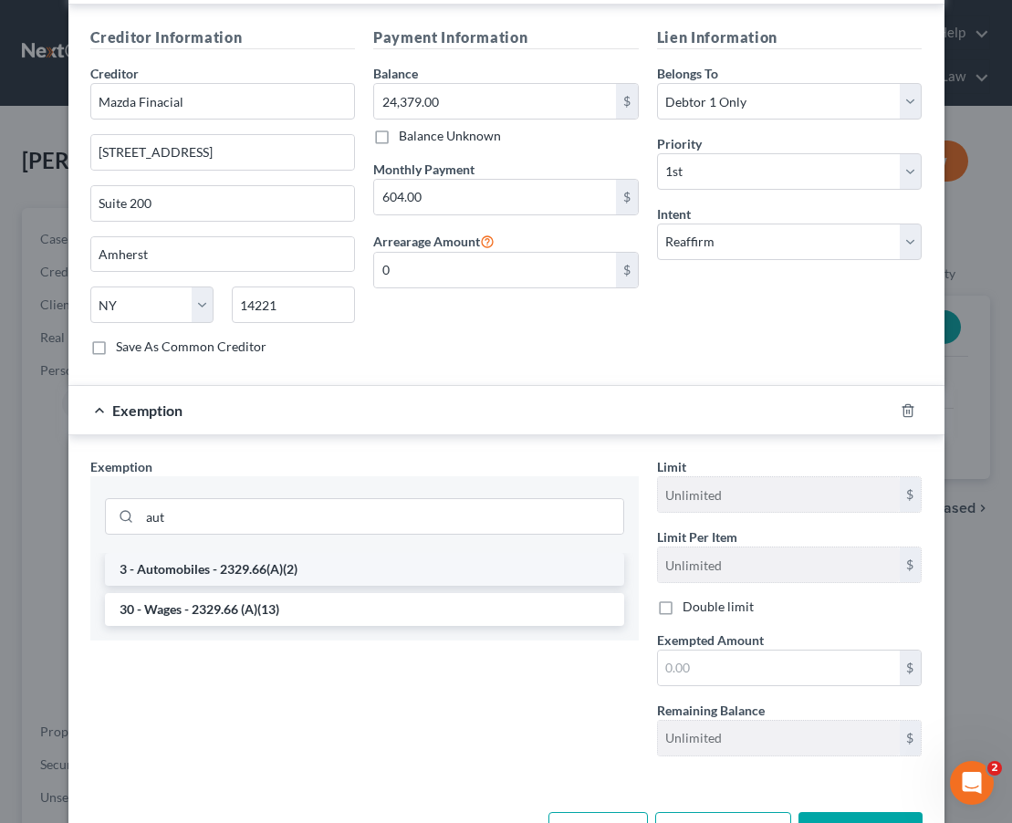
click at [267, 553] on li "3 - Automobiles - 2329.66(A)(2)" at bounding box center [364, 569] width 519 height 33
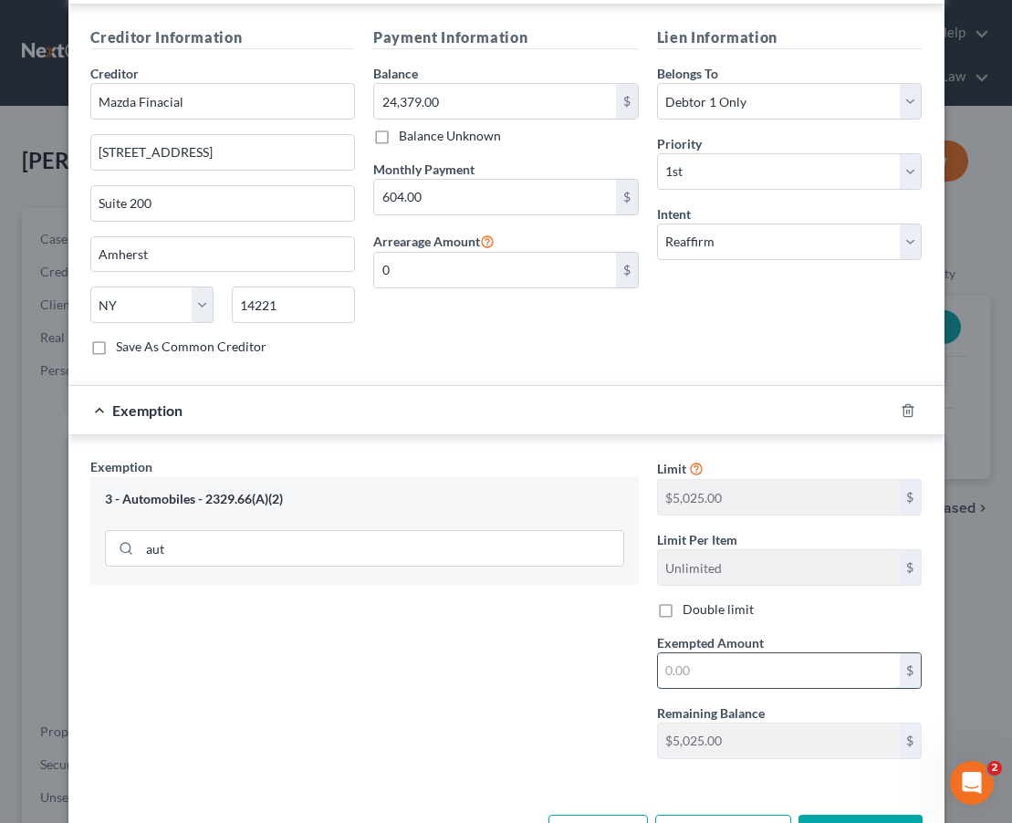
click at [709, 653] on input "text" at bounding box center [779, 670] width 242 height 35
type input "5,025.00"
click at [524, 674] on div "Exemption Set must be selected for CA. Exemption * 3 - Automobiles - 2329.66(A)…" at bounding box center [364, 615] width 567 height 316
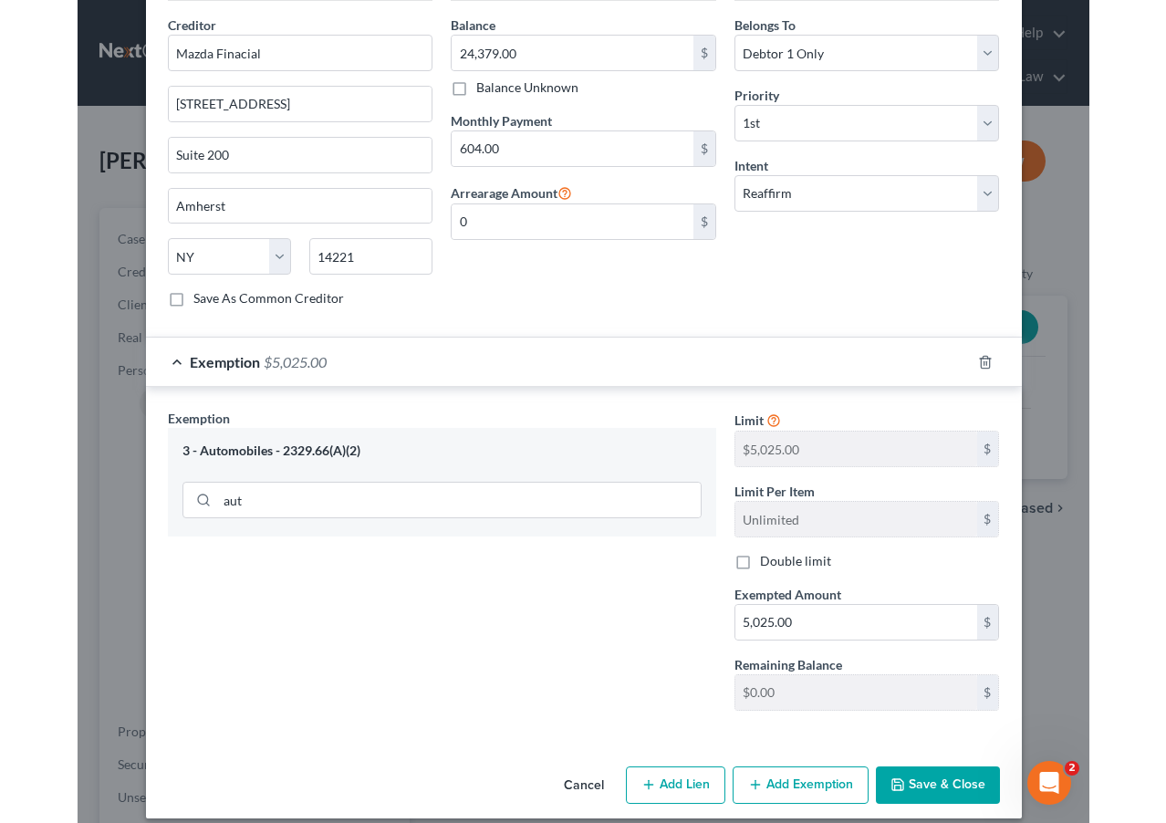
scroll to position [579, 0]
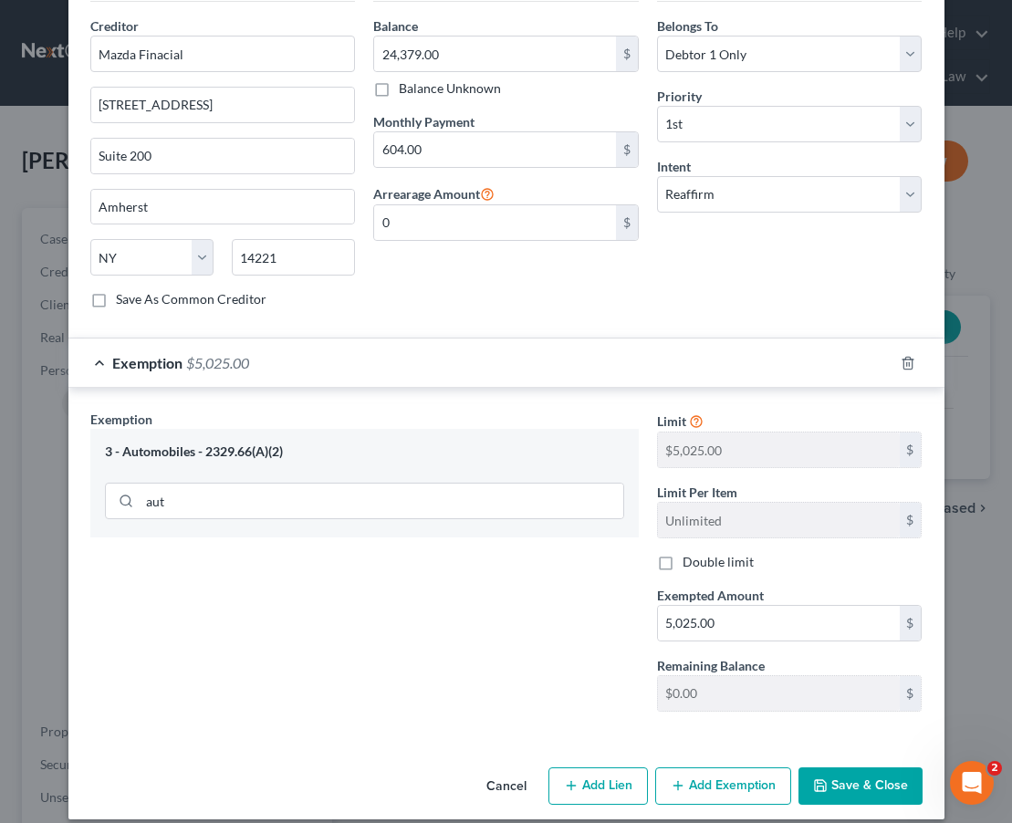
click at [838, 778] on button "Save & Close" at bounding box center [861, 787] width 124 height 38
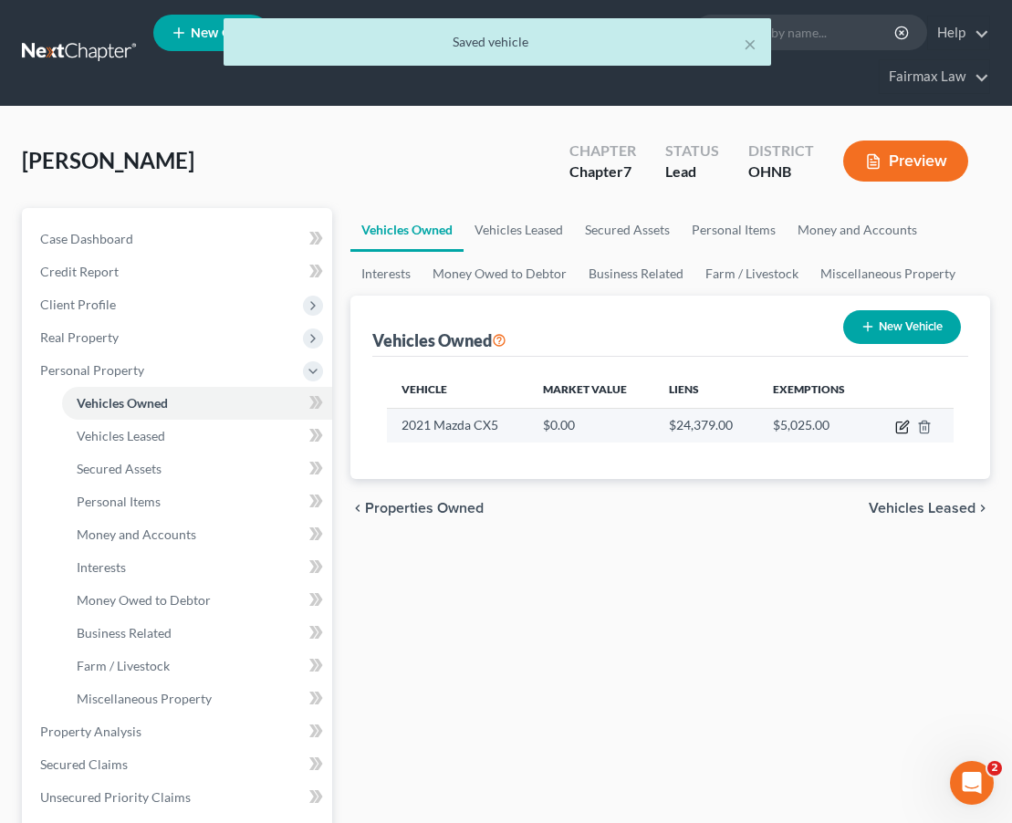
click at [897, 431] on icon "button" at bounding box center [901, 428] width 11 height 11
select select "0"
select select "5"
select select "0"
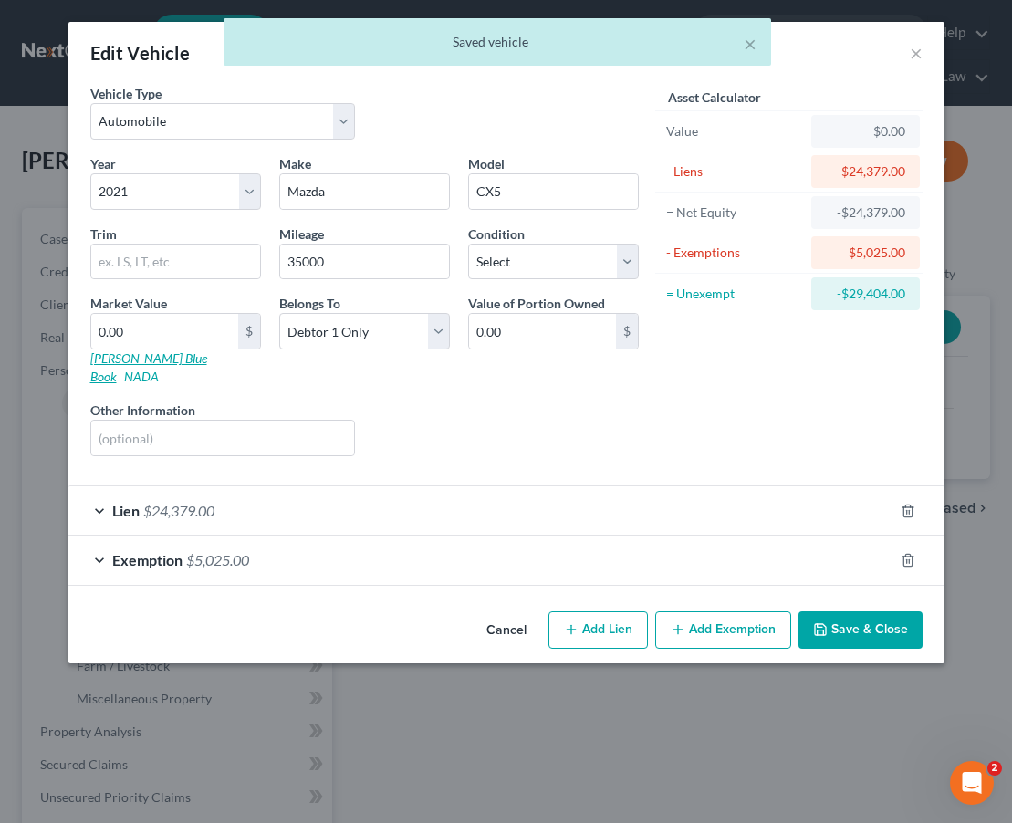
click at [160, 361] on link "[PERSON_NAME] Blue Book" at bounding box center [148, 367] width 117 height 34
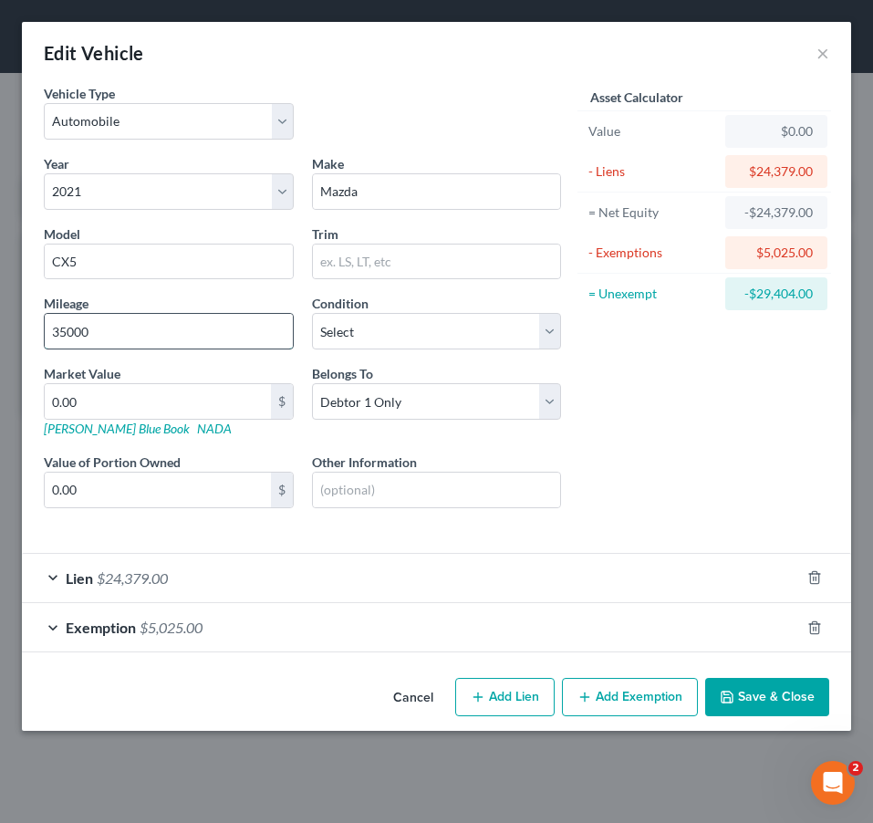
drag, startPoint x: 207, startPoint y: 320, endPoint x: 265, endPoint y: 341, distance: 61.2
click at [265, 341] on input "35000" at bounding box center [169, 331] width 248 height 35
click at [459, 2] on div "Edit Vehicle × Vehicle Type Select Automobile Truck Trailer Watercraft Aircraft…" at bounding box center [436, 411] width 873 height 823
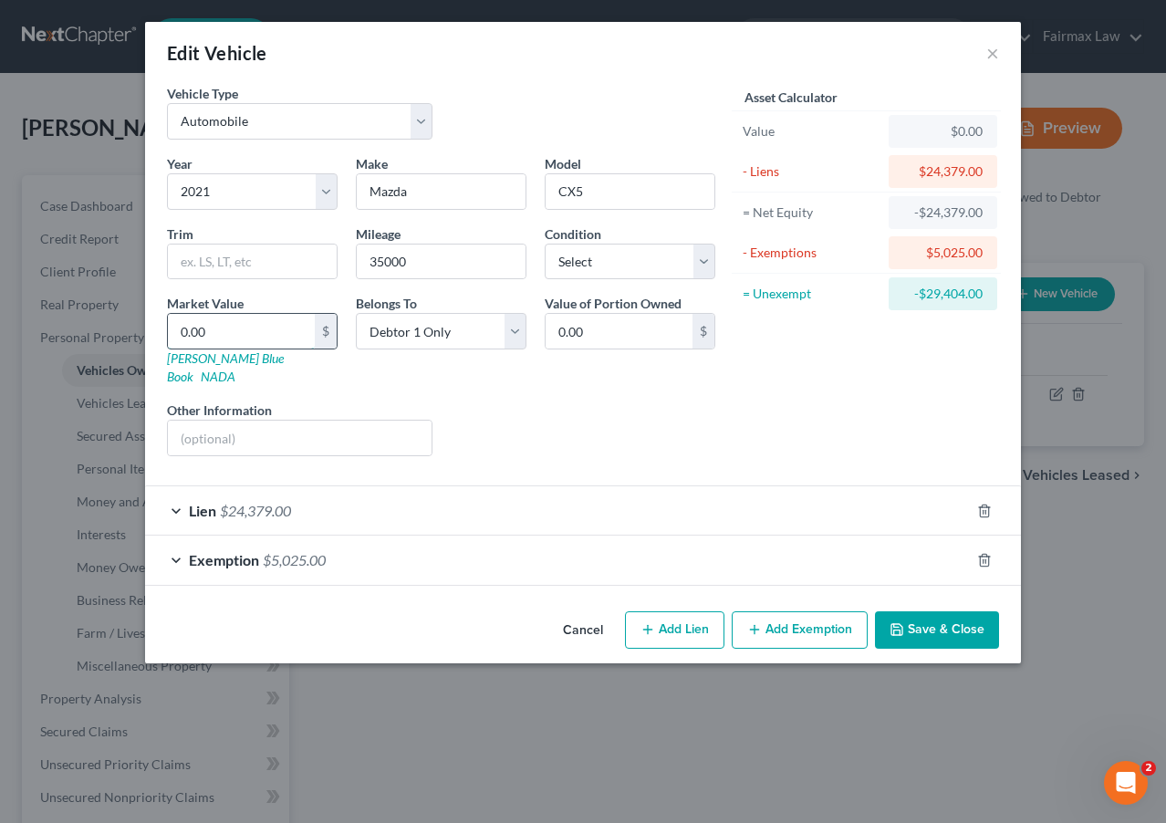
click at [247, 343] on input "0.00" at bounding box center [241, 331] width 147 height 35
drag, startPoint x: 247, startPoint y: 342, endPoint x: 179, endPoint y: 319, distance: 72.2
click at [179, 319] on input "0.00" at bounding box center [241, 331] width 147 height 35
type input "2"
type input "2.00"
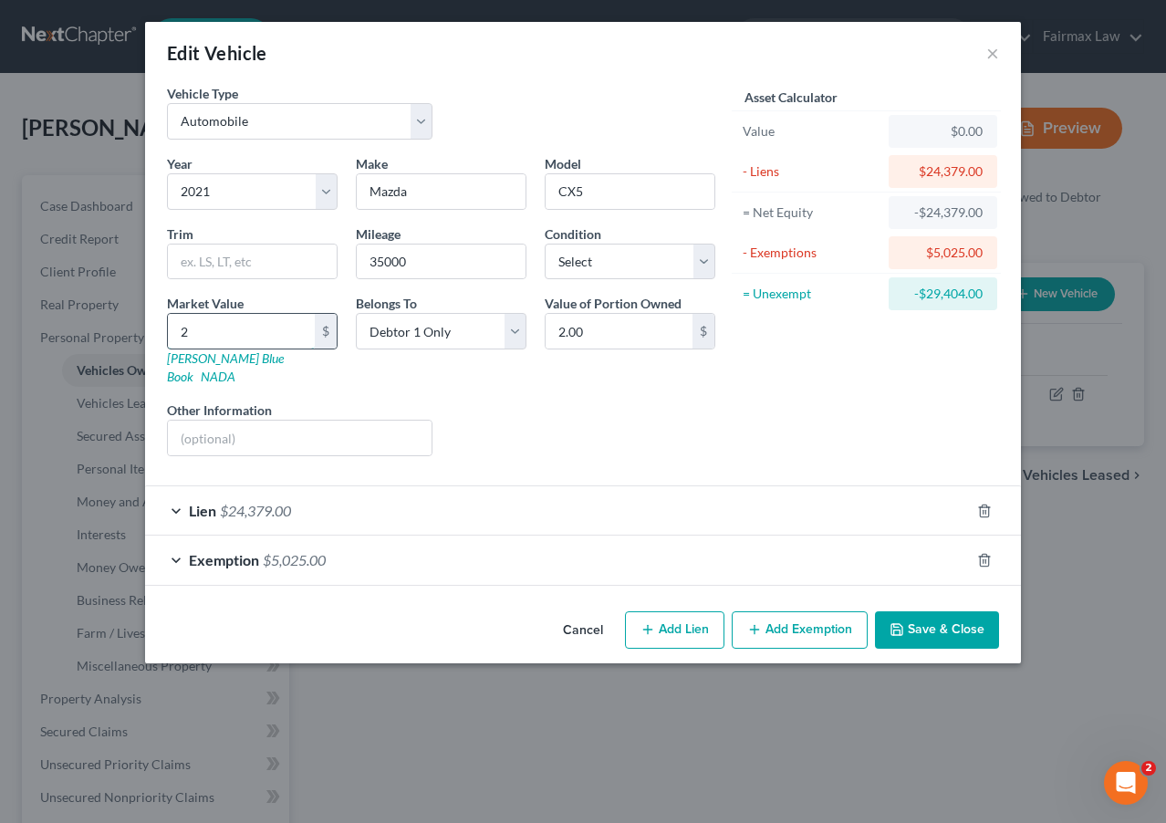
type input "22"
type input "22.00"
click at [237, 335] on input "22" at bounding box center [241, 331] width 147 height 35
type input "223"
type input "223.00"
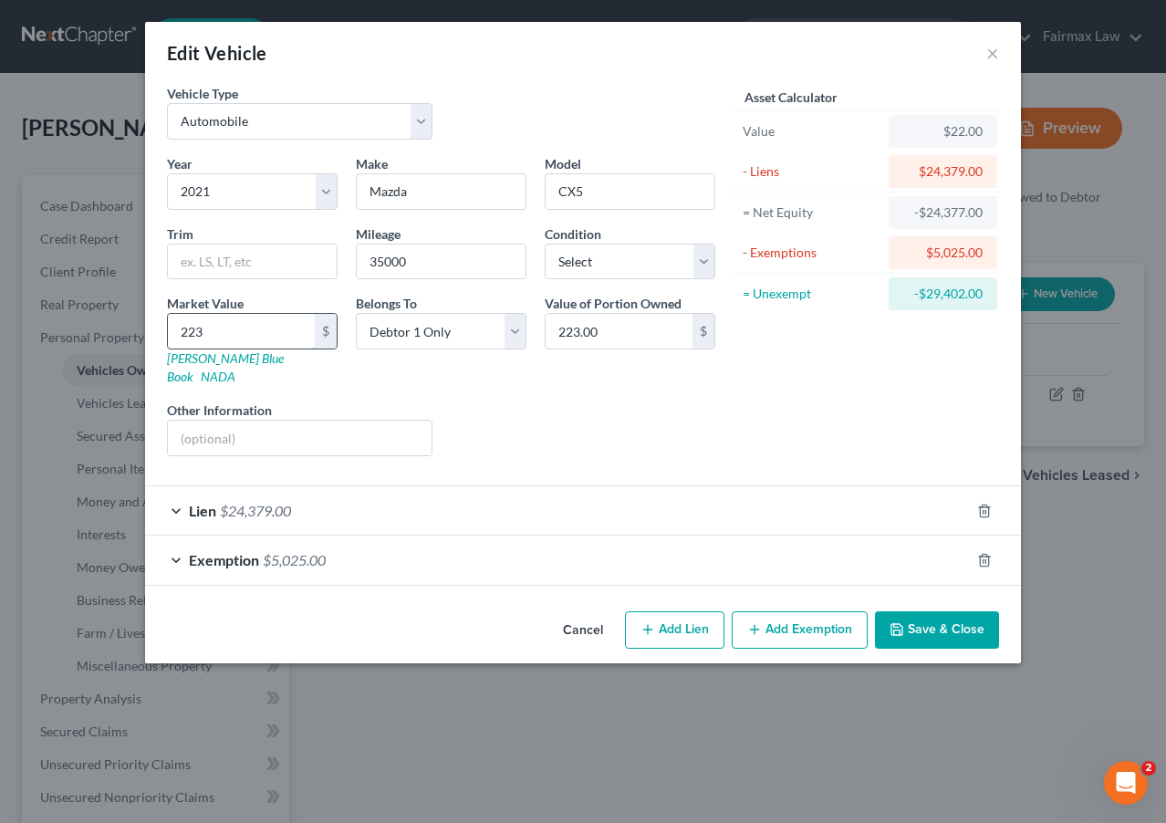
type input "2232"
type input "2,232.00"
type input "2,2325"
type input "22,325.00"
click at [284, 314] on input "22,325" at bounding box center [241, 331] width 147 height 35
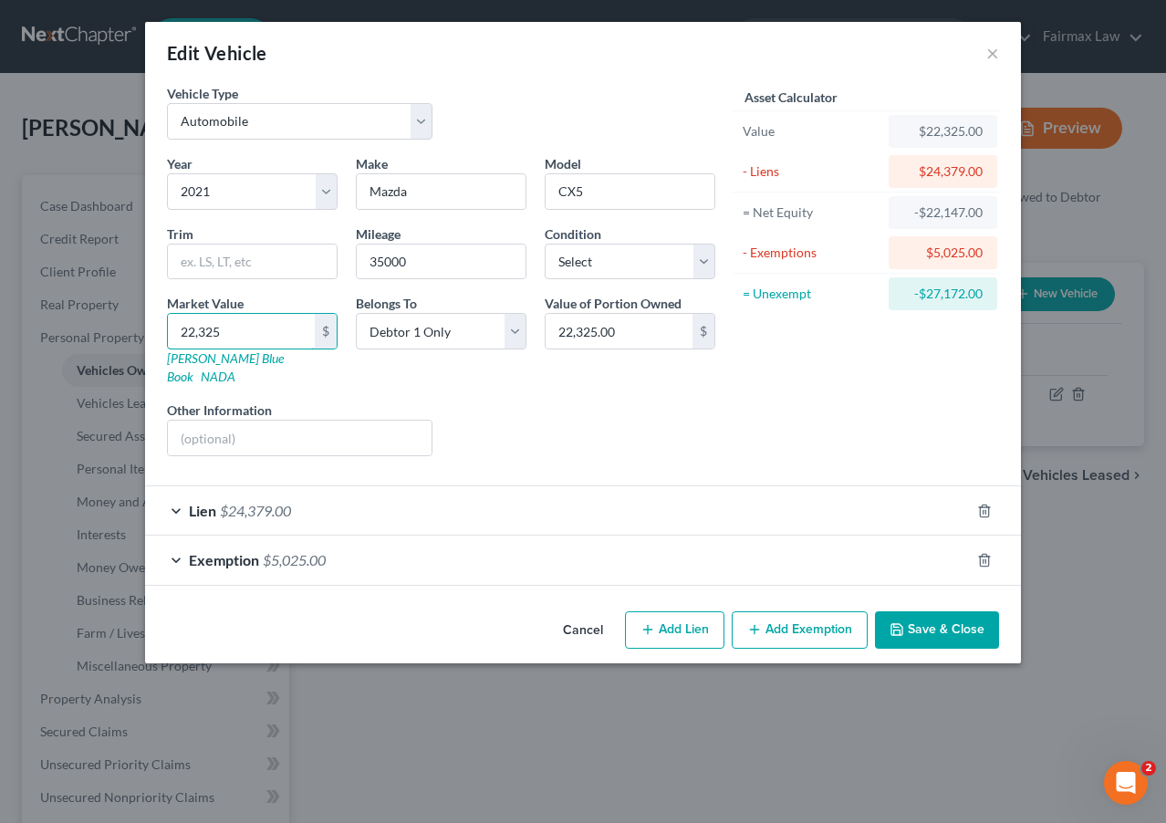
drag, startPoint x: 281, startPoint y: 325, endPoint x: 168, endPoint y: 308, distance: 114.5
click at [170, 311] on div "Market Value 22,325 $ Kelly Blue Book NADA" at bounding box center [252, 340] width 189 height 92
type input "2"
type input "2.00"
type input "20"
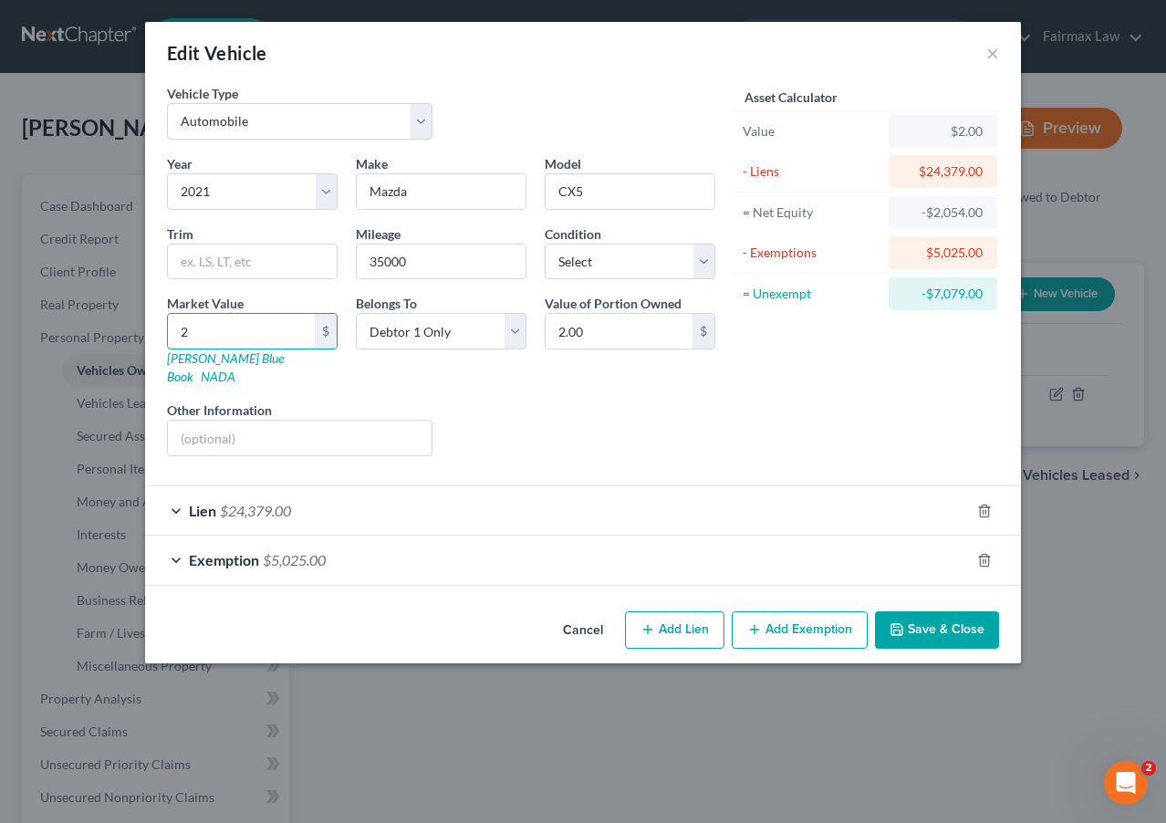
type input "20.00"
type input "209"
type input "209.00"
type input "2094"
type input "2,094.00"
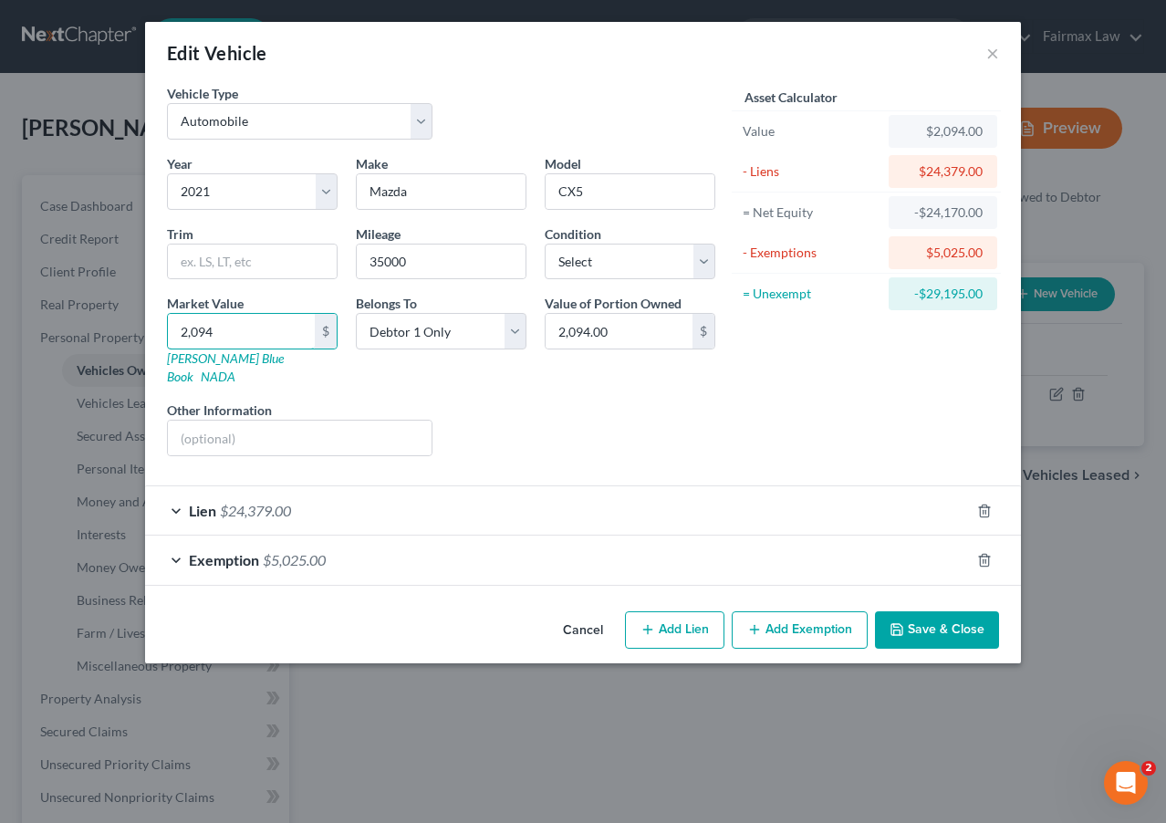
type input "2,0948"
type input "20,948.00"
click at [599, 446] on div "Year Select 2026 2025 2024 2023 2022 2021 2020 2019 2018 2017 2016 2015 2014 20…" at bounding box center [441, 312] width 567 height 317
click at [598, 329] on input "20,948.00" at bounding box center [619, 331] width 147 height 35
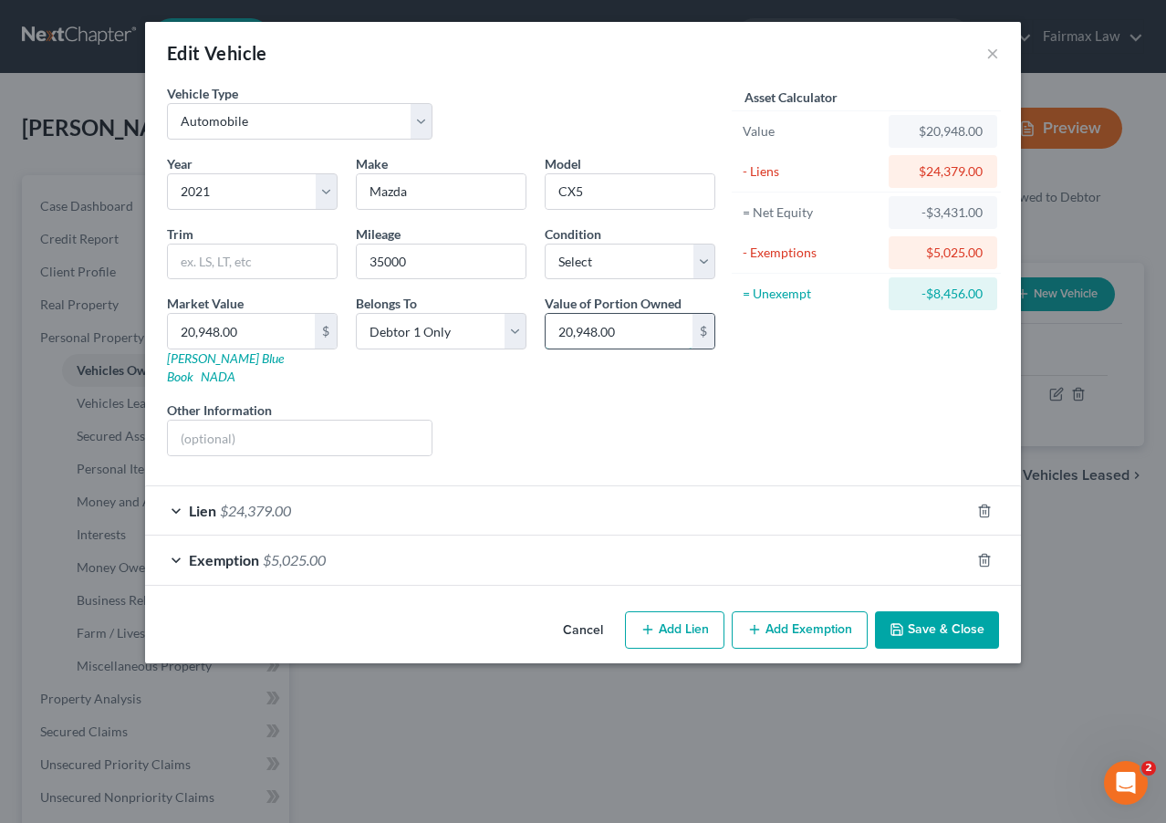
drag, startPoint x: 598, startPoint y: 329, endPoint x: 549, endPoint y: 327, distance: 49.4
click at [549, 327] on input "20,948.00" at bounding box center [619, 331] width 147 height 35
type input "0.00"
click at [907, 611] on button "Save & Close" at bounding box center [937, 630] width 124 height 38
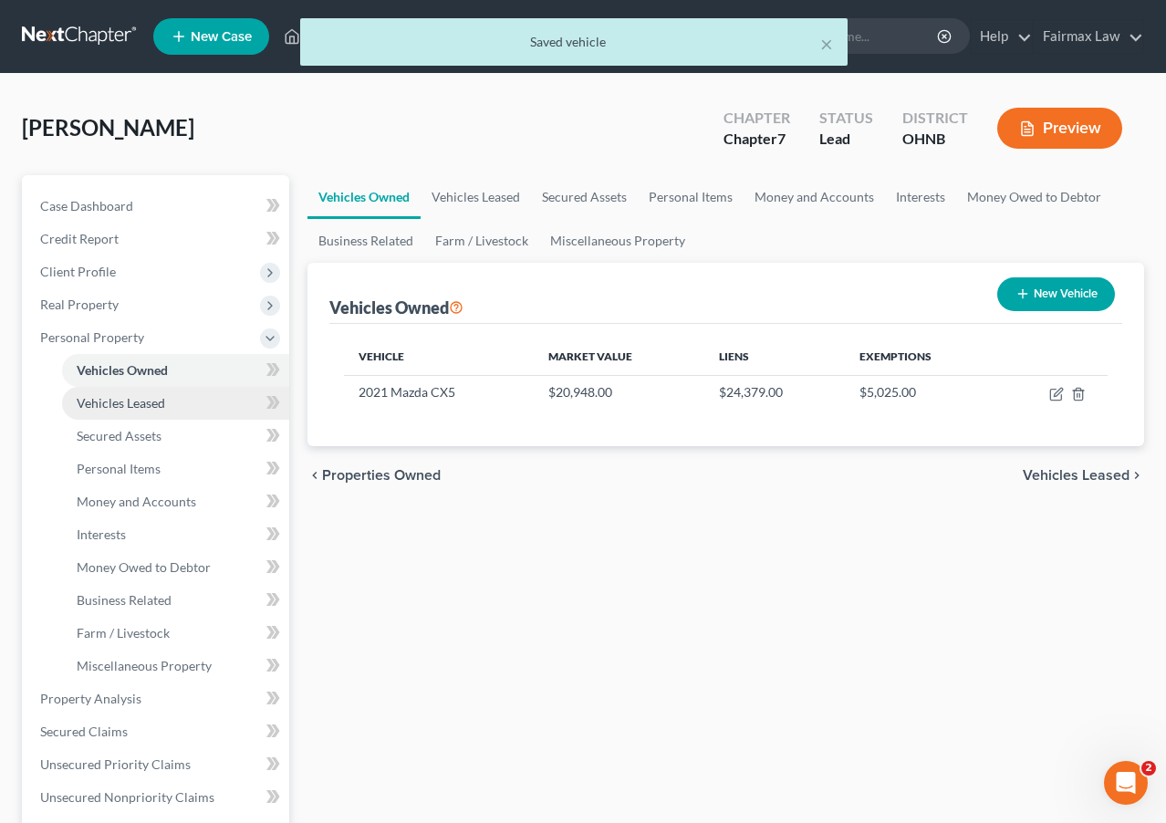
click at [219, 392] on link "Vehicles Leased" at bounding box center [175, 403] width 227 height 33
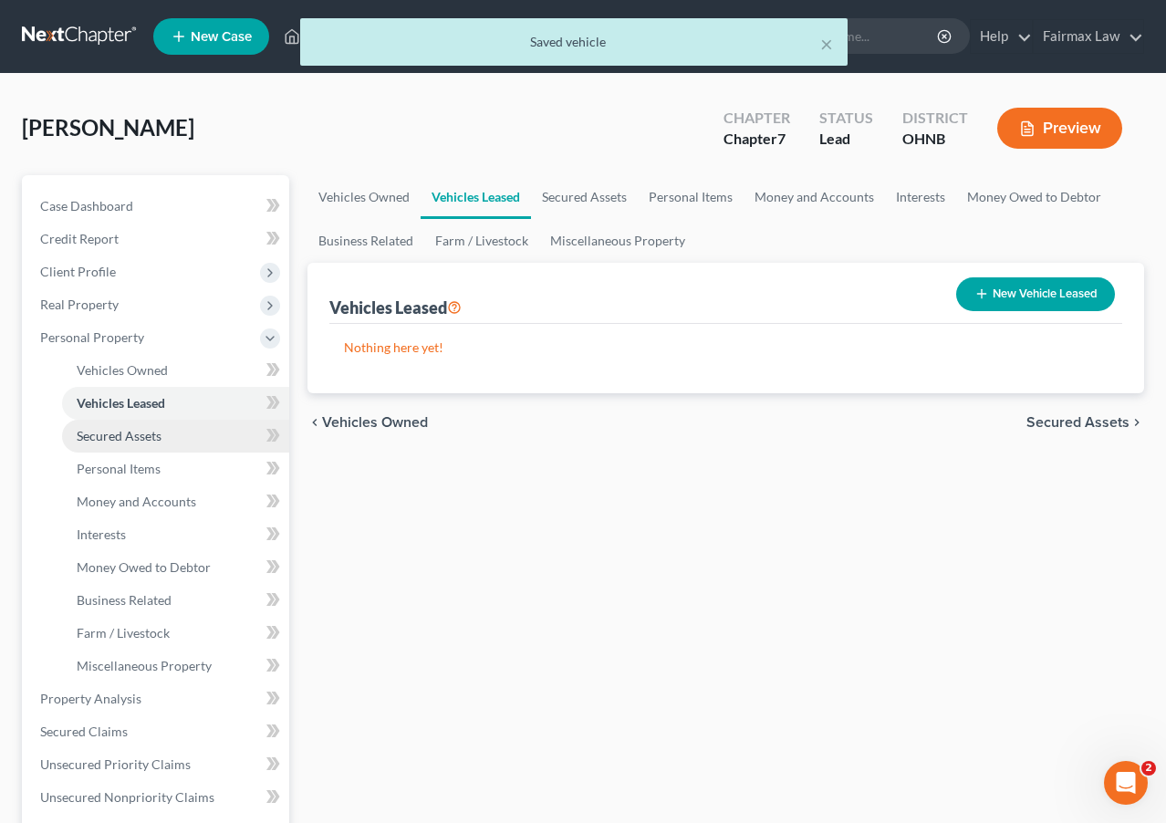
click at [183, 450] on link "Secured Assets" at bounding box center [175, 436] width 227 height 33
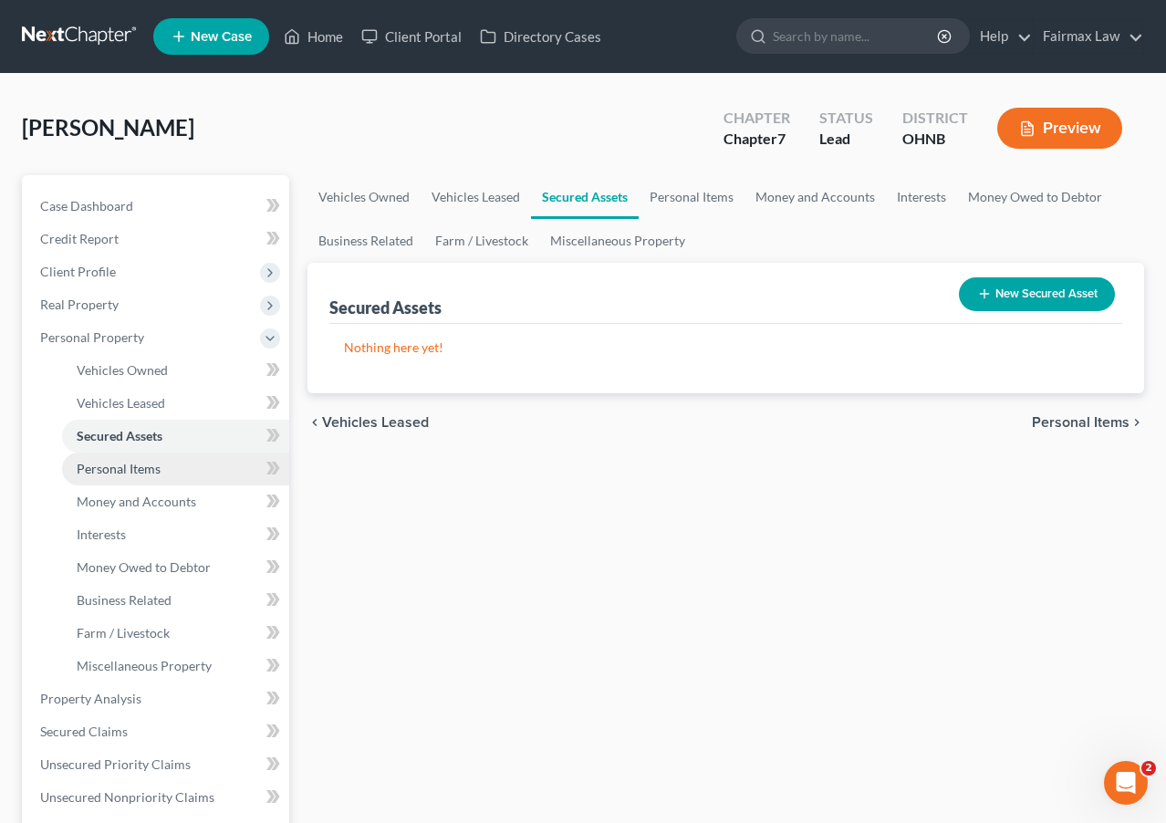
click at [183, 474] on link "Personal Items" at bounding box center [175, 469] width 227 height 33
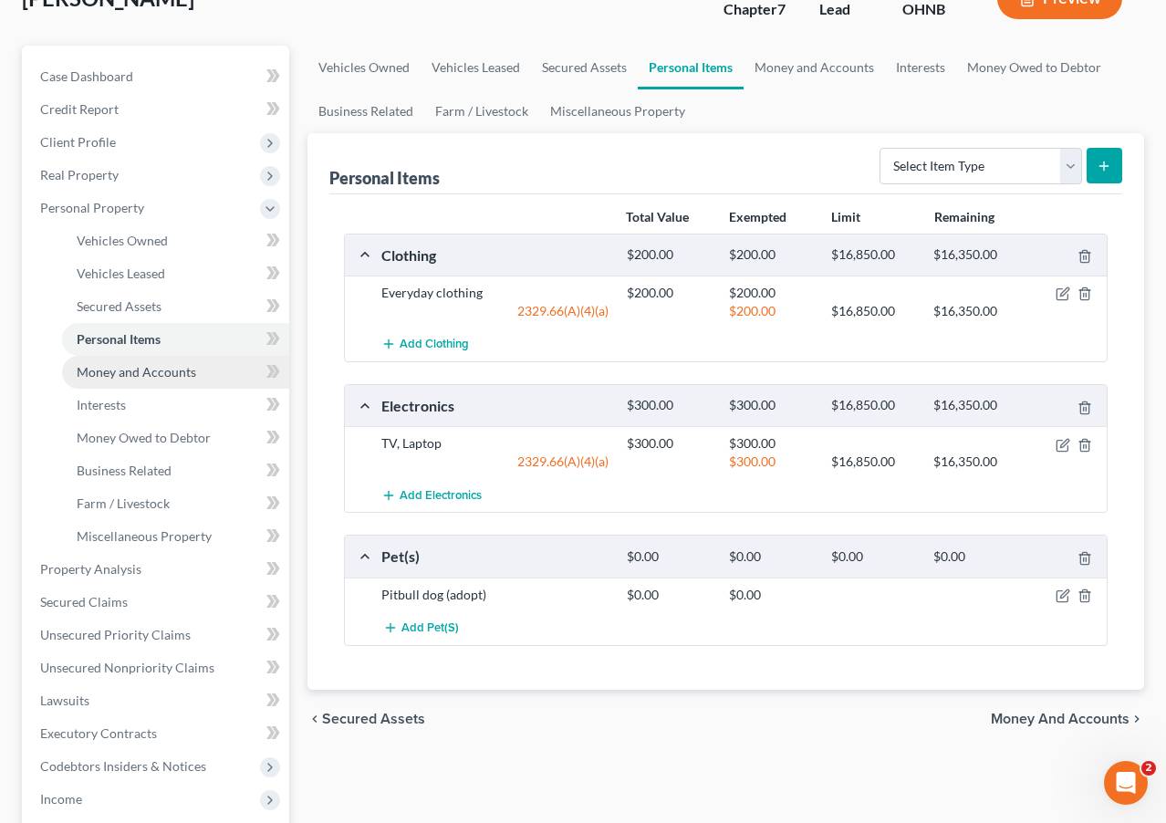
scroll to position [131, 0]
click at [165, 374] on span "Money and Accounts" at bounding box center [137, 371] width 120 height 16
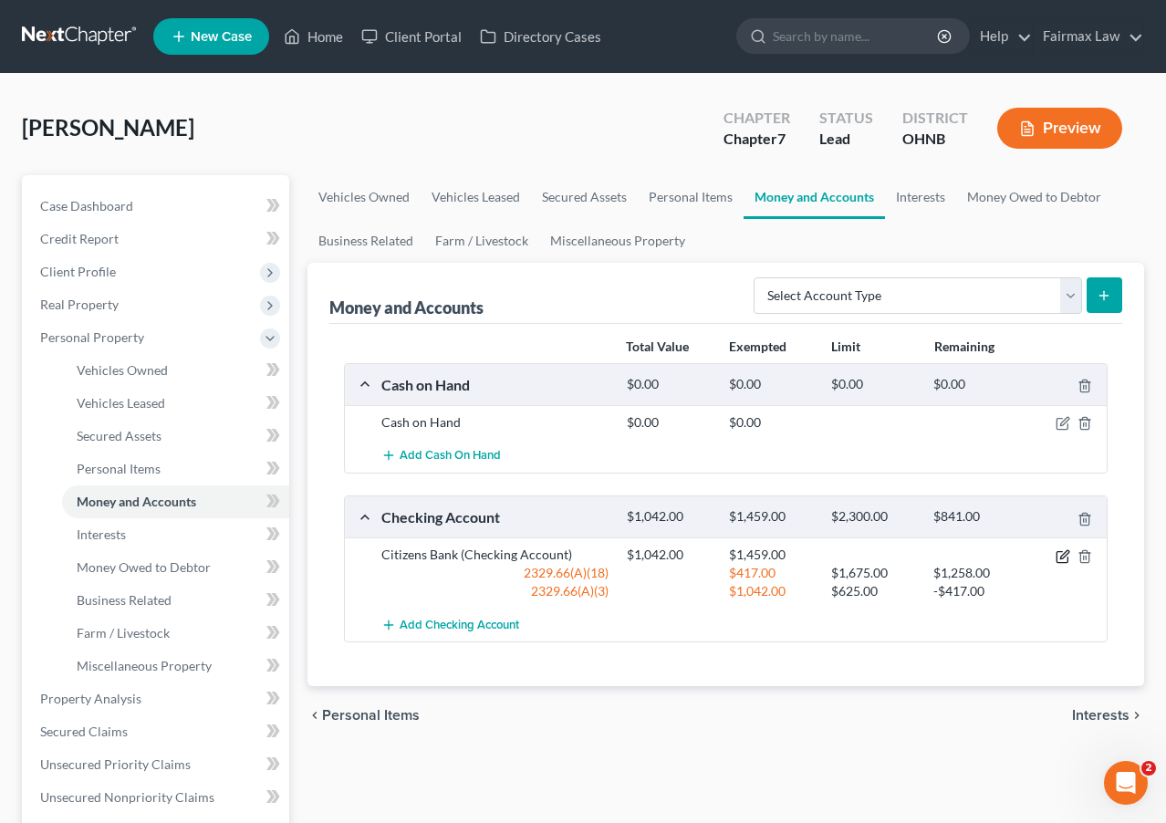
click at [991, 561] on icon "button" at bounding box center [1063, 556] width 15 height 15
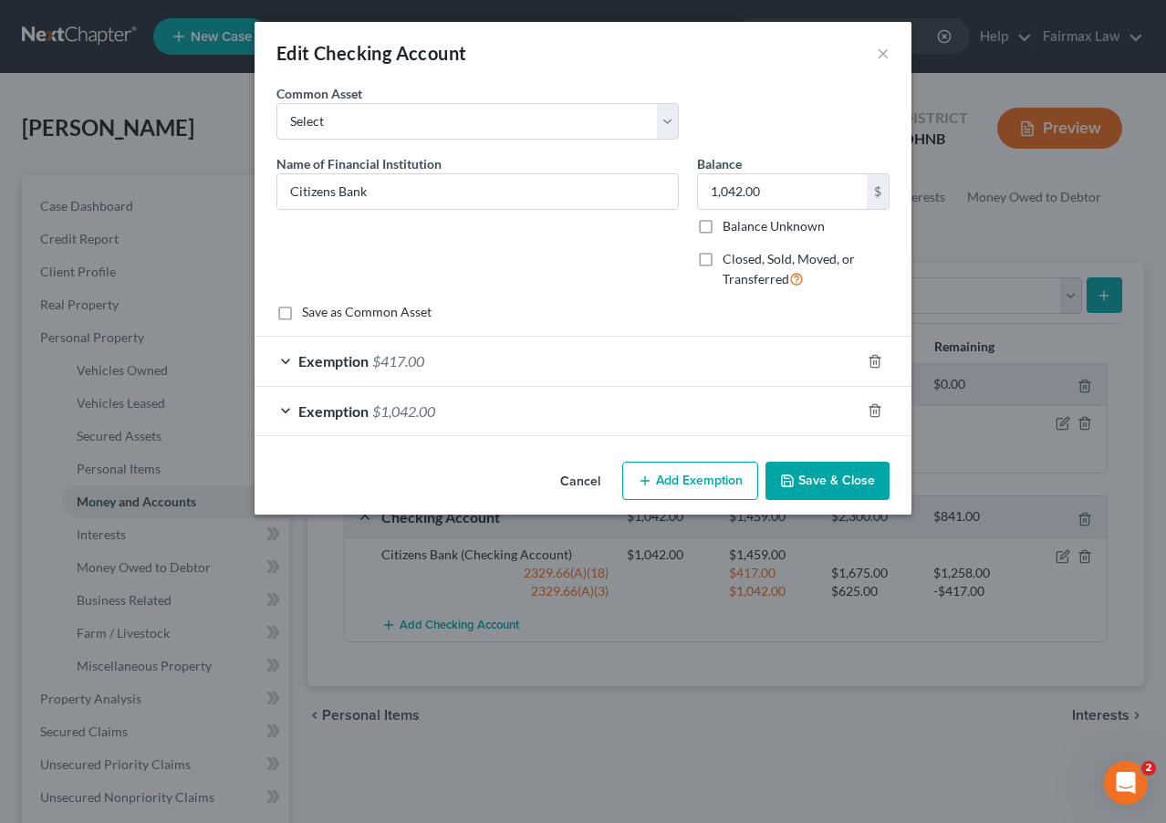
click at [658, 365] on div "Exemption $417.00" at bounding box center [558, 361] width 606 height 48
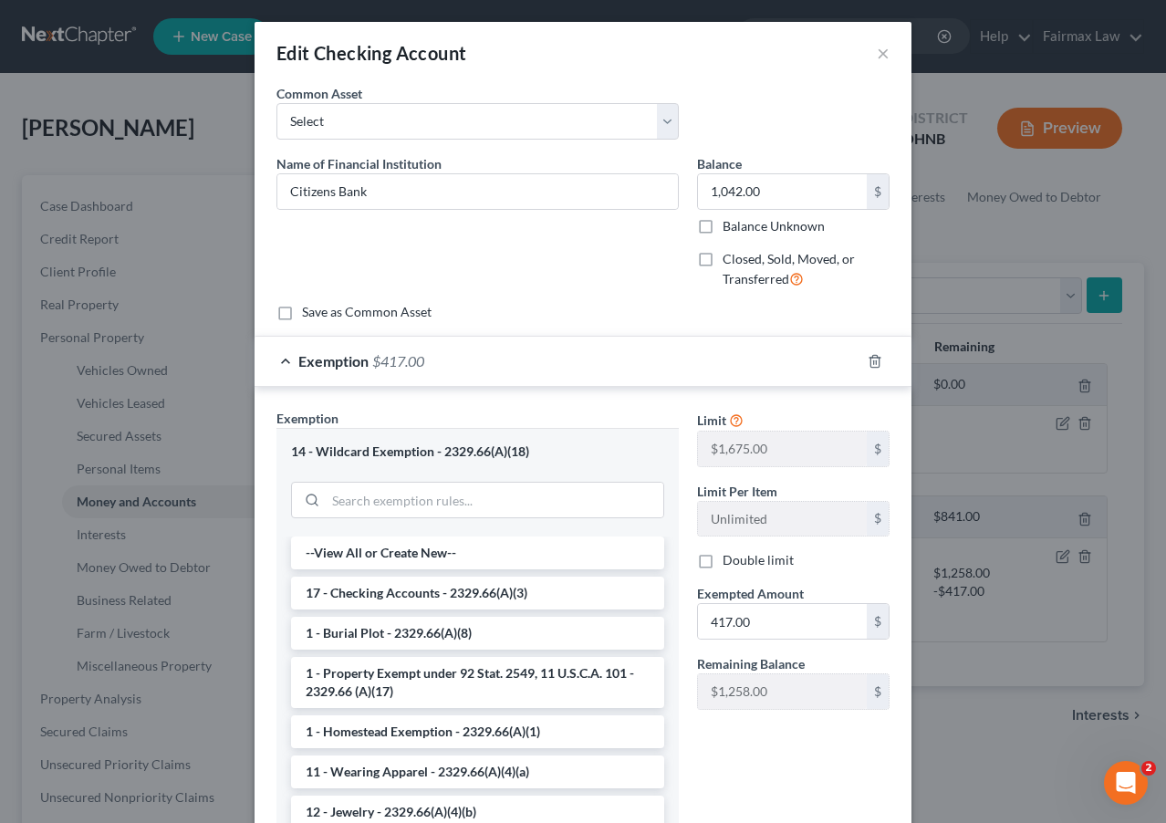
click at [658, 365] on div "Exemption $417.00" at bounding box center [558, 361] width 606 height 48
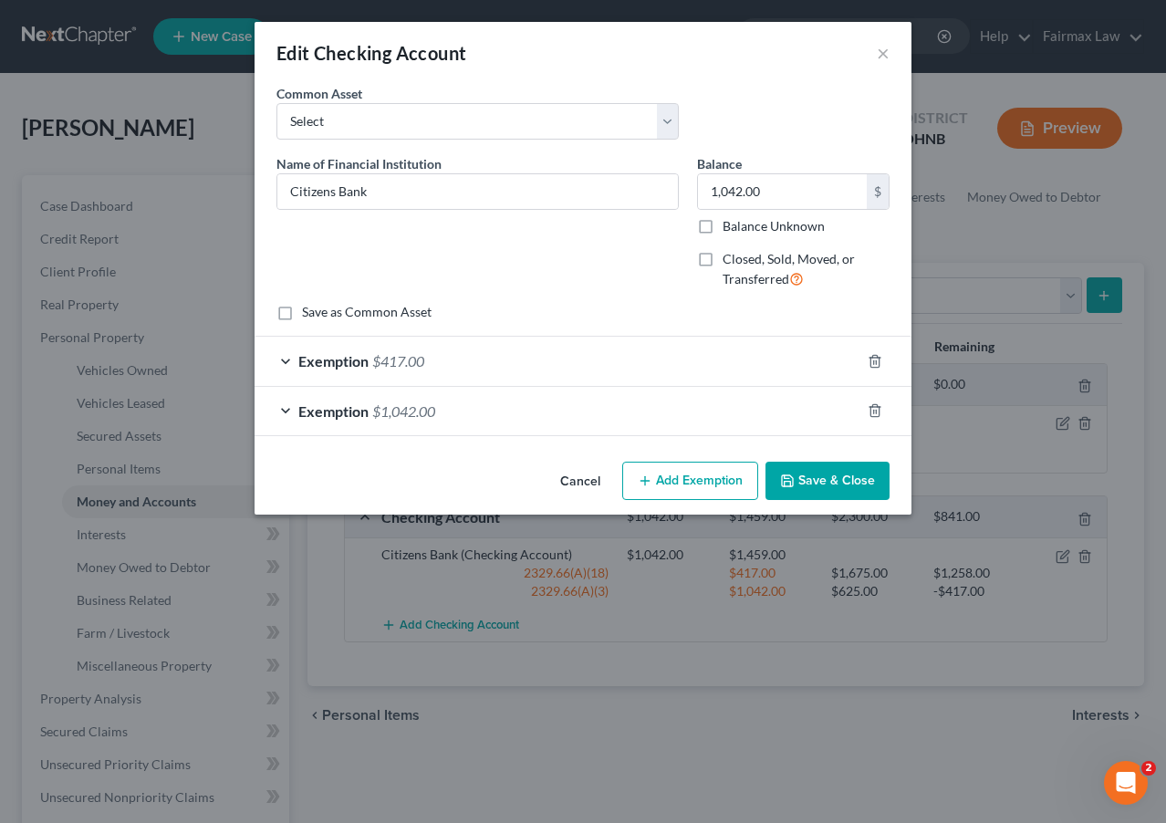
click at [601, 409] on div "Exemption $1,042.00" at bounding box center [558, 411] width 606 height 48
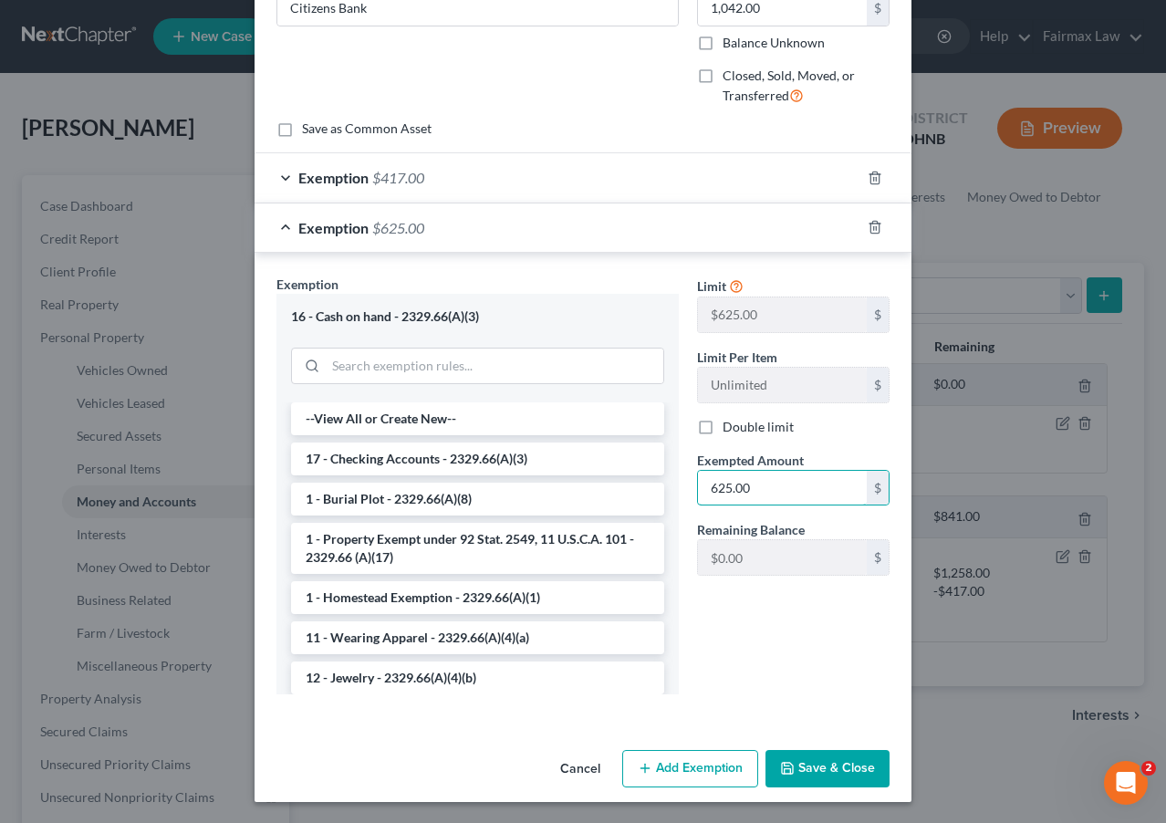
scroll to position [183, 0]
type input "625.00"
click at [807, 751] on button "Save & Close" at bounding box center [828, 770] width 124 height 38
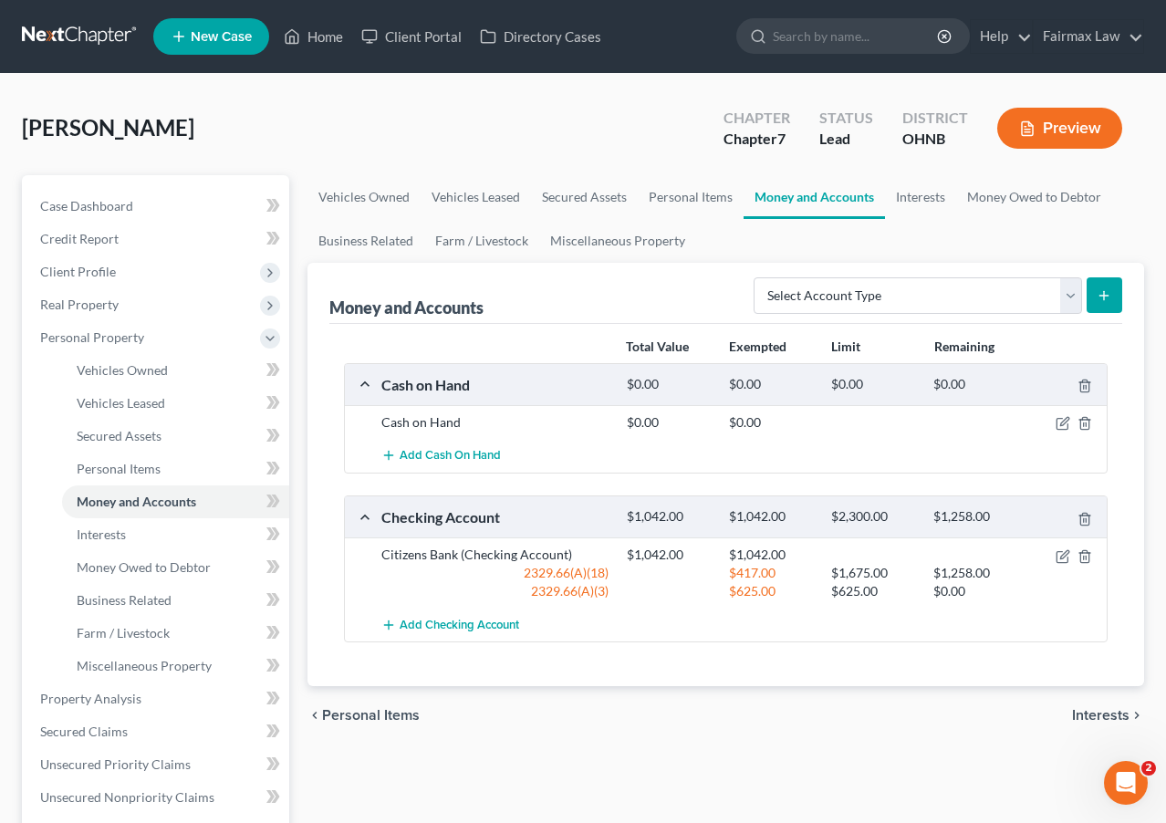
click at [991, 565] on div "$417.00 $1,675.00 $1,258.00" at bounding box center [863, 573] width 491 height 18
click at [991, 558] on icon "button" at bounding box center [1063, 556] width 15 height 15
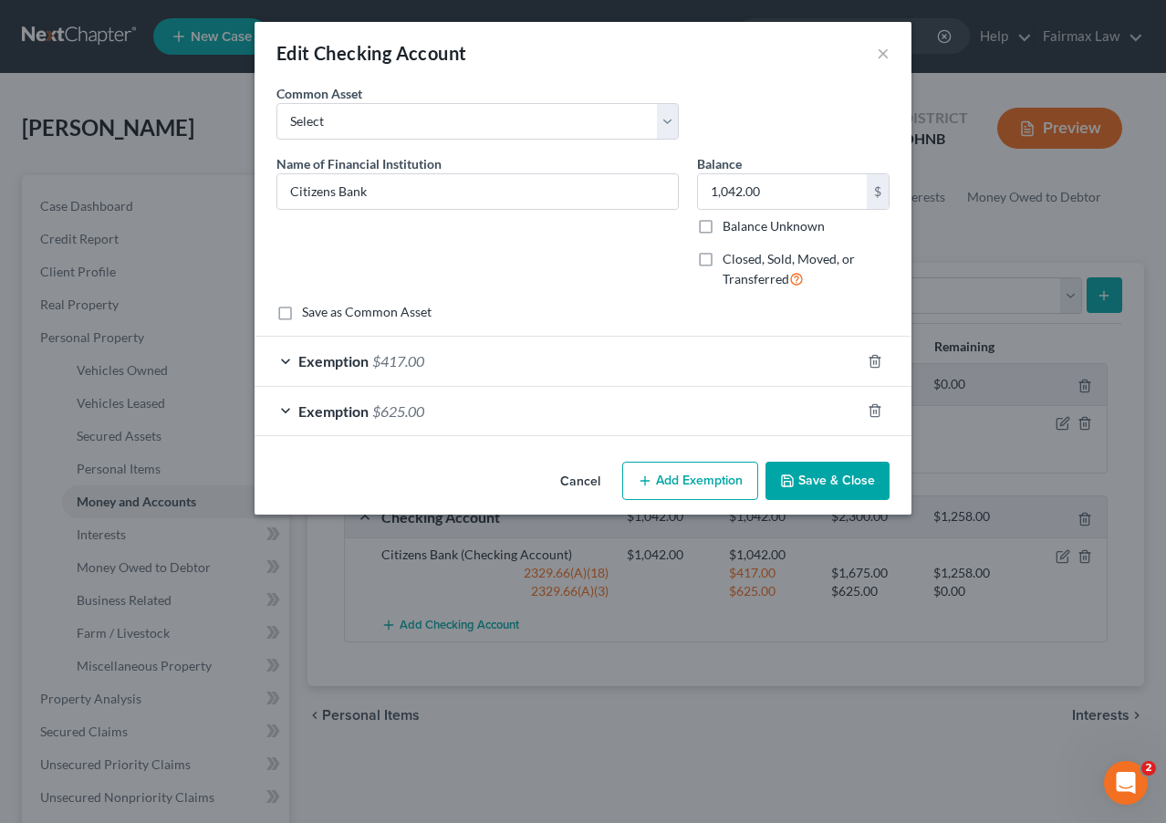
click at [471, 361] on div "Exemption $417.00" at bounding box center [558, 361] width 606 height 48
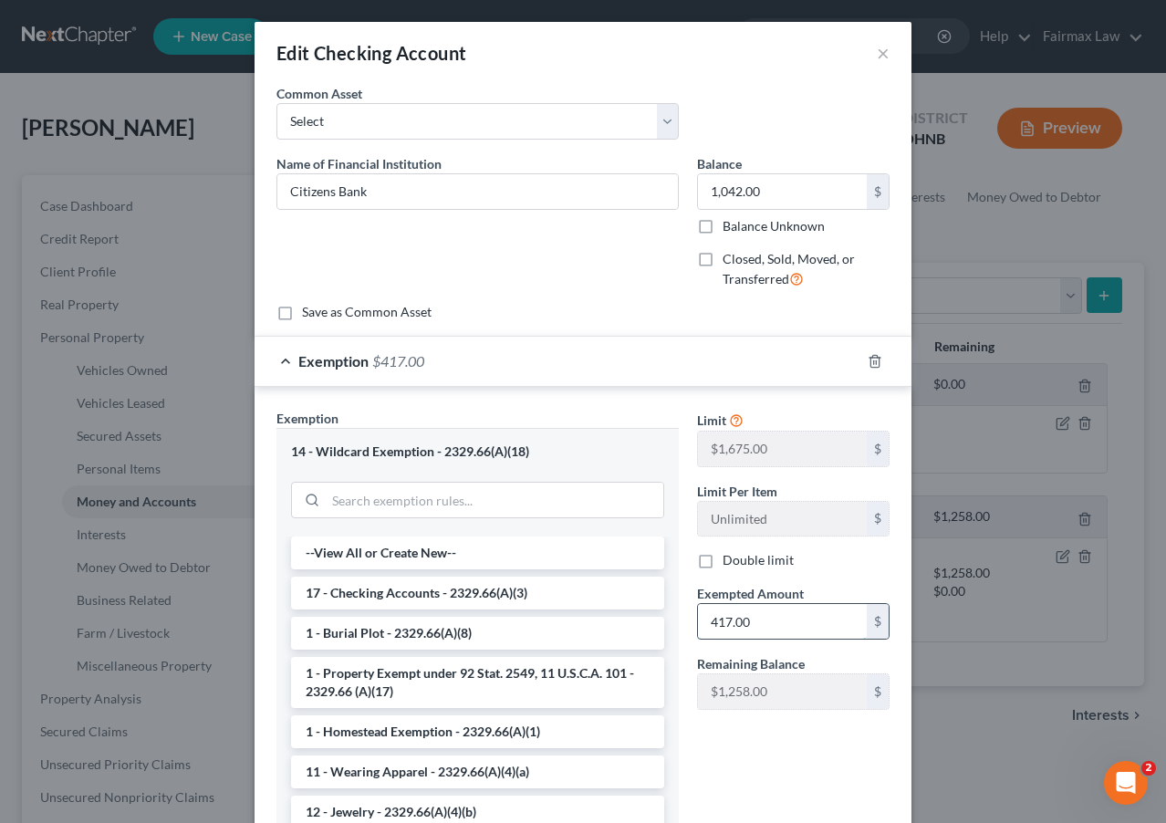
click at [738, 621] on input "417.00" at bounding box center [782, 621] width 169 height 35
type input "0"
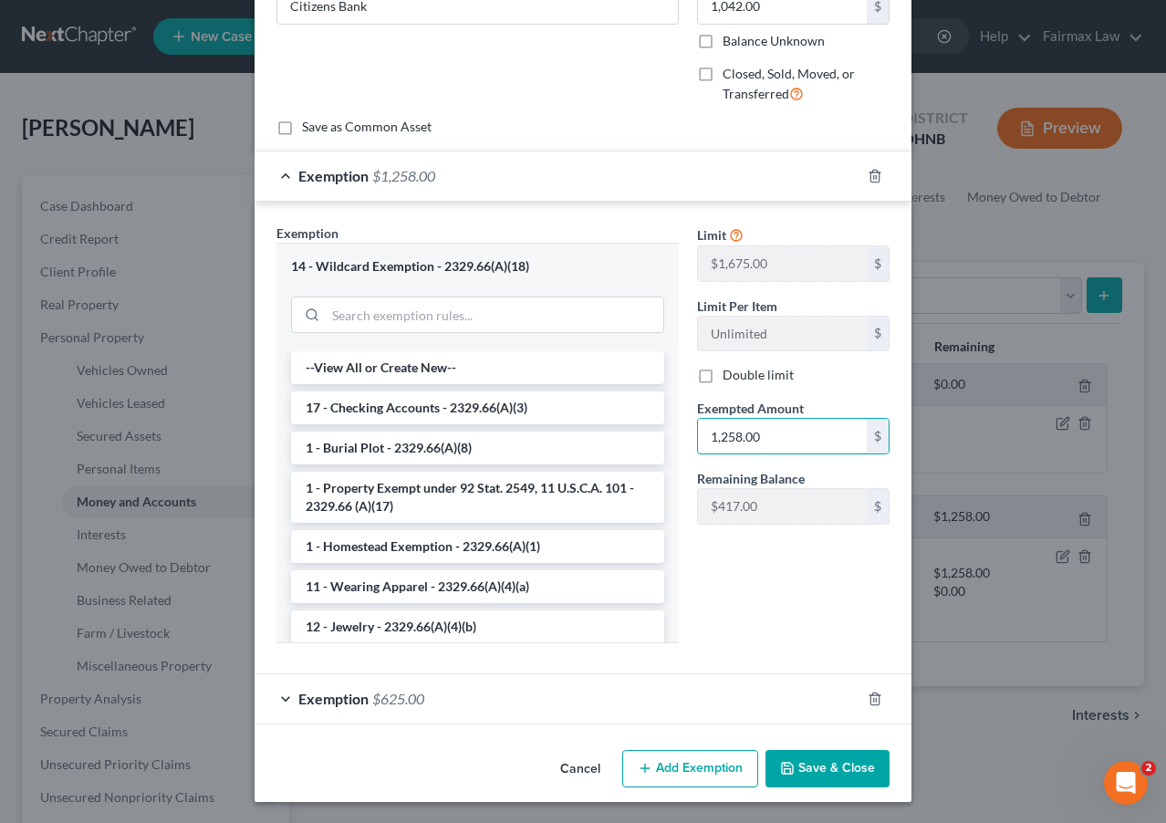
scroll to position [184, 0]
type input "1,258.00"
click at [868, 770] on button "Save & Close" at bounding box center [828, 770] width 124 height 38
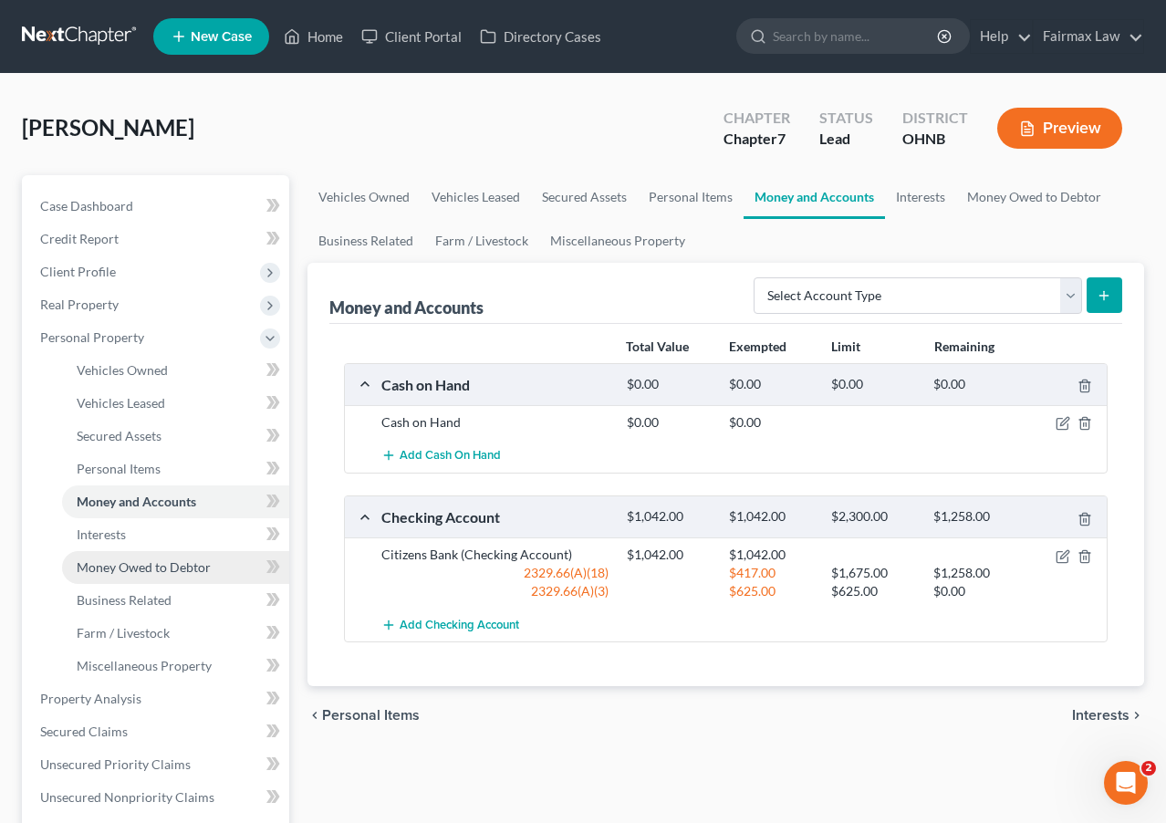
click at [174, 559] on span "Money Owed to Debtor" at bounding box center [144, 567] width 134 height 16
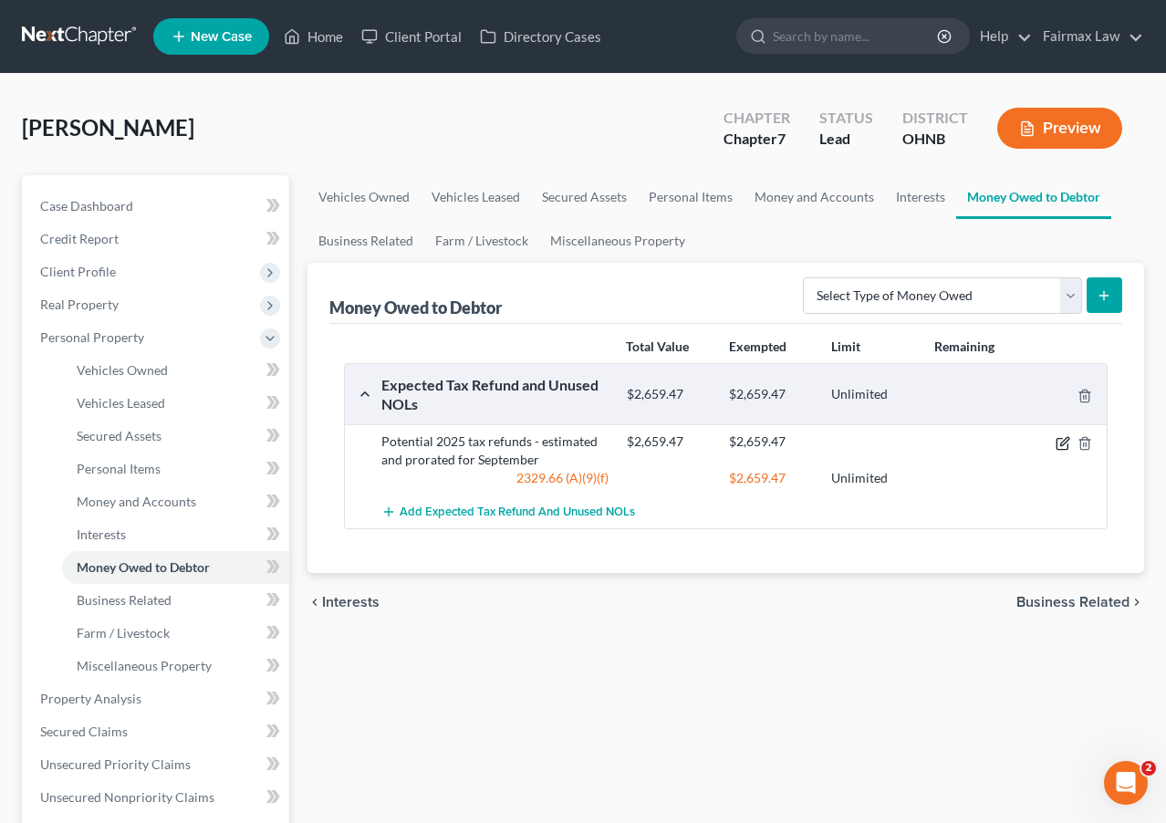
click at [991, 449] on icon "button" at bounding box center [1062, 443] width 11 height 11
select select "0"
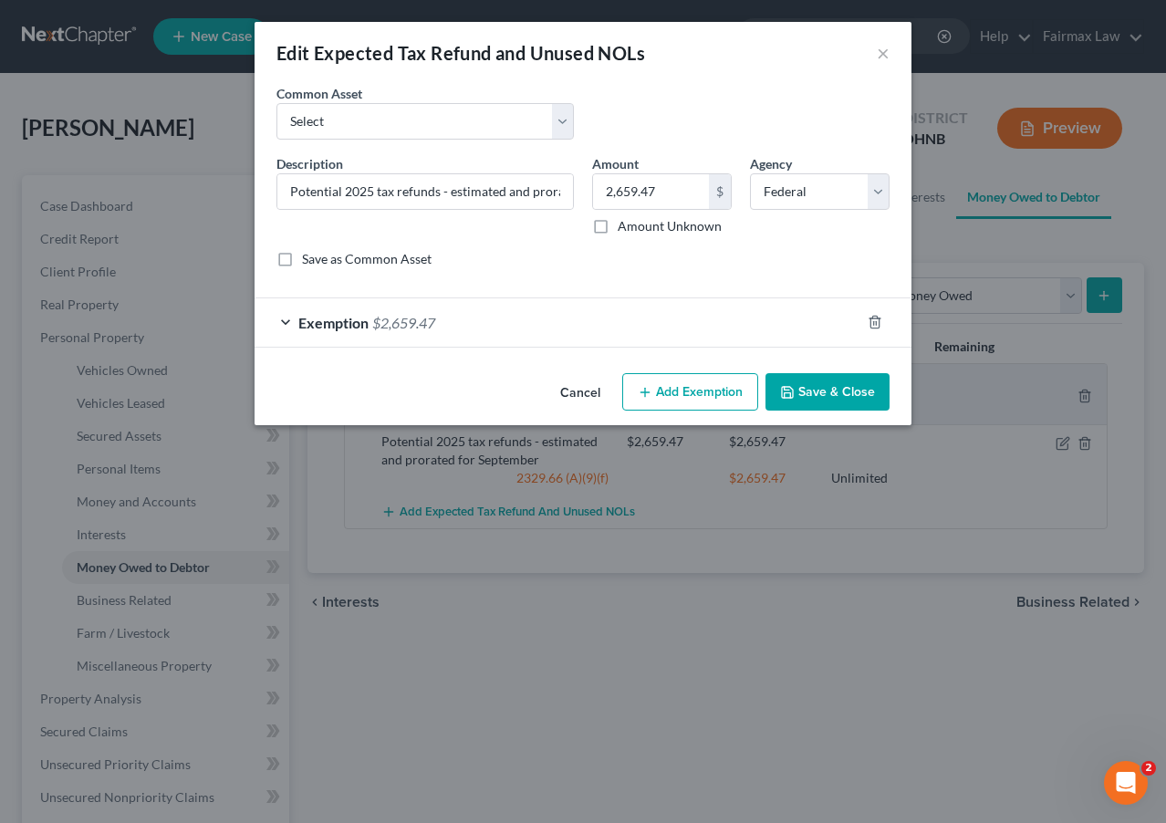
click at [535, 327] on div "Exemption $2,659.47" at bounding box center [558, 322] width 606 height 48
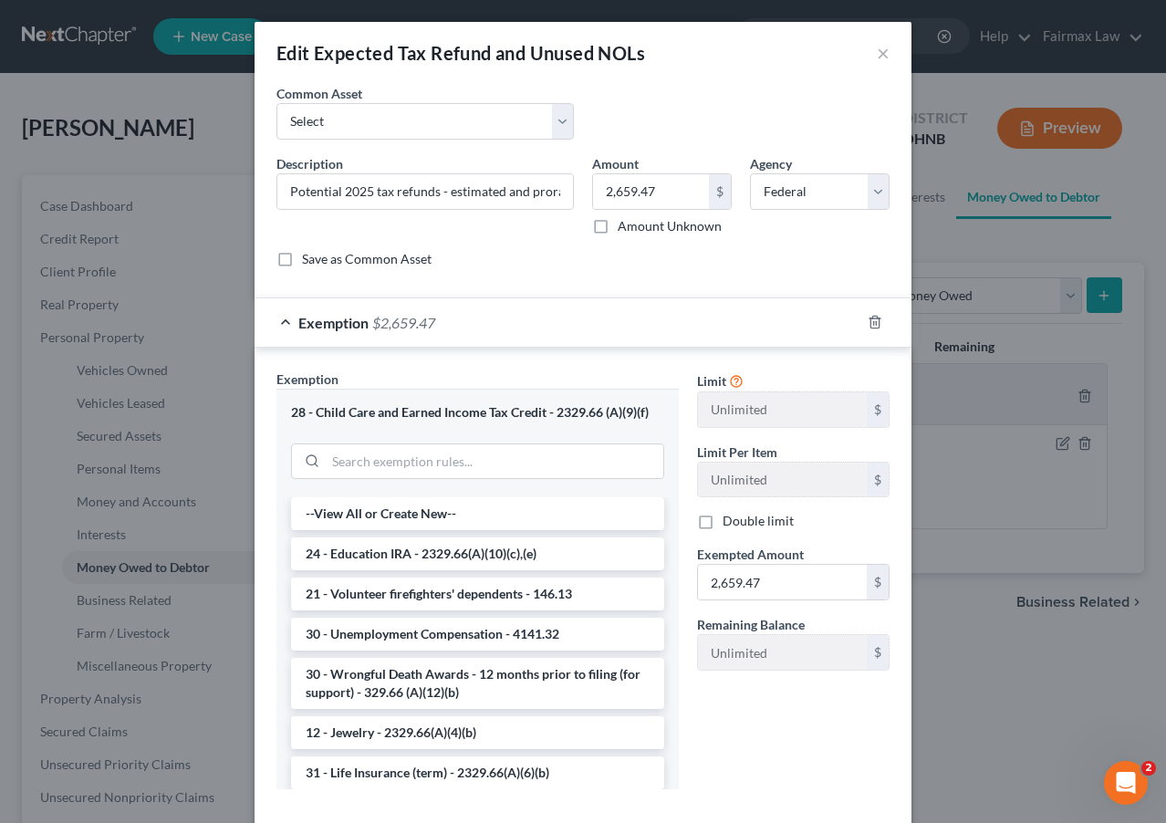
click at [535, 327] on div "Exemption $2,659.47" at bounding box center [558, 322] width 606 height 48
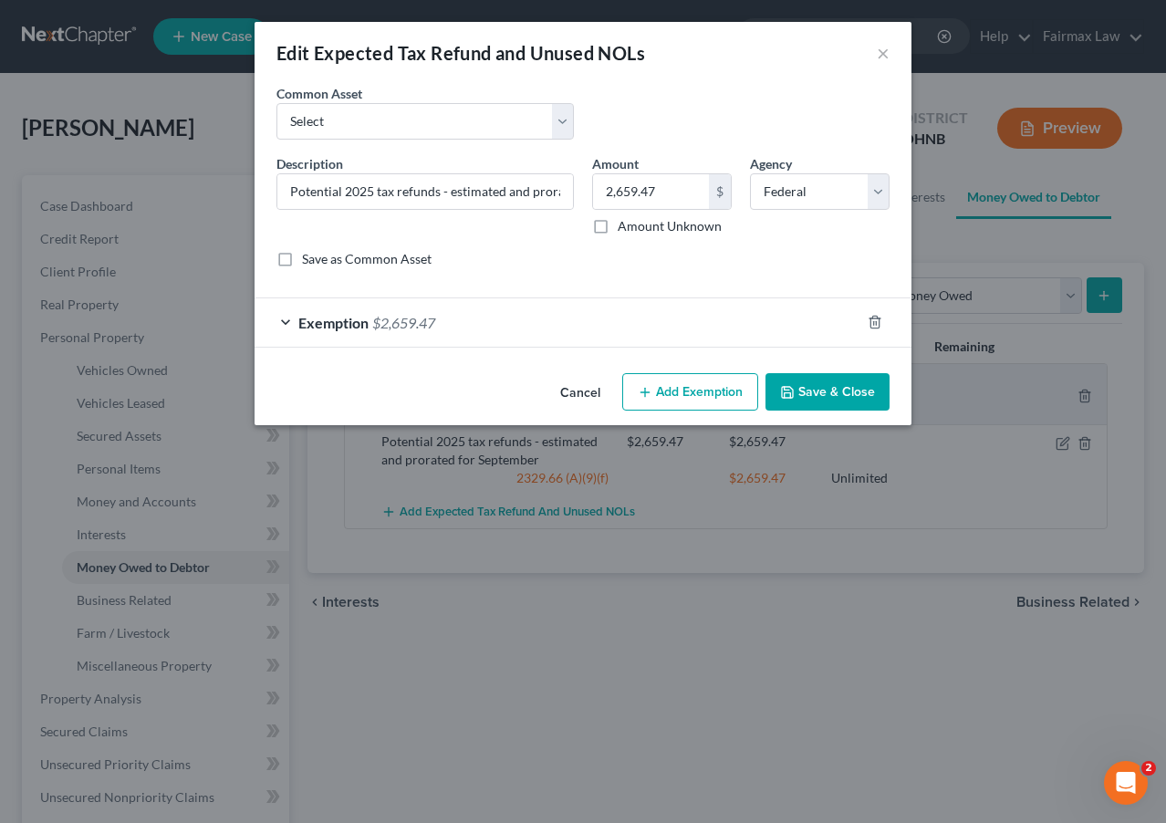
click at [840, 405] on button "Save & Close" at bounding box center [828, 392] width 124 height 38
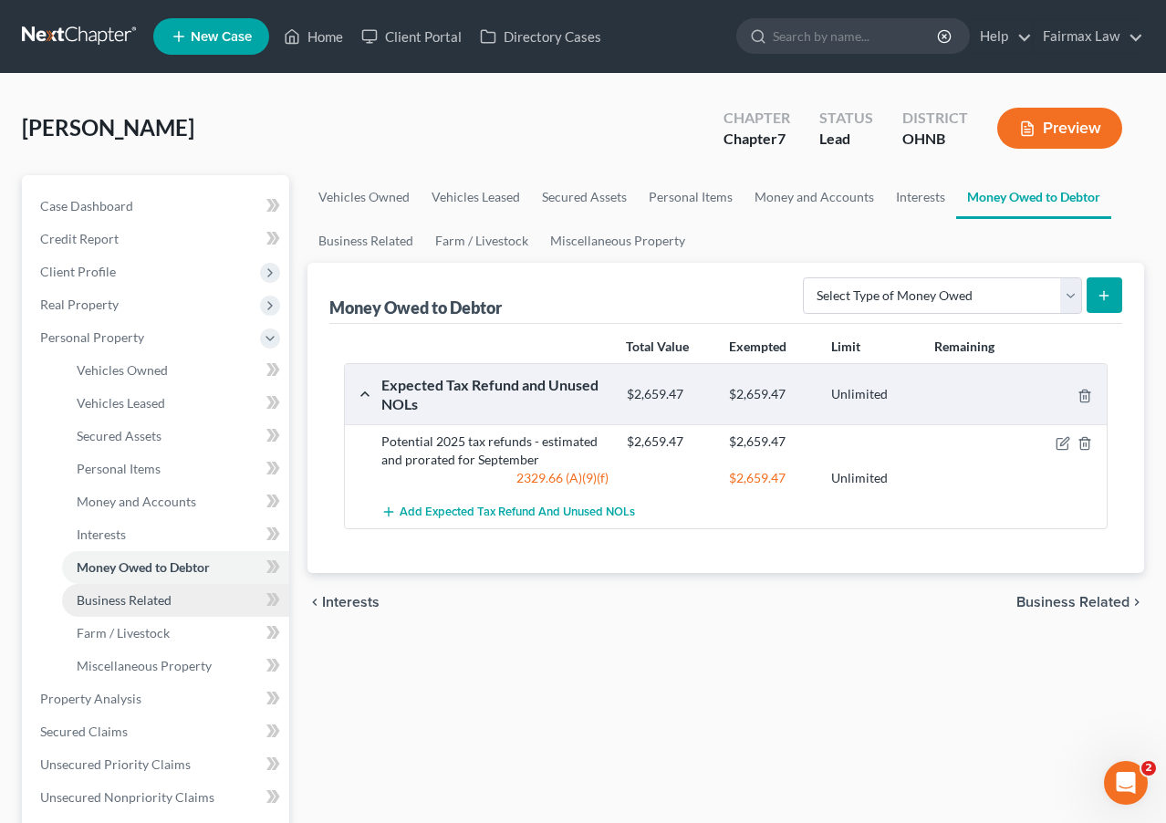
click at [140, 610] on link "Business Related" at bounding box center [175, 600] width 227 height 33
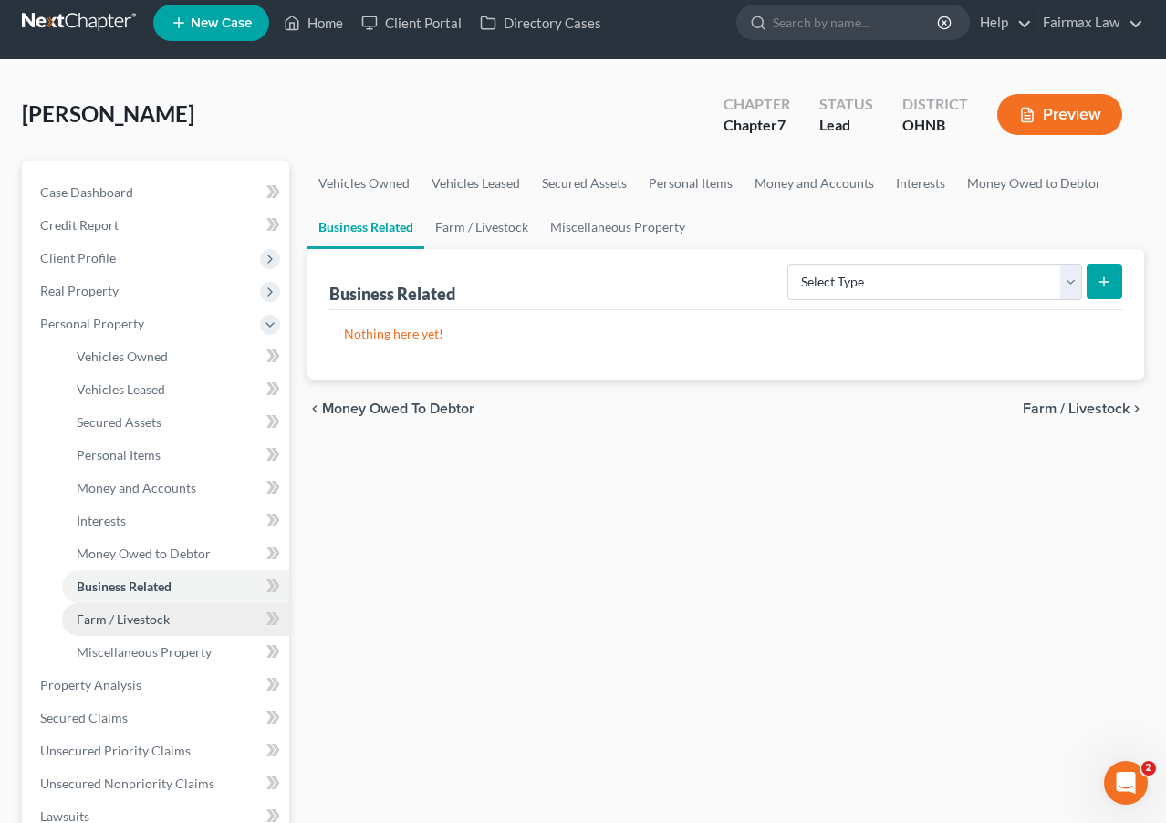
scroll to position [16, 0]
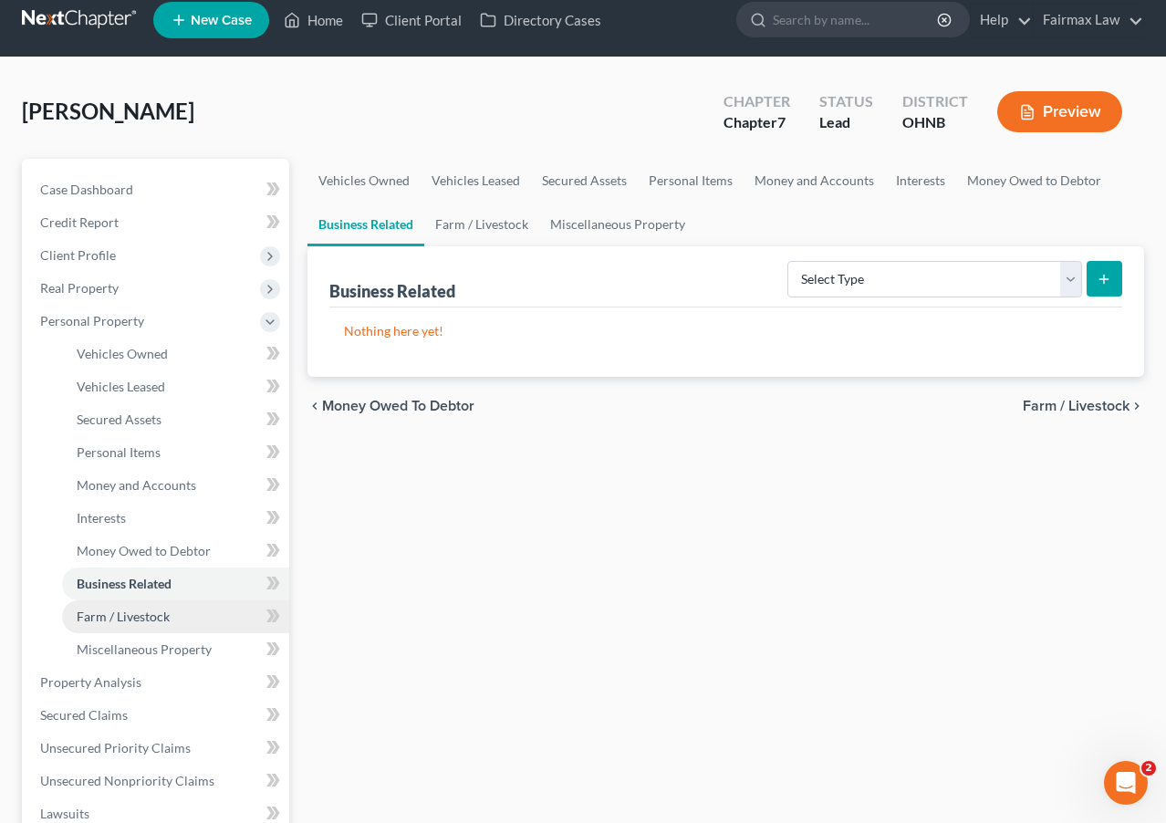
click at [143, 609] on span "Farm / Livestock" at bounding box center [123, 617] width 93 height 16
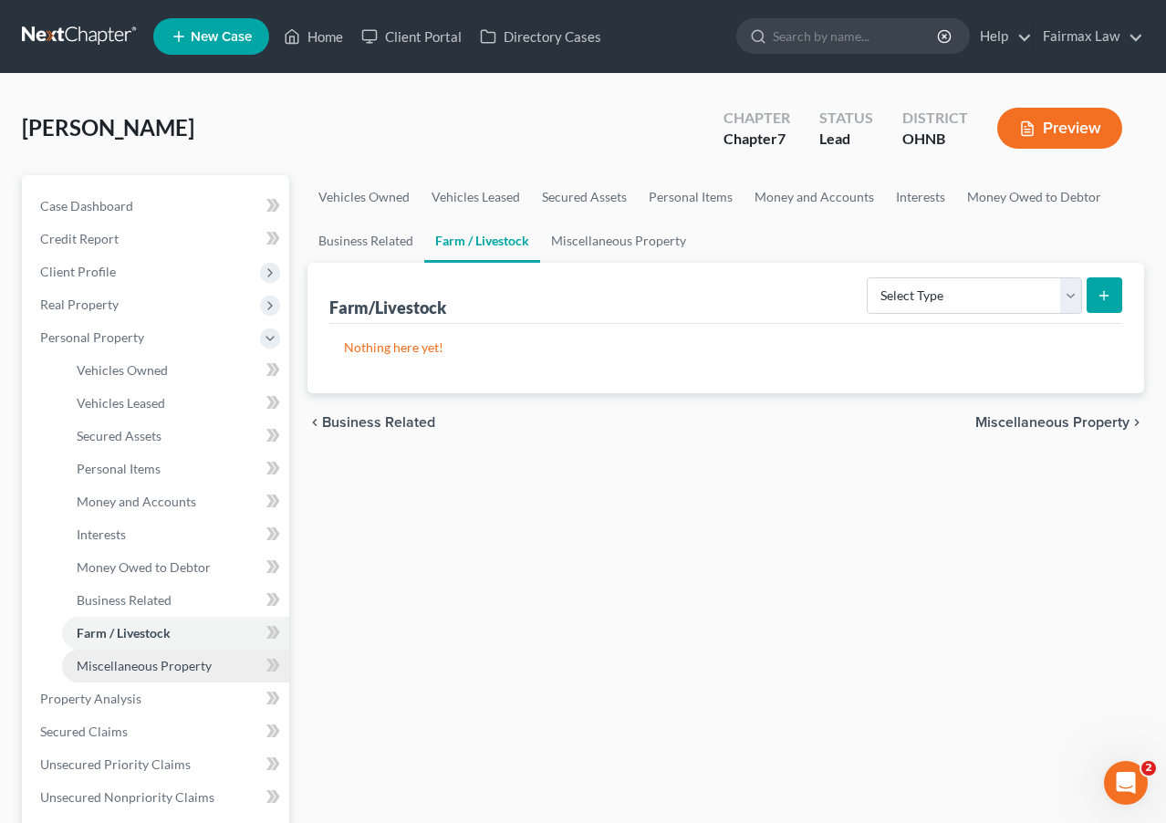
click at [142, 668] on span "Miscellaneous Property" at bounding box center [144, 666] width 135 height 16
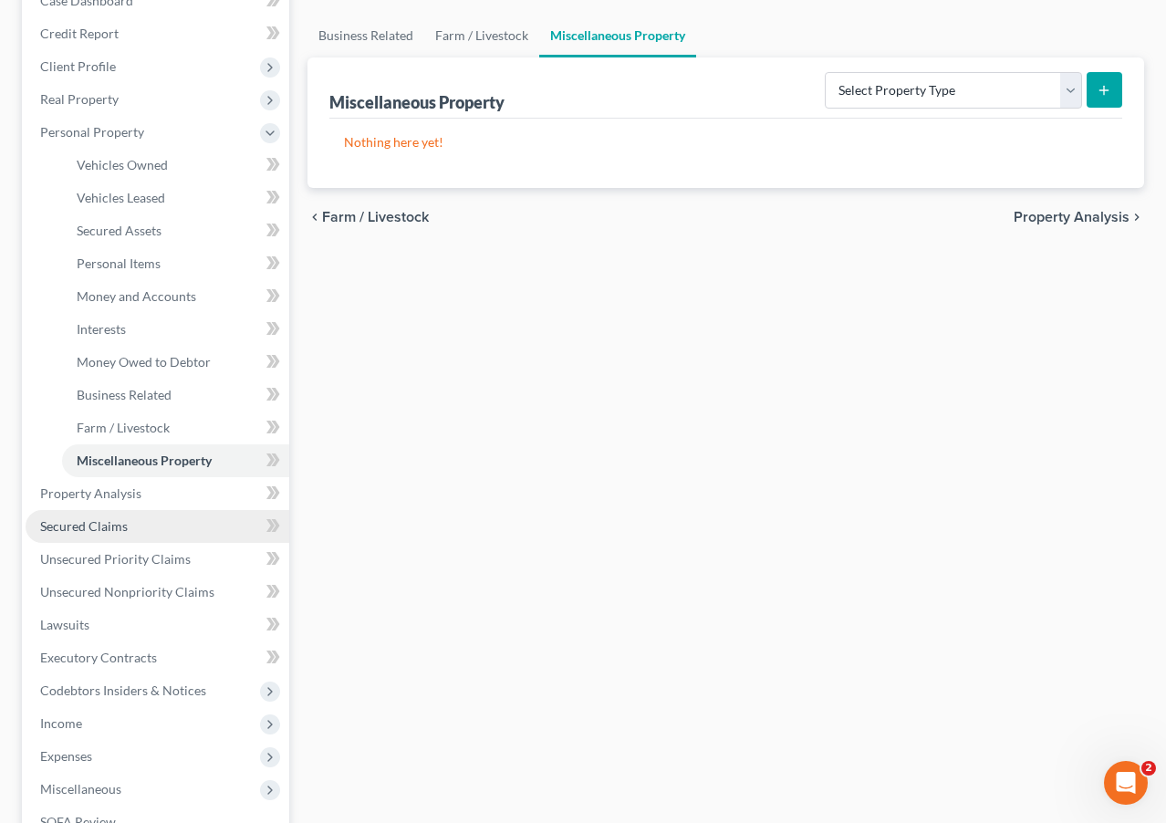
click at [141, 514] on link "Secured Claims" at bounding box center [158, 526] width 264 height 33
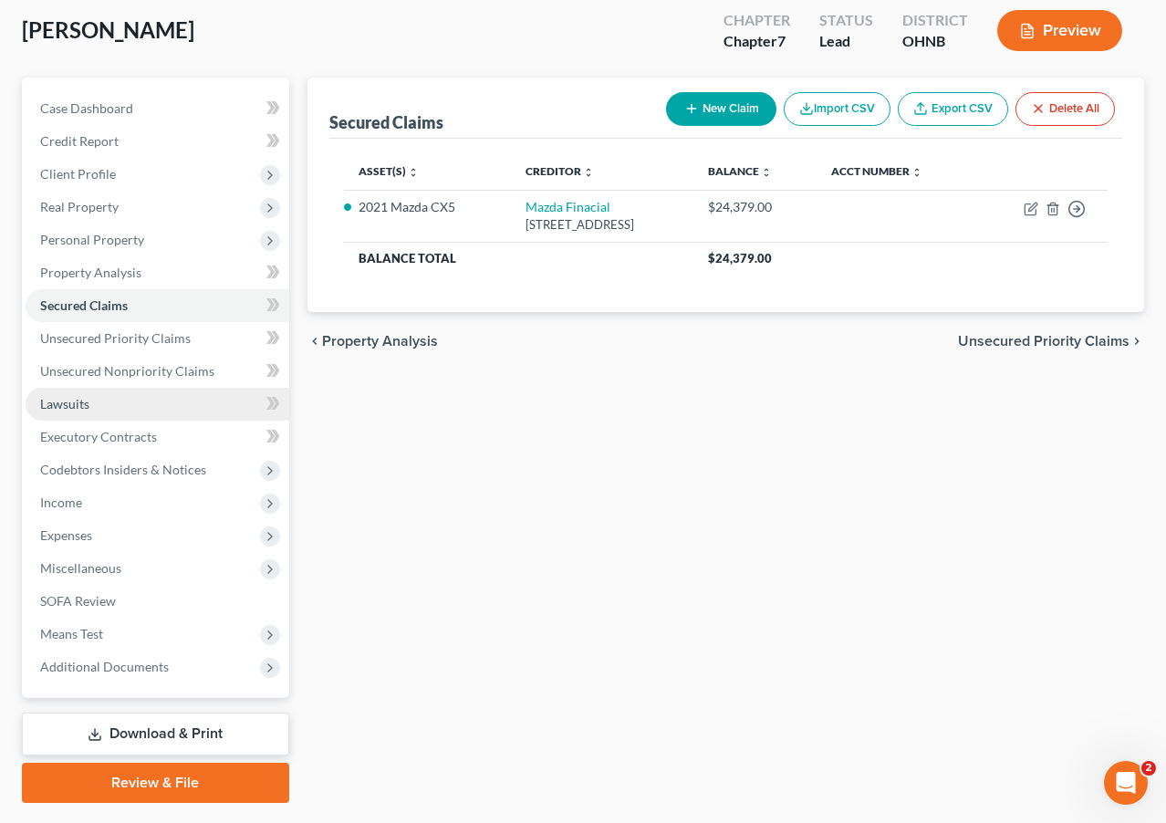
scroll to position [102, 0]
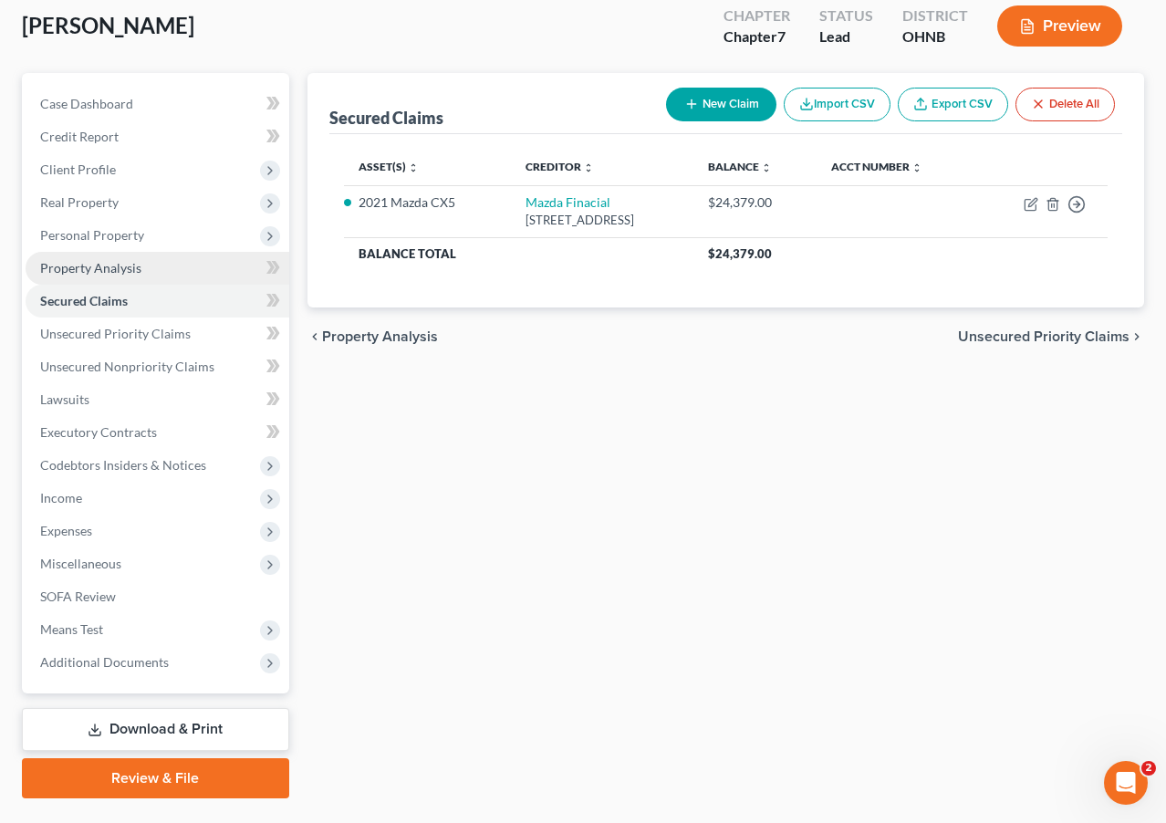
click at [78, 271] on span "Property Analysis" at bounding box center [90, 268] width 101 height 16
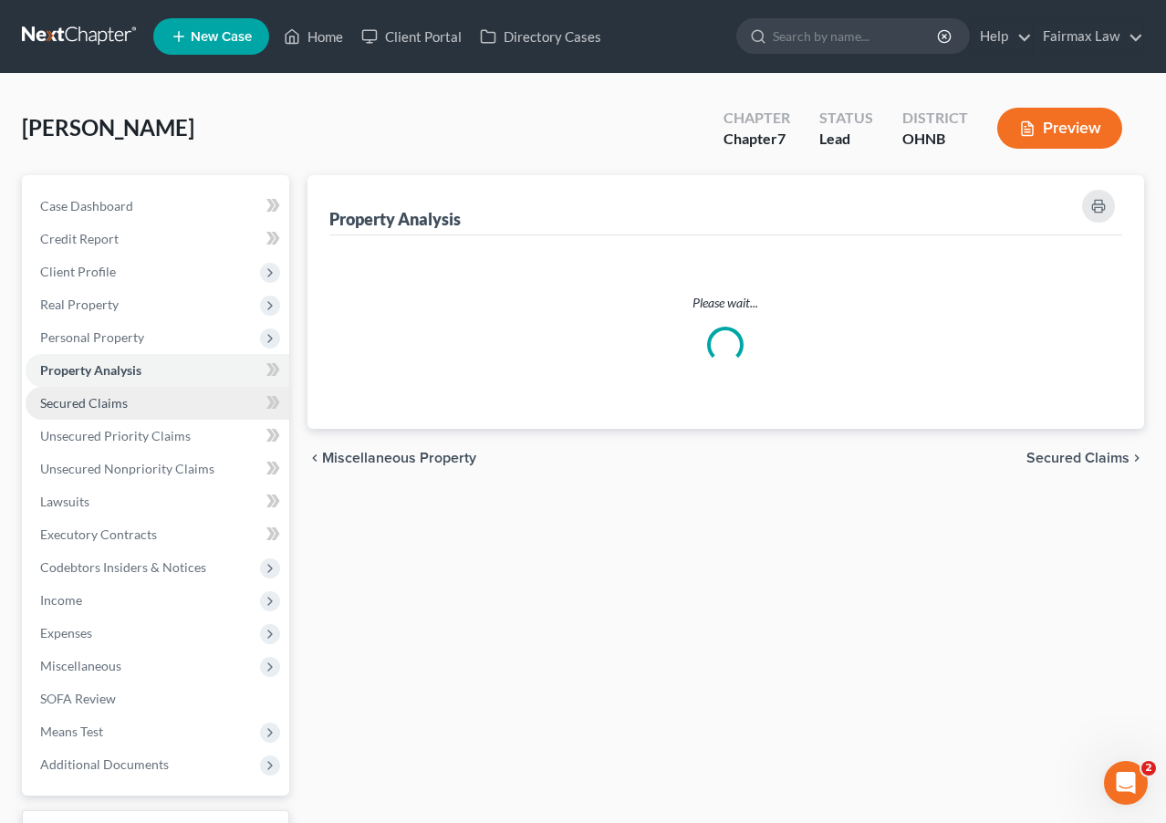
click at [99, 404] on span "Secured Claims" at bounding box center [84, 403] width 88 height 16
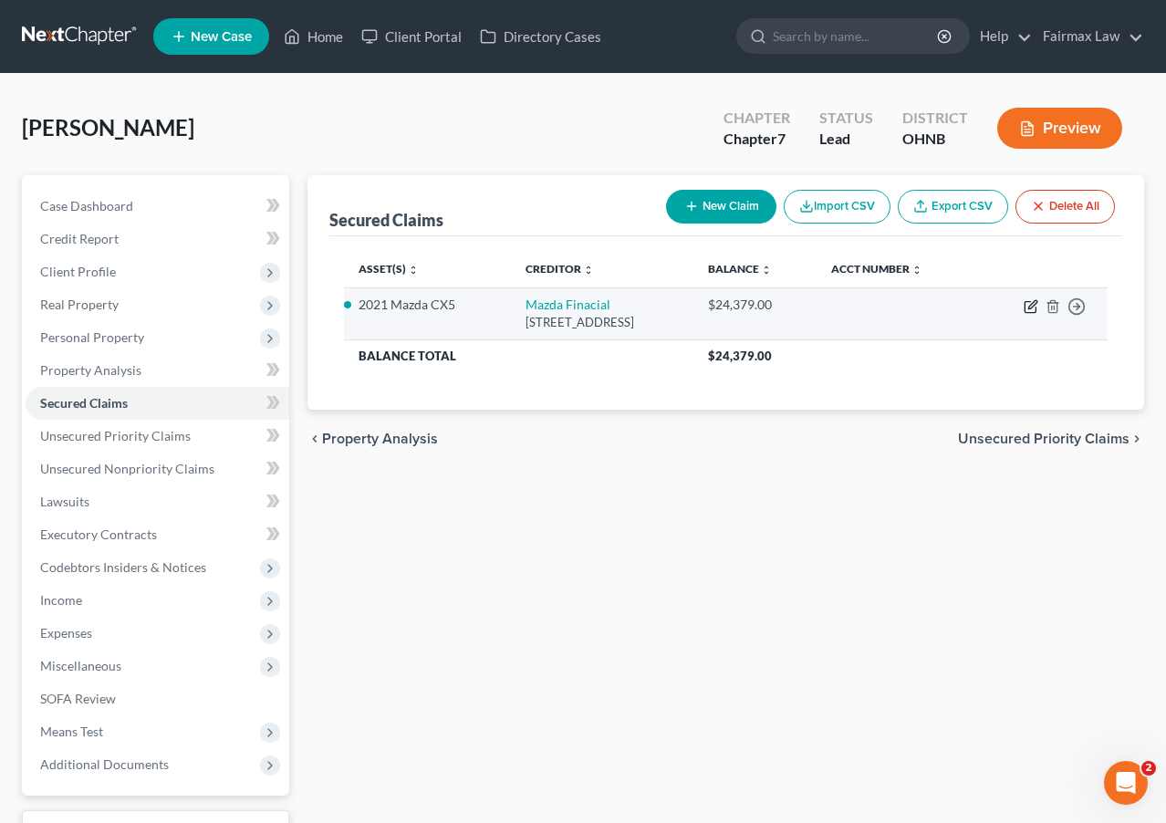
click at [991, 303] on icon "button" at bounding box center [1031, 306] width 15 height 15
select select "35"
select select "2"
select select "0"
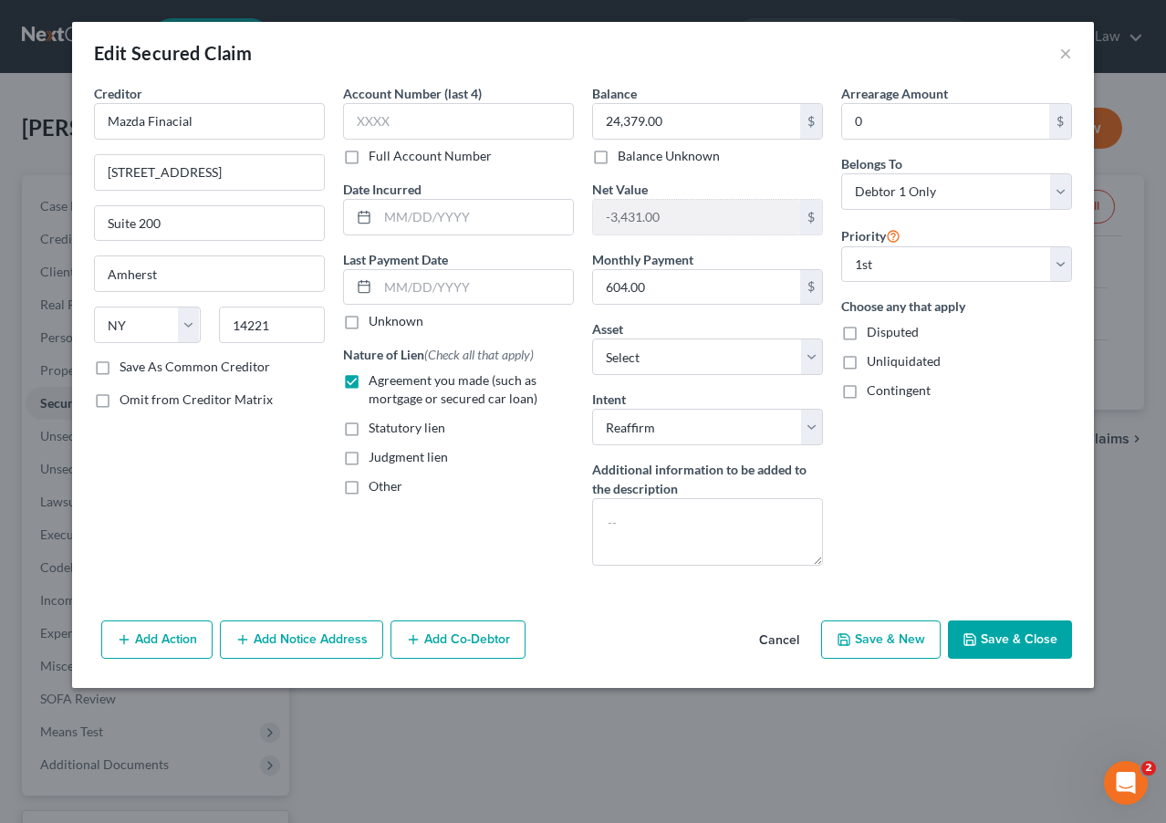
click at [991, 638] on button "Save & Close" at bounding box center [1010, 640] width 124 height 38
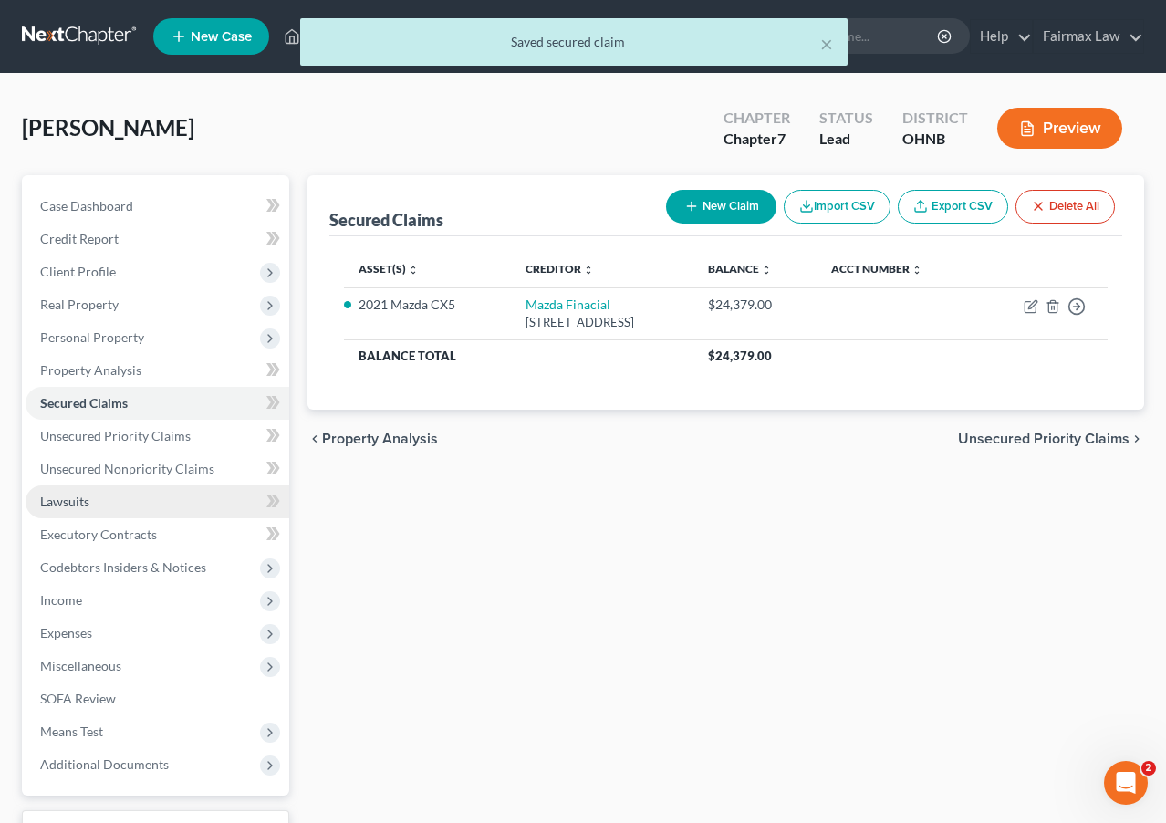
click at [98, 494] on link "Lawsuits" at bounding box center [158, 502] width 264 height 33
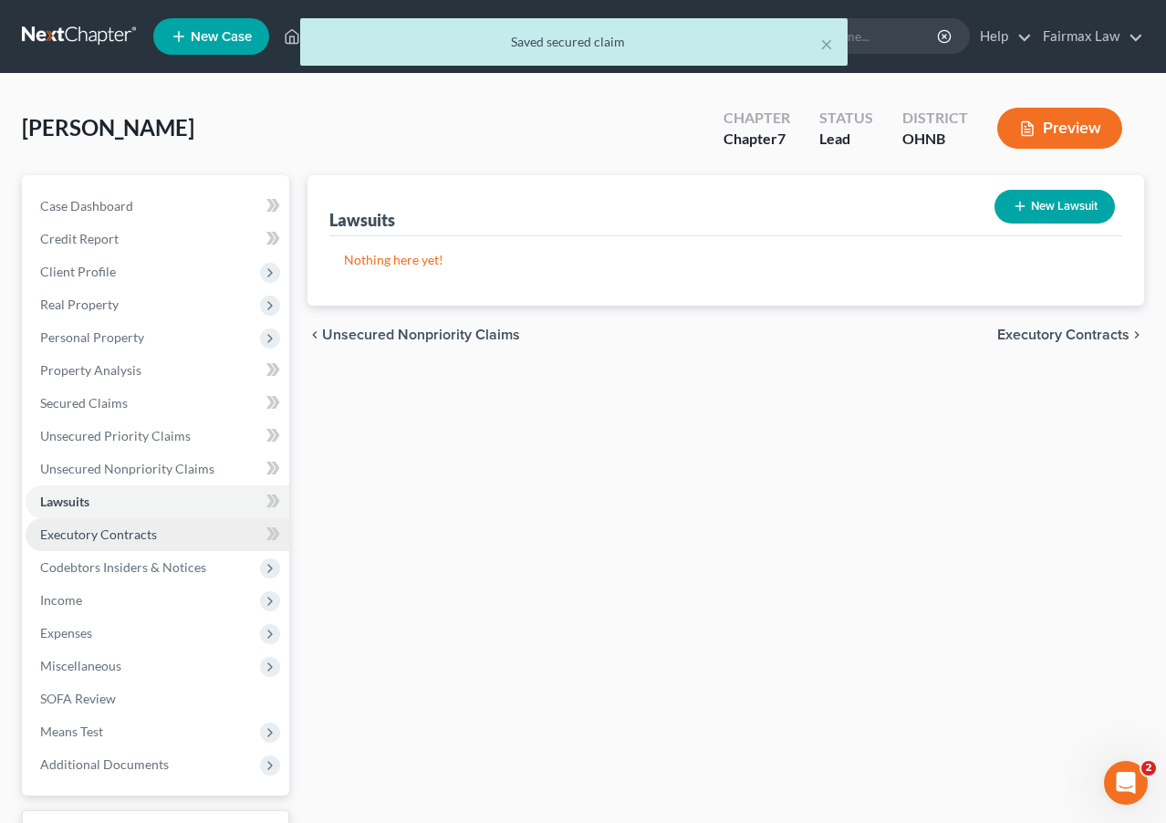
click at [111, 527] on span "Executory Contracts" at bounding box center [98, 535] width 117 height 16
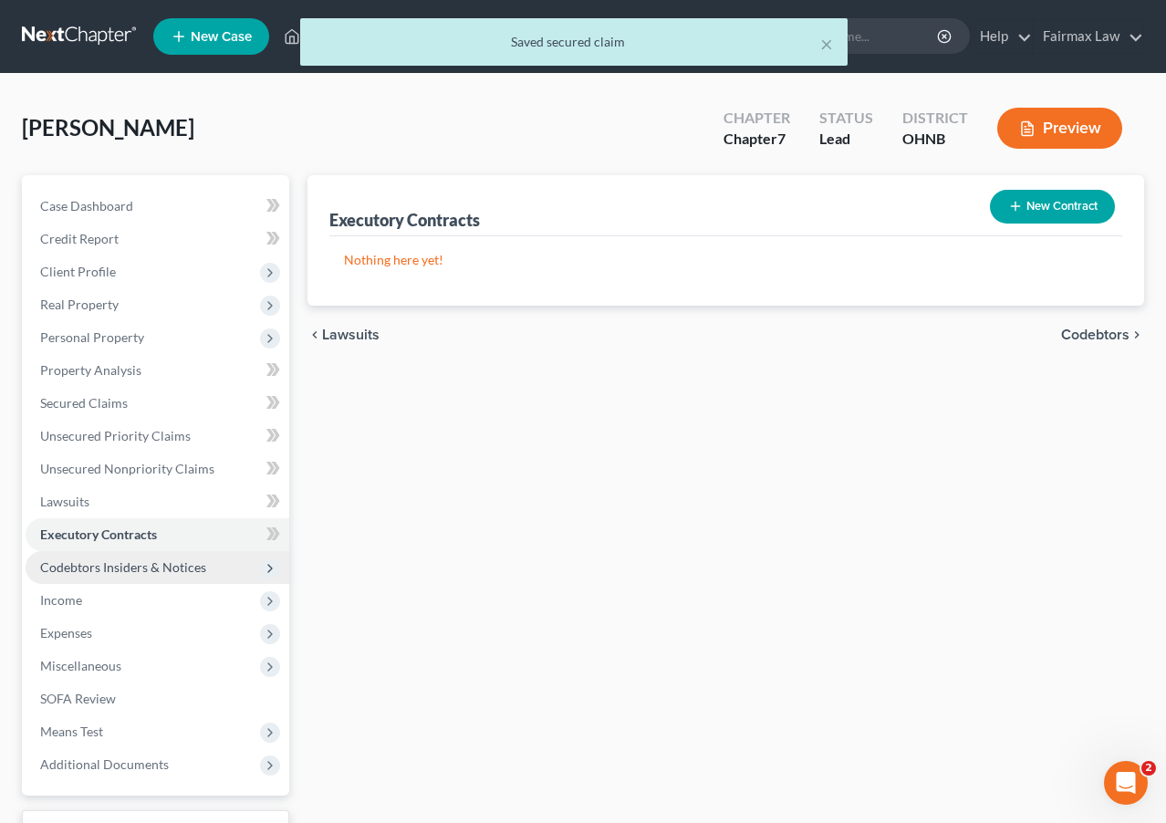
click at [120, 569] on span "Codebtors Insiders & Notices" at bounding box center [123, 567] width 166 height 16
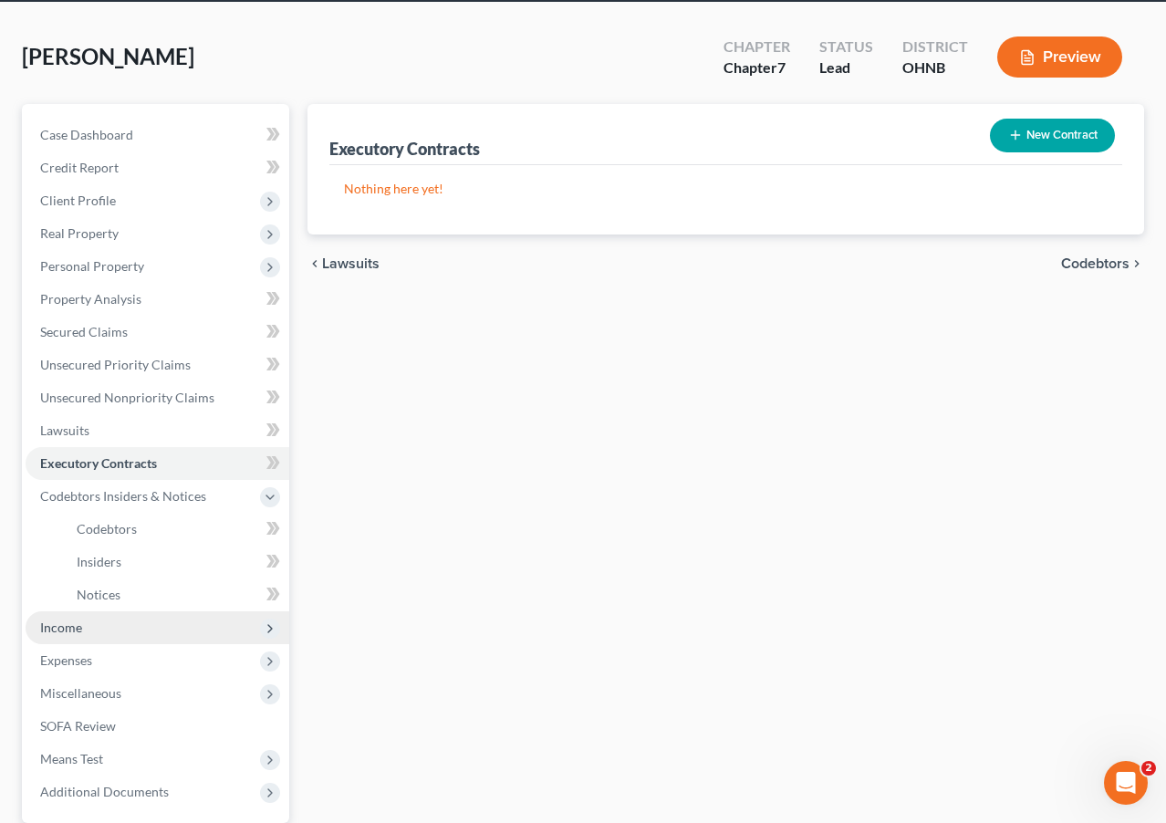
scroll to position [80, 0]
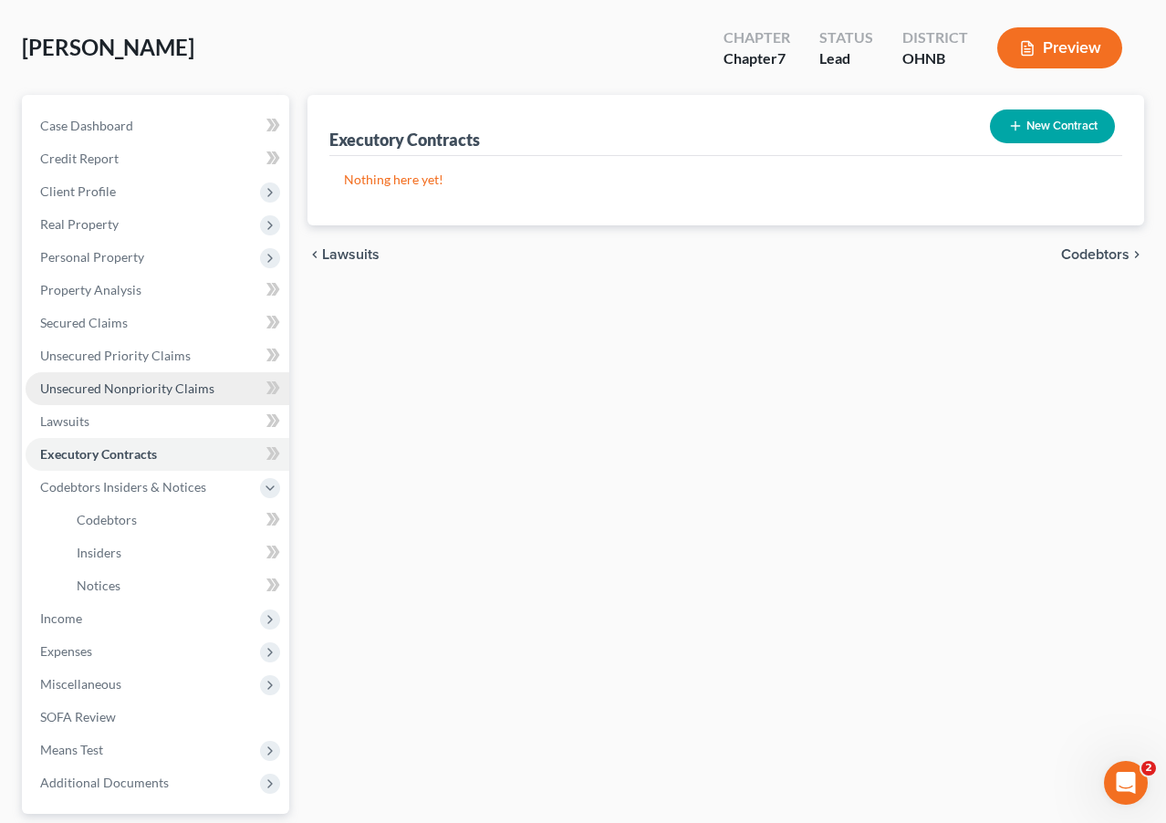
click at [178, 387] on span "Unsecured Nonpriority Claims" at bounding box center [127, 389] width 174 height 16
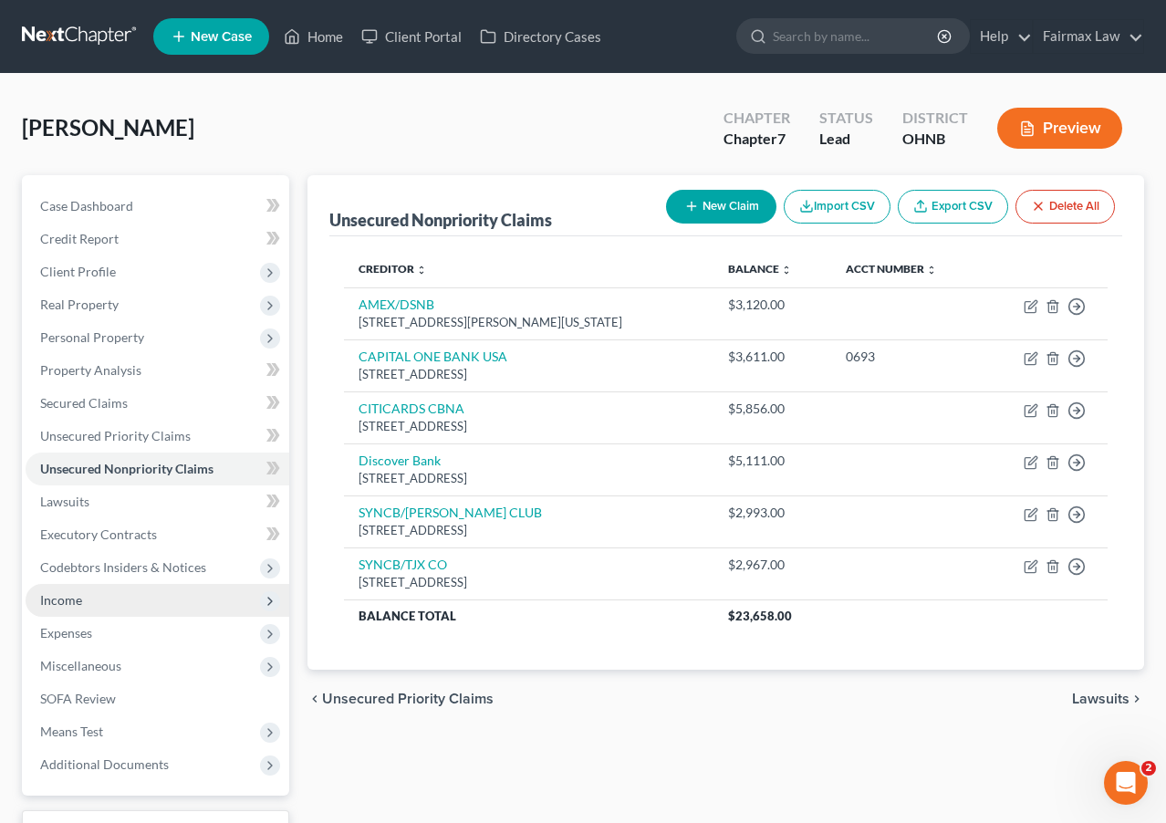
click at [159, 596] on span "Income" at bounding box center [158, 600] width 264 height 33
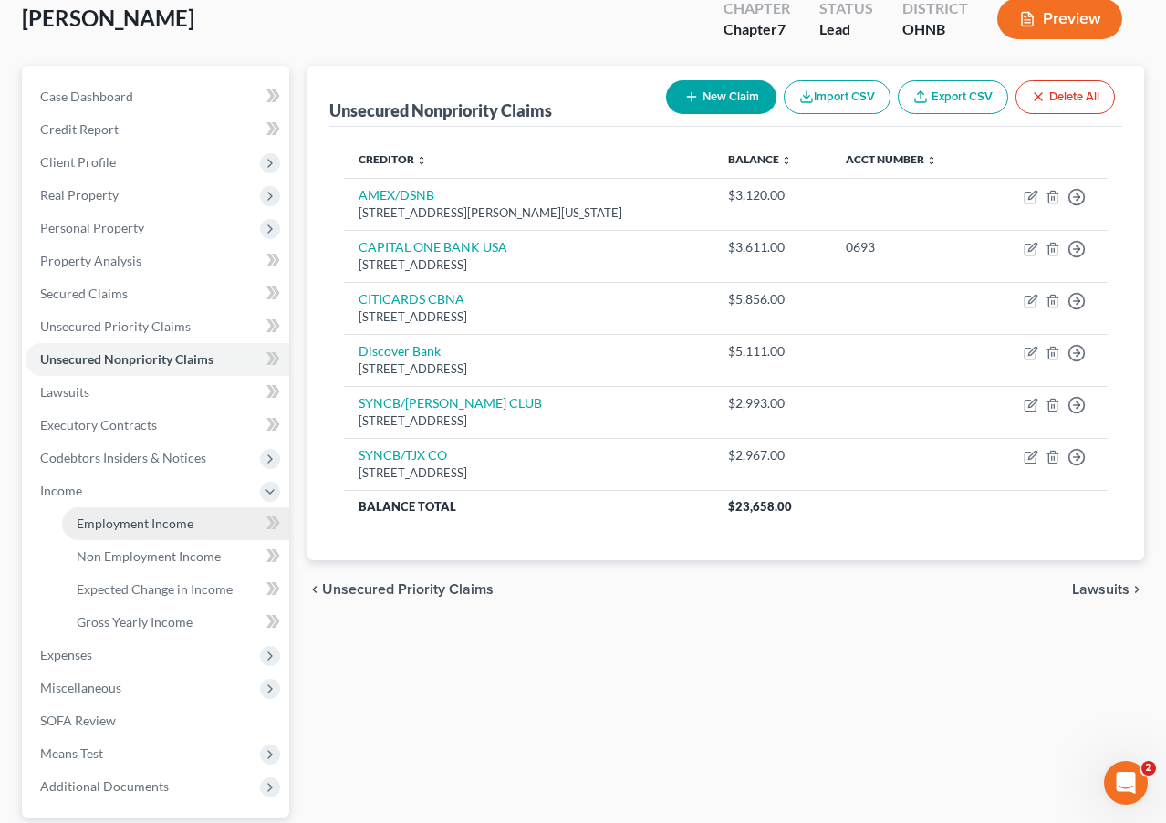
scroll to position [152, 0]
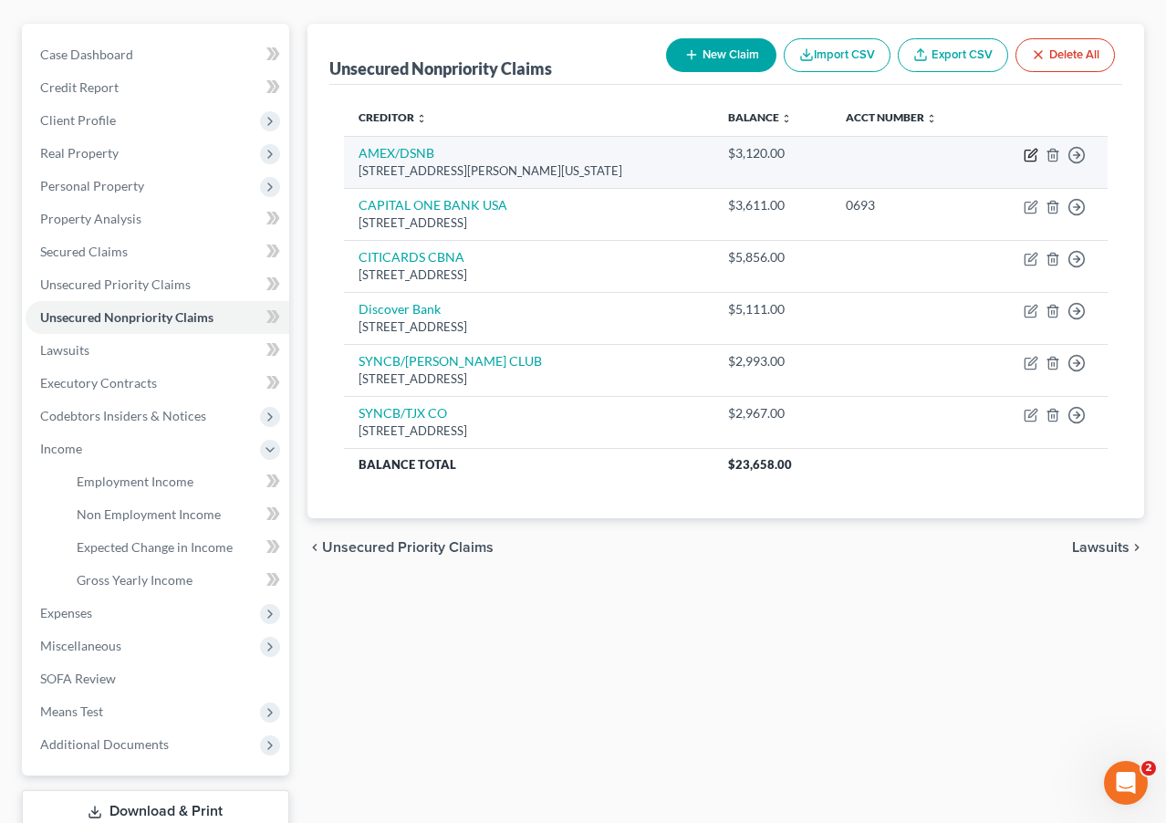
click at [991, 150] on icon "button" at bounding box center [1031, 155] width 15 height 15
select select "35"
select select "0"
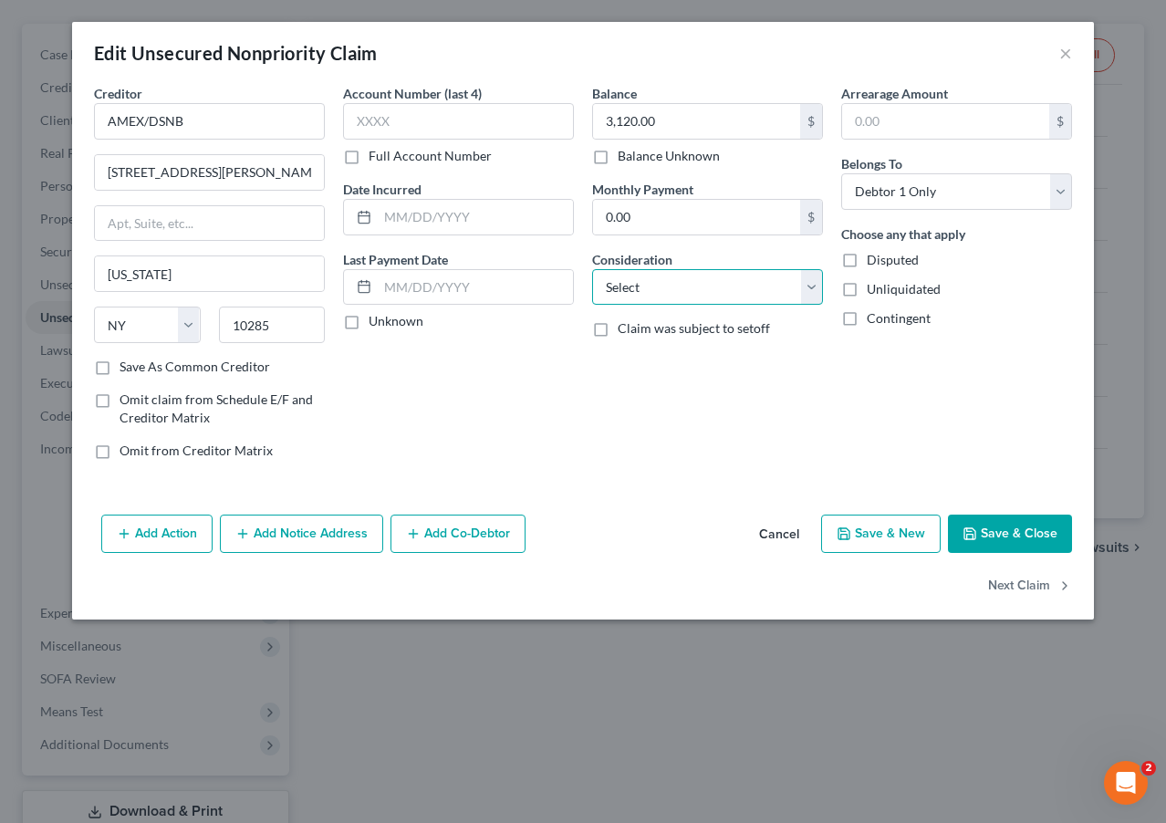
select select "2"
click at [981, 539] on button "Save & Close" at bounding box center [1010, 534] width 124 height 38
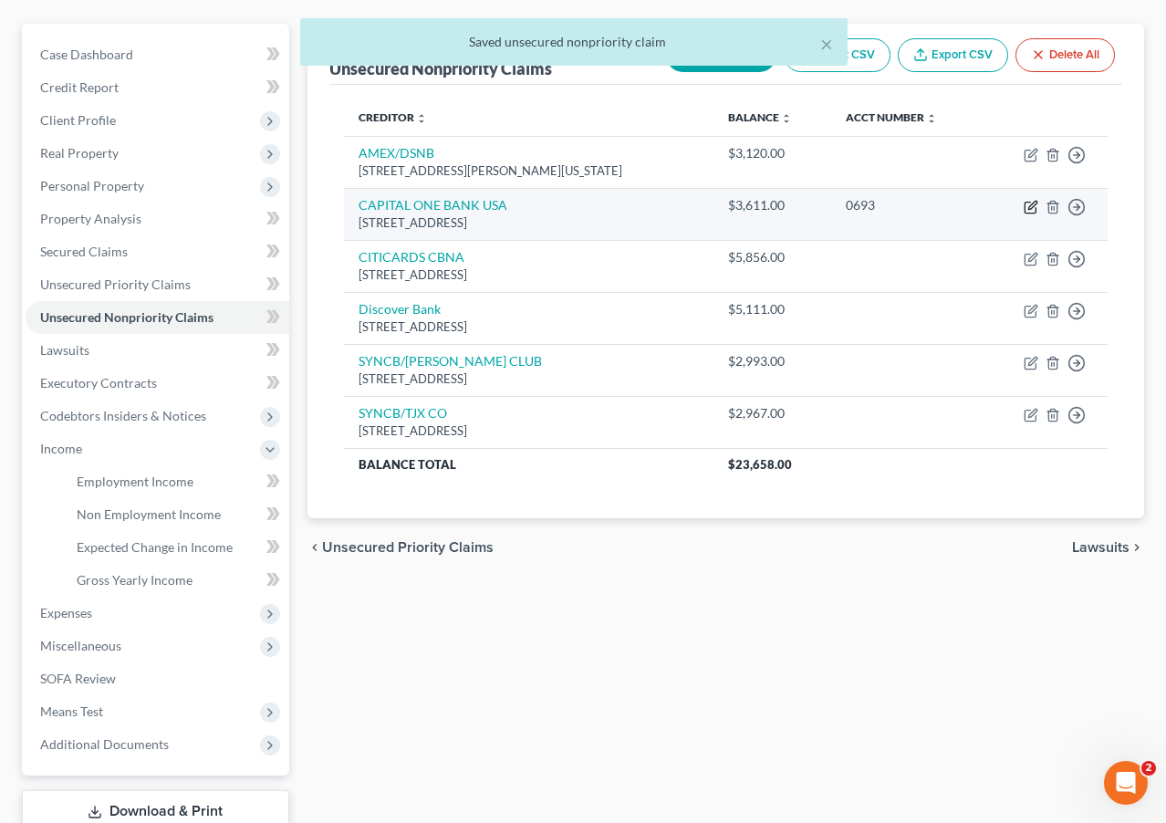
click at [991, 206] on icon "button" at bounding box center [1031, 207] width 15 height 15
select select "46"
select select "14"
select select "0"
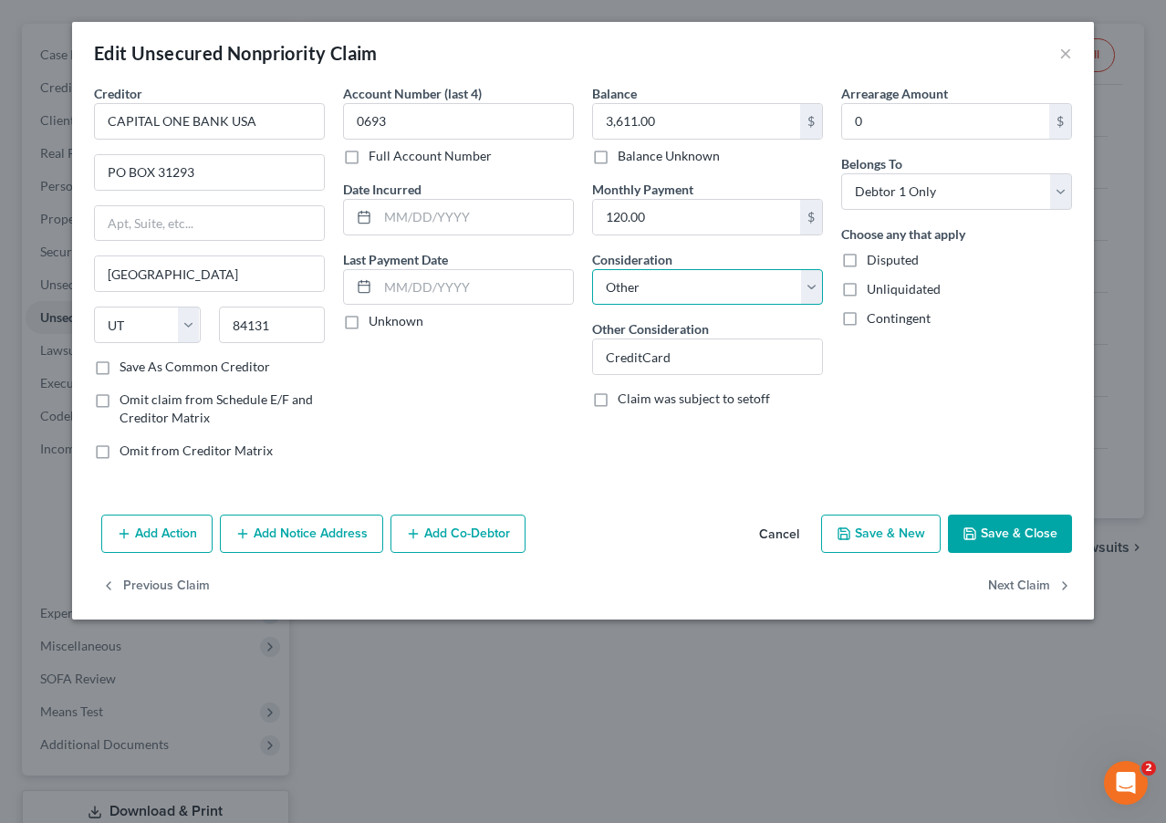
select select "2"
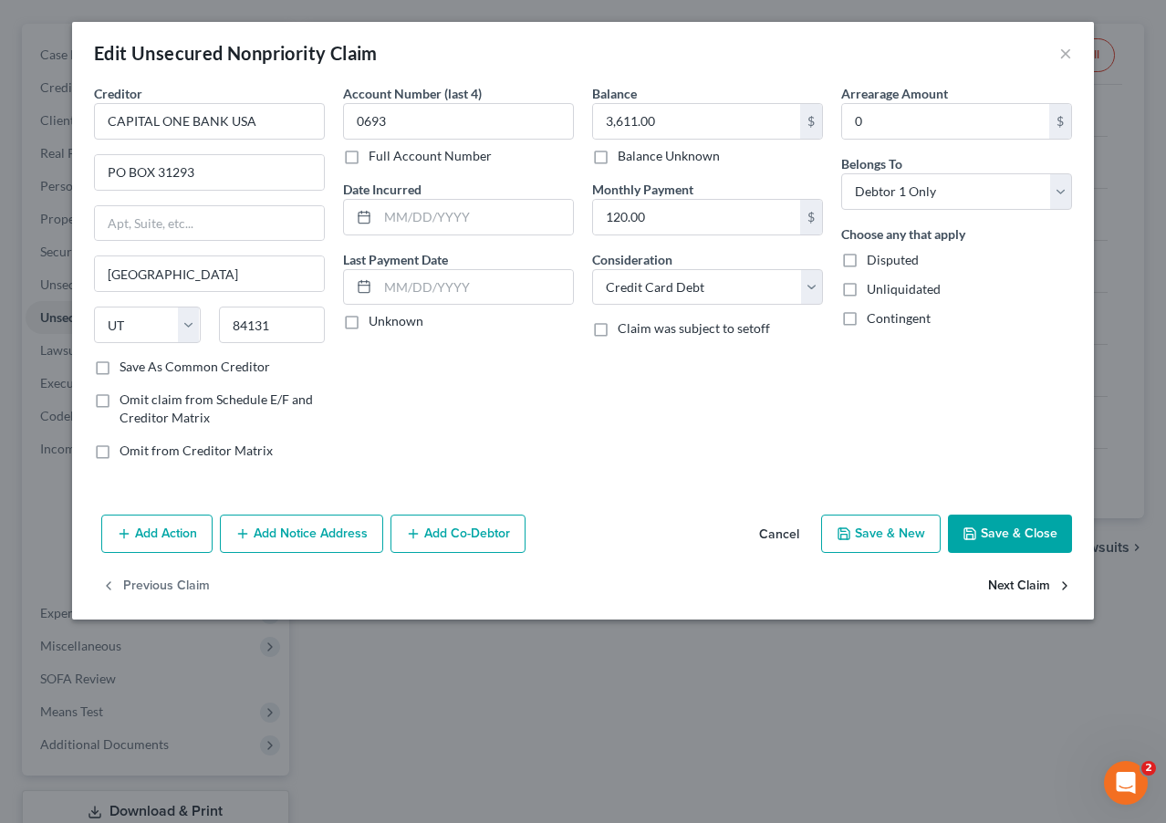
click at [991, 578] on button "Next Claim" at bounding box center [1030, 587] width 84 height 38
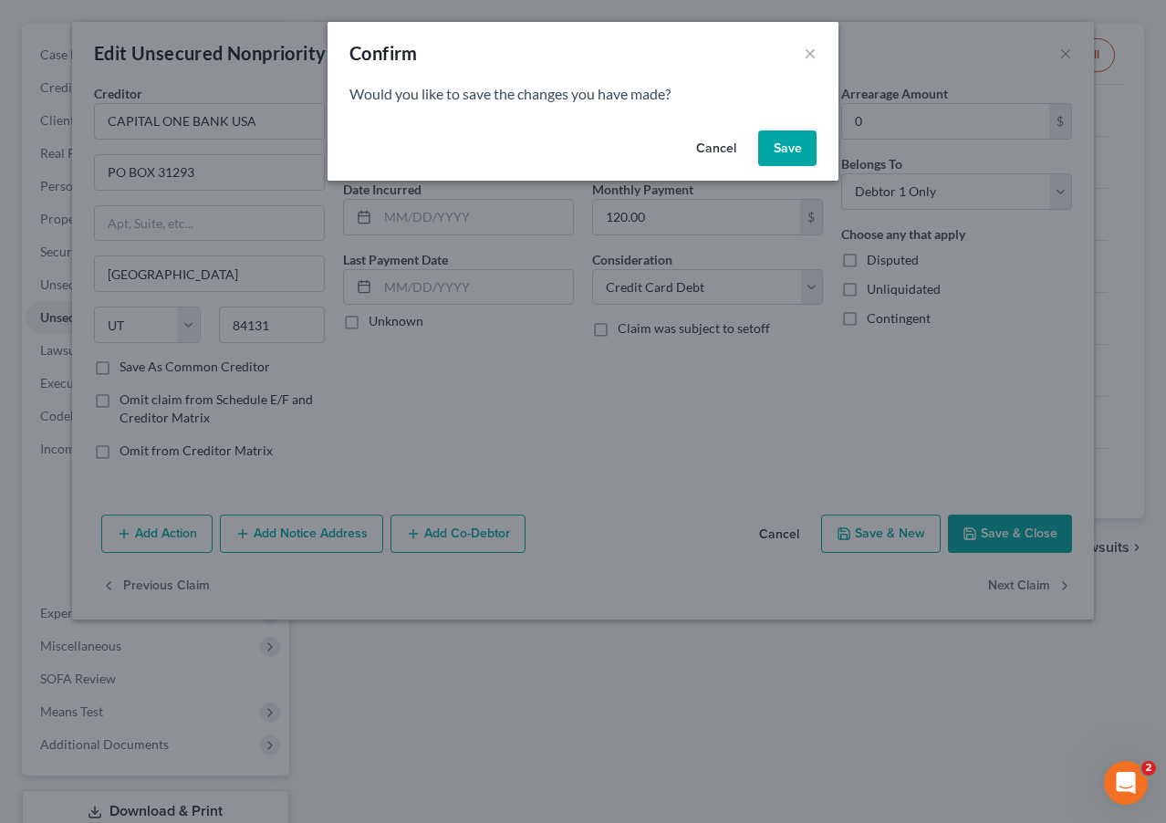
click at [788, 136] on button "Save" at bounding box center [787, 149] width 58 height 37
select select "43"
select select "0"
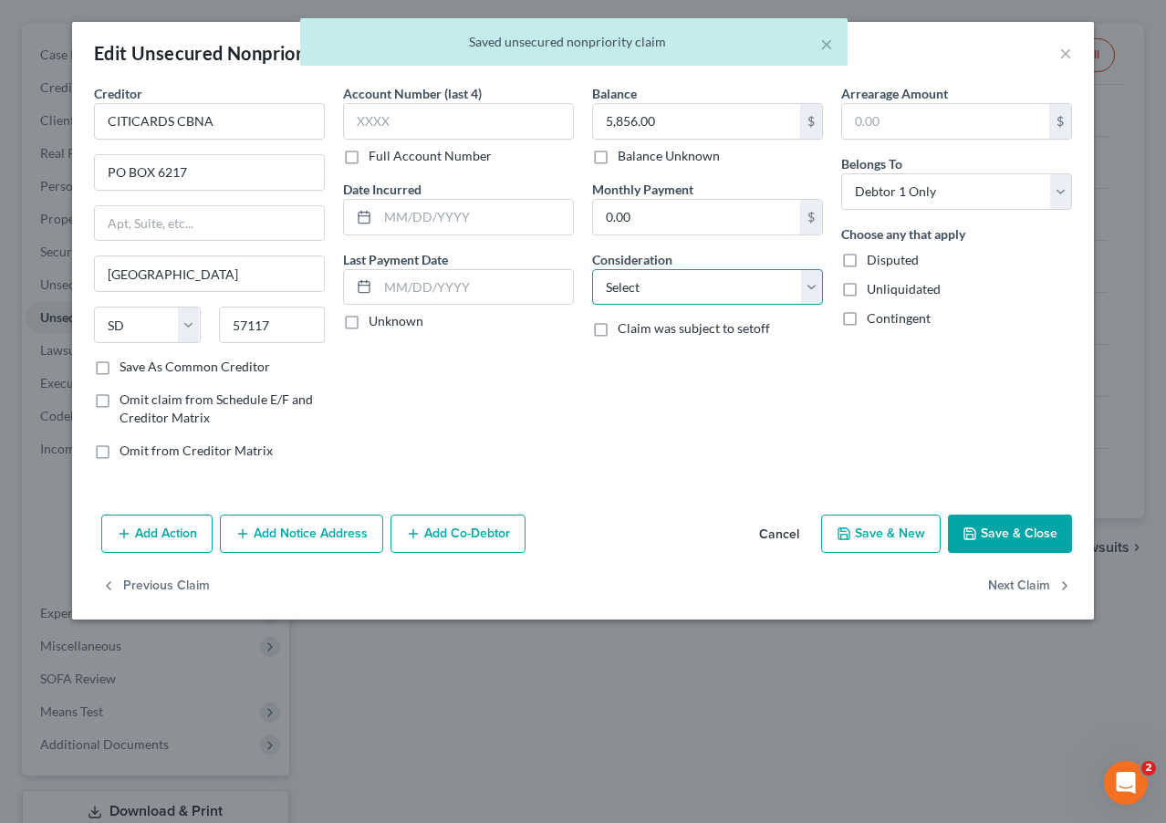
select select "2"
click at [991, 583] on button "Next Claim" at bounding box center [1030, 587] width 84 height 38
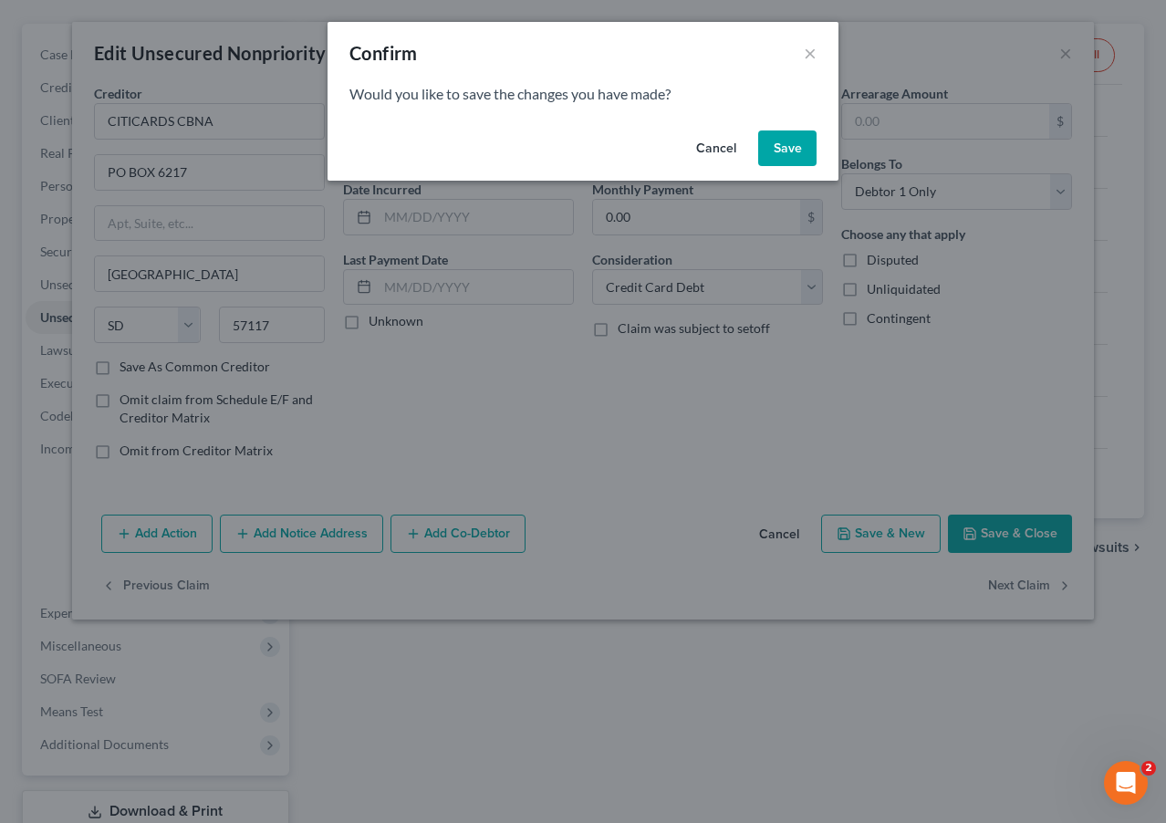
click at [775, 151] on button "Save" at bounding box center [787, 149] width 58 height 37
select select "36"
select select "0"
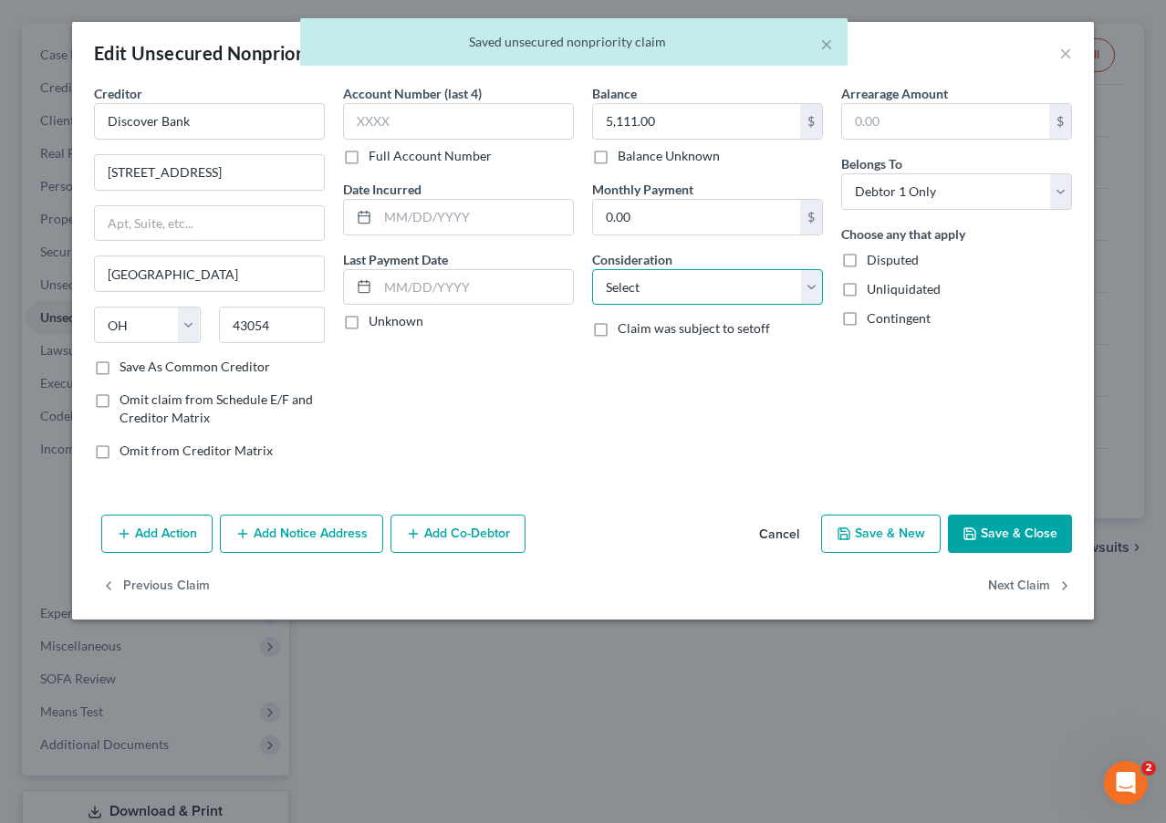
select select "2"
click at [991, 576] on button "Next Claim" at bounding box center [1030, 587] width 84 height 38
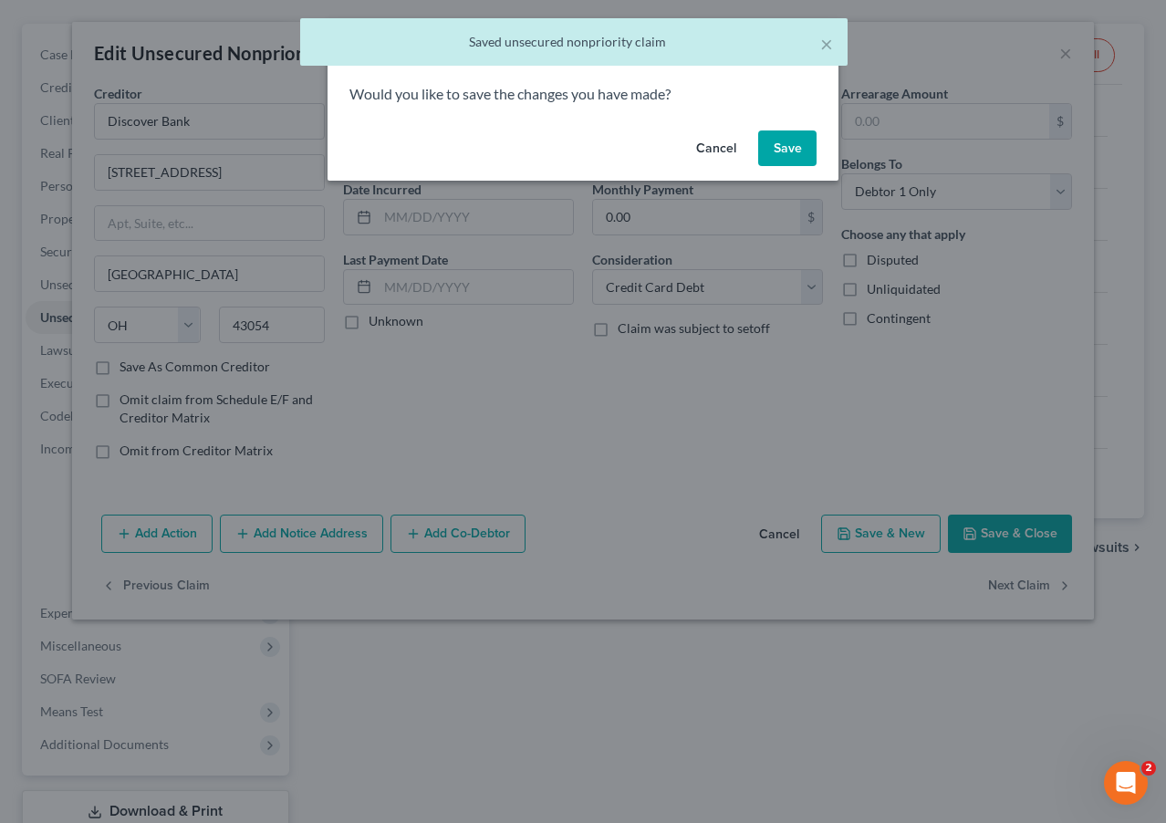
click at [812, 150] on button "Save" at bounding box center [787, 149] width 58 height 37
select select "39"
select select "0"
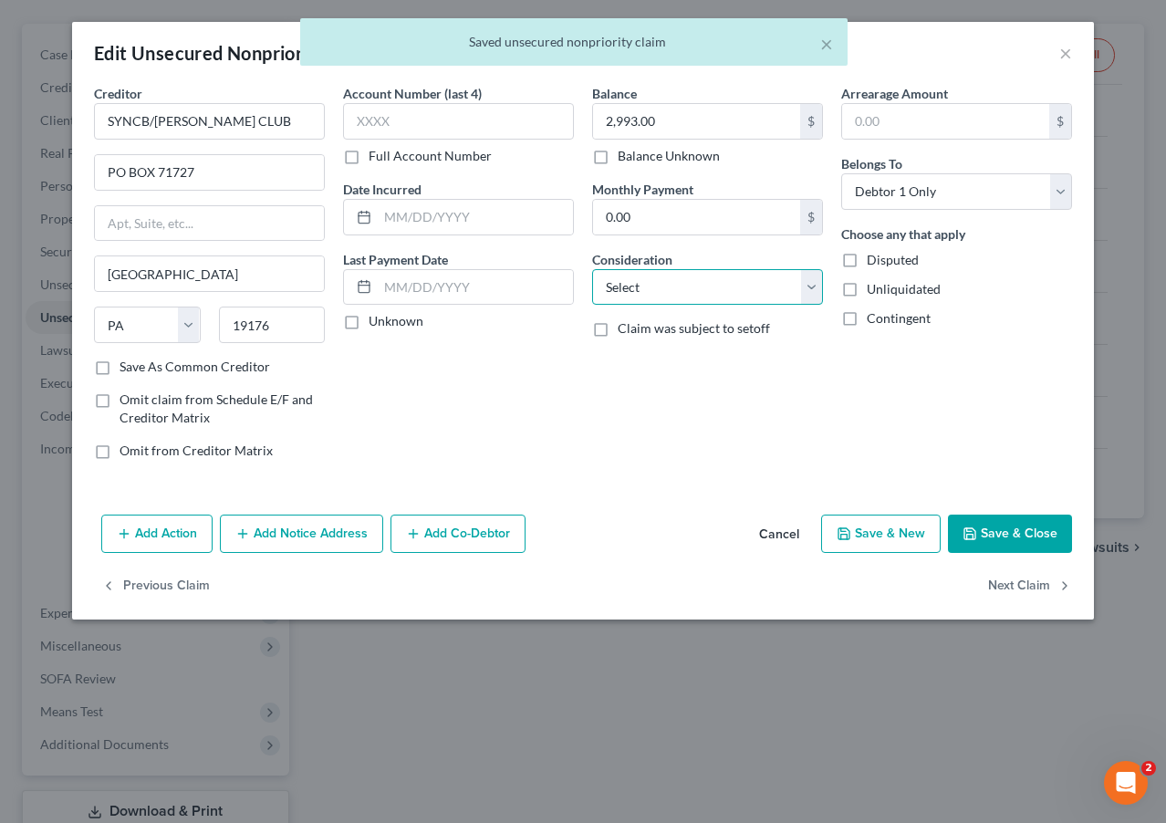
select select "2"
click at [991, 591] on button "Next Claim" at bounding box center [1030, 587] width 84 height 38
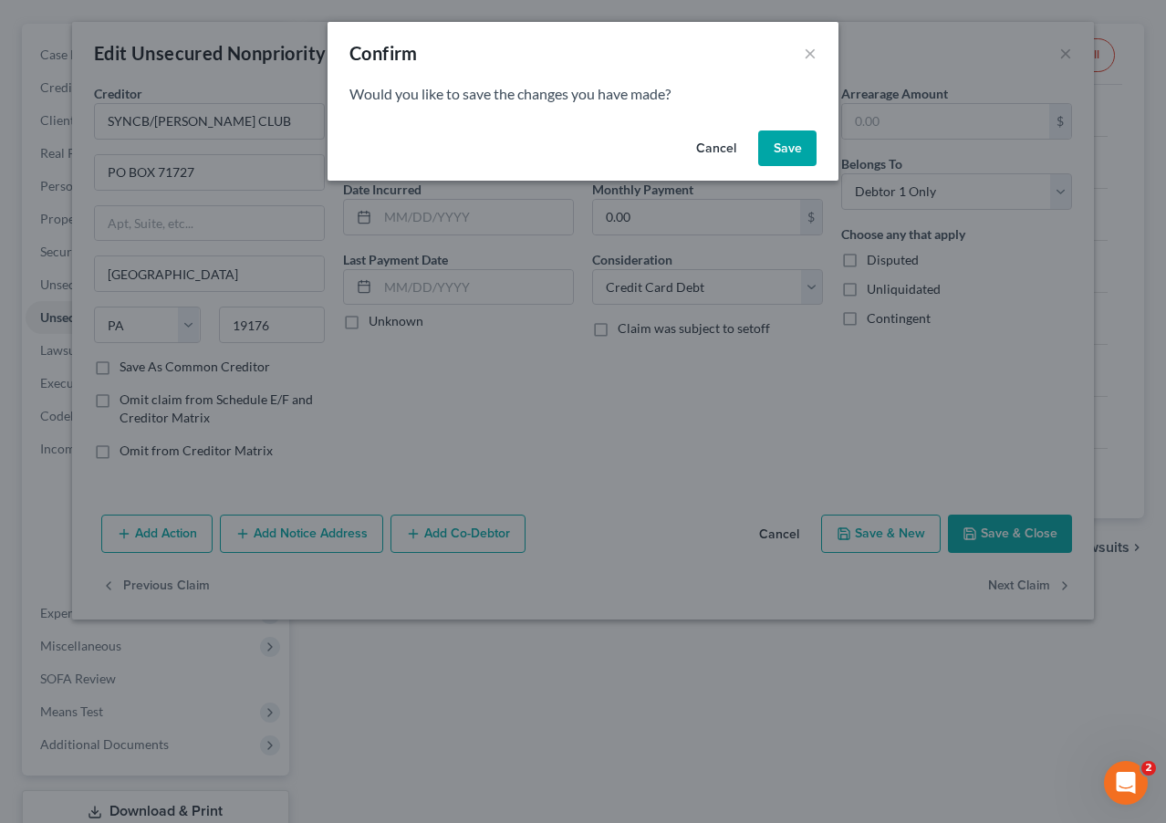
click at [806, 156] on button "Save" at bounding box center [787, 149] width 58 height 37
select select "10"
select select "0"
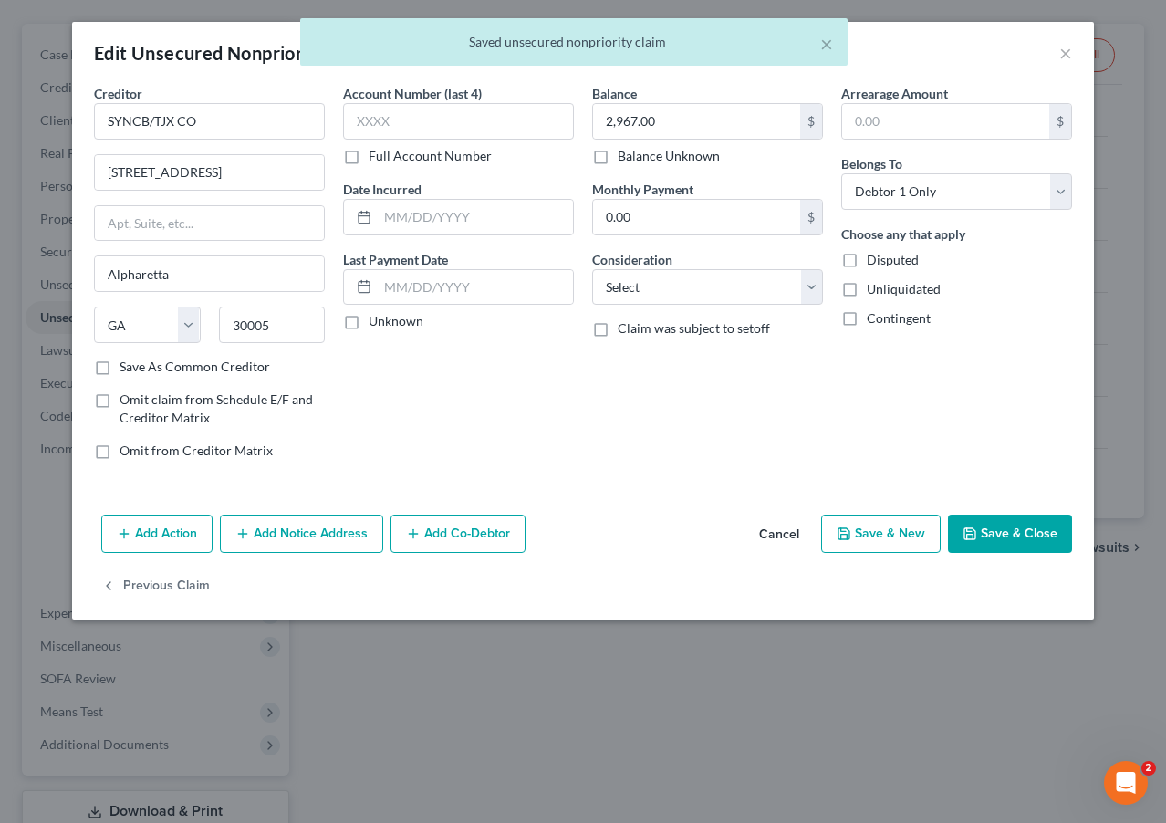
click at [662, 314] on div "Balance 2,967.00 $ Balance Unknown Balance Undetermined 2,967.00 $ Balance Unkn…" at bounding box center [707, 279] width 249 height 391
select select "2"
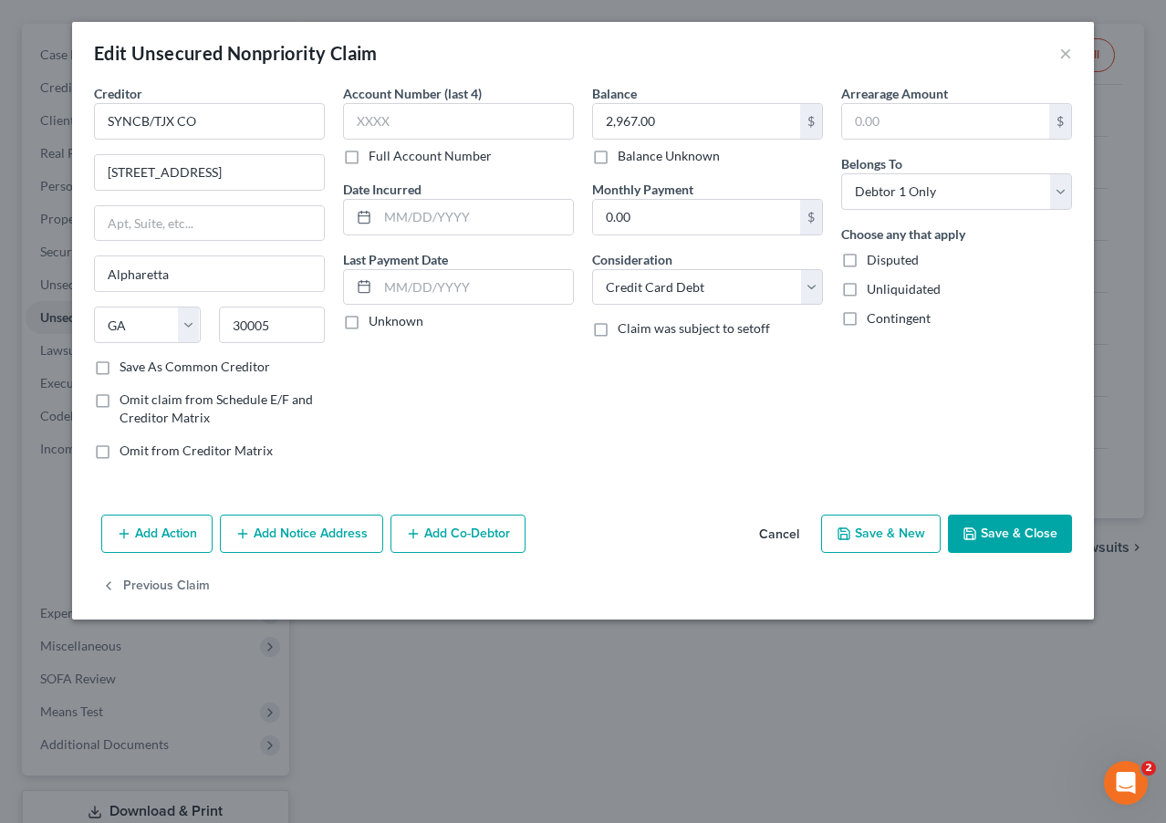
click at [987, 532] on button "Save & Close" at bounding box center [1010, 534] width 124 height 38
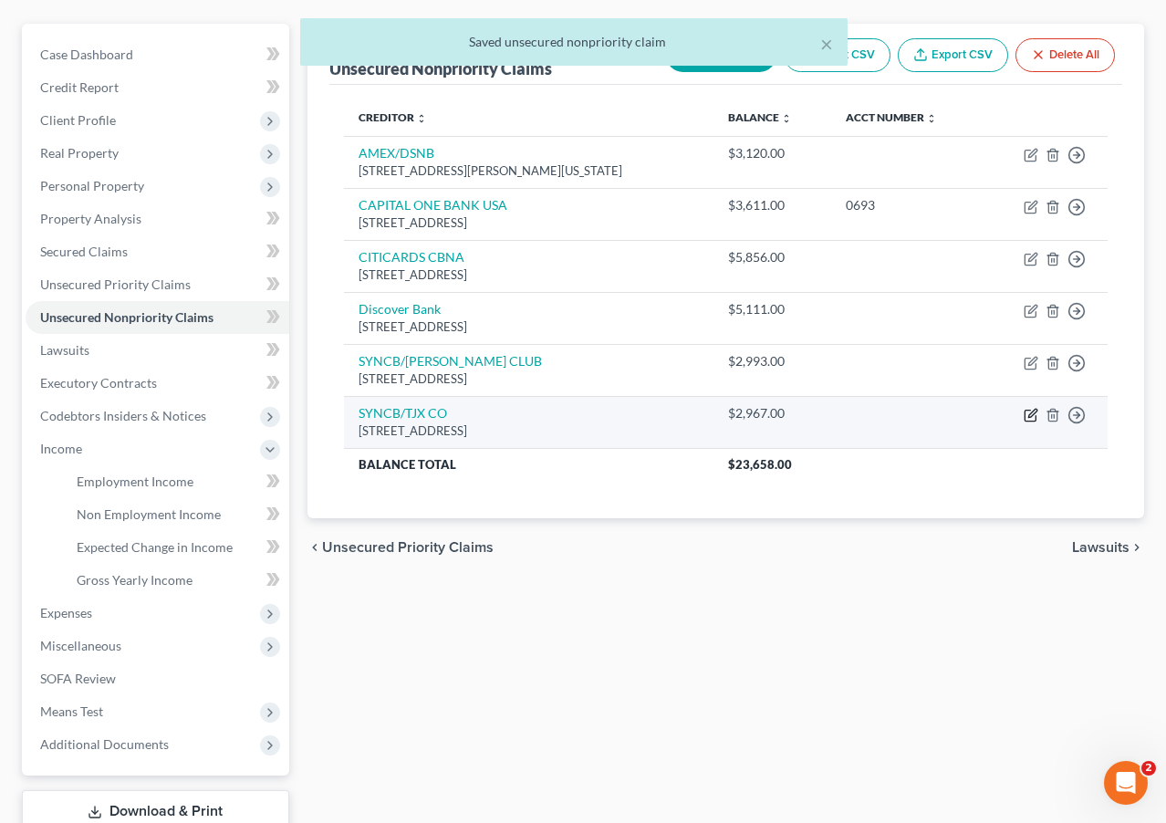
click at [991, 414] on icon "button" at bounding box center [1031, 415] width 15 height 15
select select "10"
select select "2"
select select "0"
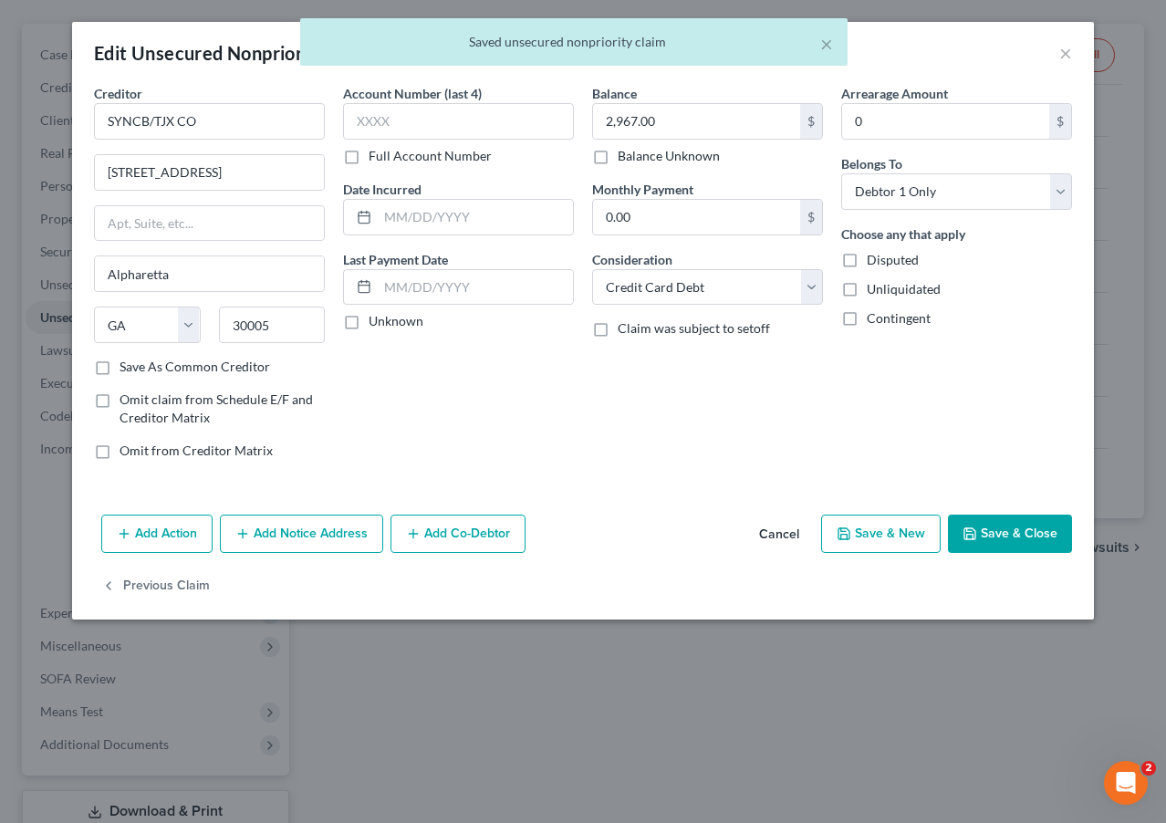
click at [792, 532] on button "Cancel" at bounding box center [779, 535] width 69 height 37
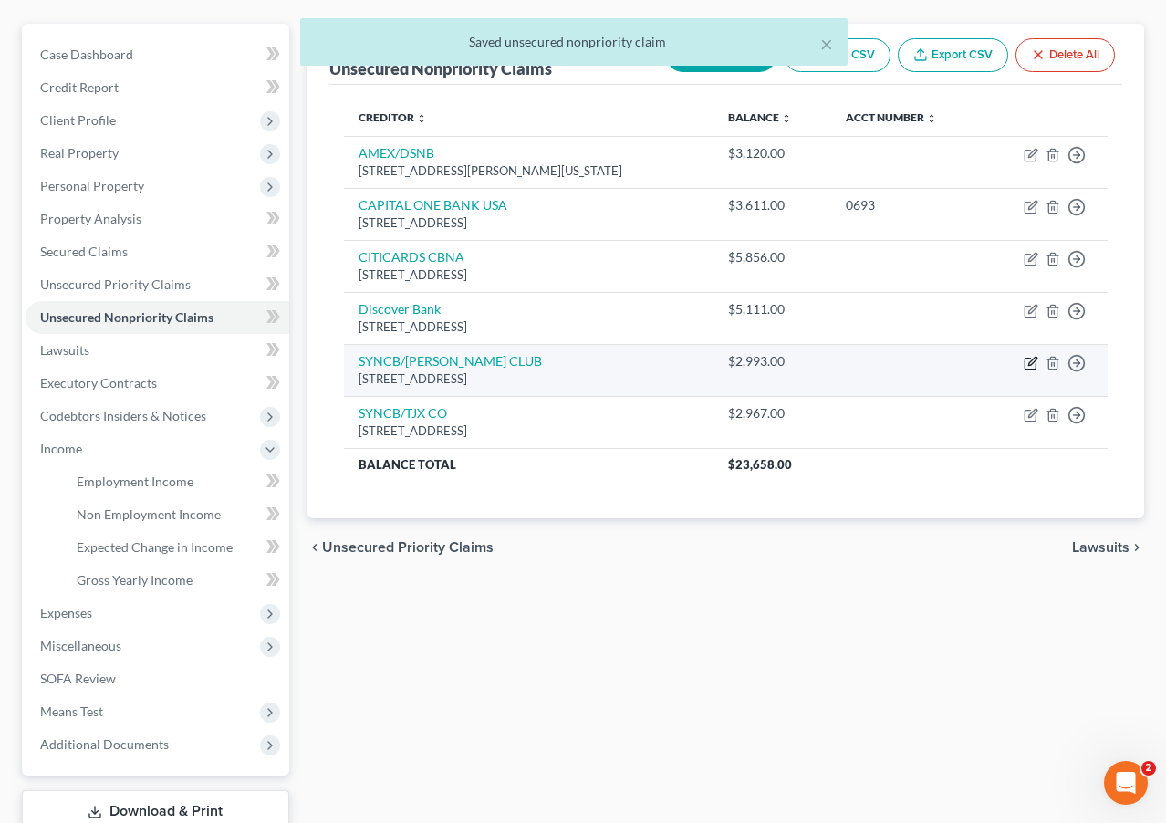
click at [991, 366] on icon "button" at bounding box center [1031, 363] width 15 height 15
select select "39"
select select "2"
select select "0"
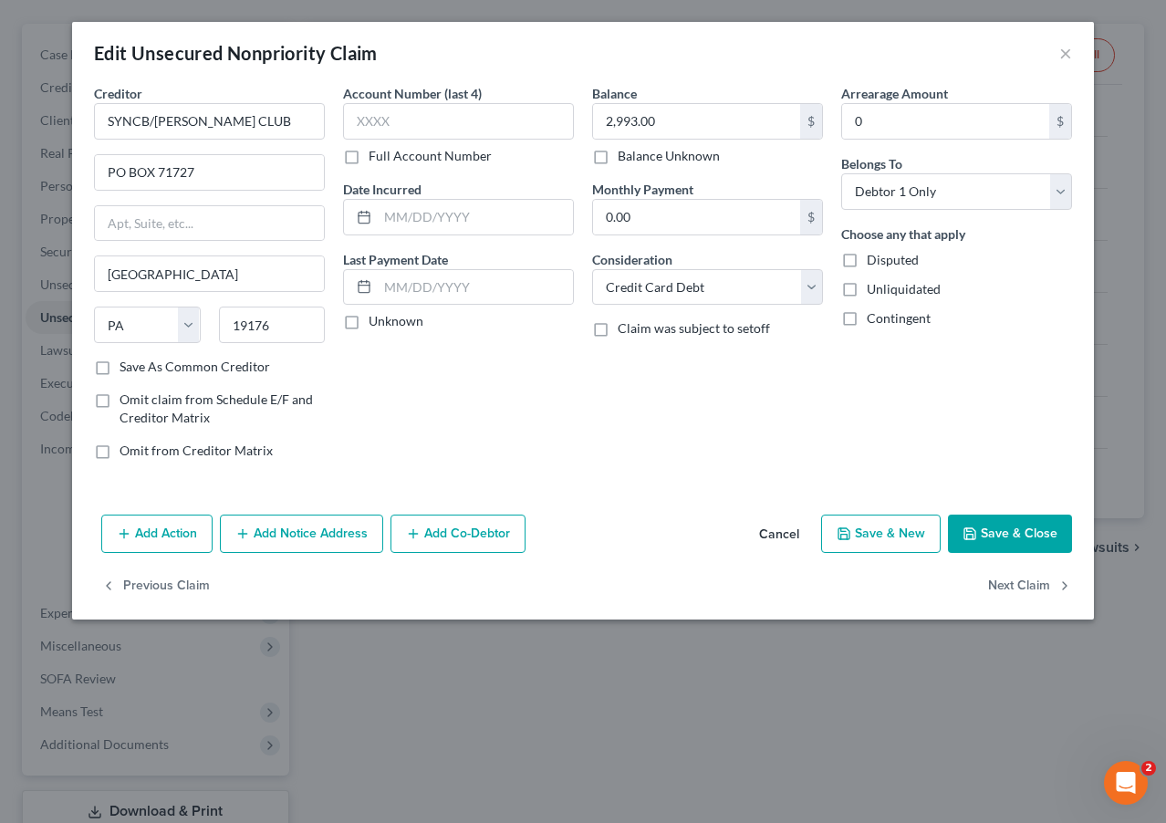
click at [770, 521] on button "Cancel" at bounding box center [779, 535] width 69 height 37
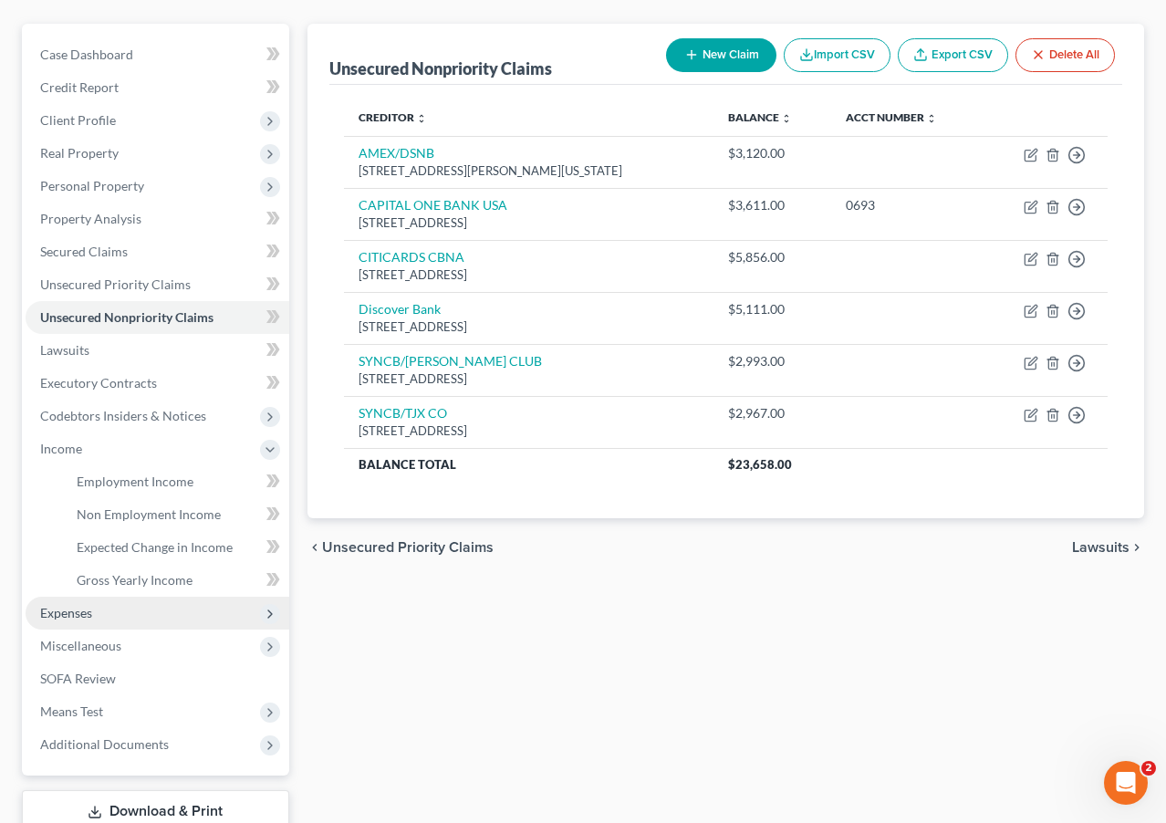
click at [160, 605] on span "Expenses" at bounding box center [158, 613] width 264 height 33
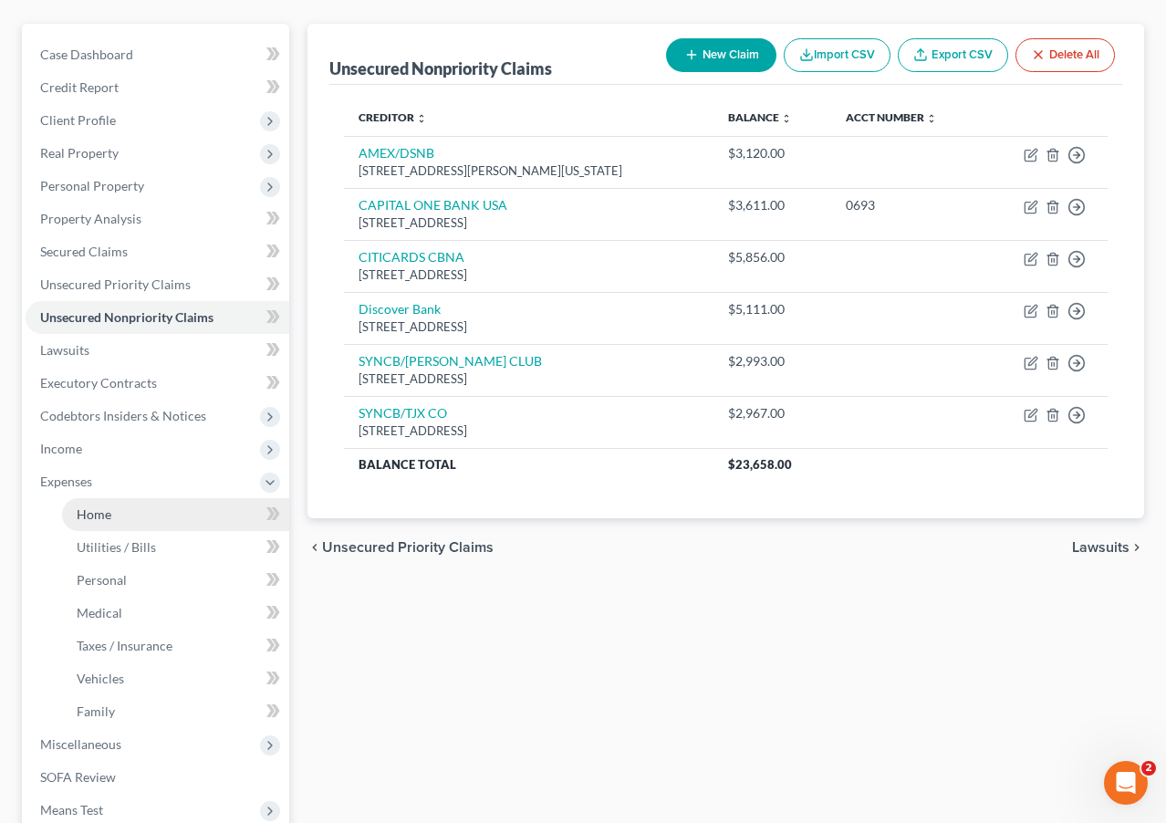
click at [139, 518] on link "Home" at bounding box center [175, 514] width 227 height 33
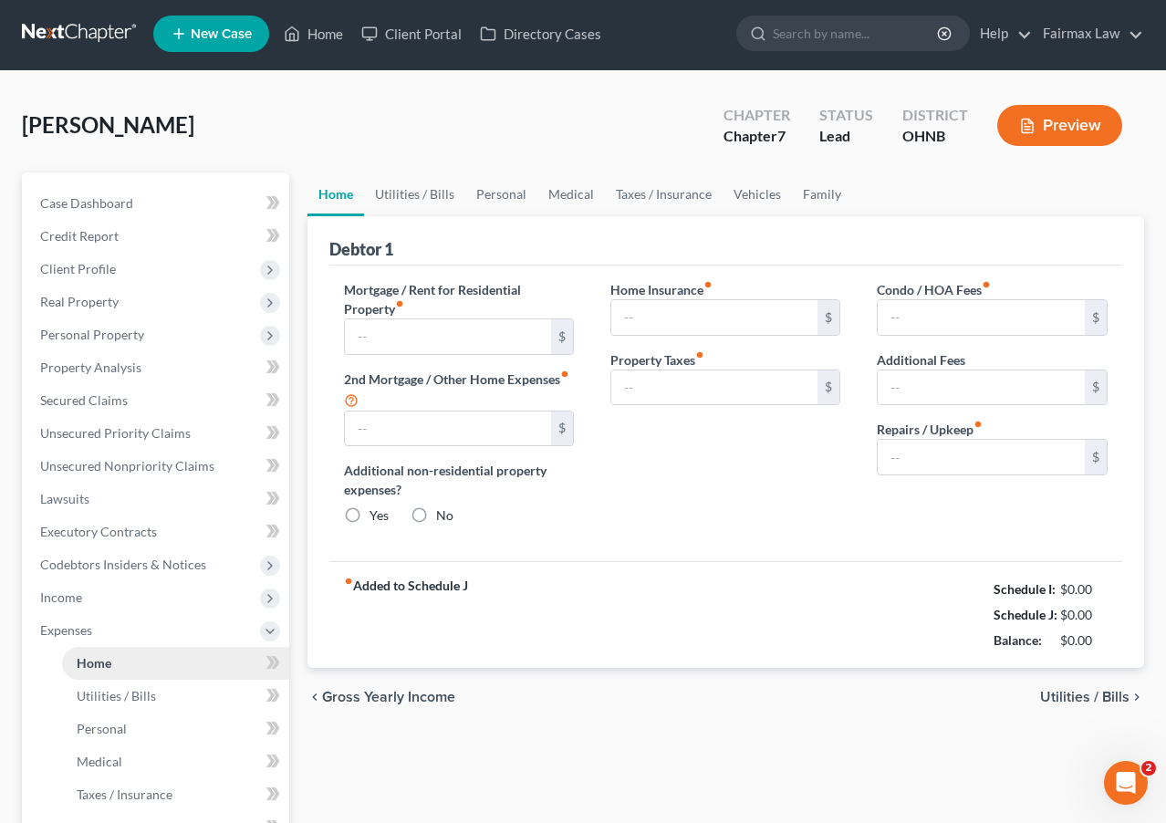
type input "1,100.00"
type input "0.00"
radio input "true"
type input "0.00"
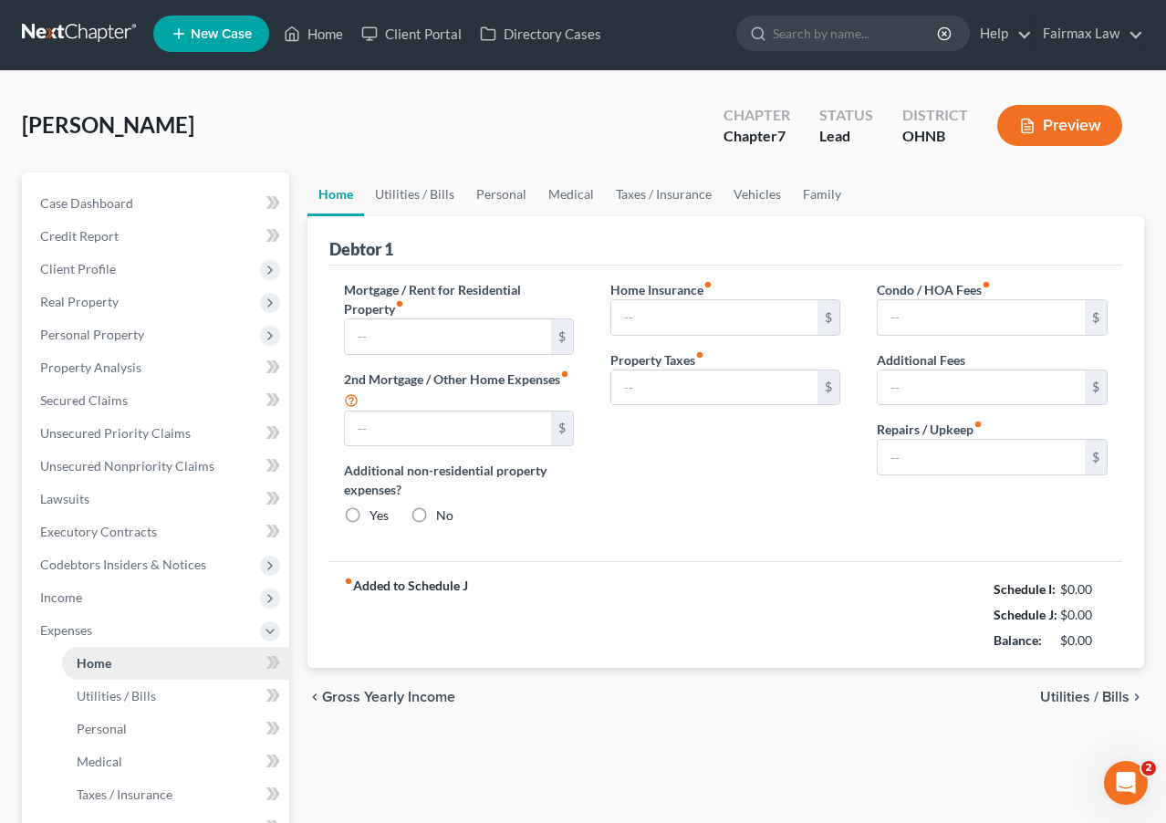
type input "0.00"
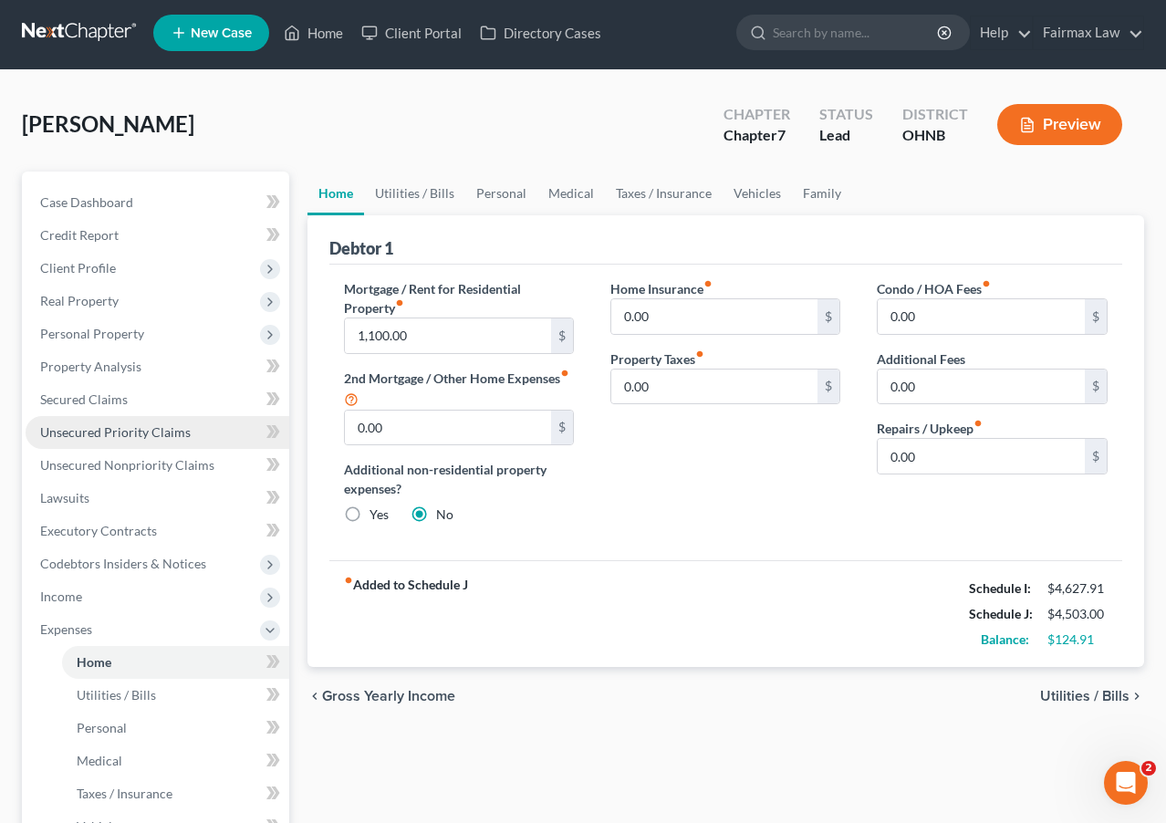
scroll to position [6, 0]
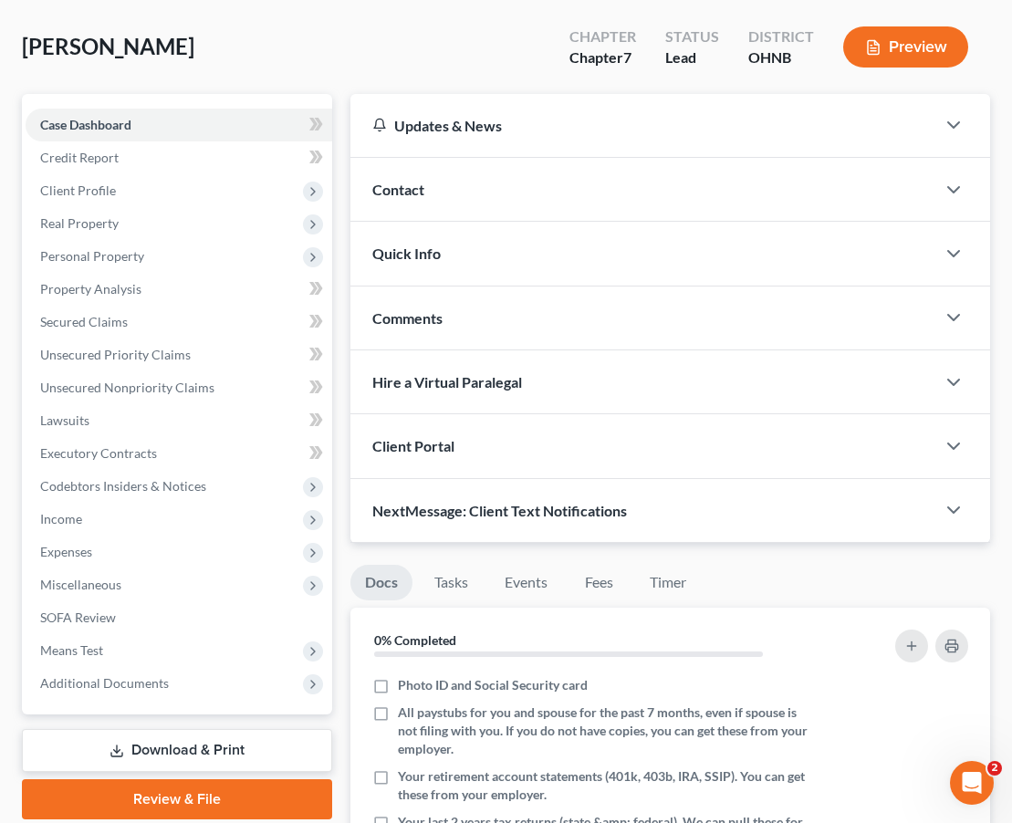
scroll to position [116, 0]
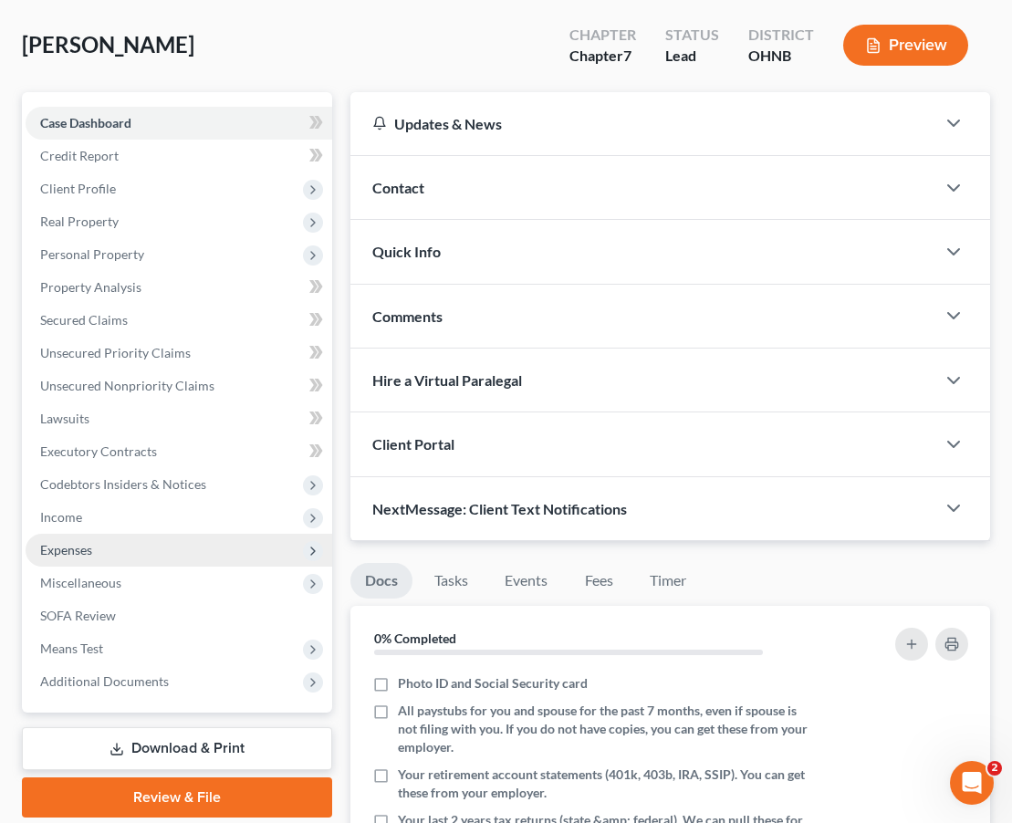
click at [207, 565] on span "Expenses" at bounding box center [179, 550] width 307 height 33
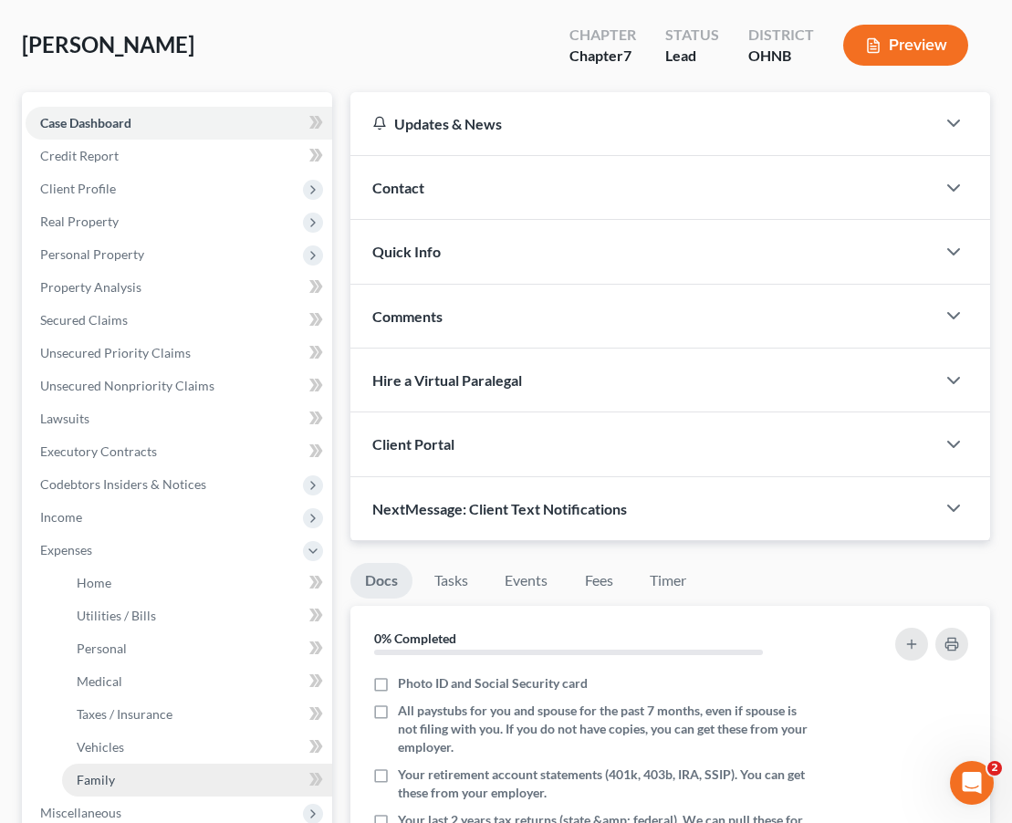
click at [207, 777] on link "Family" at bounding box center [197, 780] width 270 height 33
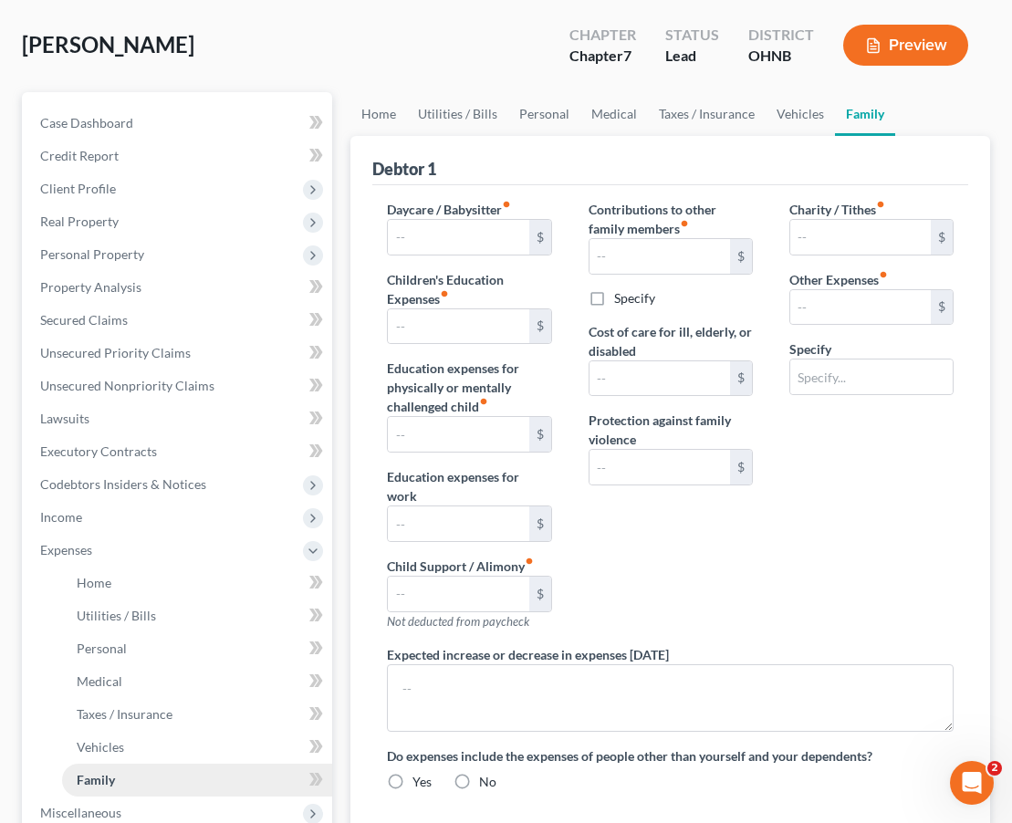
scroll to position [3, 0]
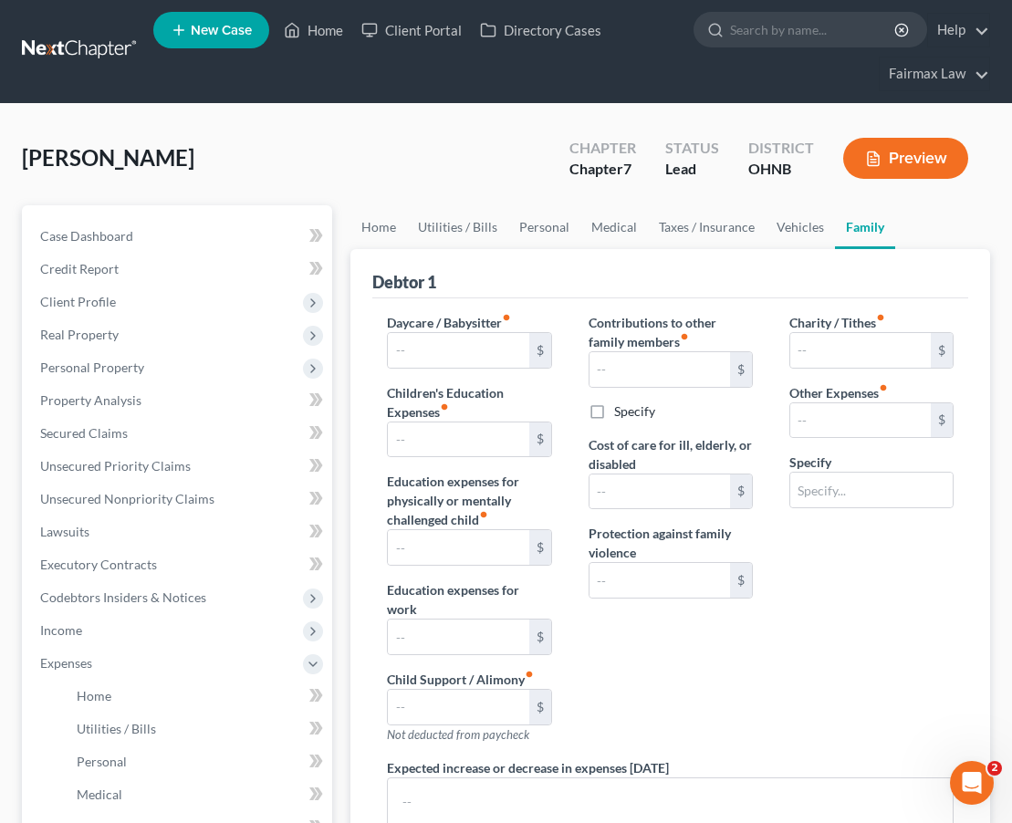
type input "0.00"
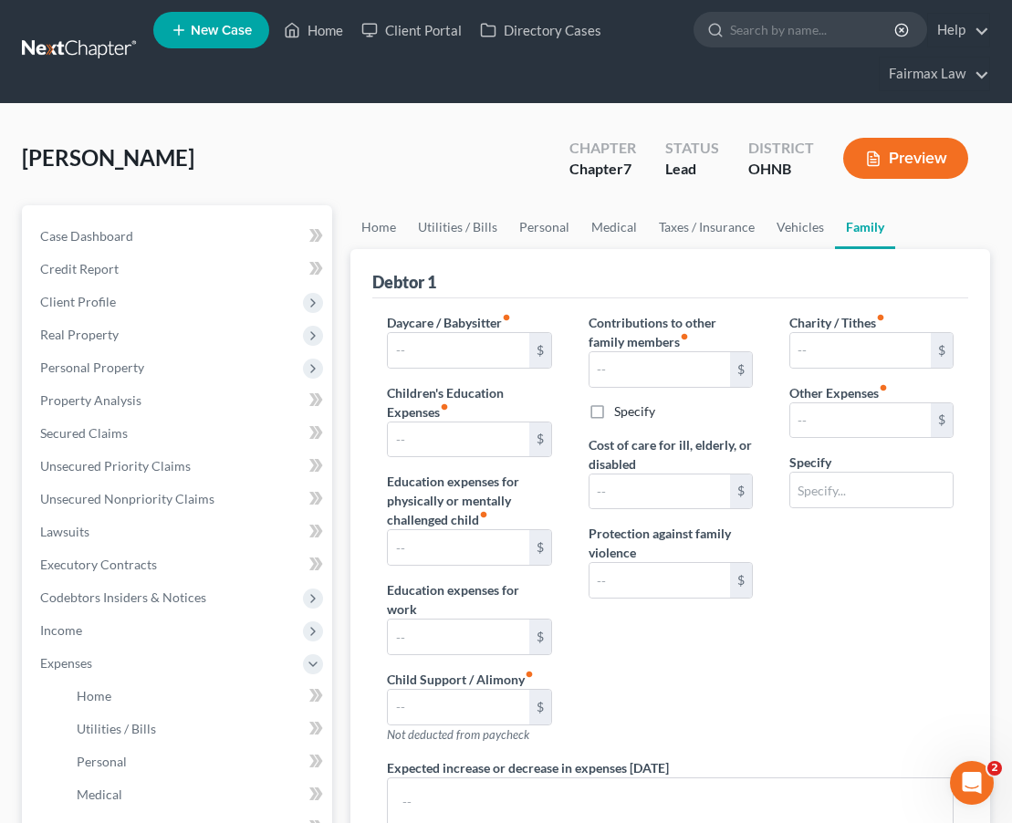
type input "0.00"
type input "180.00"
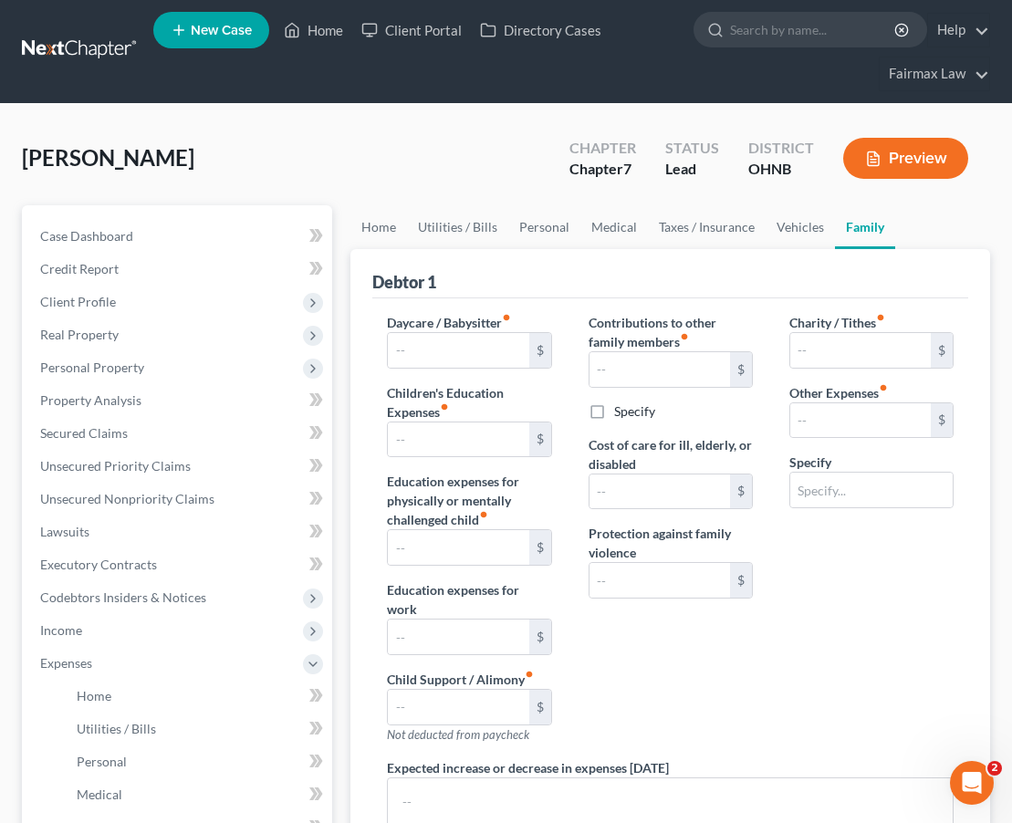
type input "Attorney fee"
type textarea "None"
radio input "true"
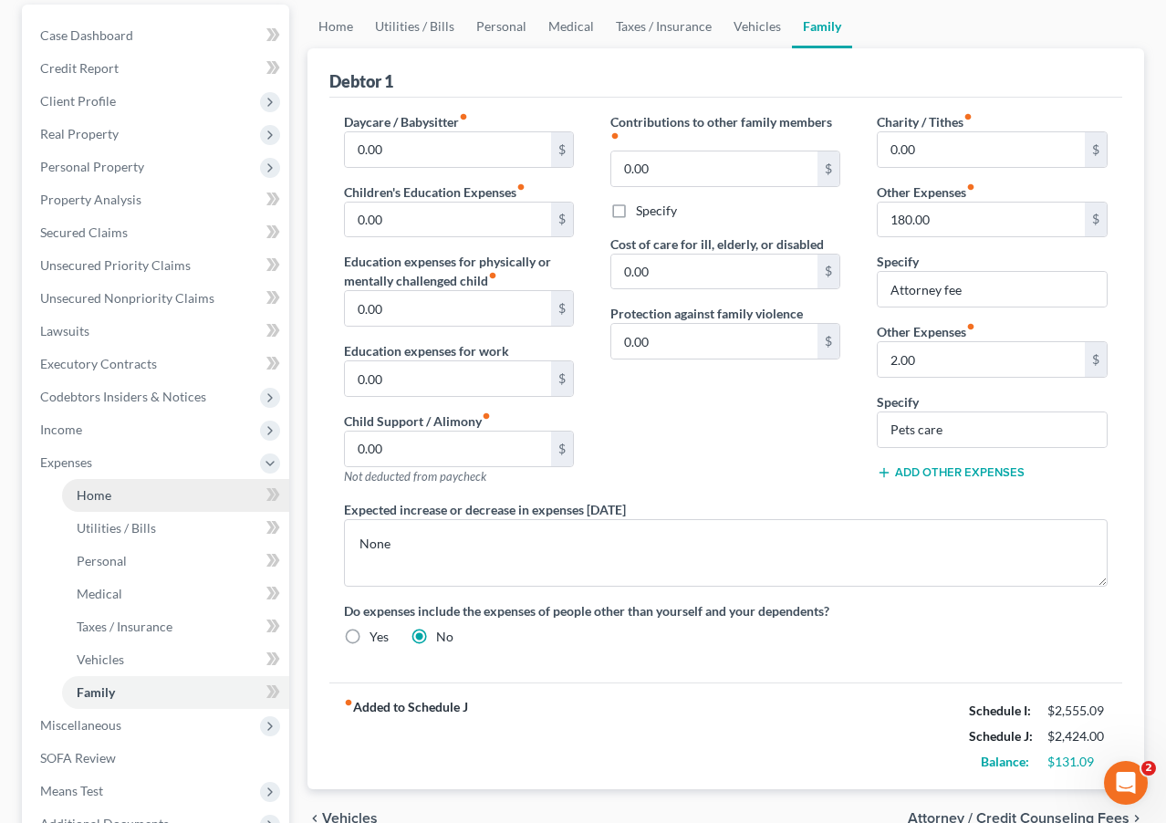
scroll to position [187, 0]
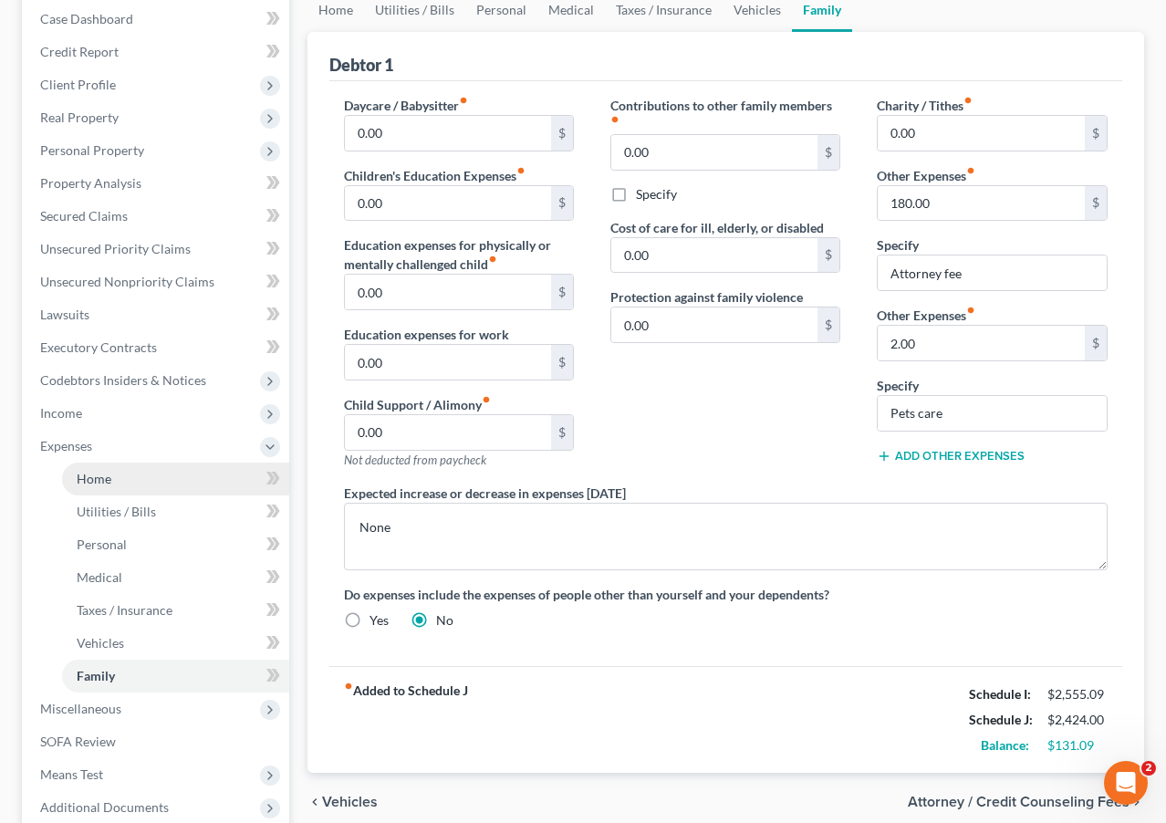
click at [127, 488] on link "Home" at bounding box center [175, 479] width 227 height 33
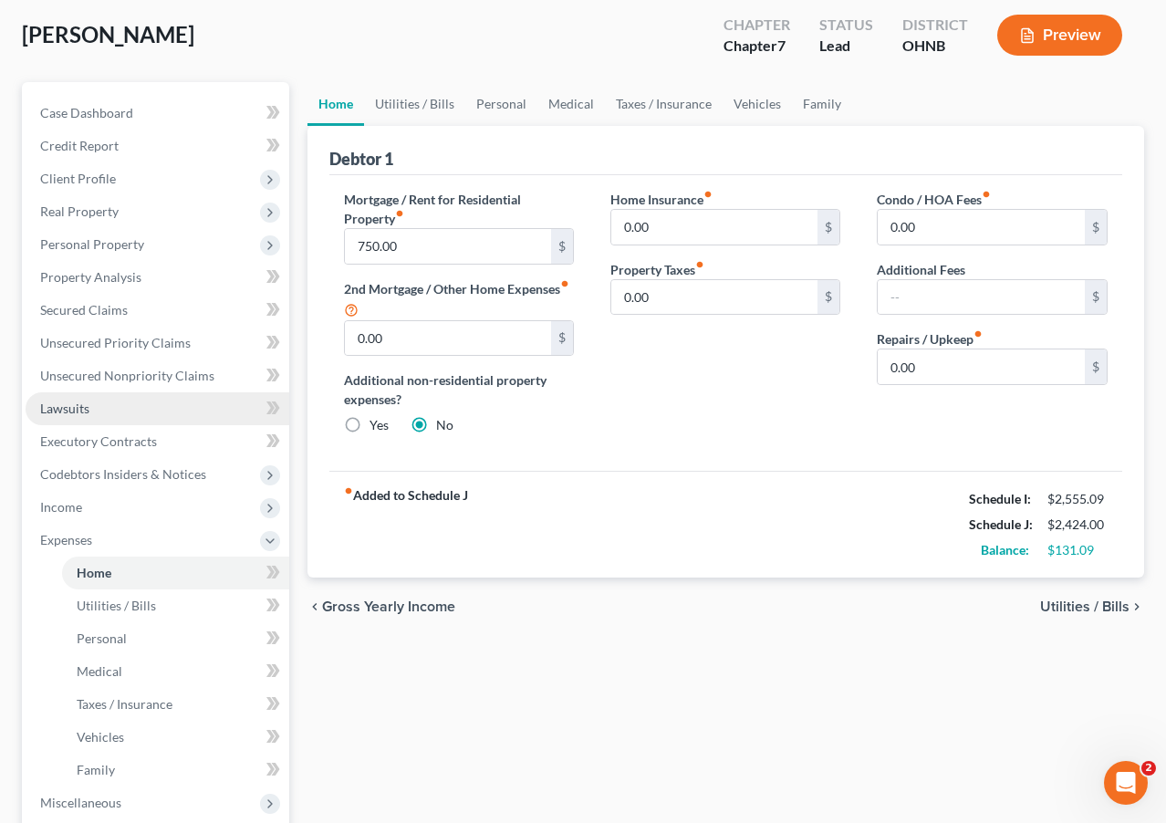
scroll to position [105, 0]
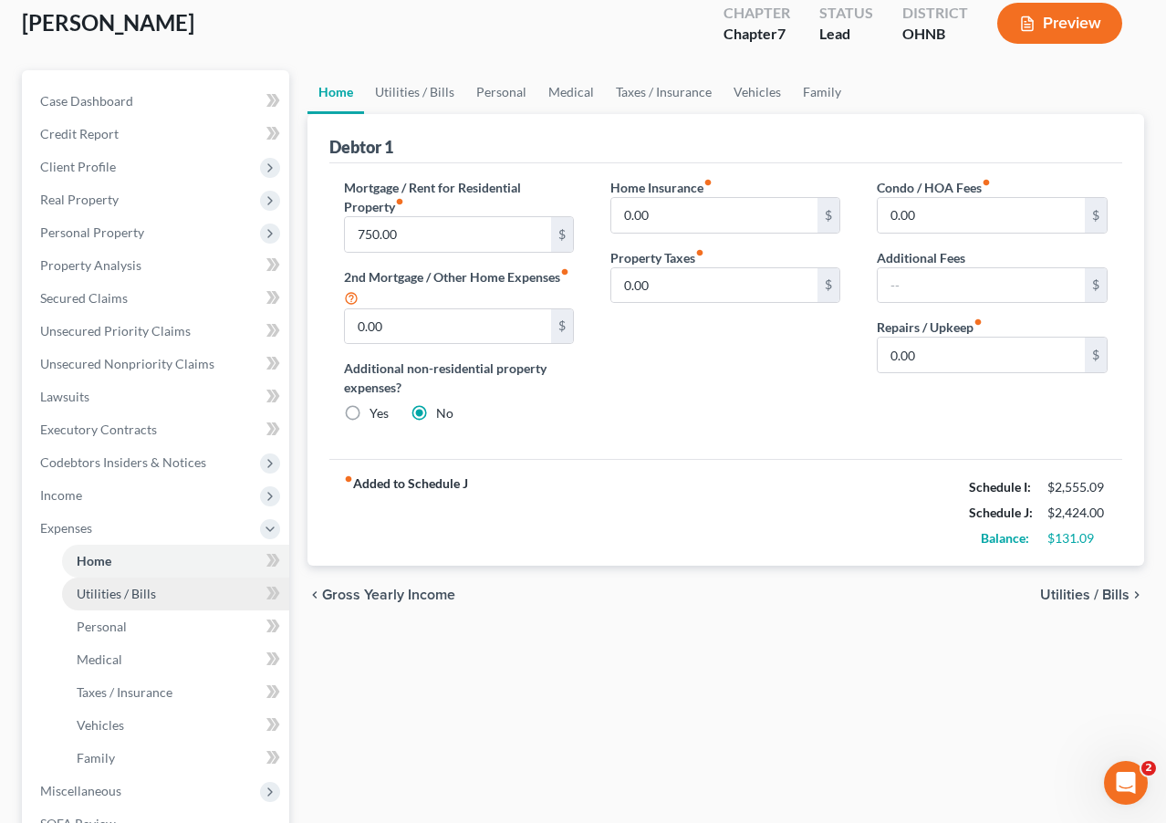
click at [131, 586] on span "Utilities / Bills" at bounding box center [116, 594] width 79 height 16
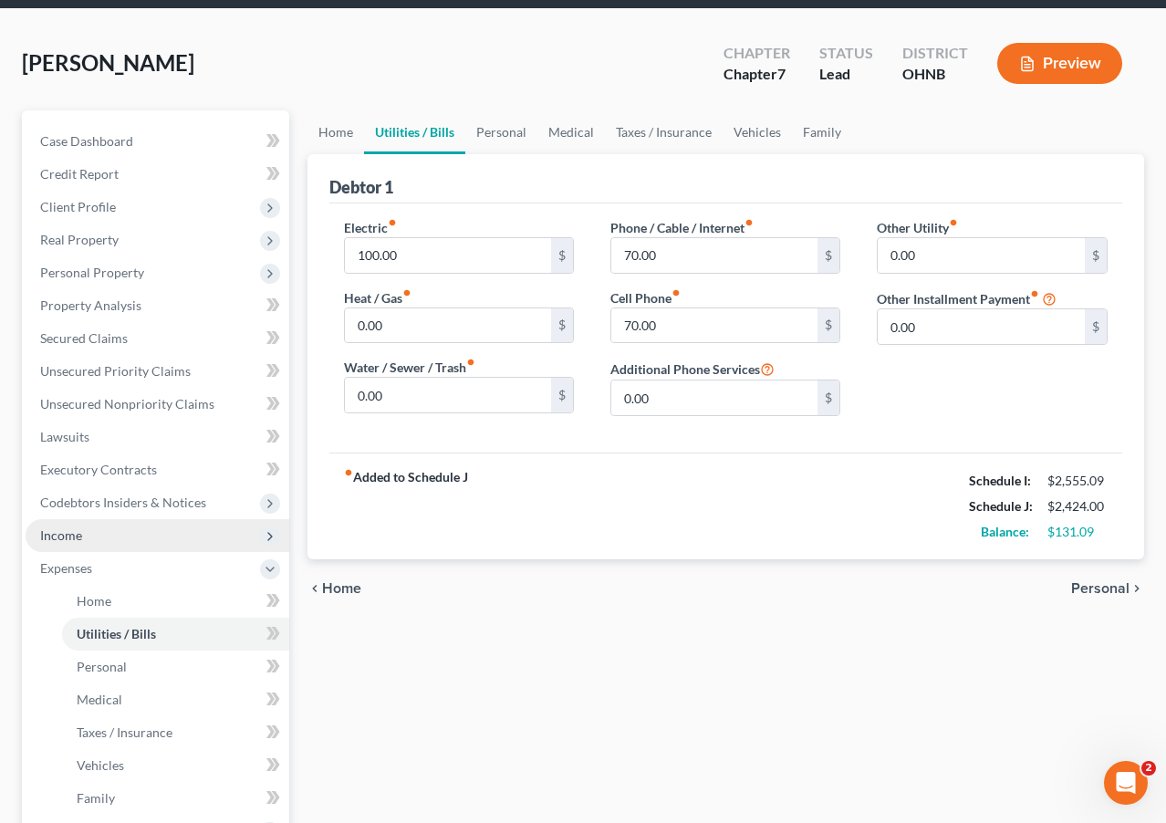
scroll to position [67, 0]
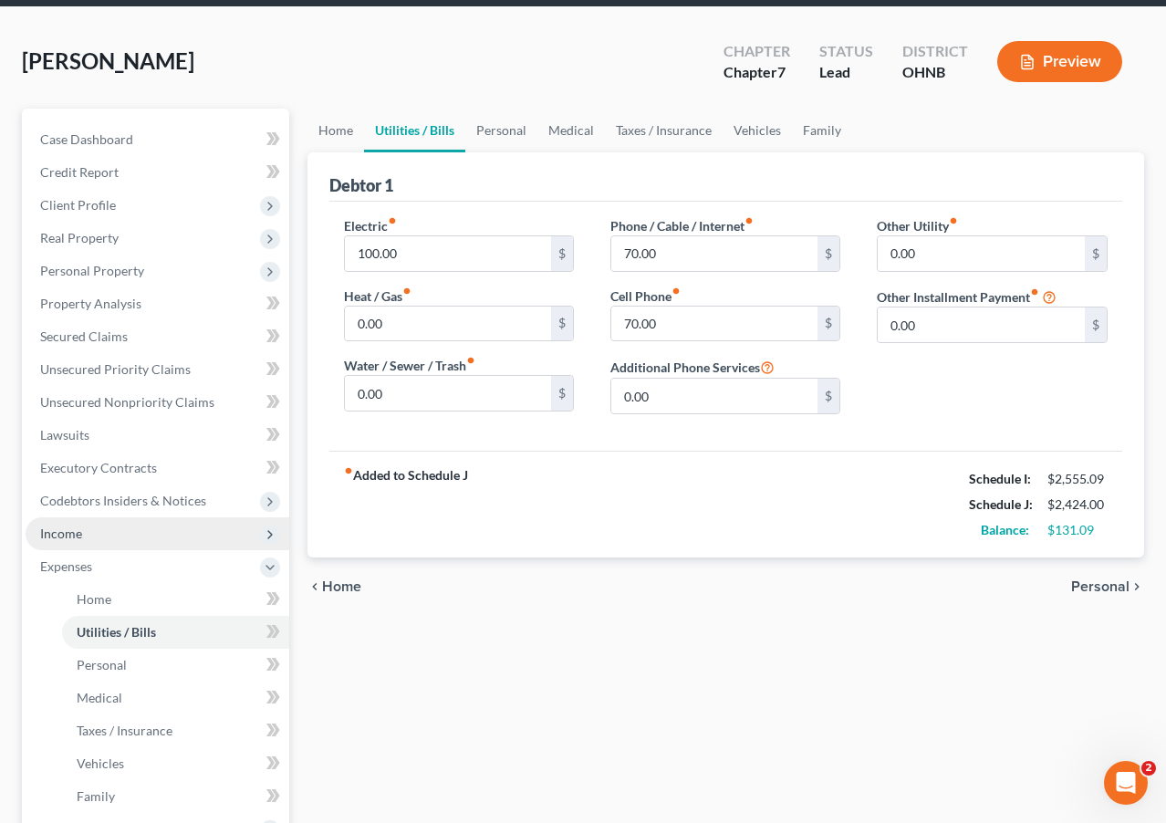
click at [80, 543] on span "Income" at bounding box center [158, 533] width 264 height 33
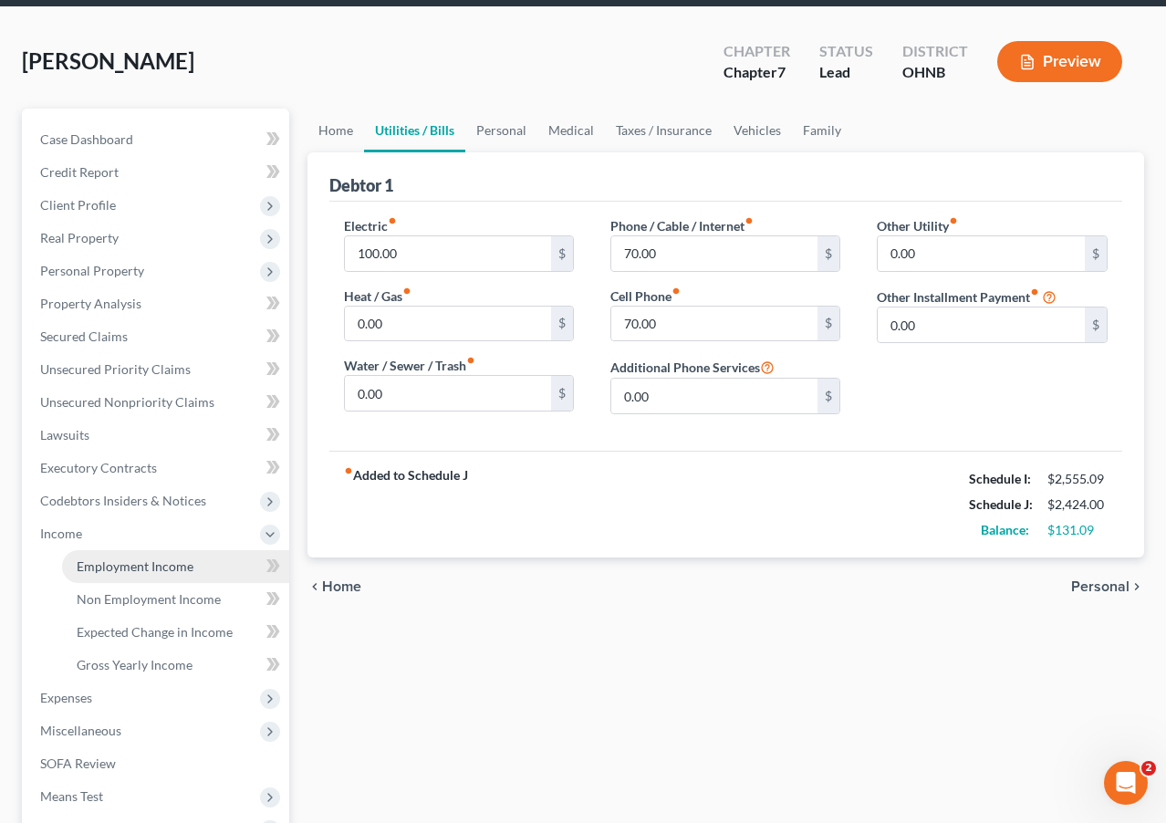
click at [103, 560] on span "Employment Income" at bounding box center [135, 567] width 117 height 16
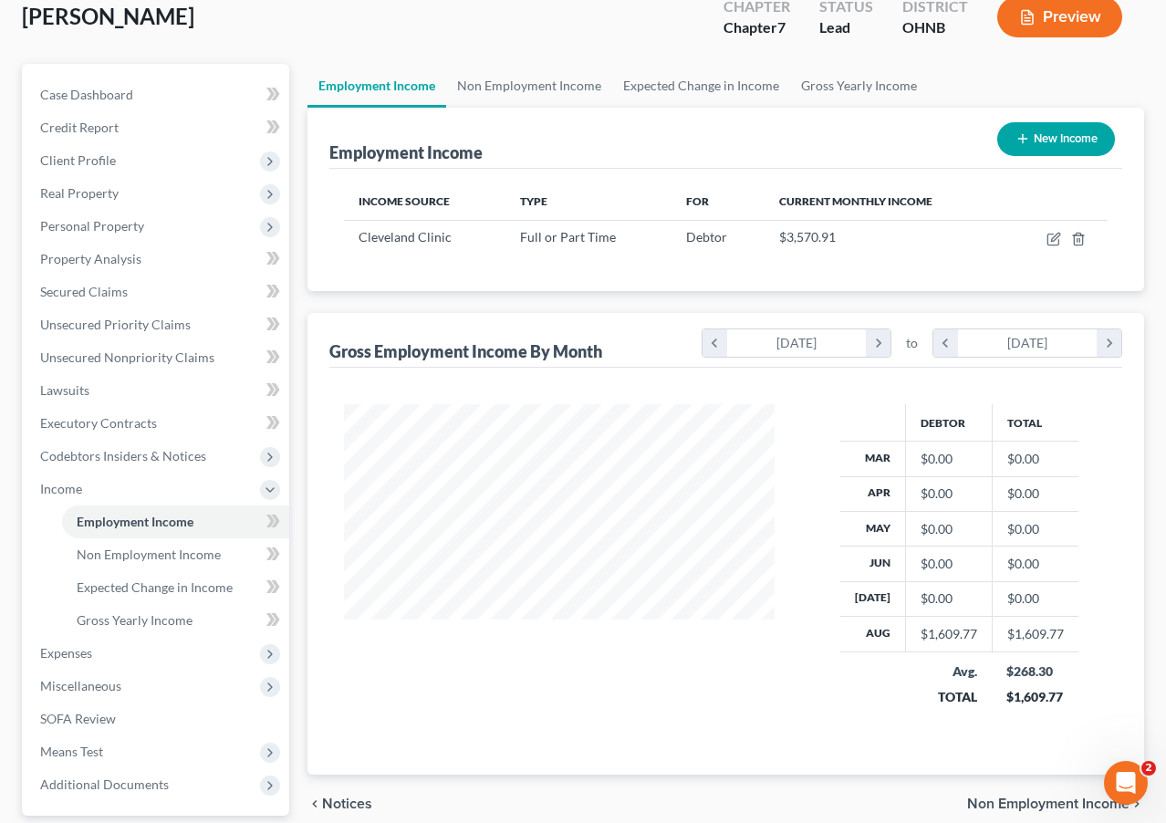
scroll to position [118, 0]
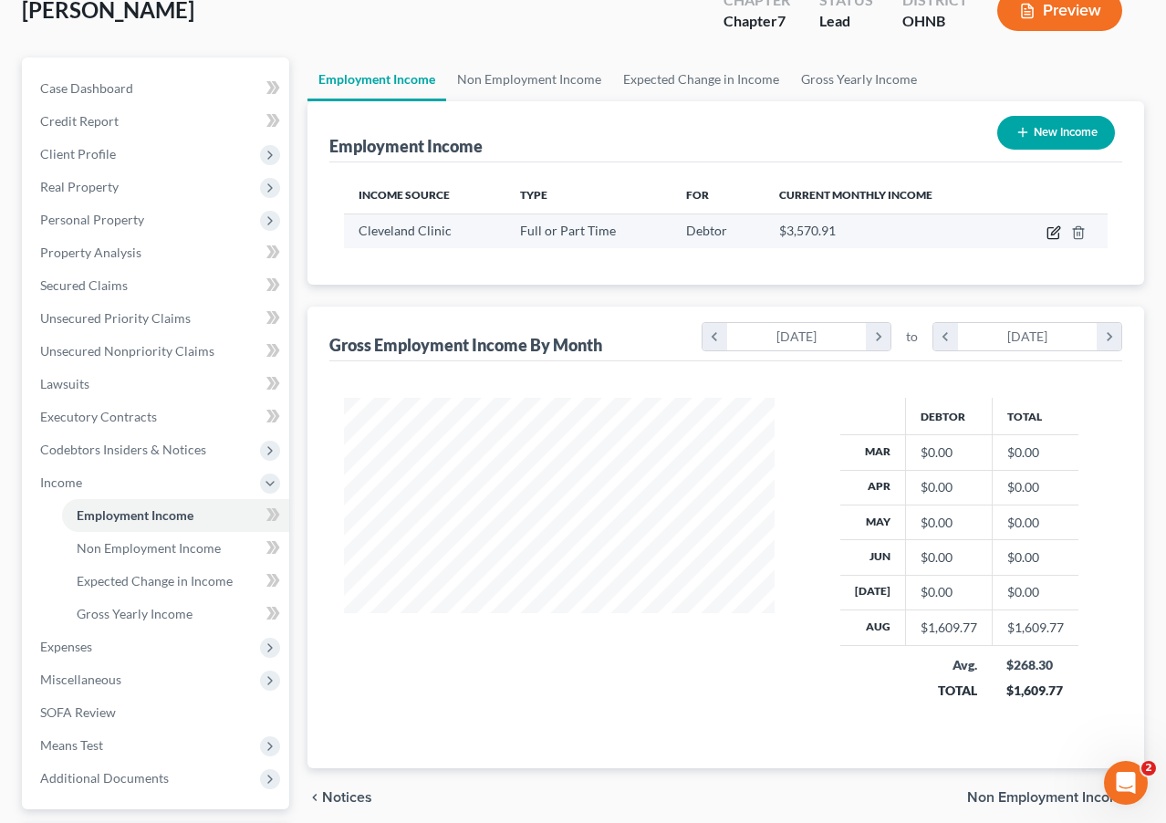
click at [1011, 235] on icon "button" at bounding box center [1054, 232] width 15 height 15
select select "0"
select select "36"
select select "2"
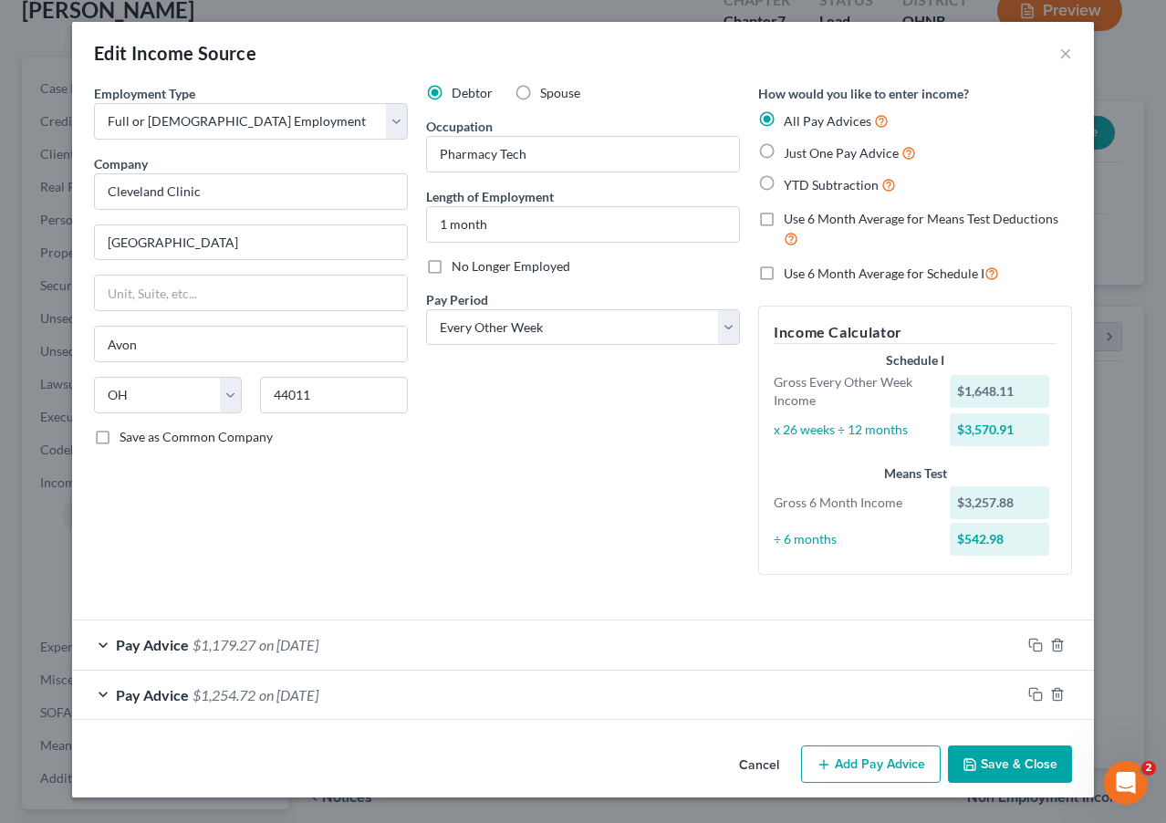
click at [751, 771] on button "Cancel" at bounding box center [759, 765] width 69 height 37
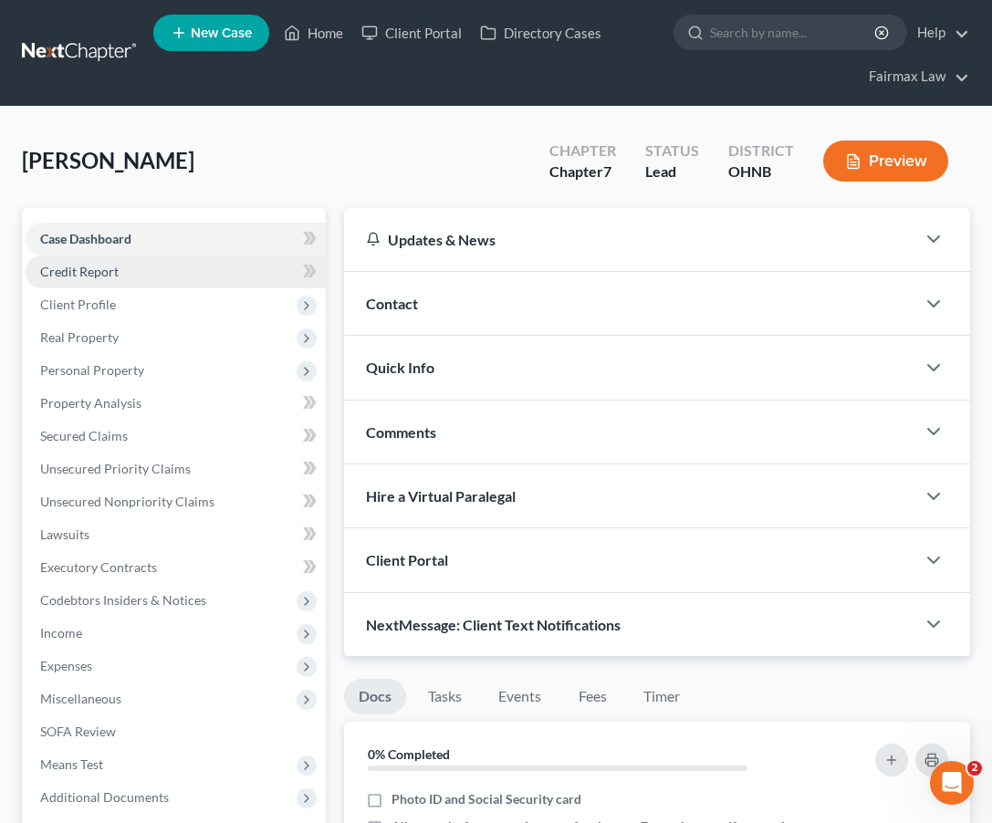
click at [170, 275] on link "Credit Report" at bounding box center [176, 272] width 300 height 33
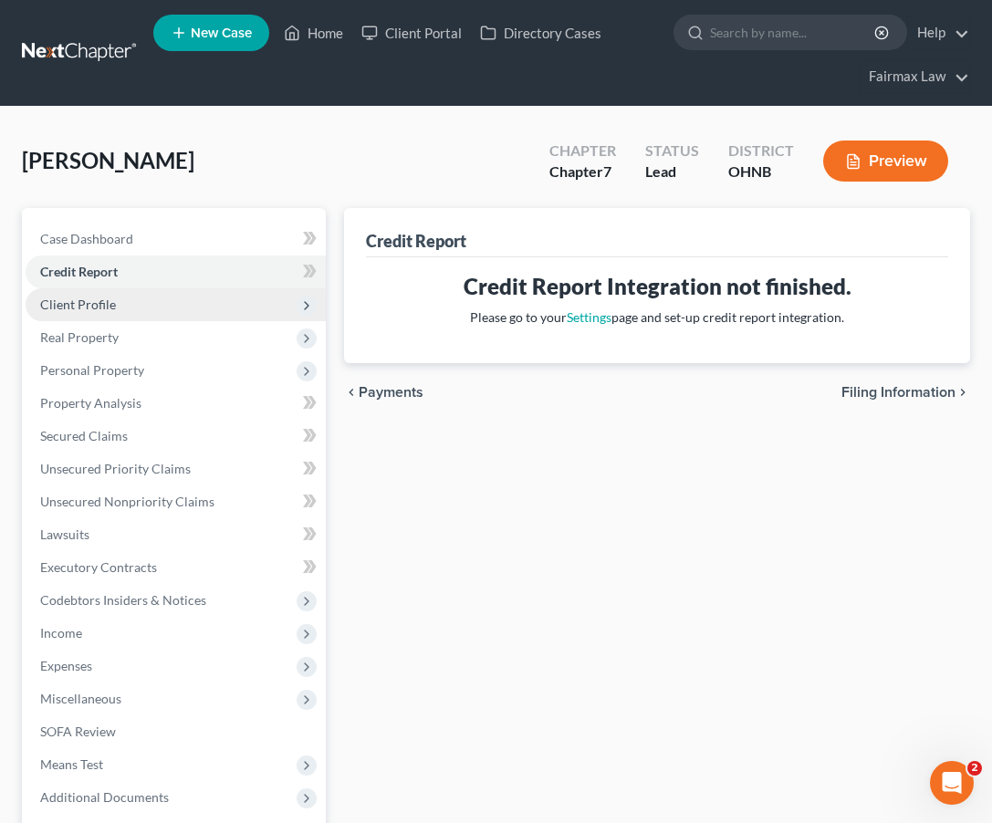
click at [165, 308] on span "Client Profile" at bounding box center [176, 304] width 300 height 33
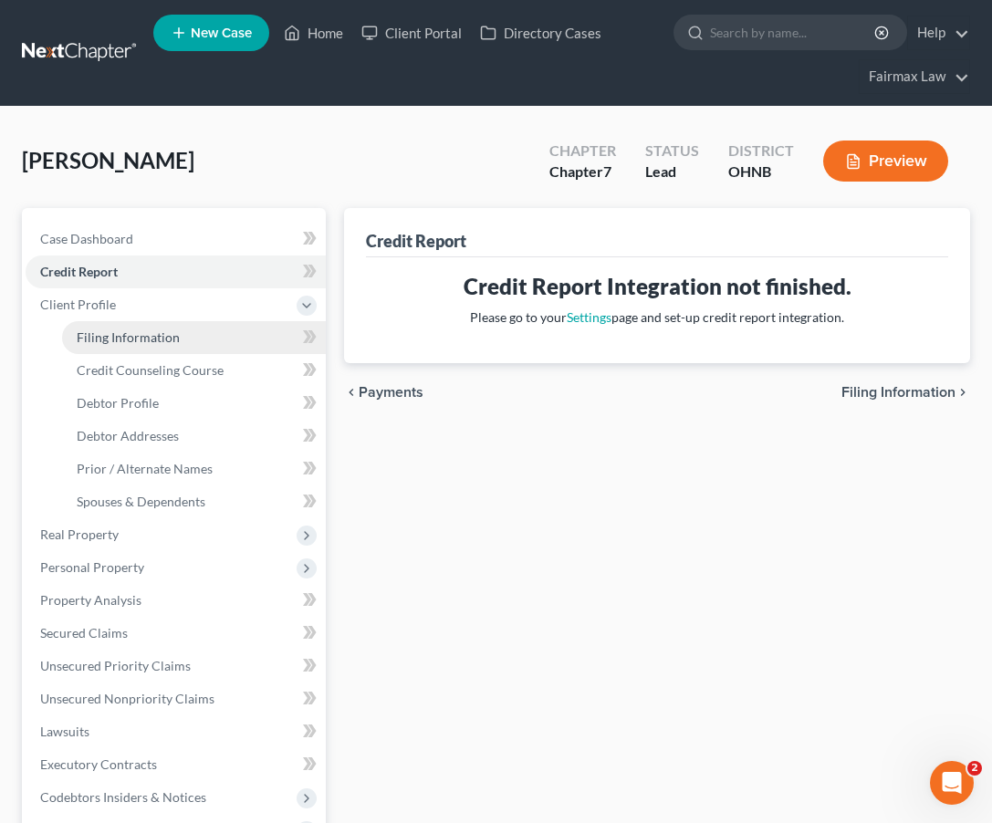
click at [167, 333] on span "Filing Information" at bounding box center [128, 337] width 103 height 16
select select "1"
select select "0"
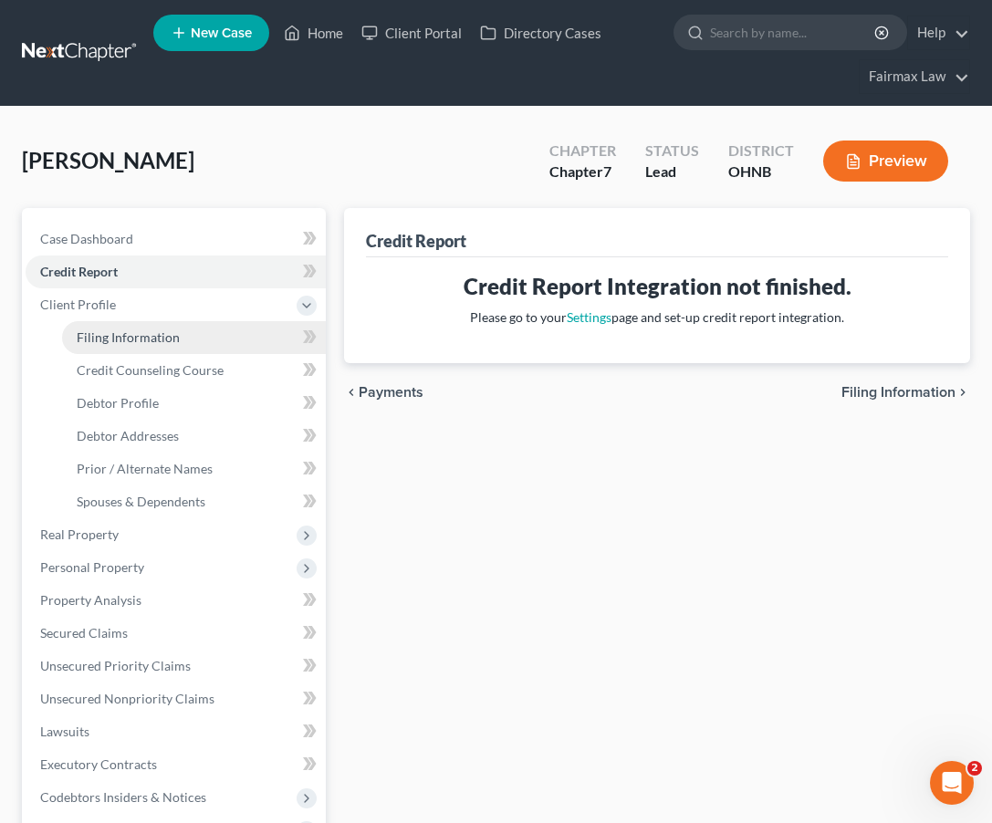
select select "36"
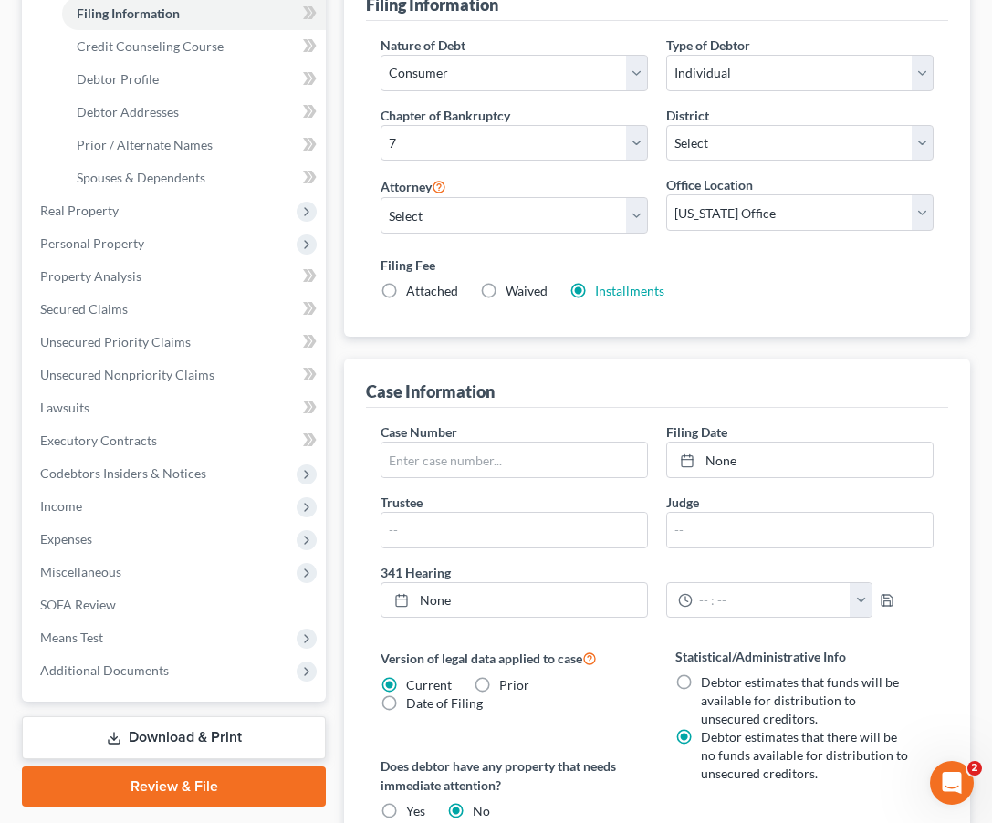
scroll to position [324, 0]
click at [130, 234] on span "Personal Property" at bounding box center [176, 243] width 300 height 33
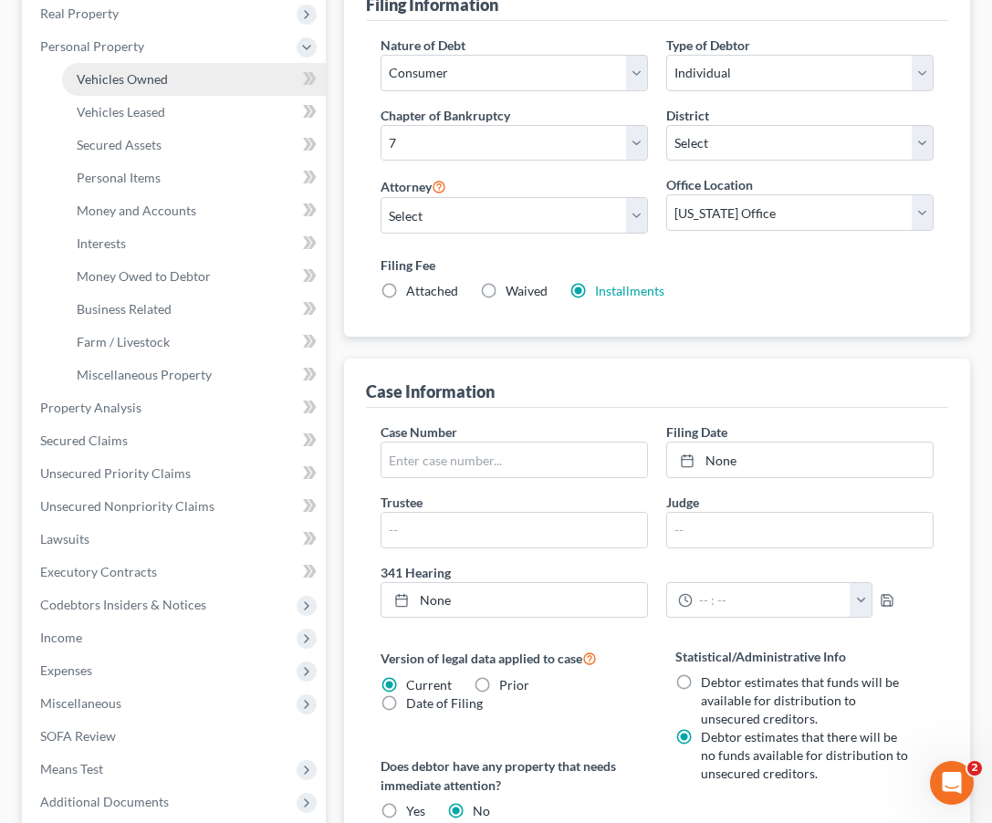
click at [141, 84] on span "Vehicles Owned" at bounding box center [122, 79] width 91 height 16
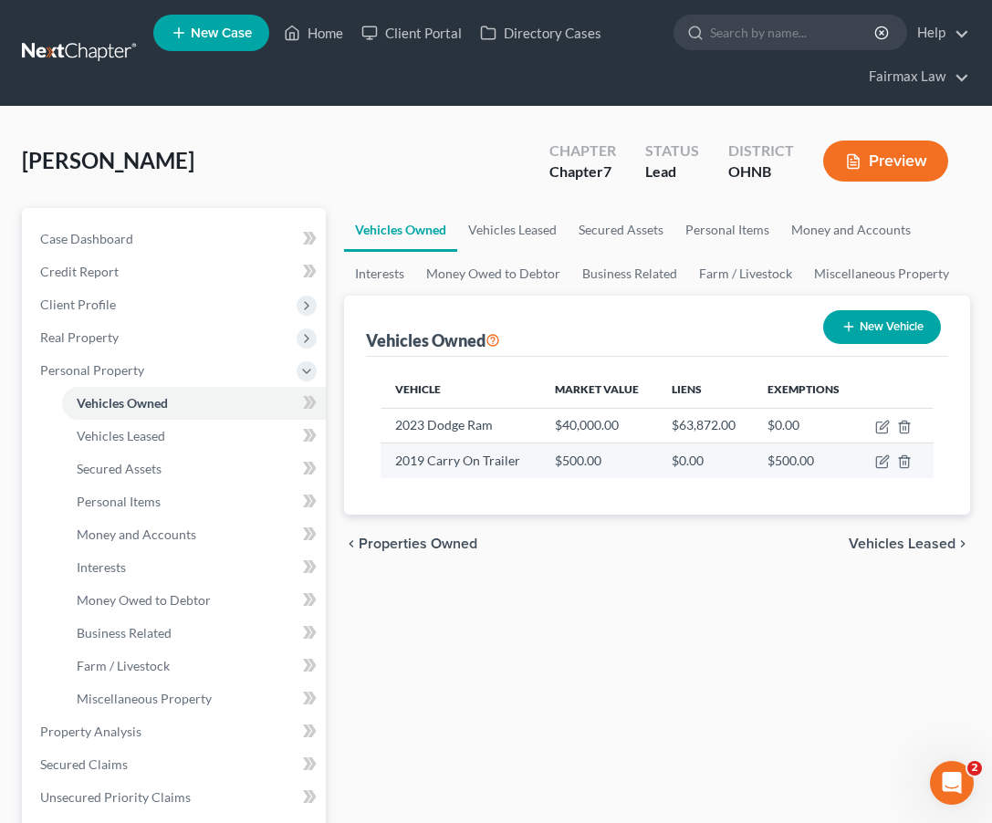
click at [891, 470] on td at bounding box center [896, 461] width 76 height 35
click at [886, 463] on icon "button" at bounding box center [882, 462] width 15 height 15
select select "2"
select select "7"
select select "3"
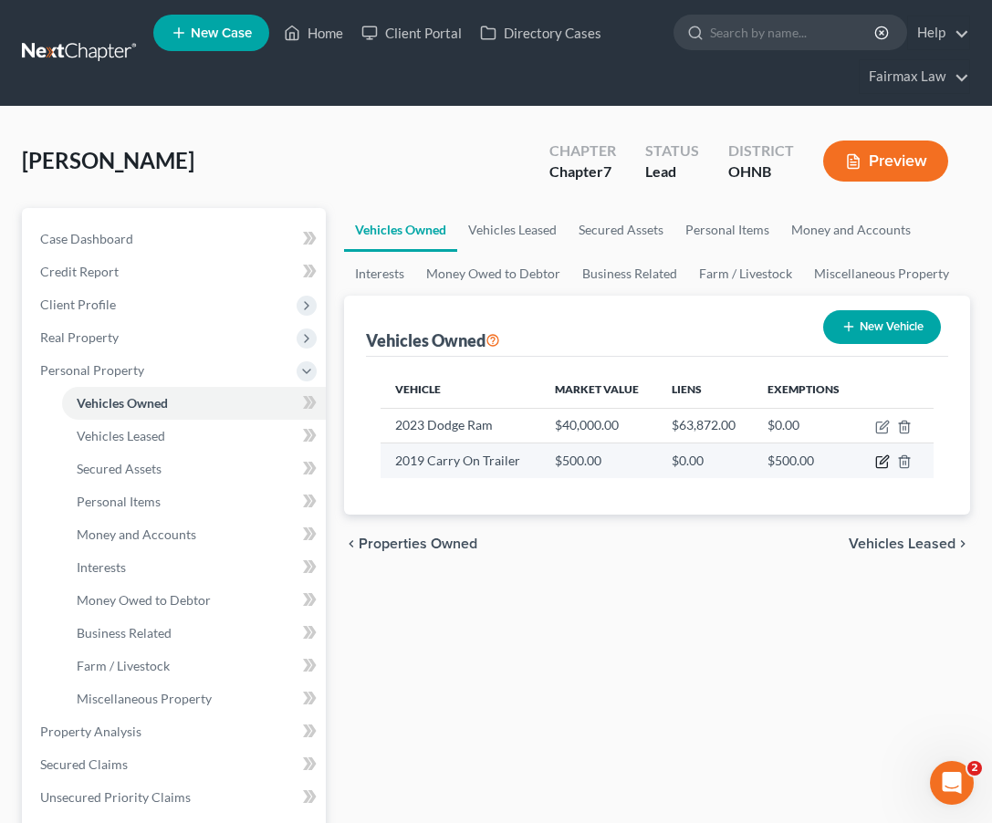
select select "0"
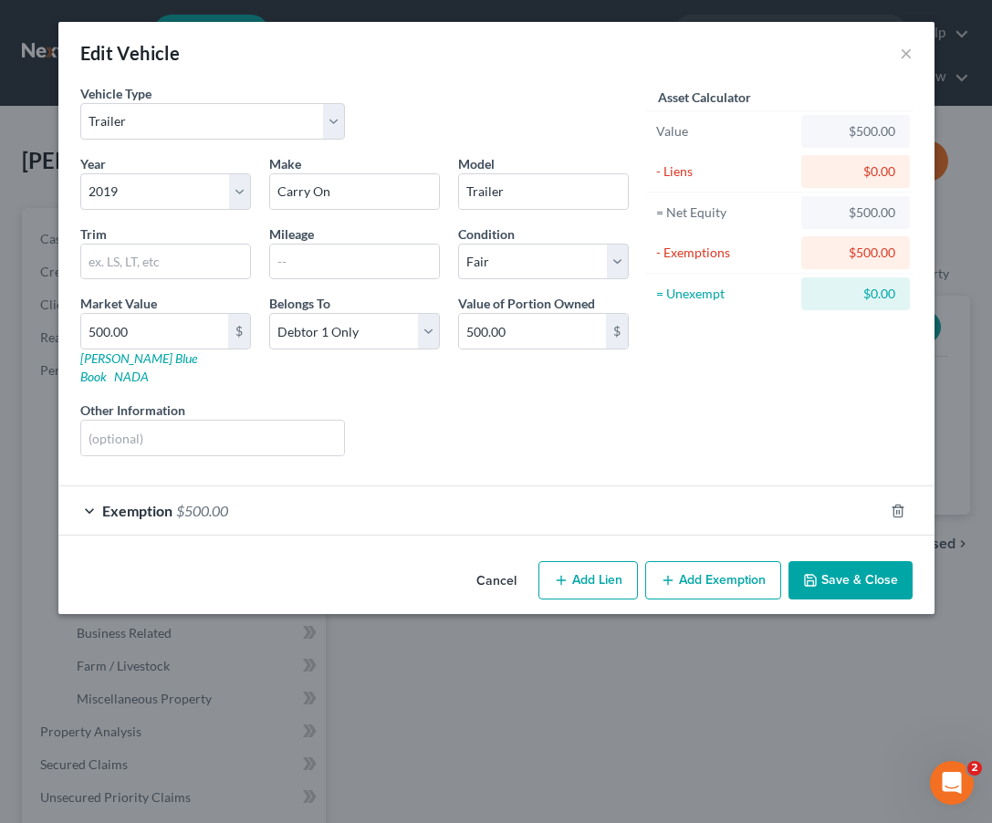
click at [714, 507] on div "Exemption $500.00" at bounding box center [470, 510] width 825 height 48
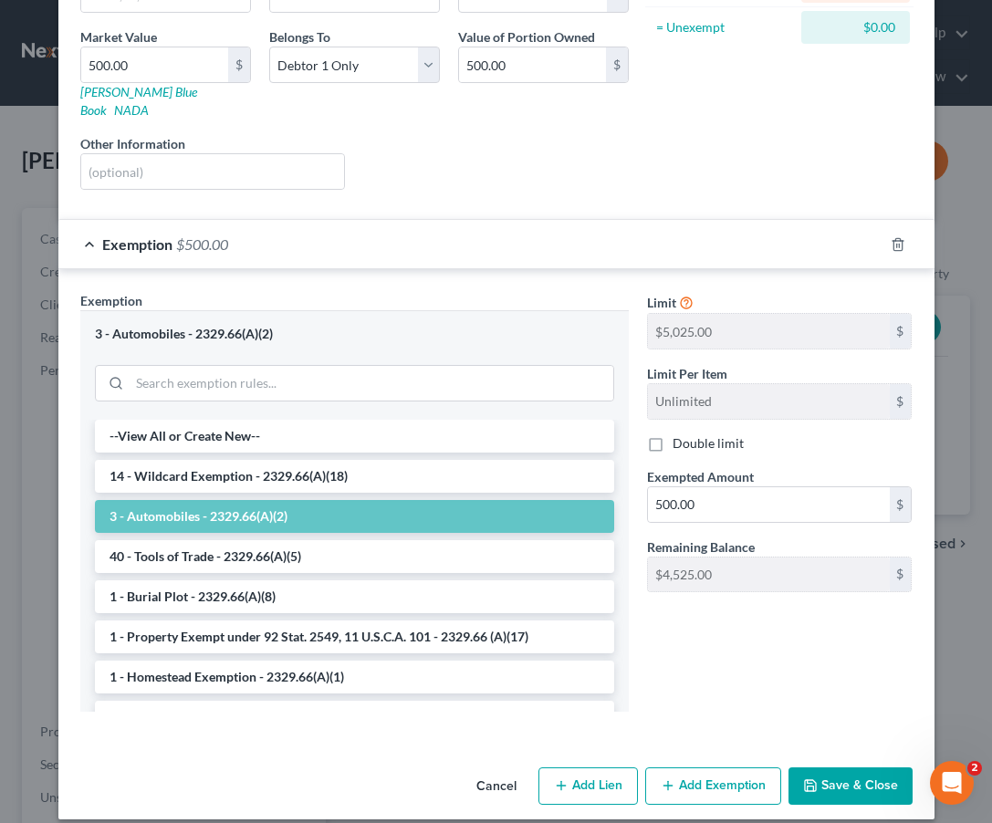
scroll to position [266, 0]
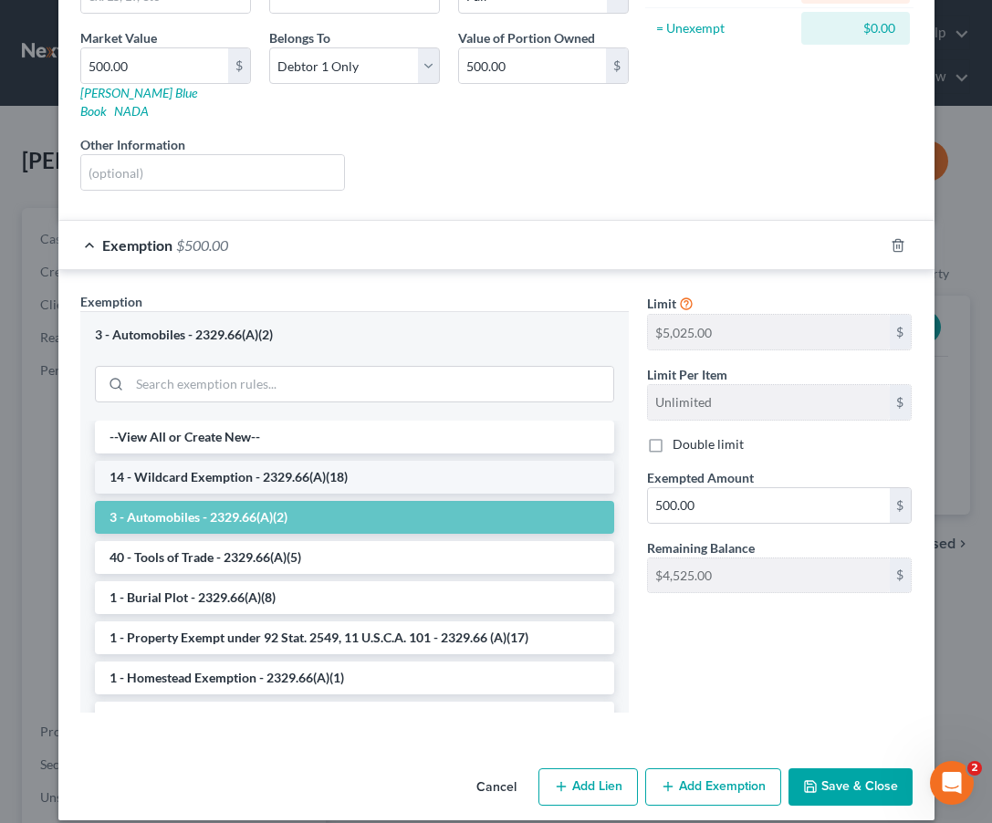
click at [498, 461] on li "14 - Wildcard Exemption - 2329.66(A)(18)" at bounding box center [354, 477] width 519 height 33
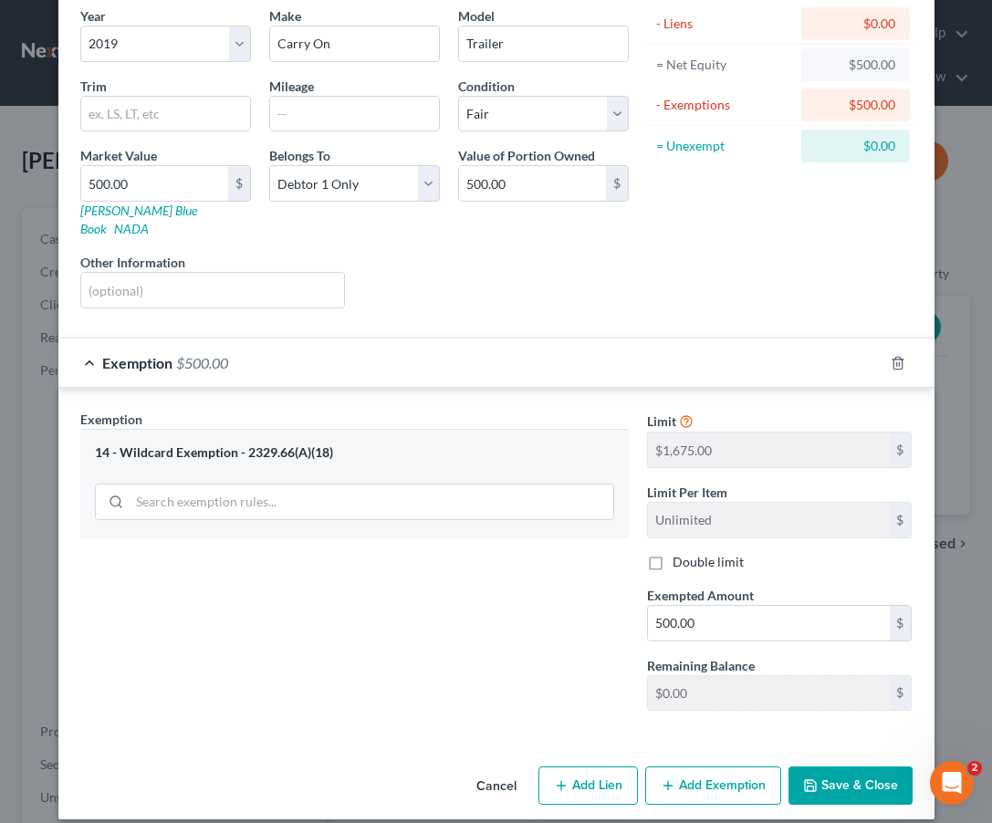
click at [728, 706] on div "Limit $5,025.00 $ Limit Per Item Unlimited $ Double limit Exempted Amount * 500…" at bounding box center [780, 568] width 284 height 316
click at [848, 767] on button "Save & Close" at bounding box center [851, 786] width 124 height 38
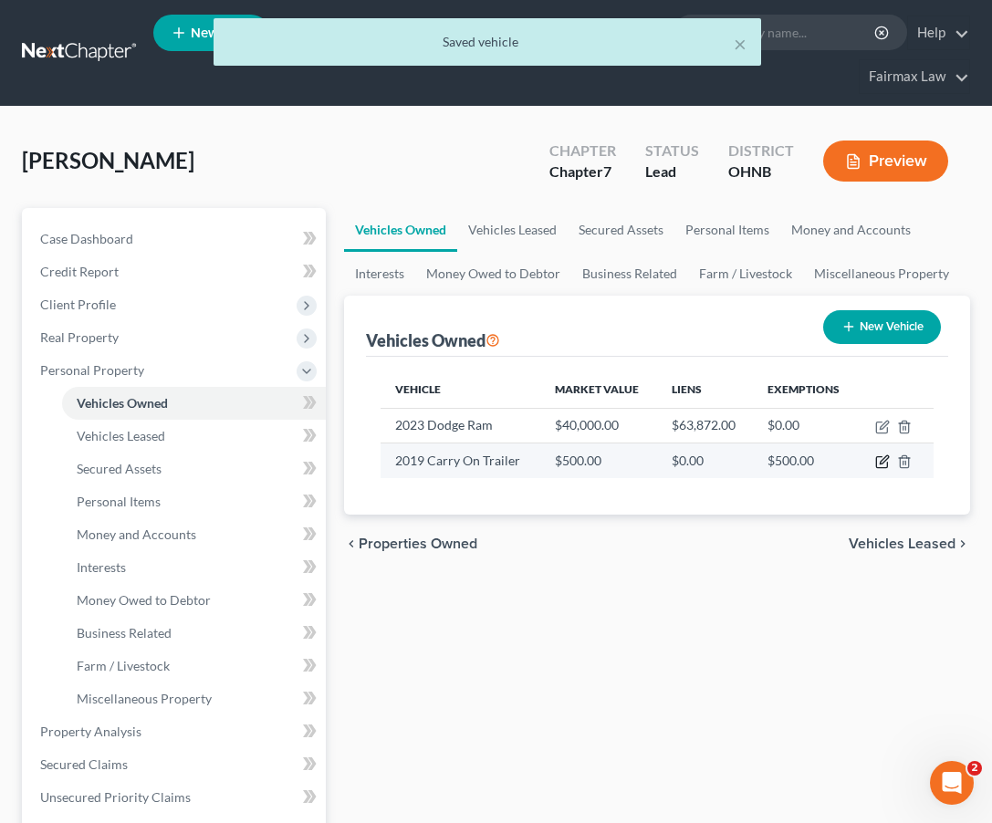
click at [878, 459] on icon "button" at bounding box center [882, 462] width 15 height 15
select select "2"
select select "7"
select select "3"
select select "0"
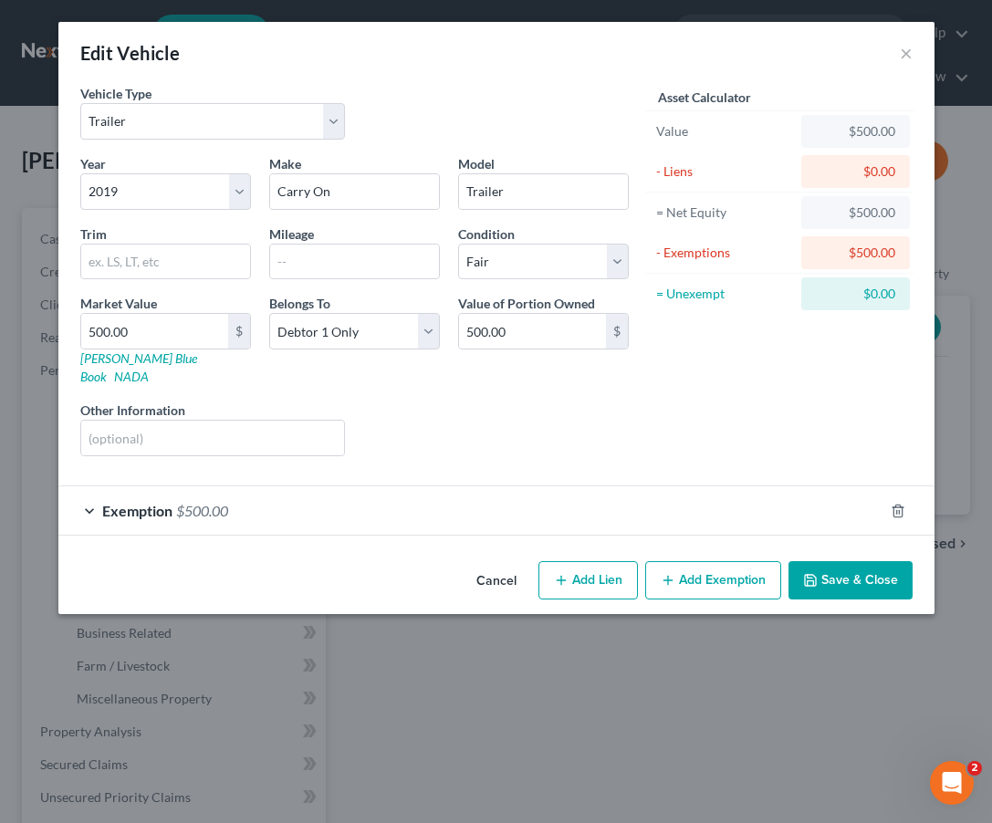
click at [359, 488] on div "Exemption $500.00" at bounding box center [470, 510] width 825 height 48
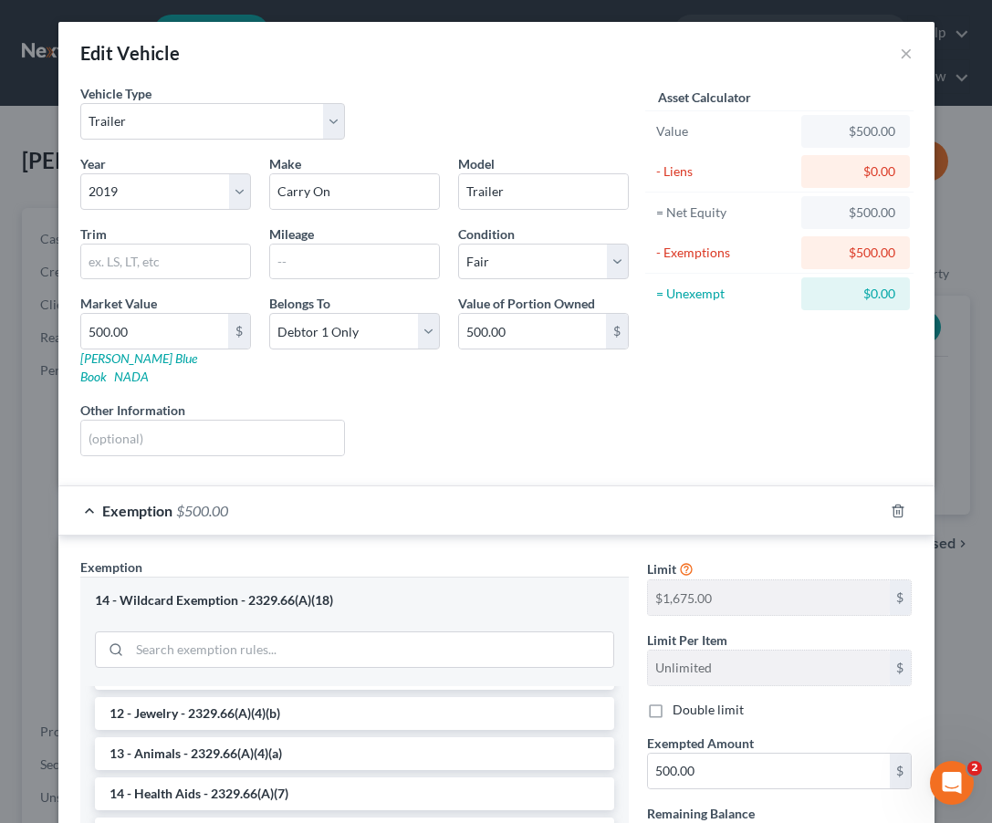
scroll to position [342, 0]
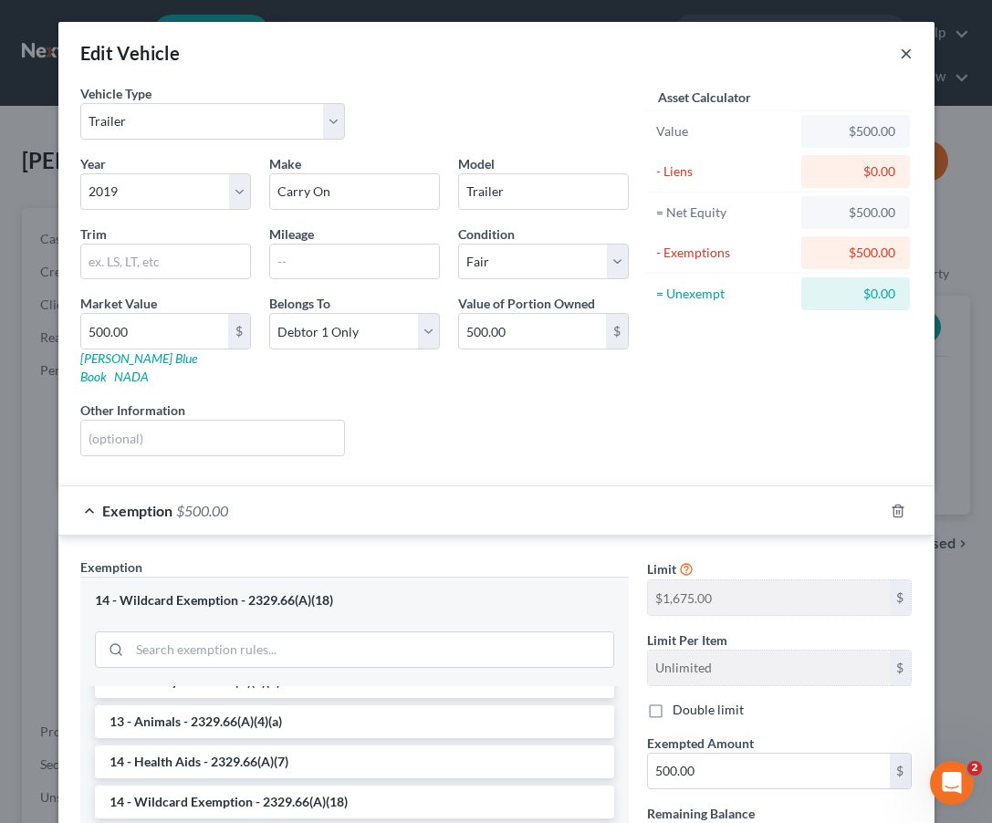
click at [906, 56] on button "×" at bounding box center [906, 53] width 13 height 22
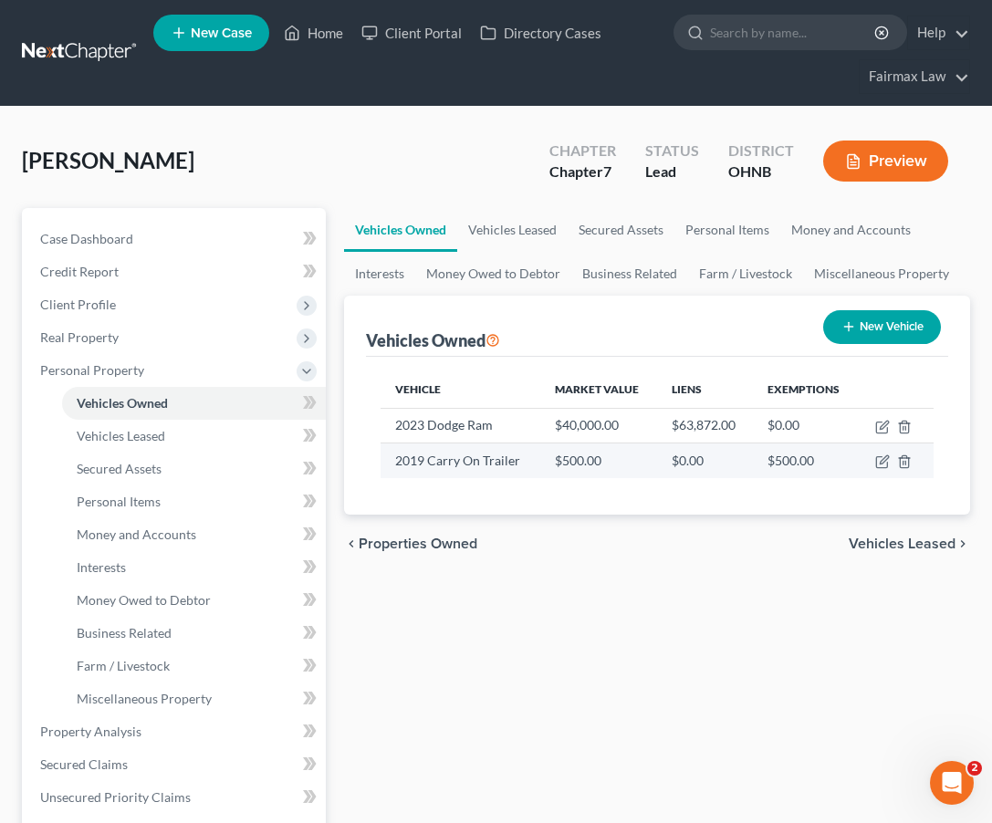
click at [869, 470] on td at bounding box center [896, 461] width 76 height 35
click at [876, 464] on icon "button" at bounding box center [881, 462] width 11 height 11
select select "2"
select select "7"
select select "3"
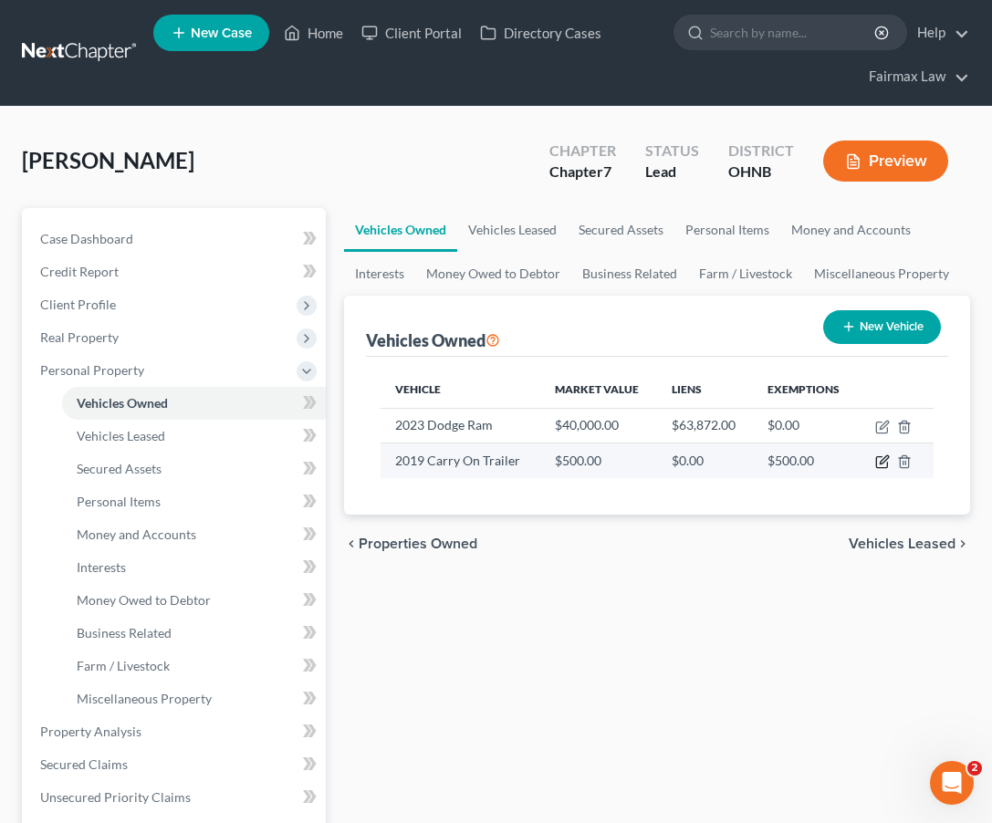
select select "0"
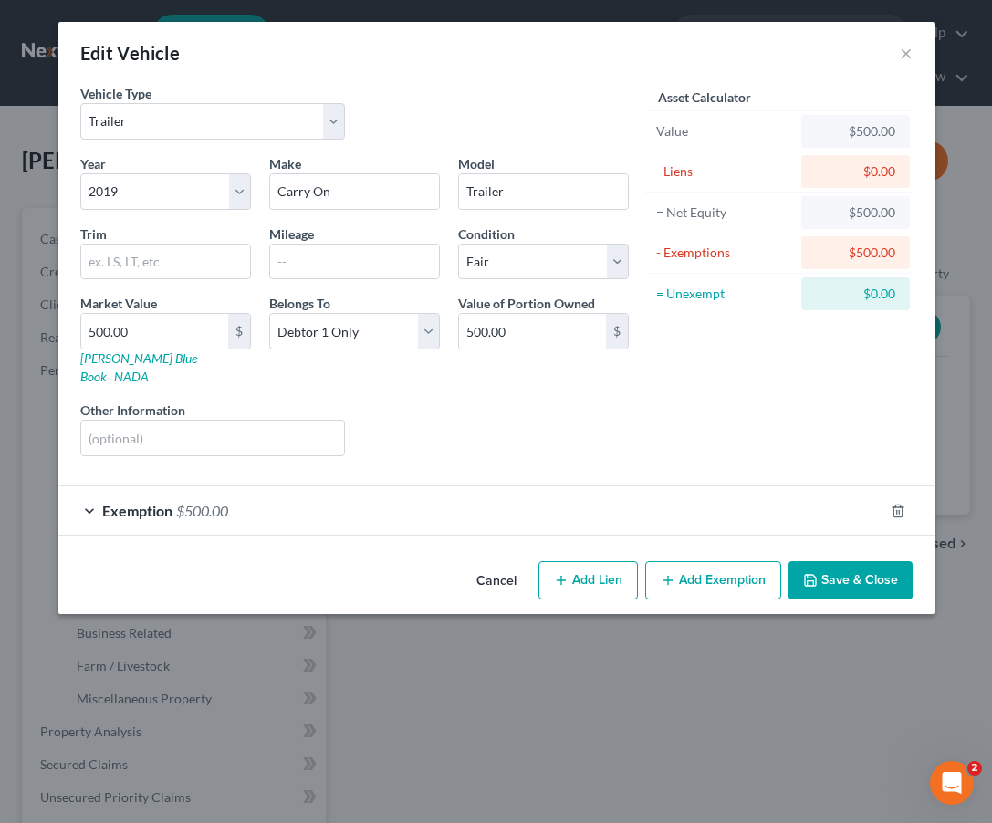
click at [556, 490] on div "Exemption $500.00" at bounding box center [470, 510] width 825 height 48
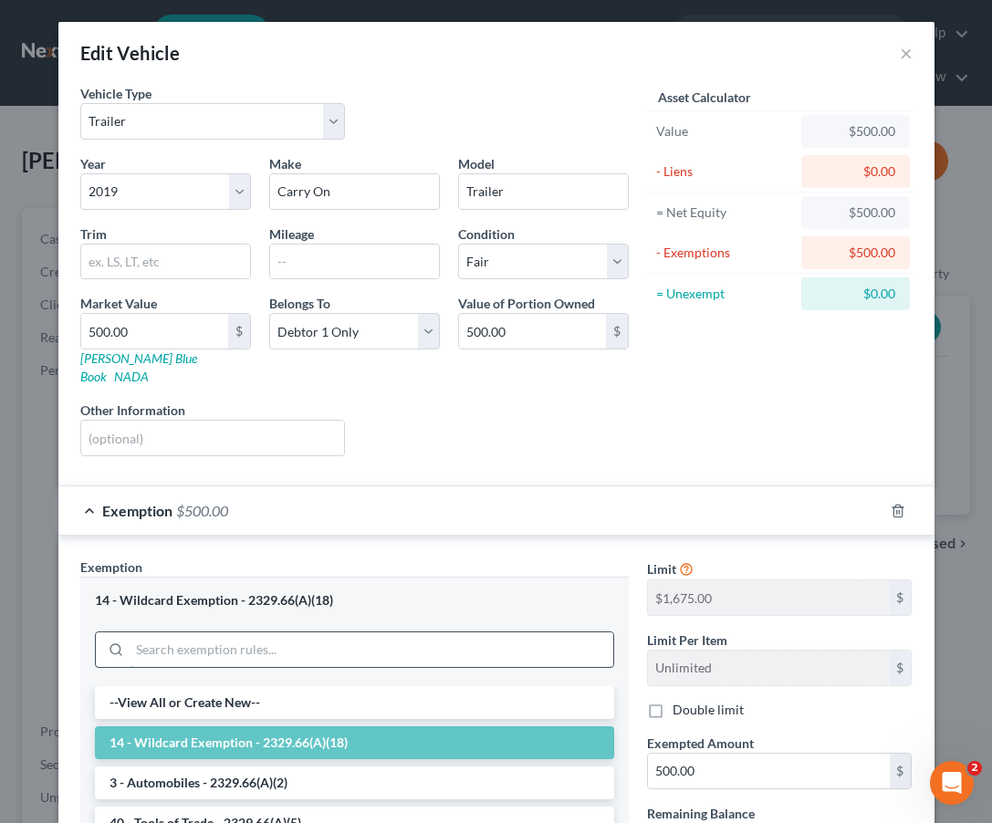
click at [367, 632] on input "search" at bounding box center [372, 649] width 484 height 35
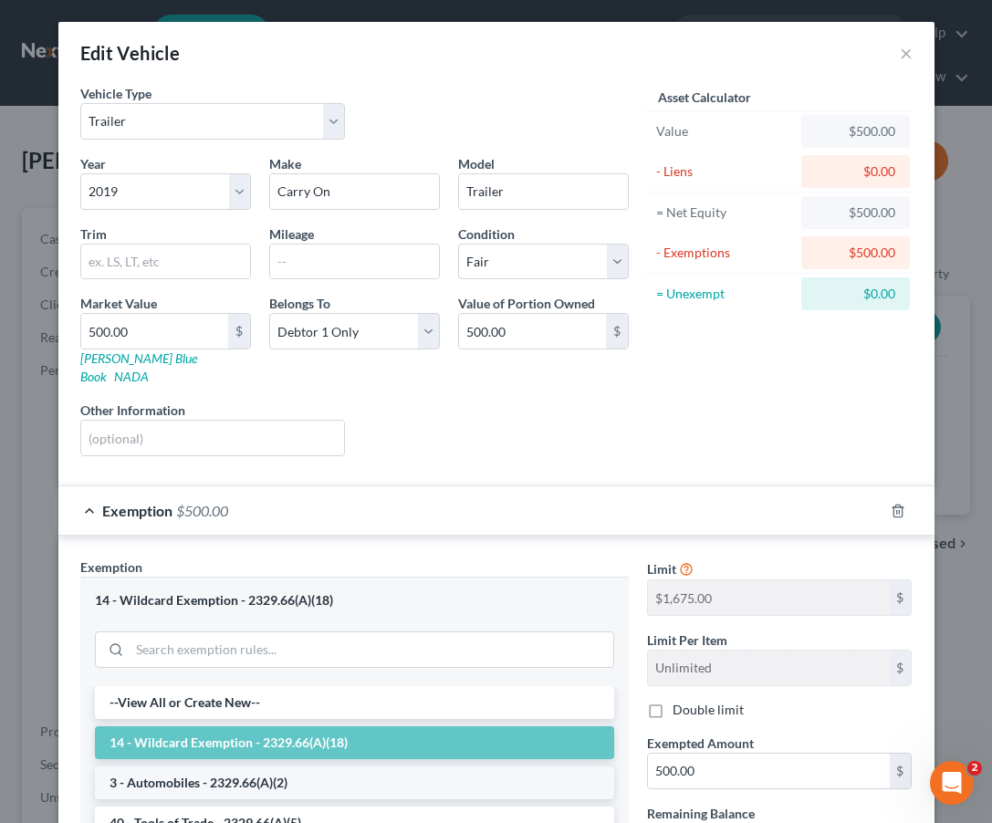
click at [352, 767] on li "3 - Automobiles - 2329.66(A)(2)" at bounding box center [354, 783] width 519 height 33
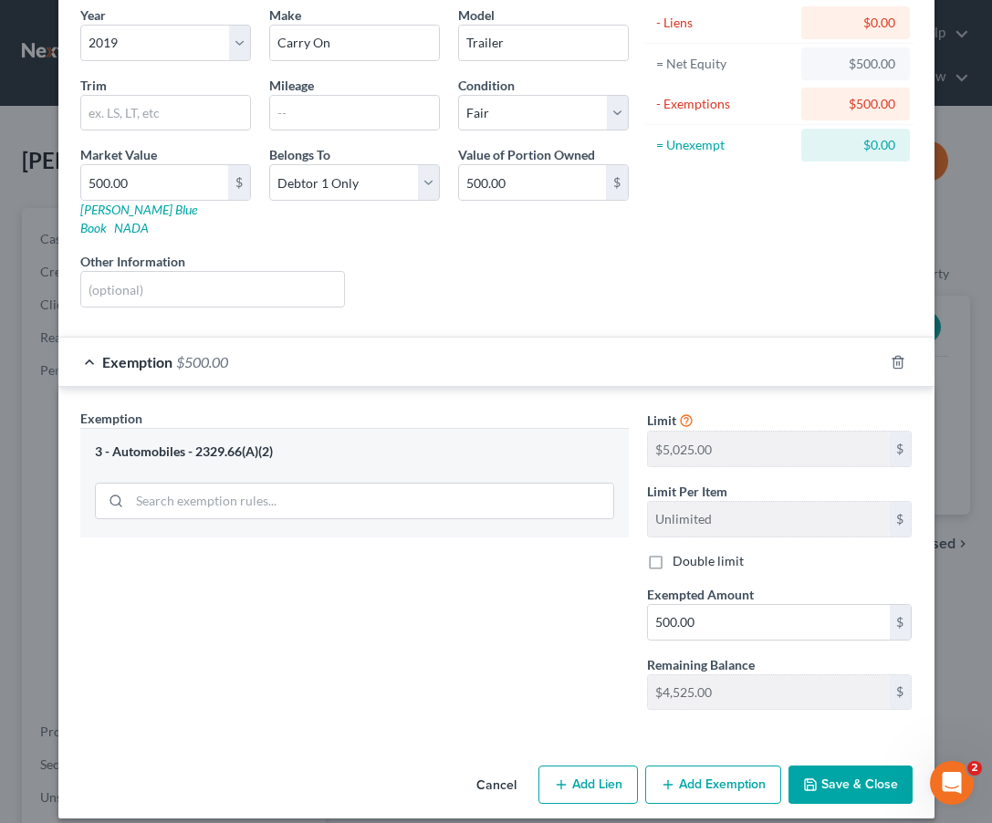
scroll to position [148, 0]
click at [808, 779] on icon "button" at bounding box center [810, 786] width 15 height 15
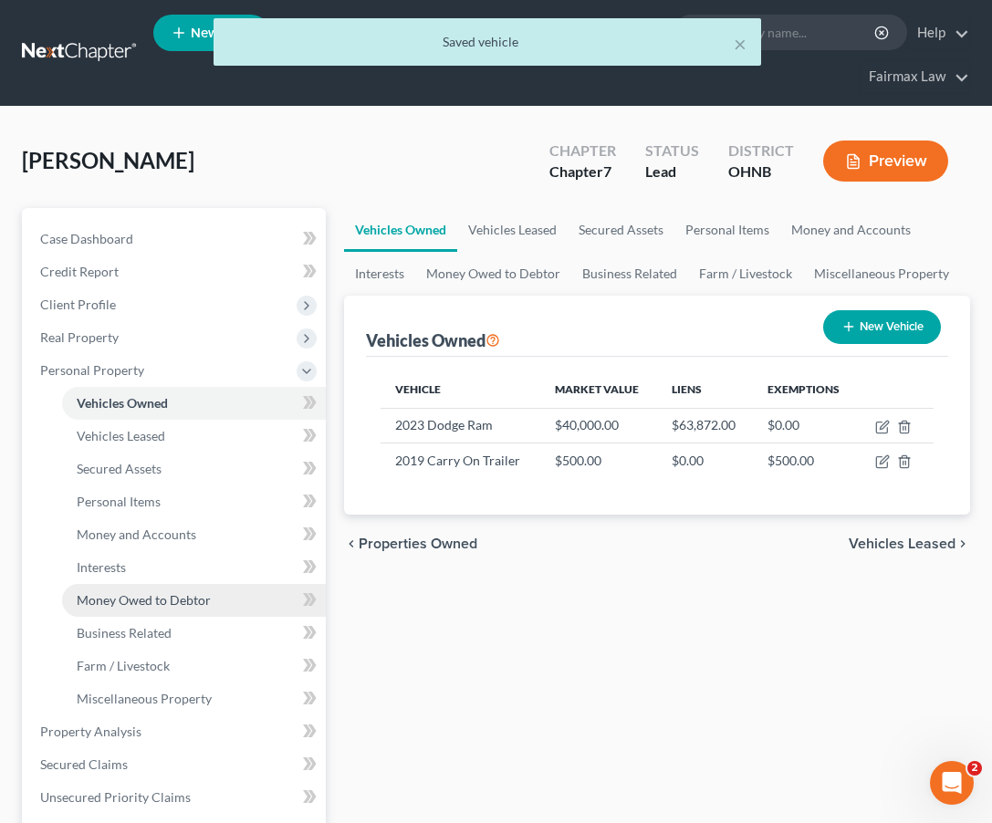
click at [199, 597] on span "Money Owed to Debtor" at bounding box center [144, 600] width 134 height 16
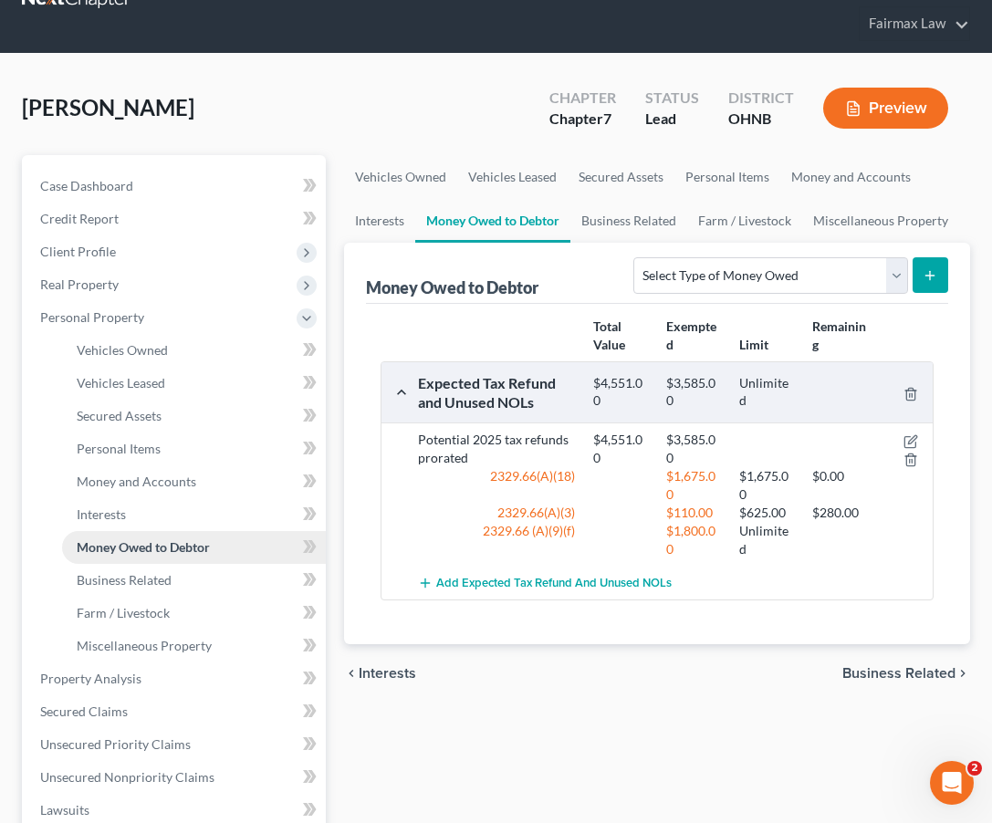
scroll to position [53, 0]
click at [173, 469] on link "Money and Accounts" at bounding box center [194, 481] width 264 height 33
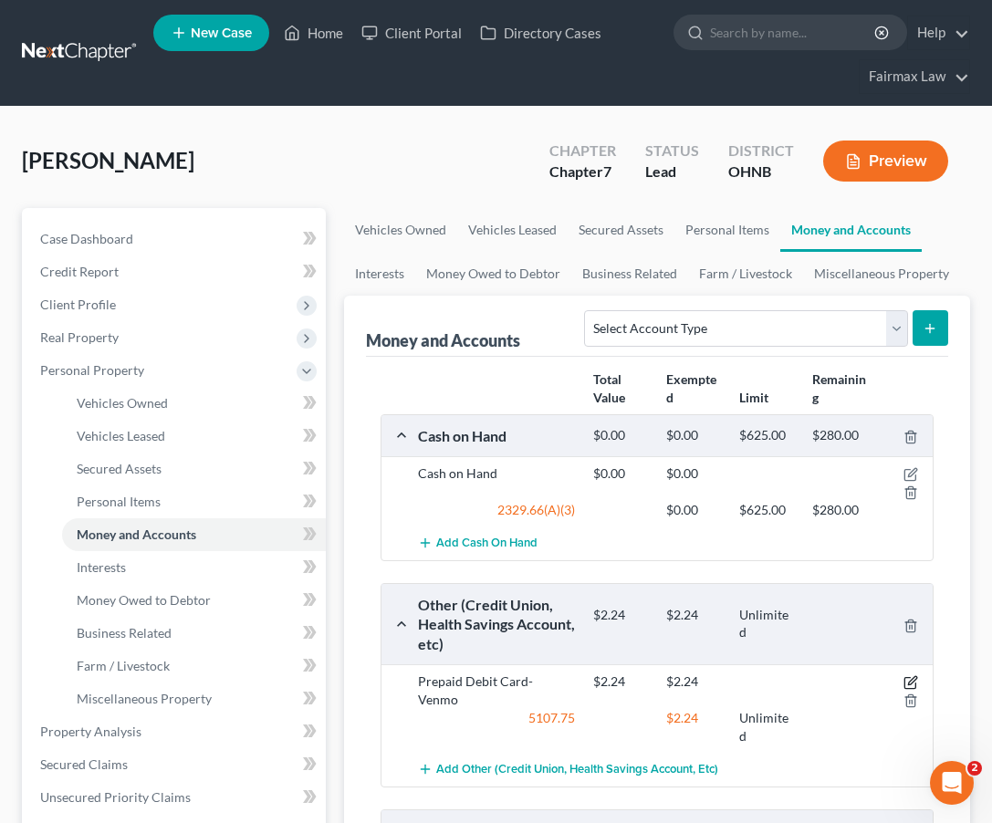
click at [911, 676] on icon "button" at bounding box center [911, 682] width 15 height 15
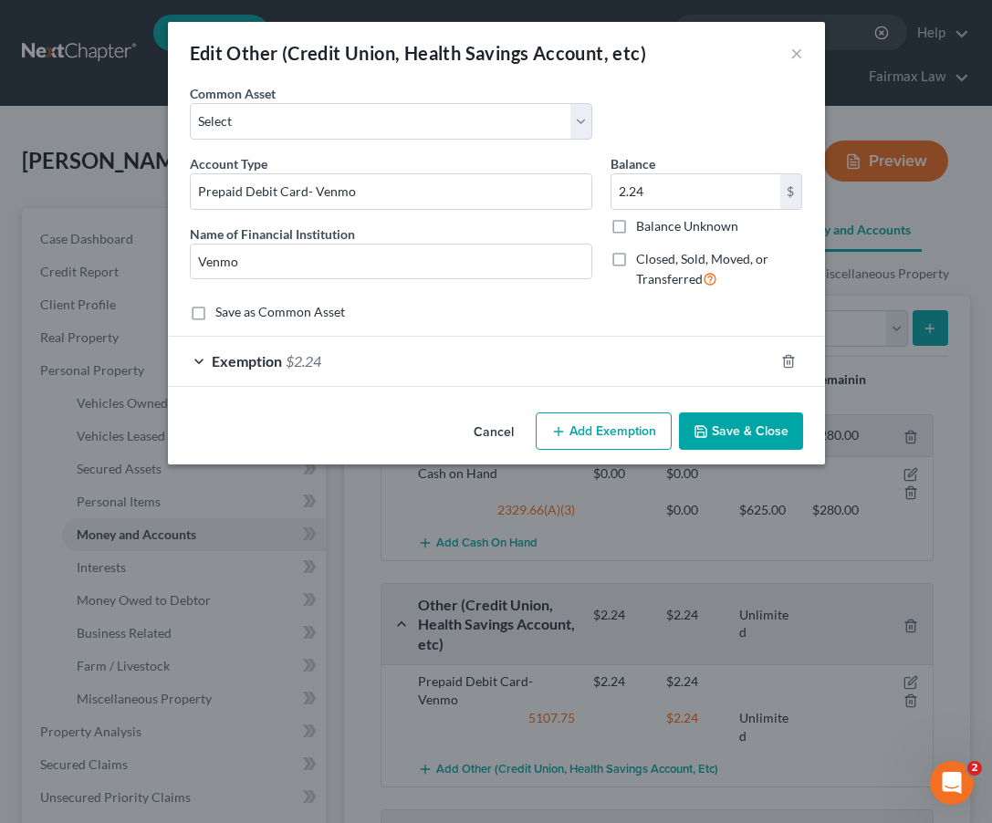
click at [595, 376] on div "Exemption $2.24" at bounding box center [471, 361] width 606 height 48
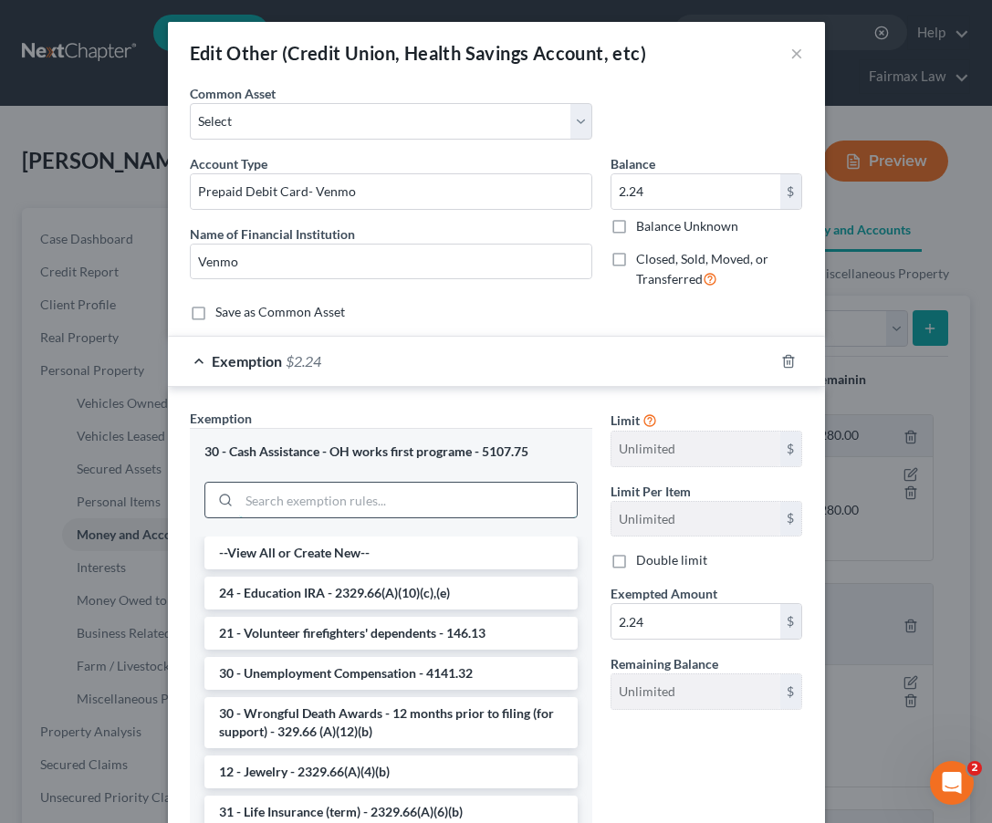
click at [506, 492] on input "search" at bounding box center [408, 500] width 338 height 35
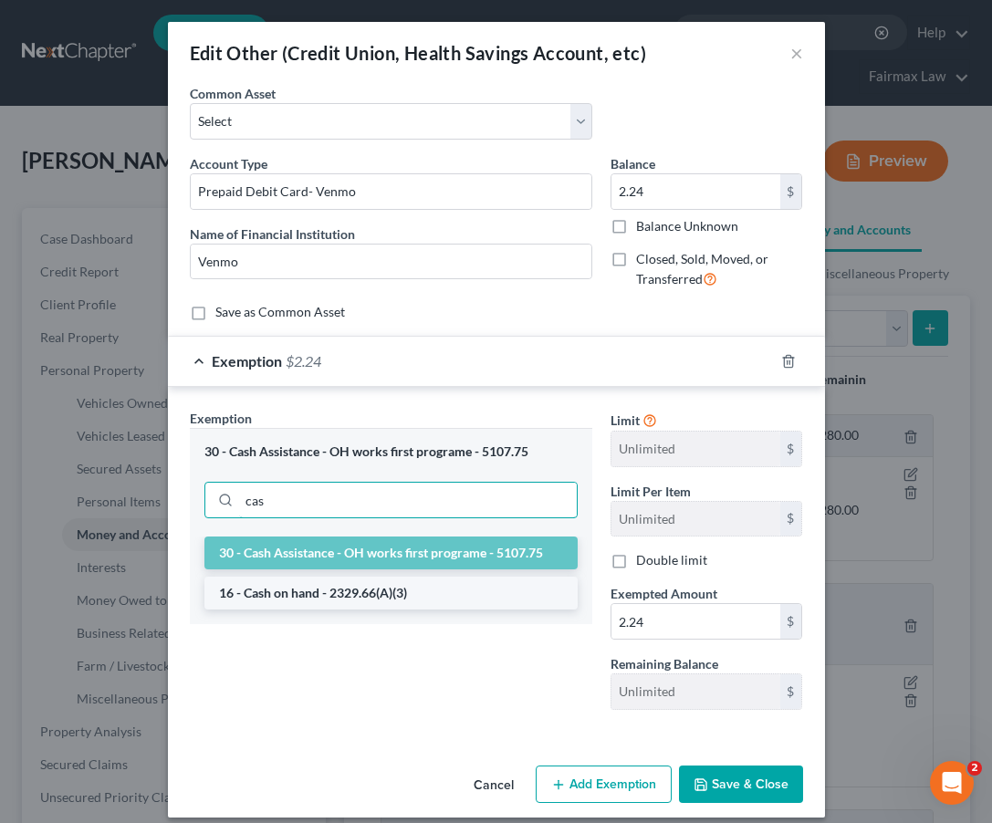
type input "cas"
click at [492, 603] on li "16 - Cash on hand - 2329.66(A)(3)" at bounding box center [390, 593] width 373 height 33
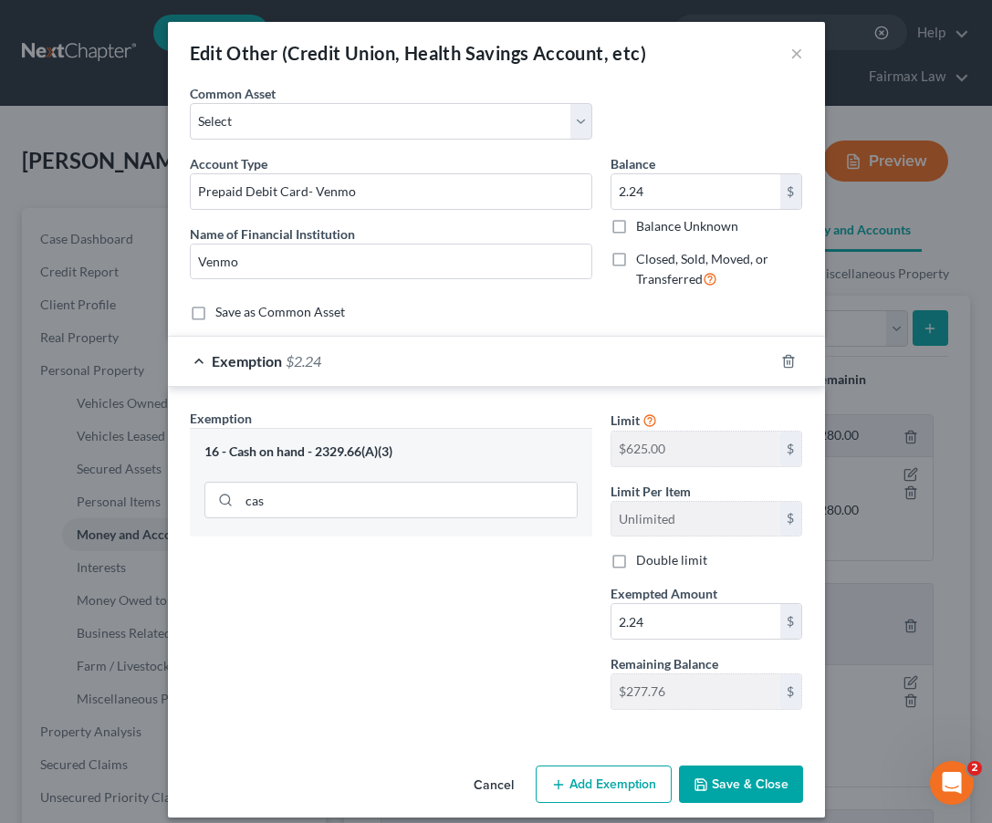
click at [755, 781] on button "Save & Close" at bounding box center [741, 785] width 124 height 38
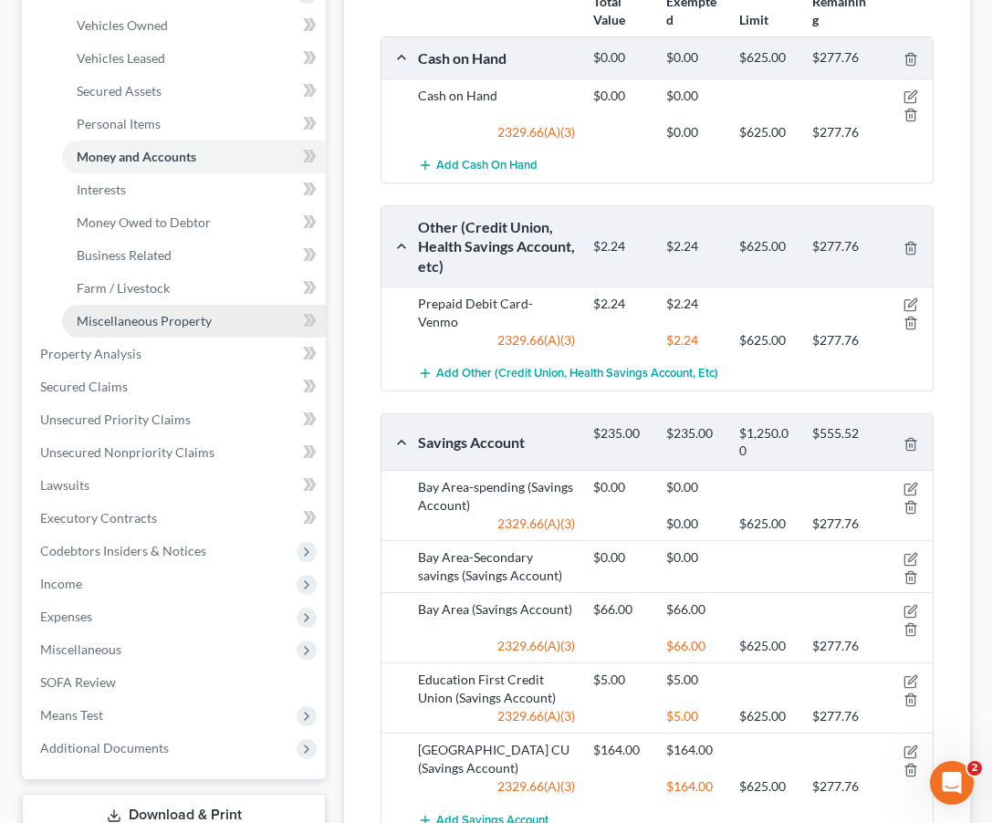
scroll to position [366, 0]
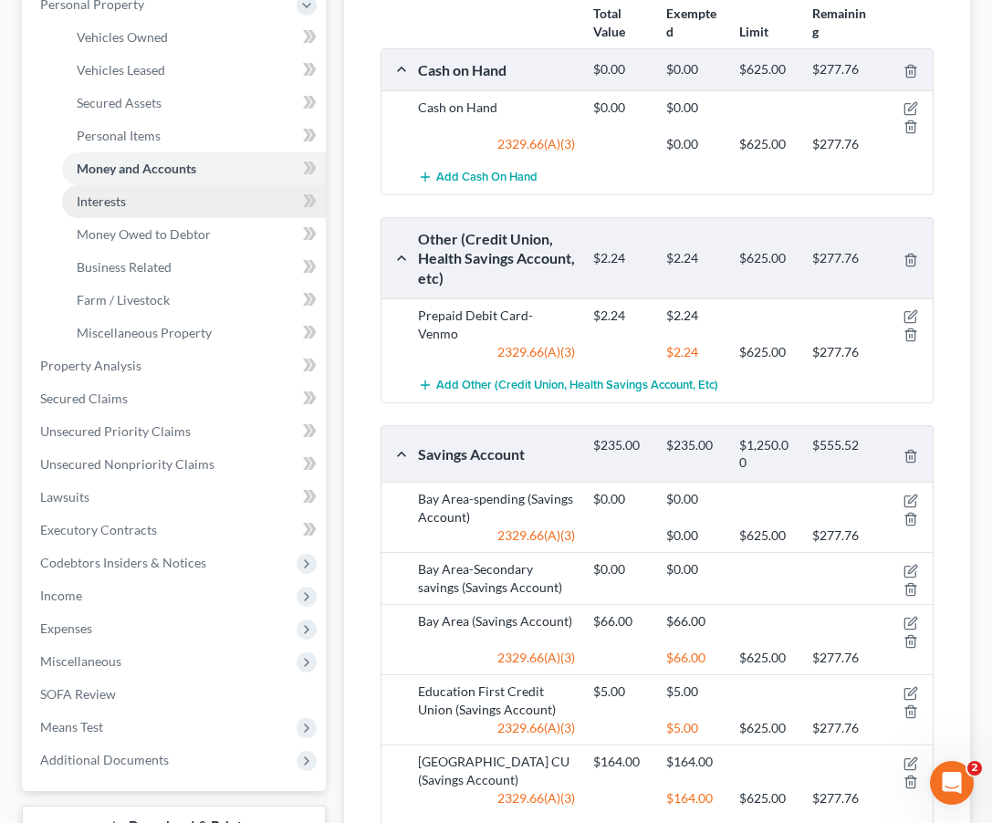
click at [158, 191] on link "Interests" at bounding box center [194, 201] width 264 height 33
